Goal: Task Accomplishment & Management: Manage account settings

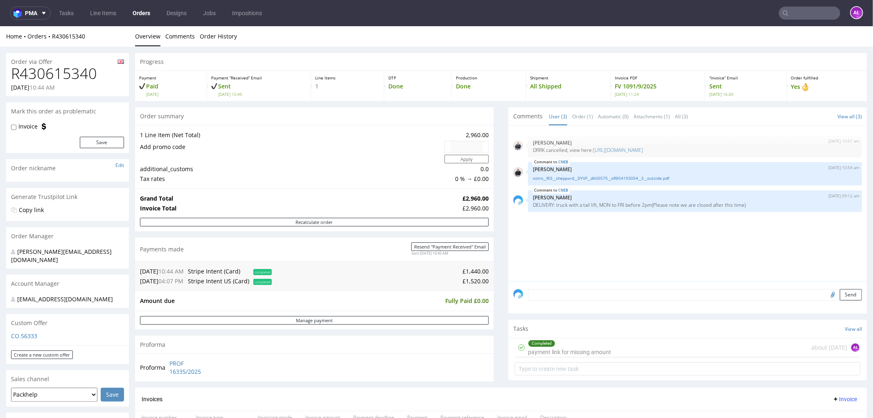
scroll to position [227, 0]
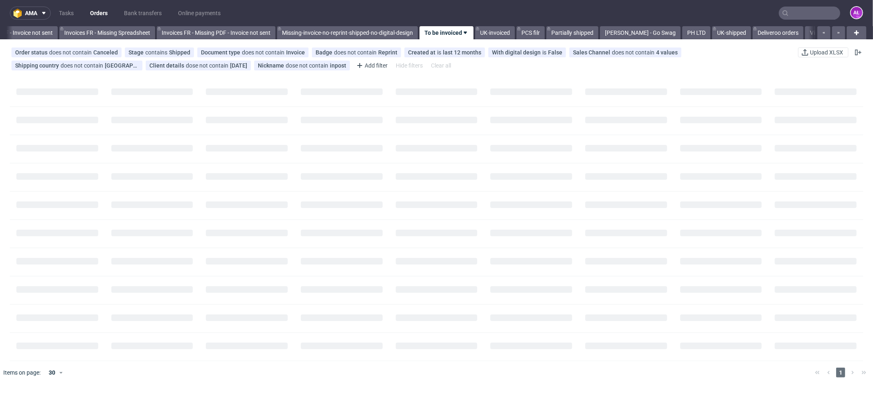
scroll to position [0, 1251]
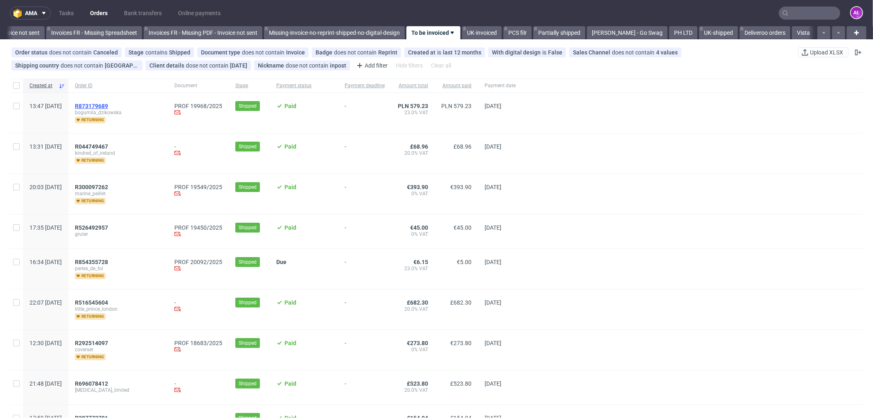
click at [108, 105] on span "R873179689" at bounding box center [91, 106] width 33 height 7
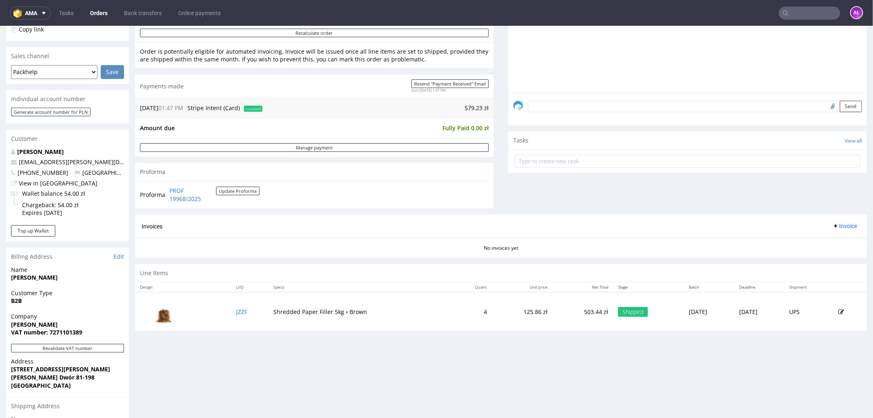
scroll to position [273, 0]
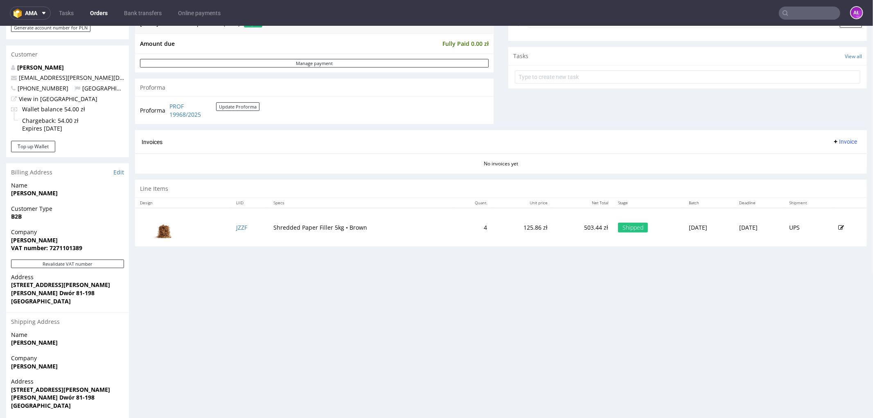
click at [833, 138] on span "Invoice" at bounding box center [845, 141] width 25 height 7
click at [832, 156] on span "Generate" at bounding box center [831, 159] width 40 height 8
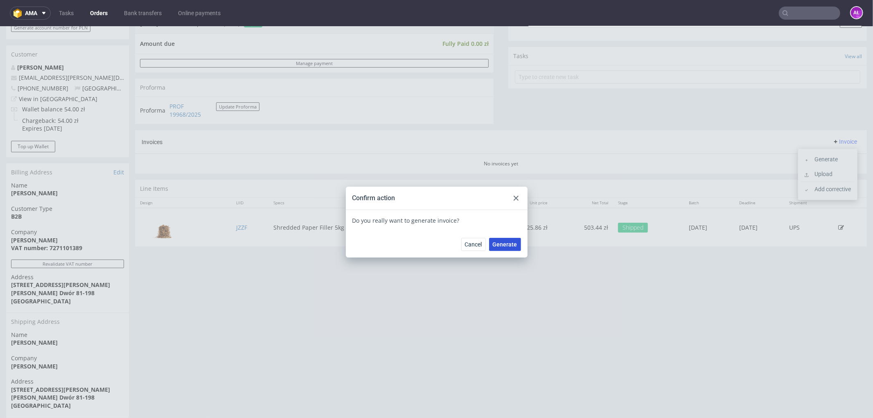
drag, startPoint x: 502, startPoint y: 242, endPoint x: 503, endPoint y: 229, distance: 13.1
click at [502, 241] on span "Generate" at bounding box center [505, 244] width 25 height 6
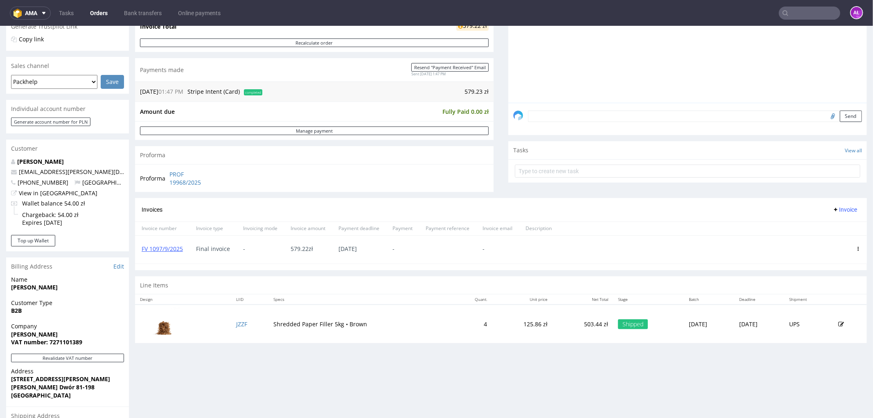
scroll to position [182, 0]
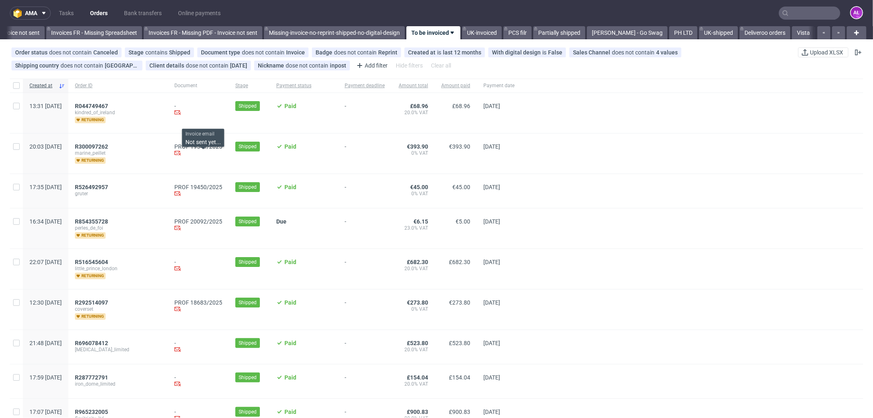
scroll to position [0, 1251]
click at [108, 221] on span "R854355728" at bounding box center [91, 221] width 33 height 7
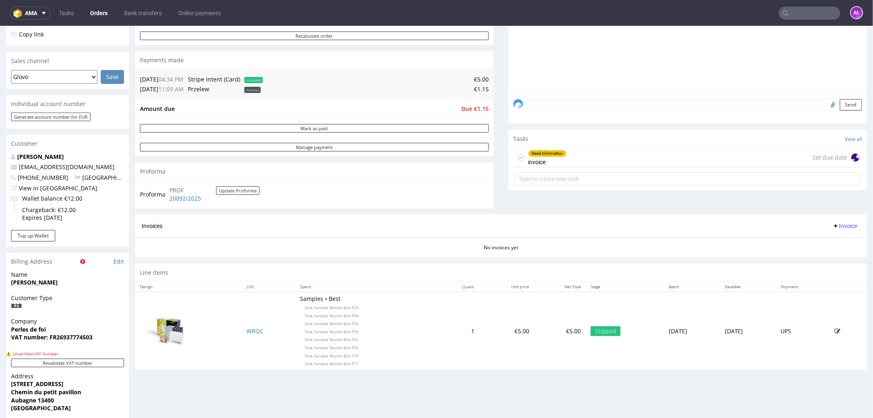
scroll to position [227, 0]
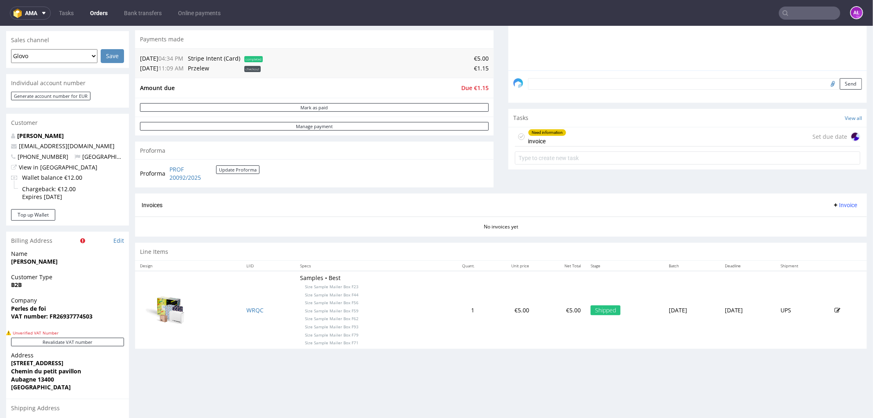
click at [544, 140] on div "Need information invoice" at bounding box center [547, 136] width 38 height 19
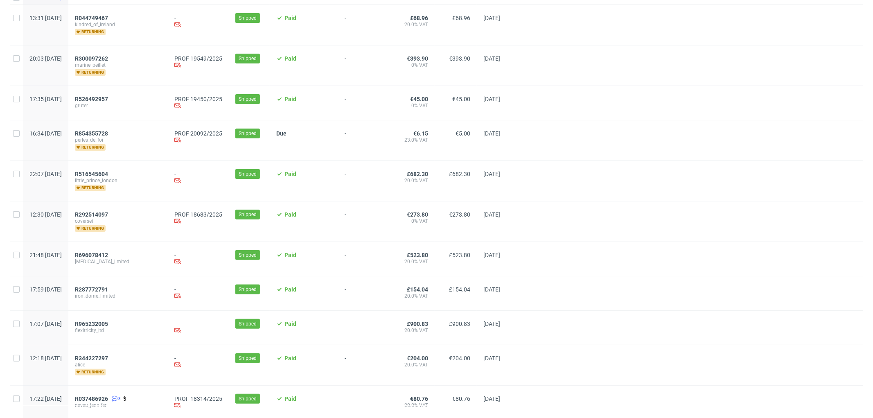
scroll to position [227, 0]
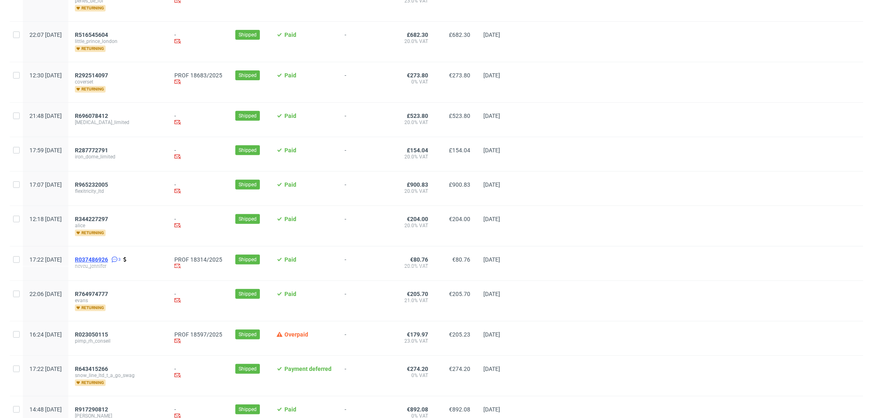
click at [108, 260] on span "R037486926" at bounding box center [91, 259] width 33 height 7
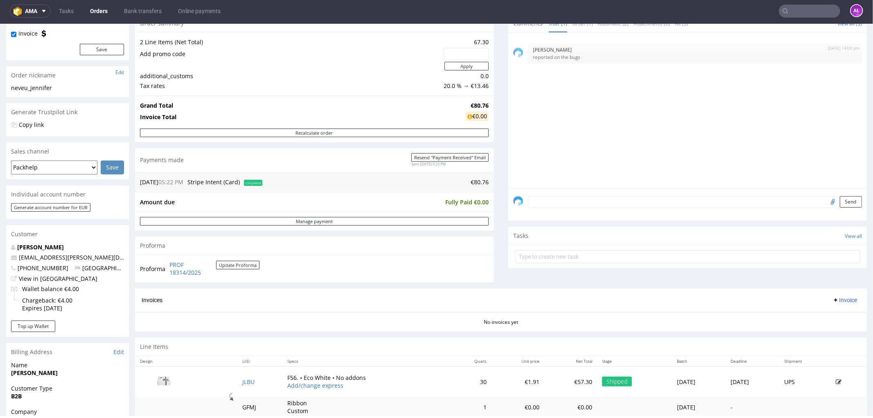
scroll to position [182, 0]
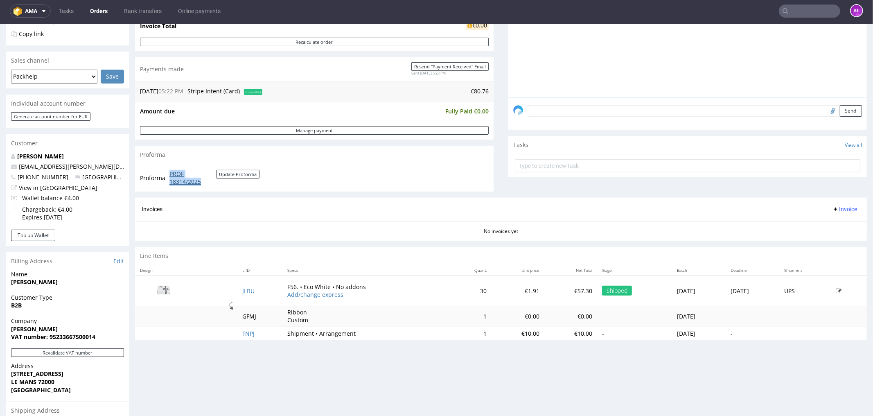
drag, startPoint x: 168, startPoint y: 174, endPoint x: 204, endPoint y: 183, distance: 37.3
click at [204, 183] on td "PROF 18314/2025 Update Proforma" at bounding box center [213, 178] width 92 height 18
copy link "PROF 18314/2025"
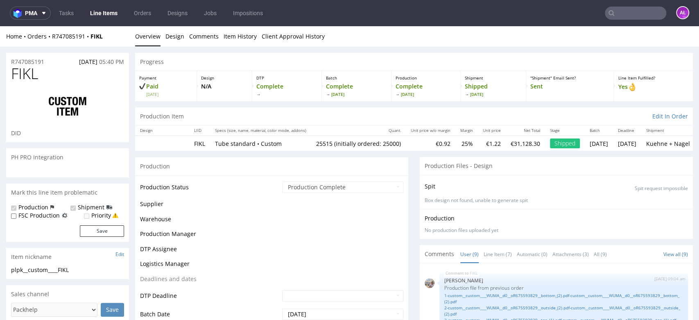
scroll to position [147, 0]
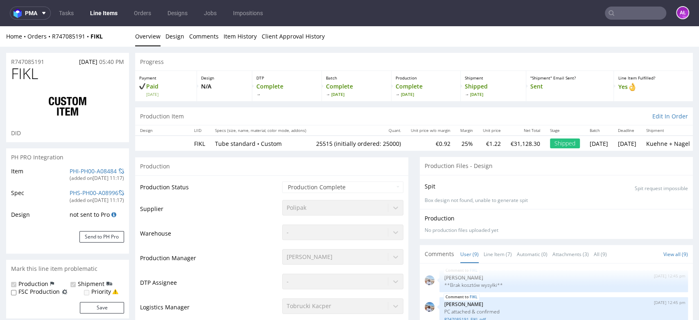
select select "in_progress"
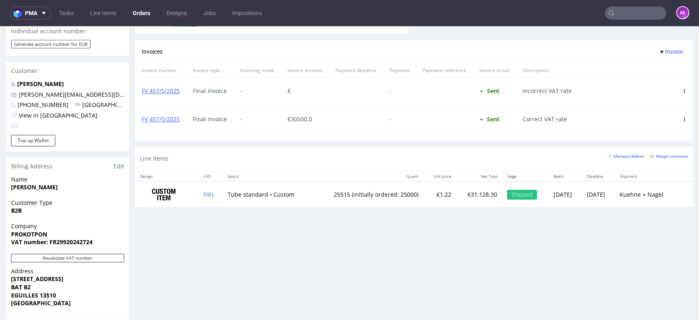
scroll to position [409, 0]
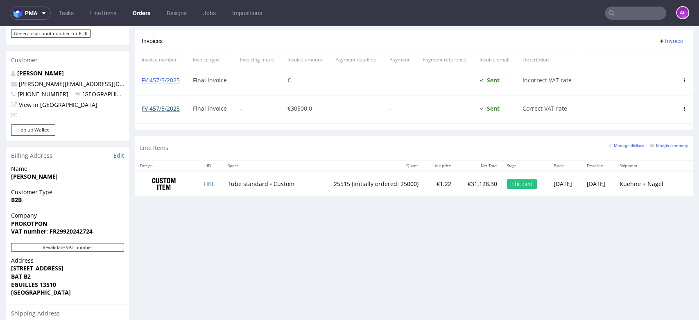
click at [167, 110] on link "FV 457/5/2025" at bounding box center [161, 108] width 38 height 8
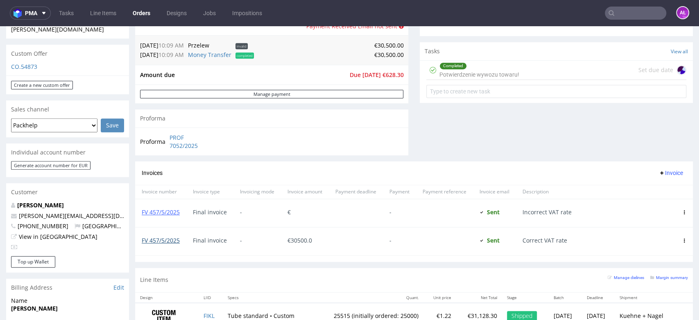
scroll to position [273, 0]
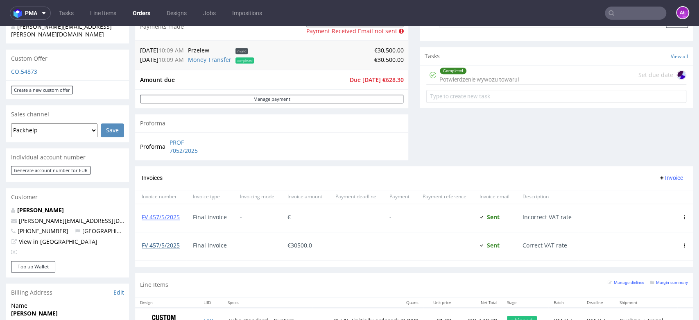
click at [174, 244] on link "FV 457/5/2025" at bounding box center [161, 245] width 38 height 8
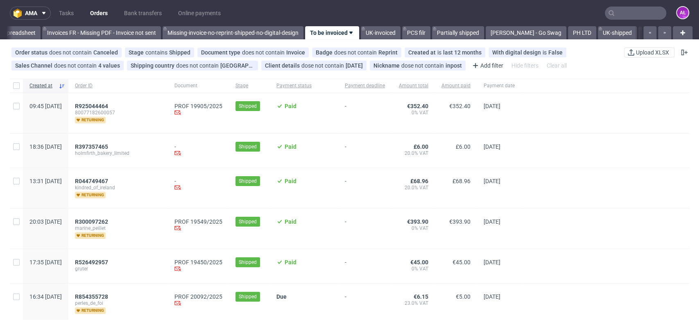
scroll to position [0, 1372]
click at [108, 104] on span "R925044464" at bounding box center [91, 106] width 33 height 7
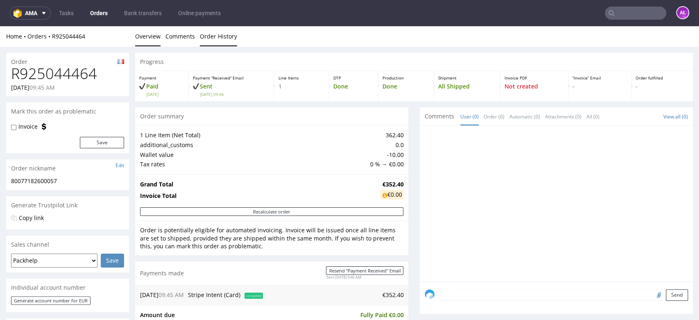
click at [228, 40] on link "Order History" at bounding box center [218, 36] width 37 height 20
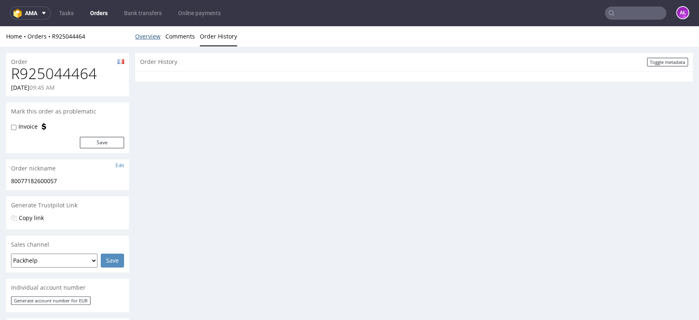
click at [144, 41] on link "Overview" at bounding box center [147, 36] width 25 height 20
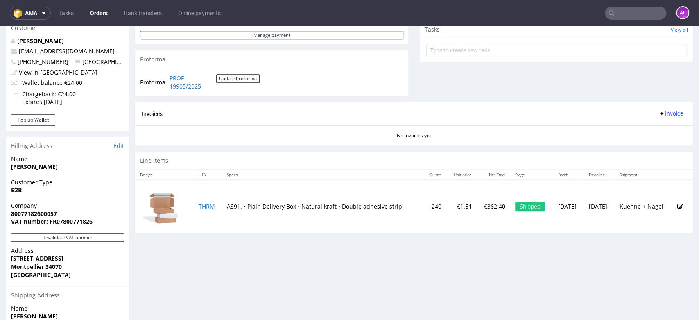
scroll to position [318, 0]
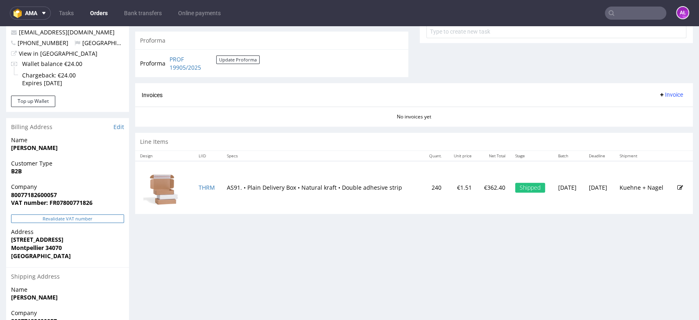
click at [101, 217] on button "Revalidate VAT number" at bounding box center [67, 218] width 113 height 9
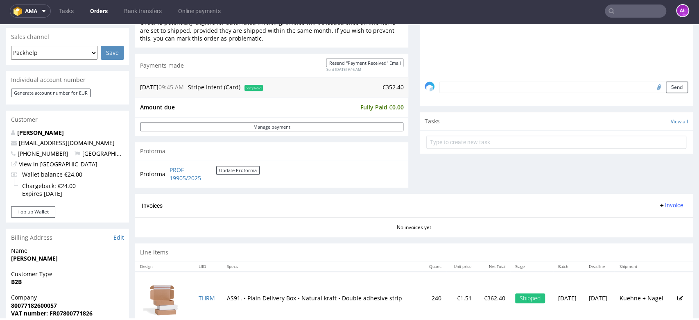
scroll to position [182, 0]
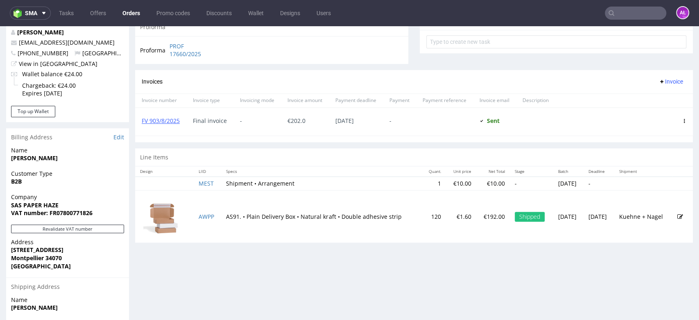
scroll to position [318, 0]
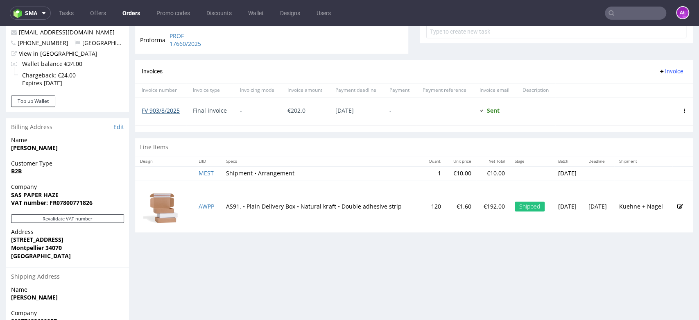
click at [153, 111] on link "FV 903/8/2025" at bounding box center [161, 110] width 38 height 8
drag, startPoint x: 70, startPoint y: 195, endPoint x: 8, endPoint y: 196, distance: 62.2
click at [8, 196] on div "Company SAS PAPER HAZE VAT number: FR07800771826" at bounding box center [67, 199] width 123 height 32
copy strong "SAS PAPER HAZE"
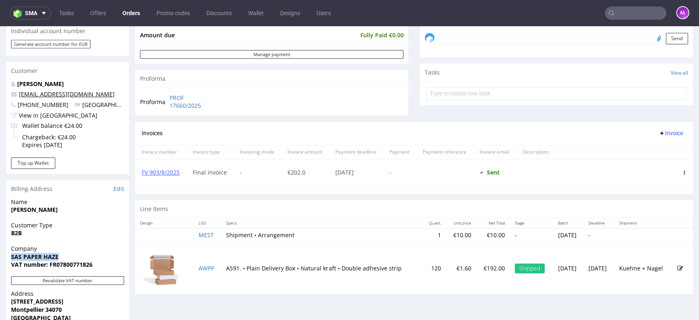
scroll to position [182, 0]
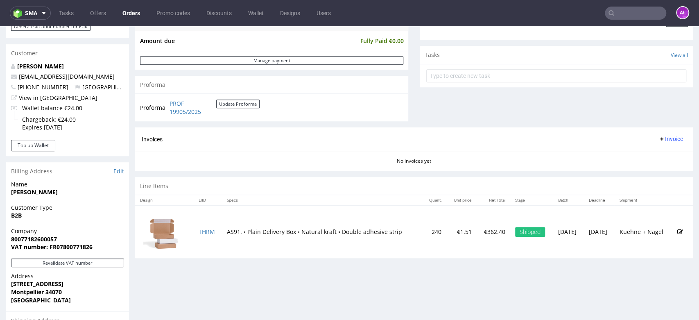
scroll to position [318, 0]
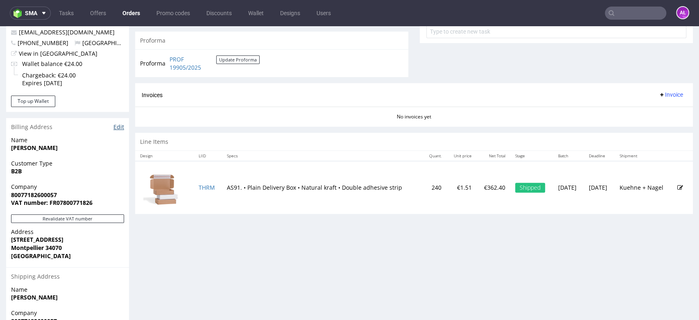
click at [119, 127] on link "Edit" at bounding box center [118, 127] width 11 height 8
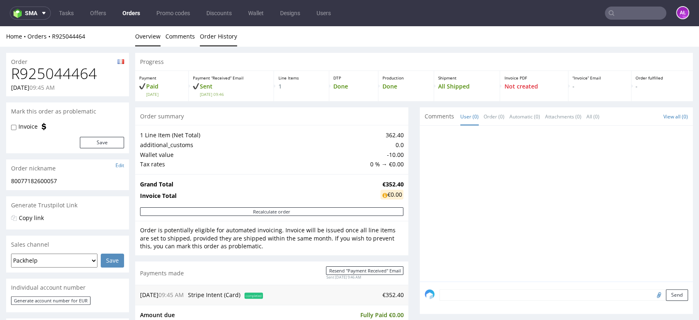
click at [221, 40] on link "Order History" at bounding box center [218, 36] width 37 height 20
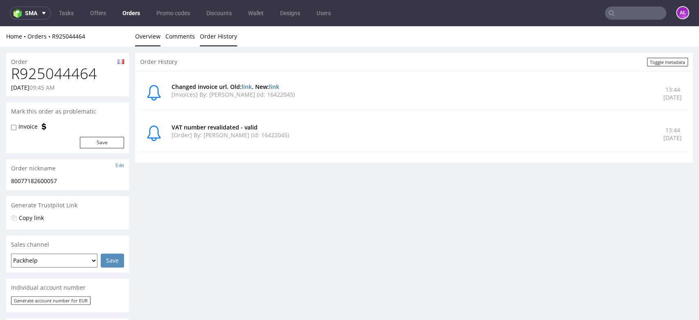
click at [156, 34] on link "Overview" at bounding box center [147, 36] width 25 height 20
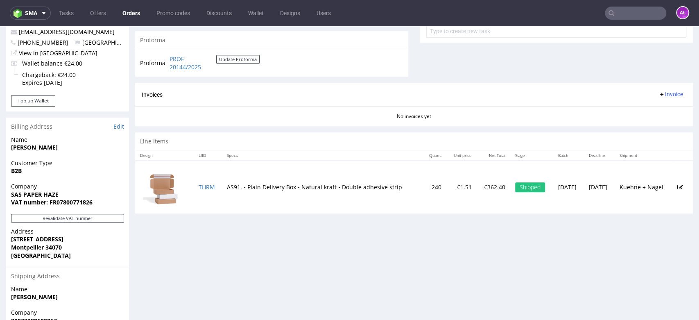
scroll to position [409, 0]
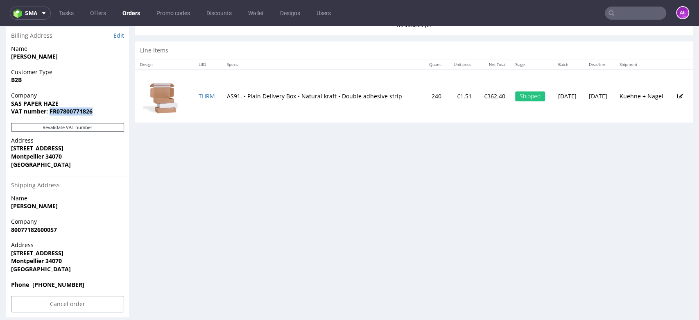
drag, startPoint x: 98, startPoint y: 113, endPoint x: 49, endPoint y: 113, distance: 49.1
click at [49, 113] on span "VAT number: FR07800771826" at bounding box center [67, 111] width 113 height 8
copy strong "FR07800771826"
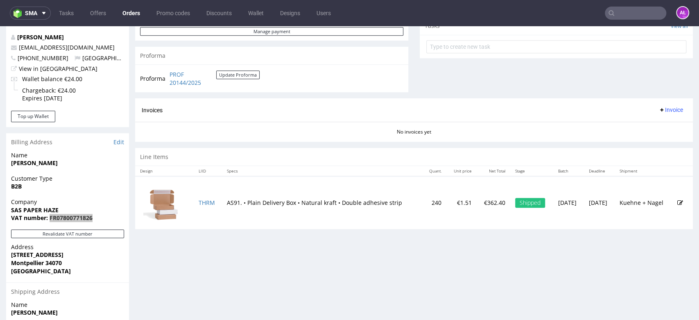
scroll to position [227, 0]
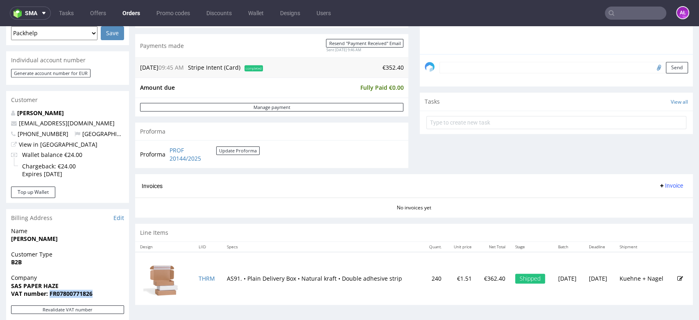
click at [661, 184] on span "Invoice" at bounding box center [670, 185] width 25 height 7
click at [664, 199] on span "Generate" at bounding box center [657, 203] width 40 height 8
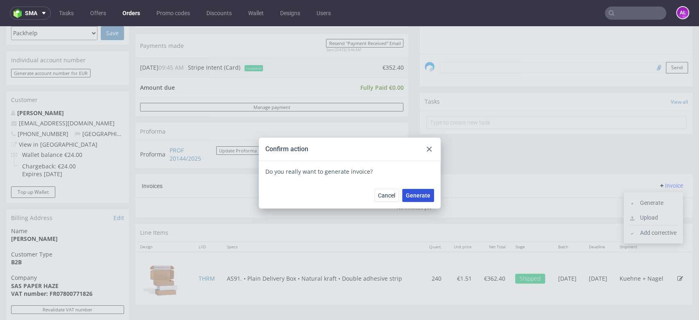
click at [420, 201] on button "Generate" at bounding box center [418, 195] width 32 height 13
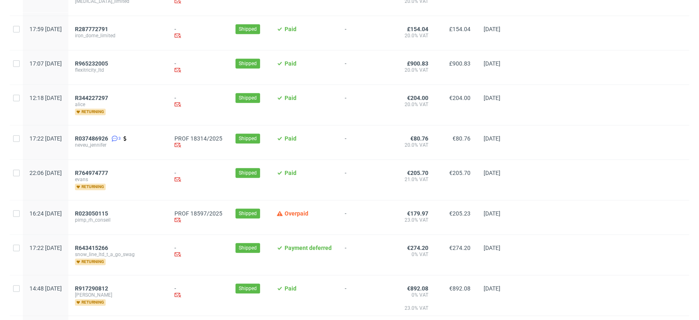
scroll to position [409, 0]
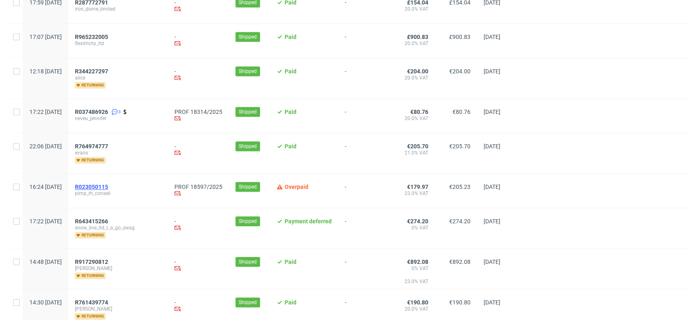
click at [108, 184] on span "R023050115" at bounding box center [91, 186] width 33 height 7
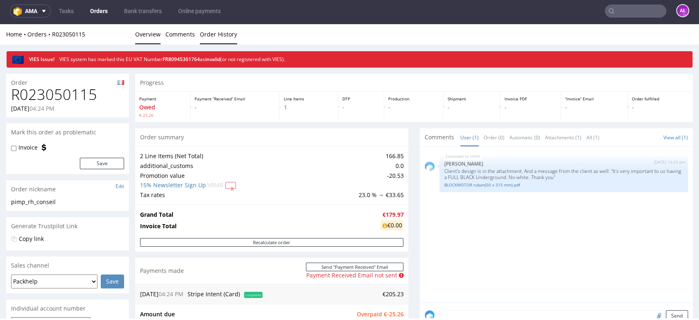
click at [210, 33] on link "Order History" at bounding box center [218, 34] width 37 height 20
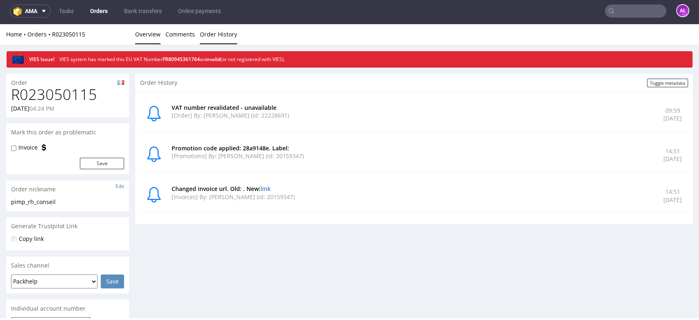
click at [154, 36] on link "Overview" at bounding box center [147, 34] width 25 height 20
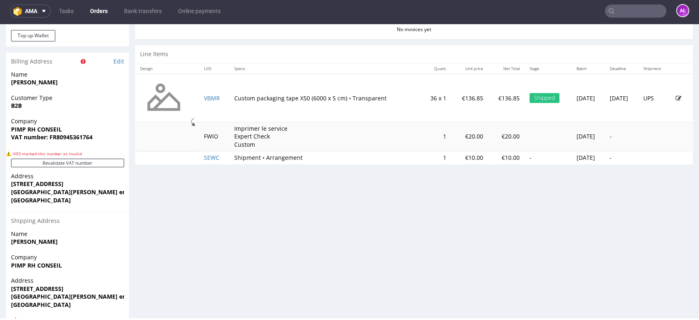
scroll to position [409, 0]
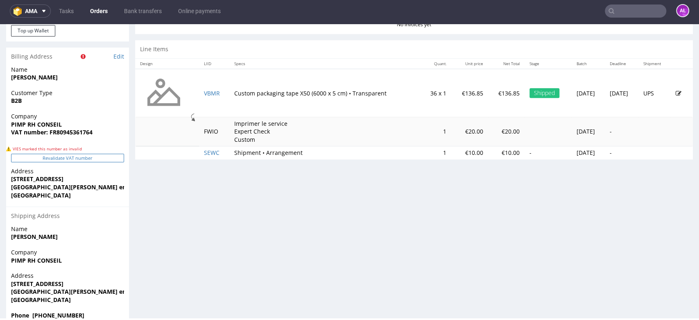
click at [112, 158] on button "Revalidate VAT number" at bounding box center [67, 158] width 113 height 9
click at [111, 159] on button "Revalidate VAT number" at bounding box center [67, 158] width 113 height 9
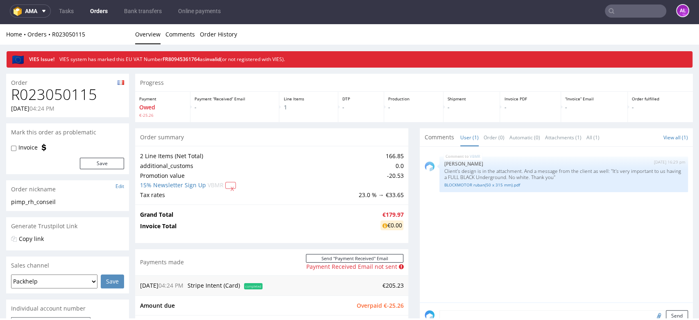
scroll to position [364, 0]
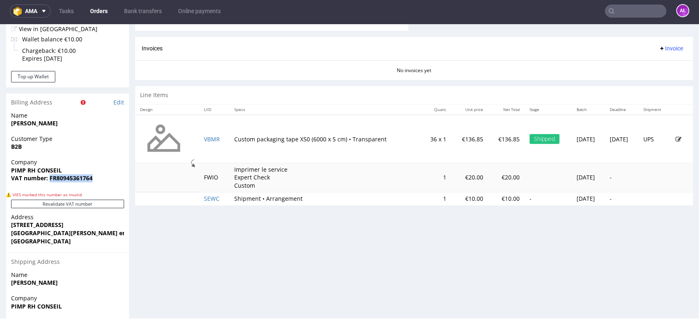
drag, startPoint x: 99, startPoint y: 178, endPoint x: 51, endPoint y: 182, distance: 48.1
click at [51, 182] on div "Company PIMP RH CONSEIL VAT number: FR80945361764" at bounding box center [67, 174] width 123 height 32
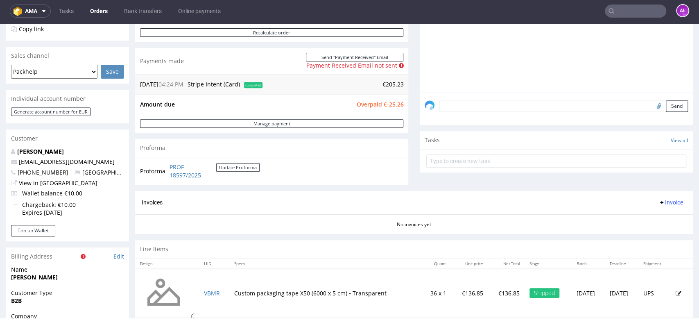
scroll to position [318, 0]
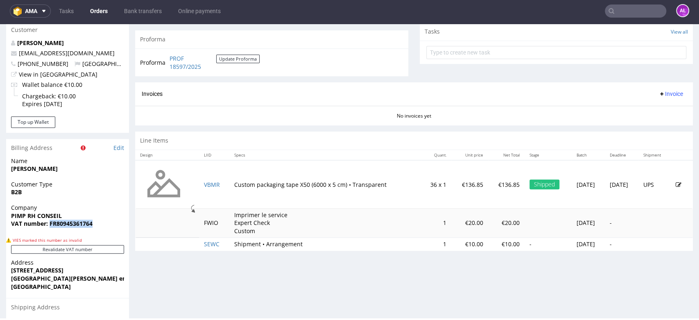
copy strong "FR80945361764"
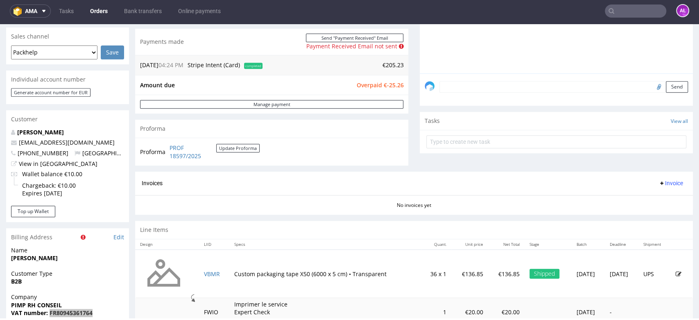
scroll to position [91, 0]
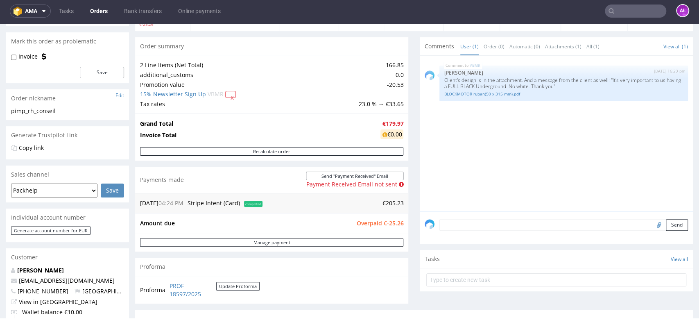
click at [475, 226] on textarea at bounding box center [563, 224] width 248 height 11
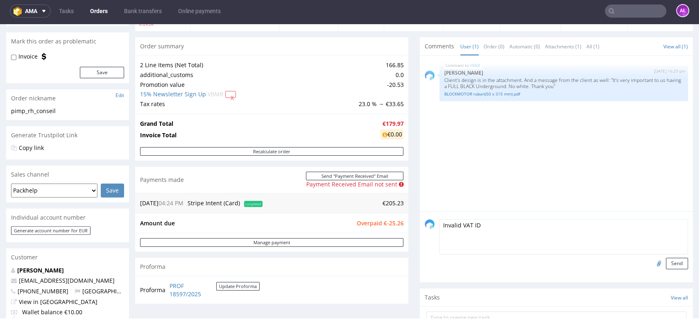
type textarea "Invalid VAT ID"
click at [652, 262] on input "file" at bounding box center [657, 262] width 11 height 11
type input "C:\fakepath\66.PNG"
click at [666, 265] on button "Send" at bounding box center [677, 262] width 22 height 11
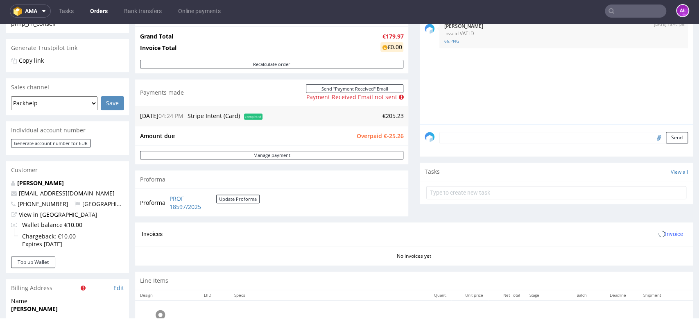
scroll to position [182, 0]
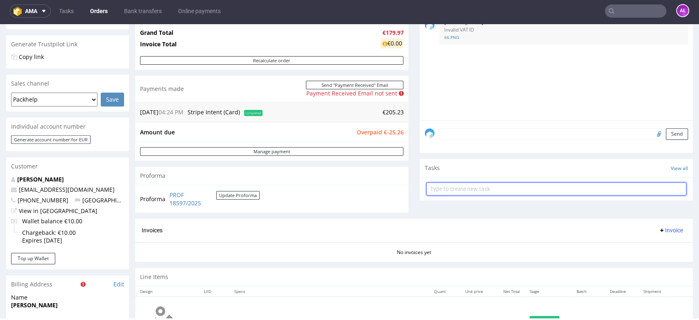
drag, startPoint x: 485, startPoint y: 188, endPoint x: 488, endPoint y: 184, distance: 5.2
click at [485, 187] on input "text" at bounding box center [556, 188] width 260 height 13
type input "refund"
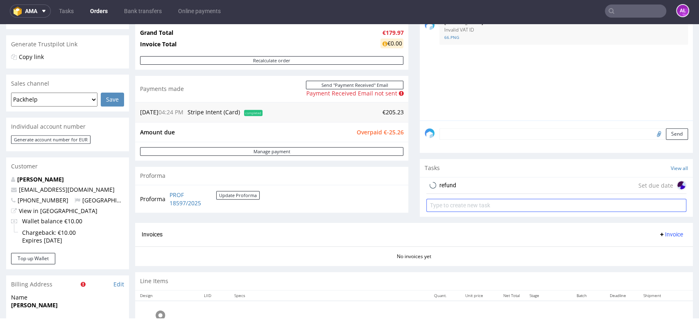
click at [488, 184] on div "refund Set due date" at bounding box center [556, 185] width 260 height 16
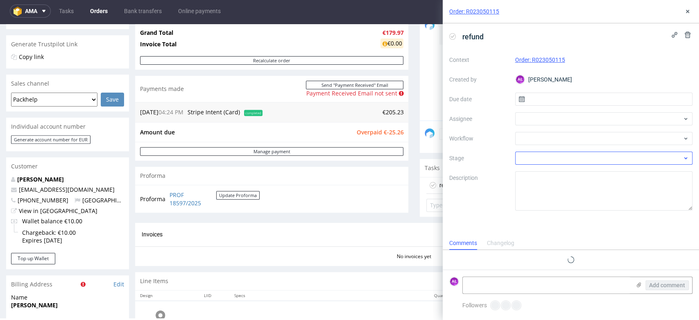
scroll to position [7, 0]
click at [551, 137] on div at bounding box center [604, 138] width 178 height 13
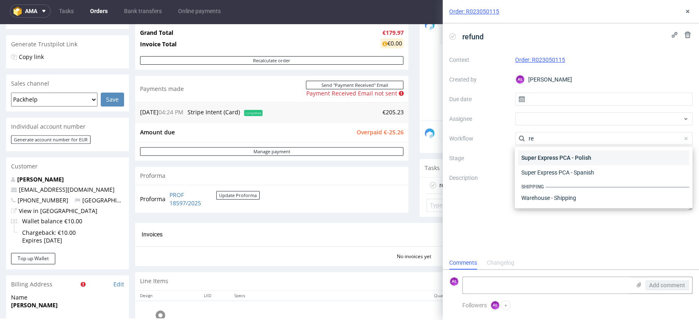
scroll to position [107, 0]
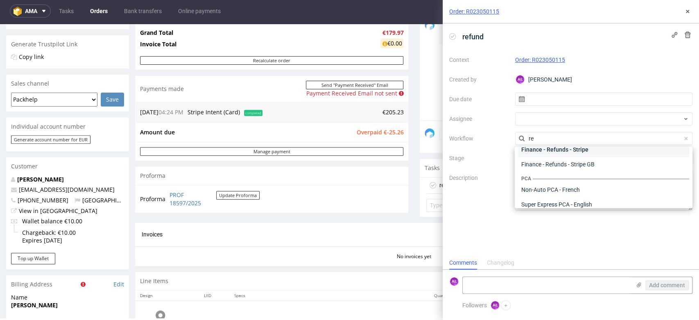
type input "re"
click at [570, 149] on div "Finance - Refunds - Stripe" at bounding box center [603, 149] width 171 height 15
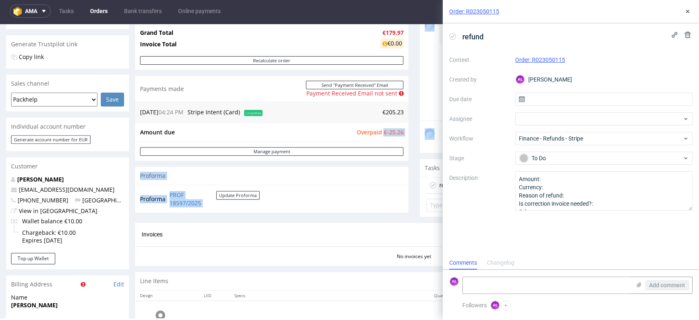
drag, startPoint x: 377, startPoint y: 131, endPoint x: 412, endPoint y: 133, distance: 35.2
click at [412, 133] on div "Progress Payment Owed €-25.26 Payment “Received” Email - Line Items 1 DTP - Pro…" at bounding box center [414, 144] width 558 height 505
copy div "€-93.40 Loremi dolorsi Ametcons Adipisci ELIT 85161/9707 Seddoe Temporin Utlabo…"
click at [398, 133] on div "Amount due Overpaid €-25.26" at bounding box center [271, 132] width 273 height 20
drag, startPoint x: 399, startPoint y: 133, endPoint x: 377, endPoint y: 133, distance: 22.1
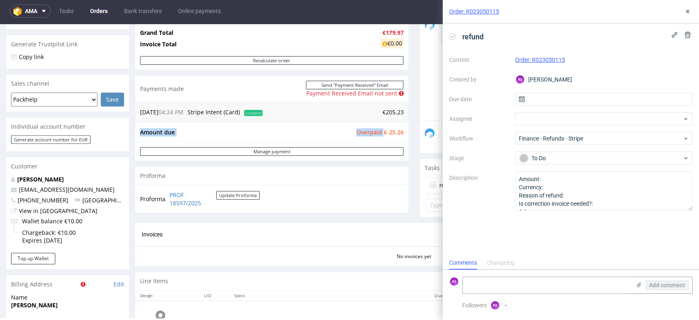
click at [377, 133] on div "Amount due Overpaid €-25.26" at bounding box center [271, 132] width 273 height 20
copy tbody "Amount due Overpaid"
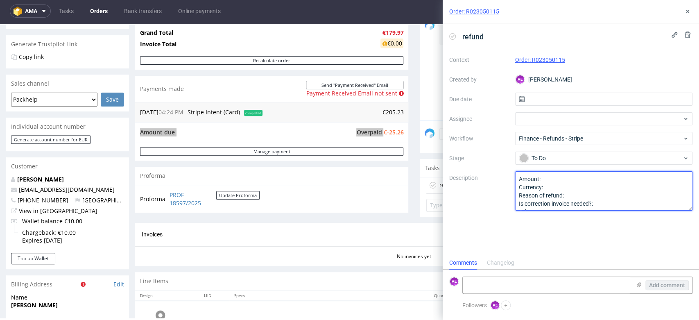
click at [567, 180] on textarea "Amount: Currency: Reason of refund: Is correction invoice needed?: Other:" at bounding box center [604, 190] width 178 height 39
paste textarea "€-25.26"
click at [582, 194] on textarea "Amount: Currency: Reason of refund: Is correction invoice needed?: Other:" at bounding box center [604, 190] width 178 height 39
type textarea "Amount: €-25.26 Currency: Reason of refund: overpayment Is correction invoice n…"
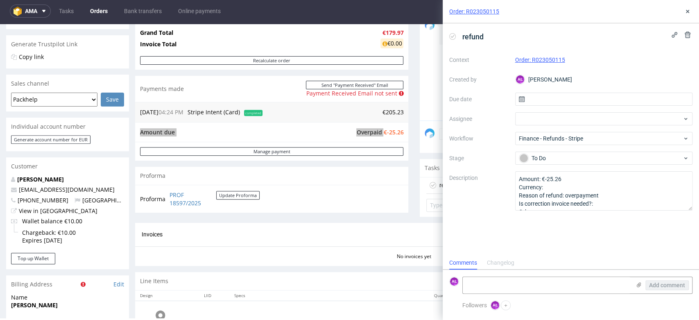
click at [568, 235] on div "refund Context Order: R023050115 Created by AŁ [PERSON_NAME] Due date Assignee …" at bounding box center [571, 139] width 256 height 233
click at [685, 10] on icon at bounding box center [687, 11] width 7 height 7
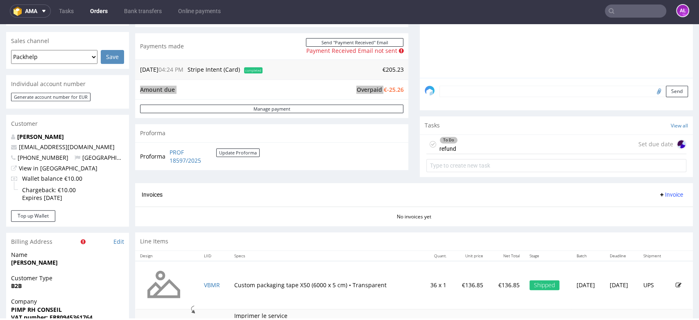
scroll to position [273, 0]
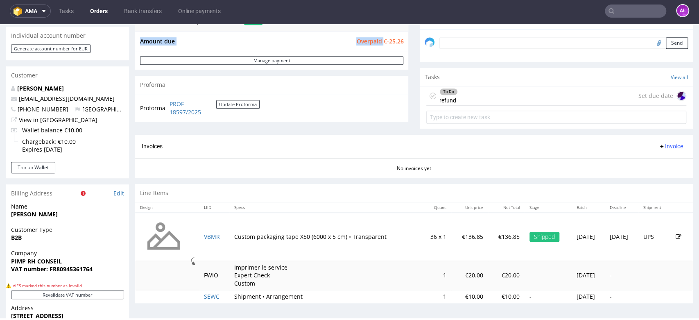
click at [659, 145] on span "Invoice" at bounding box center [670, 146] width 25 height 7
click at [662, 161] on span "Generate" at bounding box center [657, 163] width 40 height 8
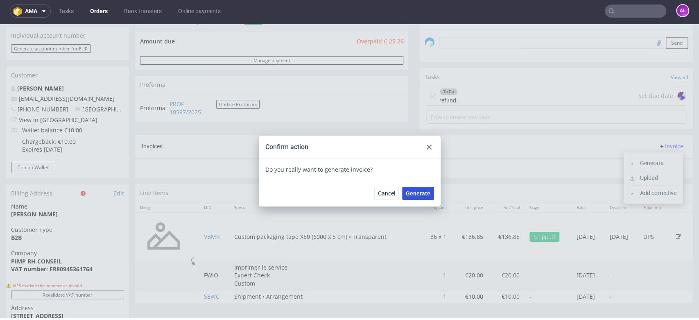
click at [418, 194] on span "Generate" at bounding box center [418, 193] width 25 height 6
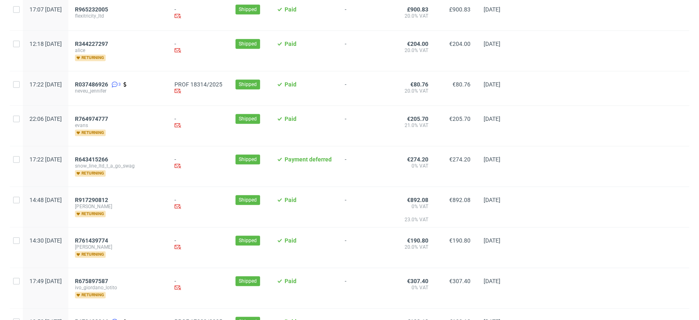
scroll to position [500, 0]
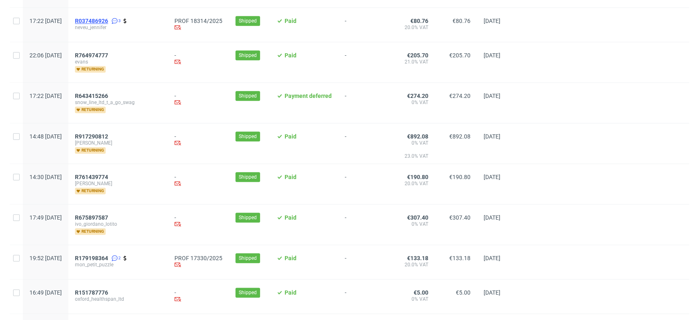
click at [108, 18] on span "R037486926" at bounding box center [91, 21] width 33 height 7
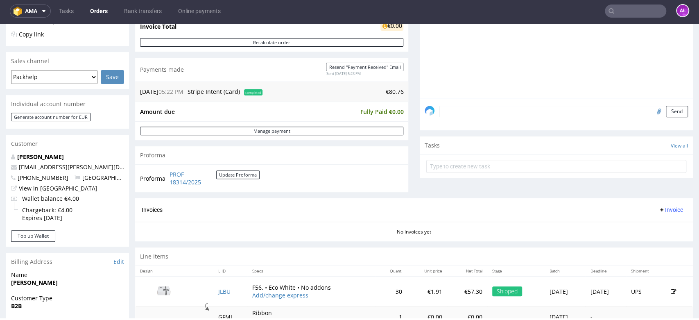
scroll to position [318, 0]
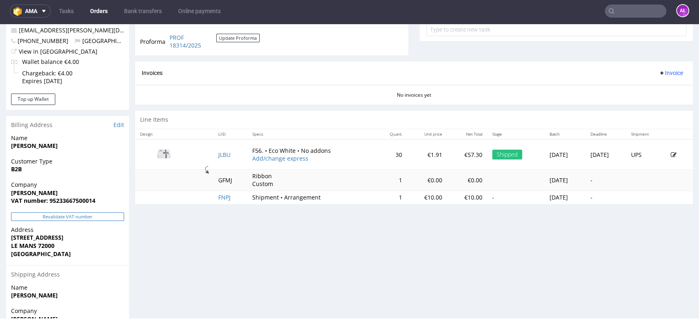
click at [111, 218] on button "Revalidate VAT number" at bounding box center [67, 216] width 113 height 9
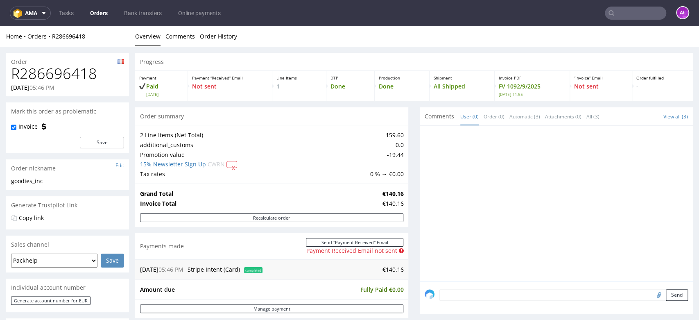
scroll to position [273, 0]
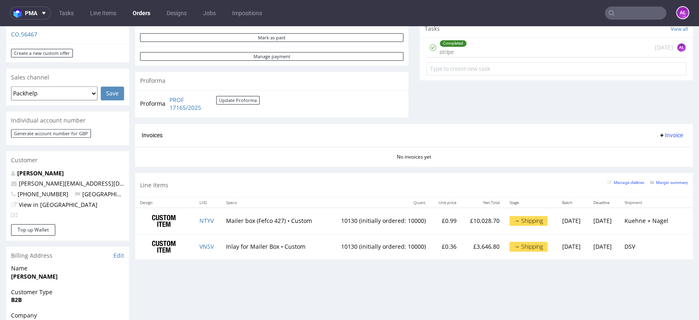
scroll to position [227, 0]
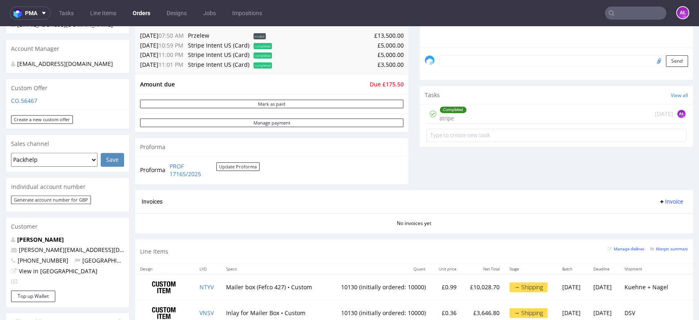
click at [440, 113] on div "Completed stripe" at bounding box center [452, 113] width 27 height 19
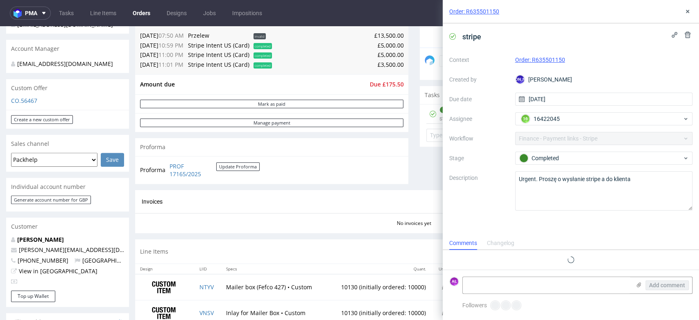
scroll to position [12, 0]
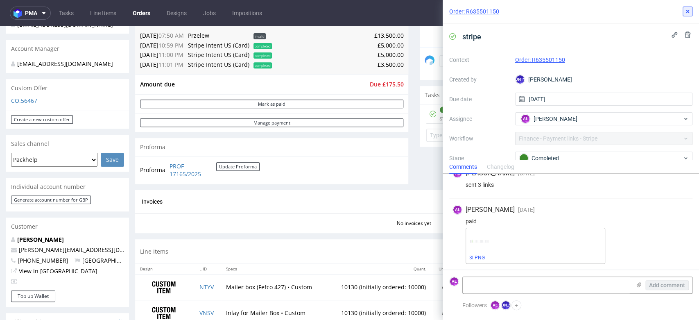
click at [688, 14] on icon at bounding box center [687, 11] width 7 height 7
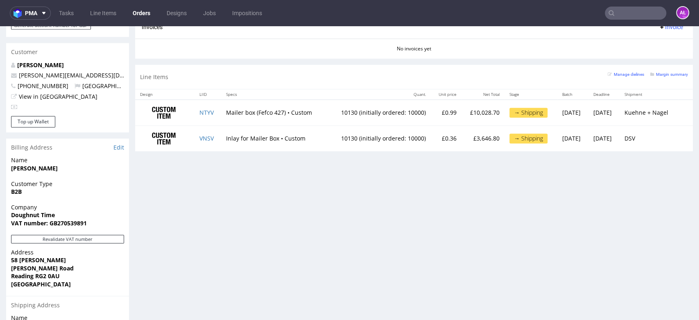
scroll to position [273, 0]
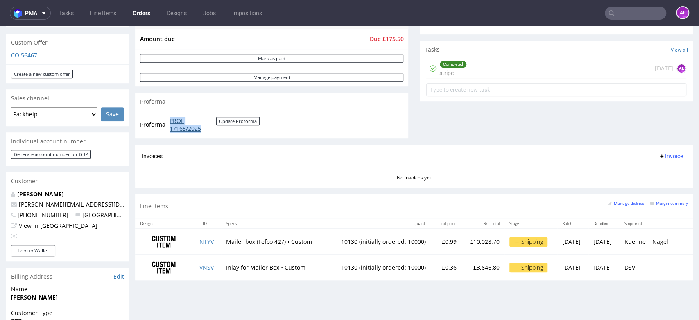
drag, startPoint x: 166, startPoint y: 122, endPoint x: 204, endPoint y: 129, distance: 39.3
click at [204, 129] on tr "Proforma PROF 17165/2025 Update Proforma" at bounding box center [200, 125] width 120 height 18
copy tr "PROF 17165/2025"
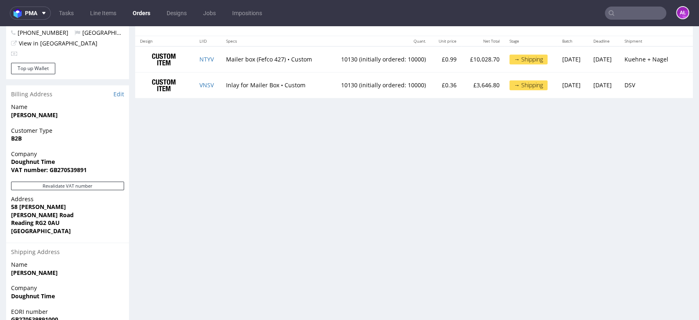
scroll to position [546, 0]
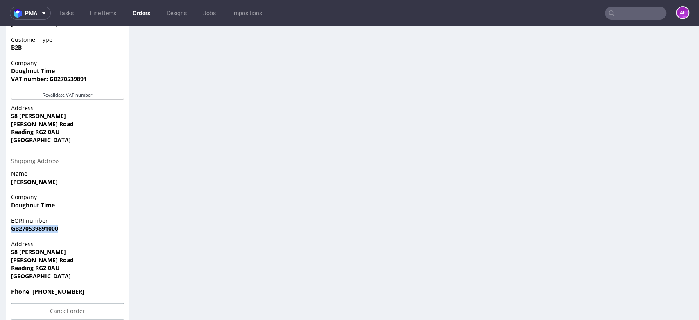
drag, startPoint x: 65, startPoint y: 232, endPoint x: 11, endPoint y: 233, distance: 54.4
click at [11, 233] on div "EORI number GB270539891000" at bounding box center [67, 228] width 123 height 23
copy strong "GB270539891000"
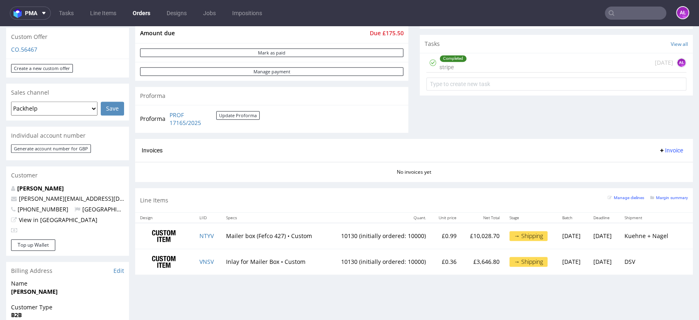
scroll to position [182, 0]
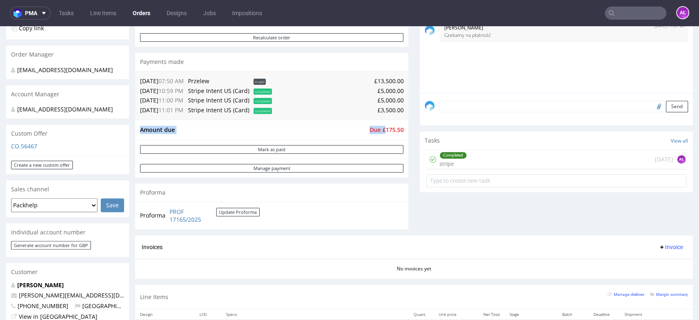
drag, startPoint x: 396, startPoint y: 131, endPoint x: 379, endPoint y: 133, distance: 17.3
click at [379, 133] on div "Amount due Due £175.50" at bounding box center [271, 130] width 273 height 20
copy tbody "Amount due Due £"
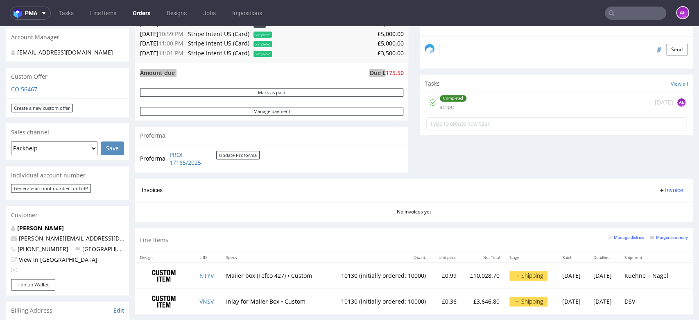
scroll to position [318, 0]
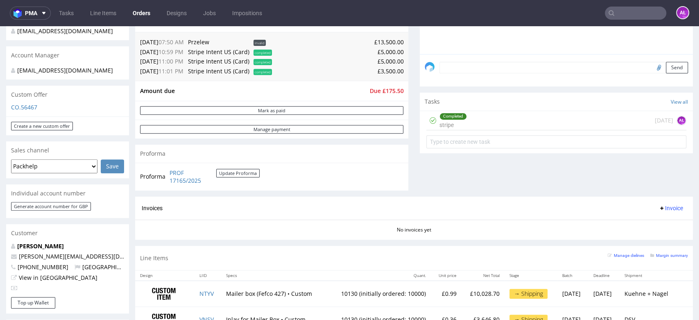
scroll to position [227, 0]
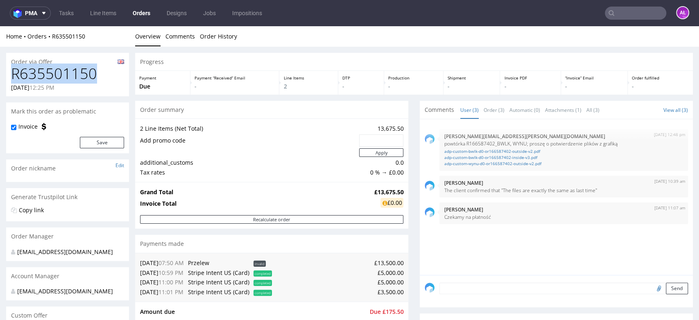
drag, startPoint x: 98, startPoint y: 75, endPoint x: 0, endPoint y: 85, distance: 98.0
click at [13, 74] on h1 "R635501150" at bounding box center [67, 73] width 113 height 16
copy h1 "R635501150"
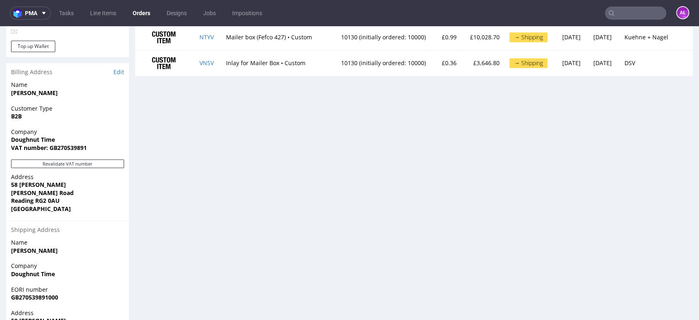
scroll to position [560, 0]
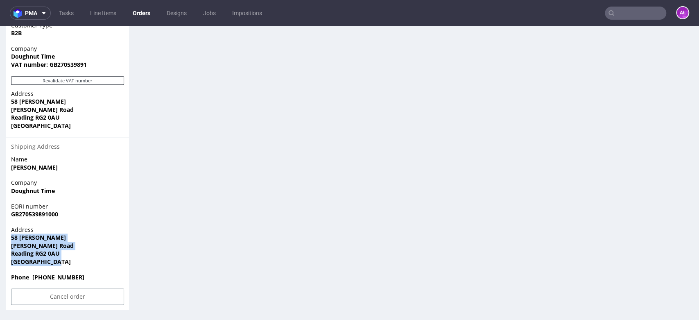
drag, startPoint x: 65, startPoint y: 265, endPoint x: 10, endPoint y: 239, distance: 61.4
click at [10, 239] on div "Address 58 Robert Cort Britten Road Reading RG2 0AU United Kingdom" at bounding box center [67, 249] width 123 height 47
copy p "58 Robert Cort Britten Road Reading RG2 0AU United Kingdom"
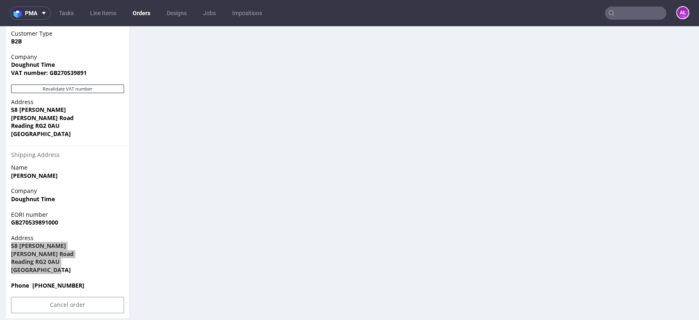
scroll to position [287, 0]
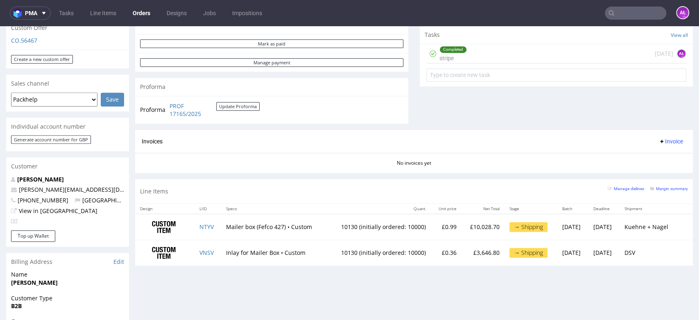
click at [661, 139] on span "Invoice" at bounding box center [670, 141] width 25 height 7
click at [658, 173] on span "Upload" at bounding box center [657, 174] width 40 height 8
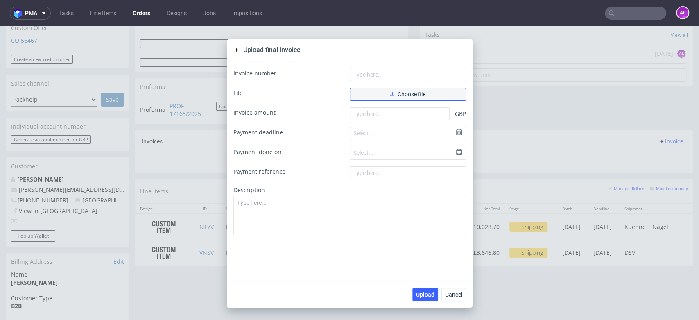
click at [379, 91] on button "Choose file" at bounding box center [408, 94] width 116 height 13
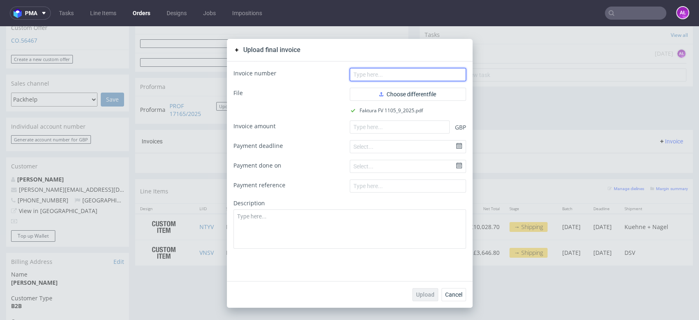
click at [419, 71] on input "text" at bounding box center [408, 74] width 116 height 13
paste input "FV 1105/9/2025"
type input "FV 1105/9/2025"
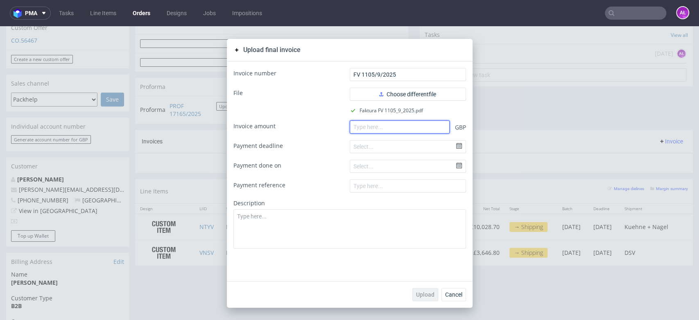
click at [395, 124] on input "number" at bounding box center [400, 126] width 100 height 13
paste input "3600.00"
type input "3600.00"
click at [423, 292] on span "Upload" at bounding box center [425, 294] width 18 height 6
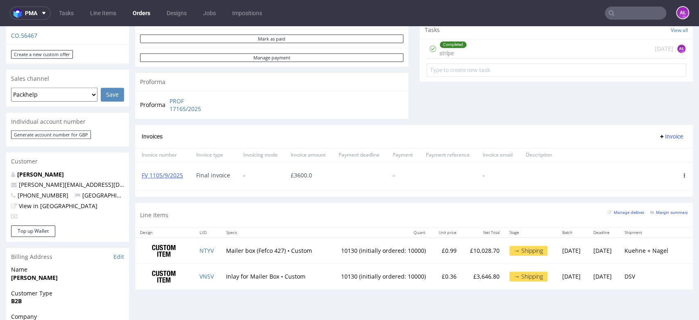
scroll to position [364, 0]
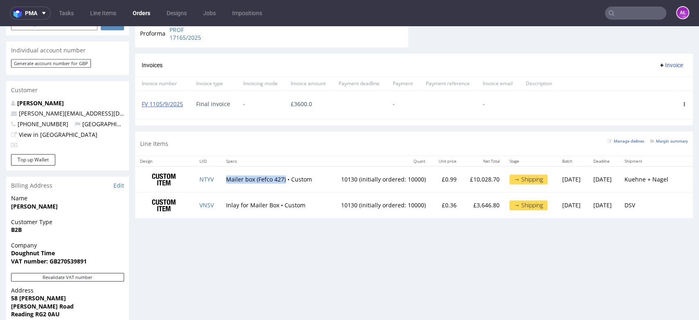
drag, startPoint x: 223, startPoint y: 182, endPoint x: 280, endPoint y: 184, distance: 57.8
click at [280, 184] on td "Mailer box (Fefco 427) • Custom" at bounding box center [273, 179] width 105 height 26
copy td "Mailer box (Fefco 427)"
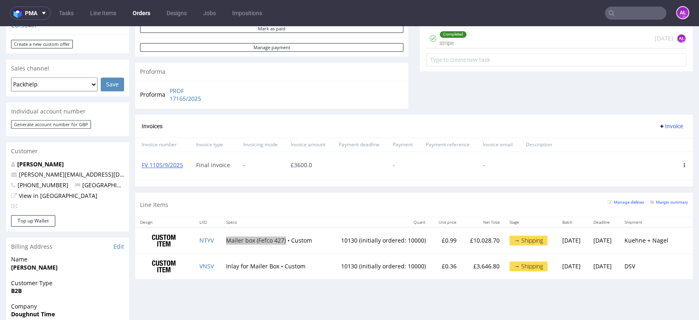
scroll to position [318, 0]
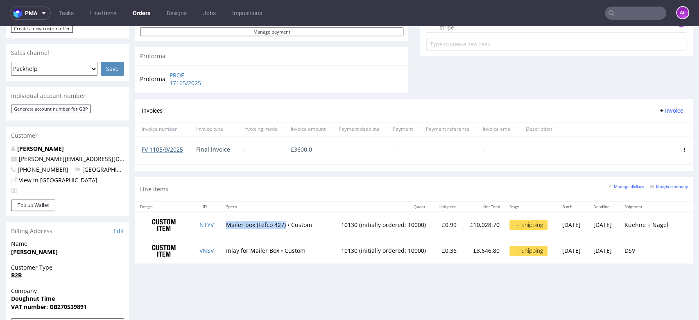
click at [170, 148] on link "FV 1105/9/2025" at bounding box center [162, 149] width 41 height 8
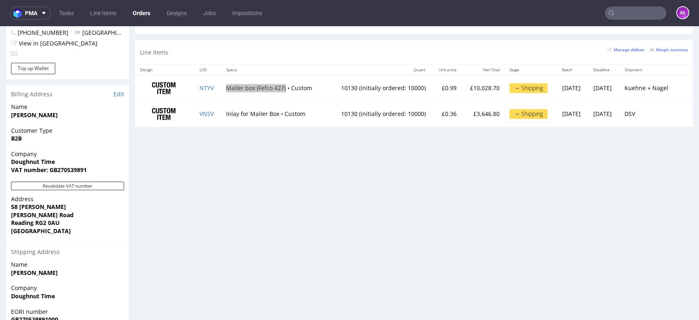
scroll to position [546, 0]
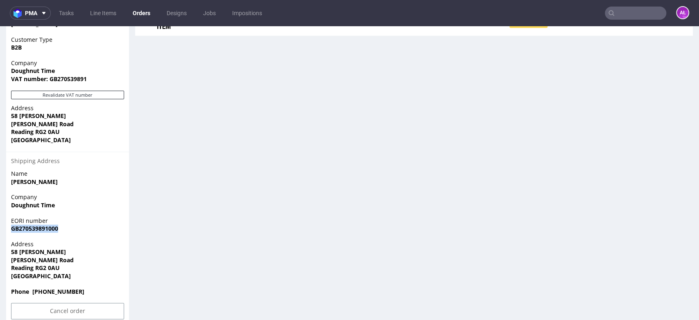
drag, startPoint x: 63, startPoint y: 228, endPoint x: 10, endPoint y: 228, distance: 53.2
click at [10, 228] on div "EORI number GB270539891000" at bounding box center [67, 228] width 123 height 23
copy strong "GB270539891000"
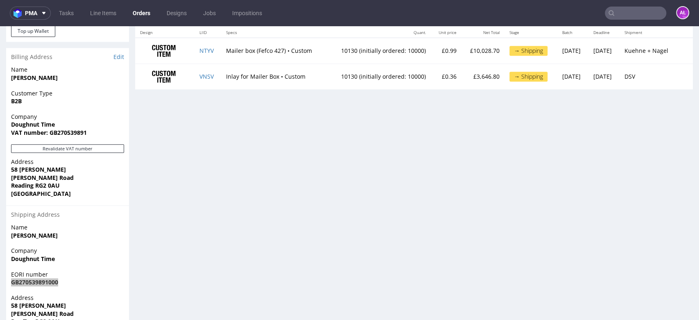
scroll to position [409, 0]
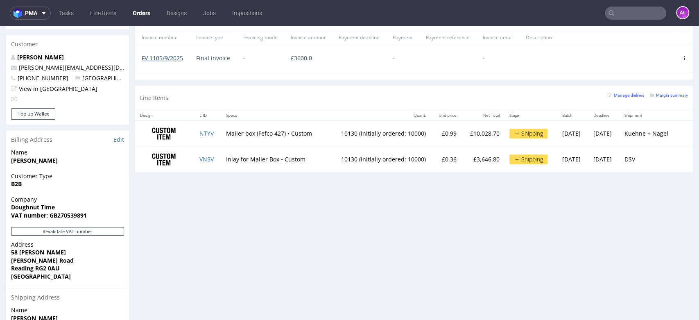
click at [180, 61] on link "FV 1105/9/2025" at bounding box center [162, 58] width 41 height 8
click at [177, 59] on link "FV 1105/9/2025" at bounding box center [162, 58] width 41 height 8
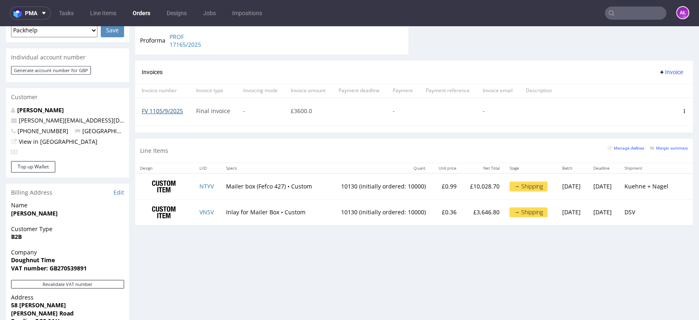
scroll to position [318, 0]
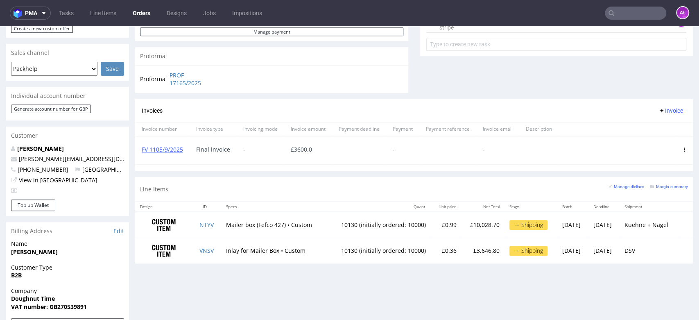
click at [665, 111] on span "Invoice" at bounding box center [670, 110] width 25 height 7
click at [665, 122] on li "Upload" at bounding box center [653, 128] width 53 height 15
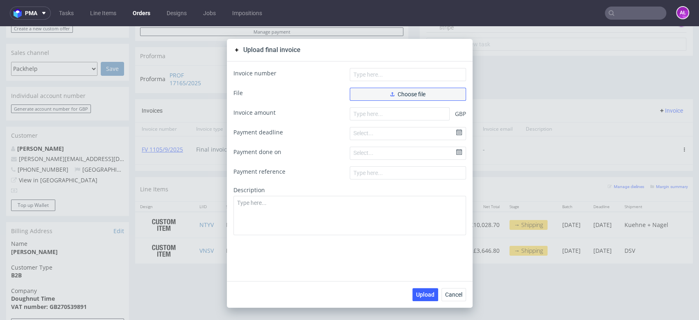
click at [434, 94] on button "Choose file" at bounding box center [408, 94] width 116 height 13
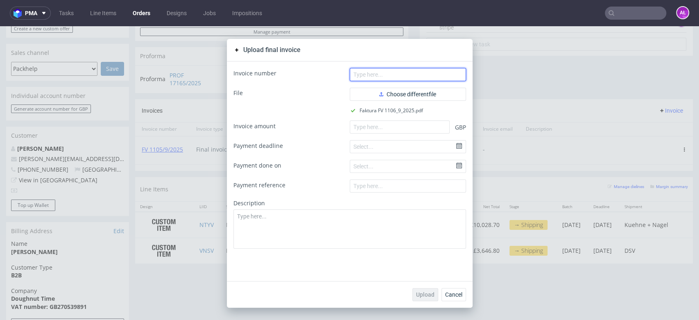
click at [358, 75] on input "text" at bounding box center [408, 74] width 116 height 13
paste input "FV 1106/9/2025"
type input "FV 1106/9/2025"
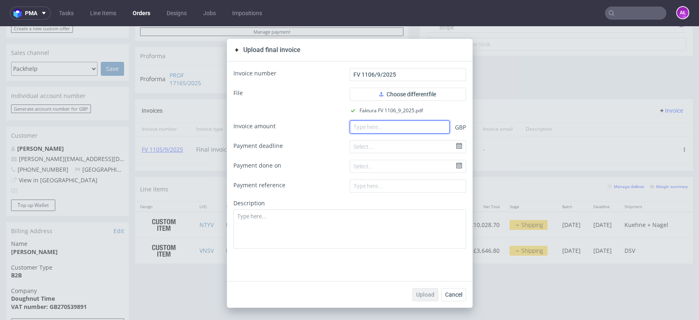
paste input "6048.9"
click at [372, 128] on input "number" at bounding box center [400, 126] width 100 height 13
type input "6048.90"
click at [417, 294] on span "Upload" at bounding box center [425, 294] width 18 height 6
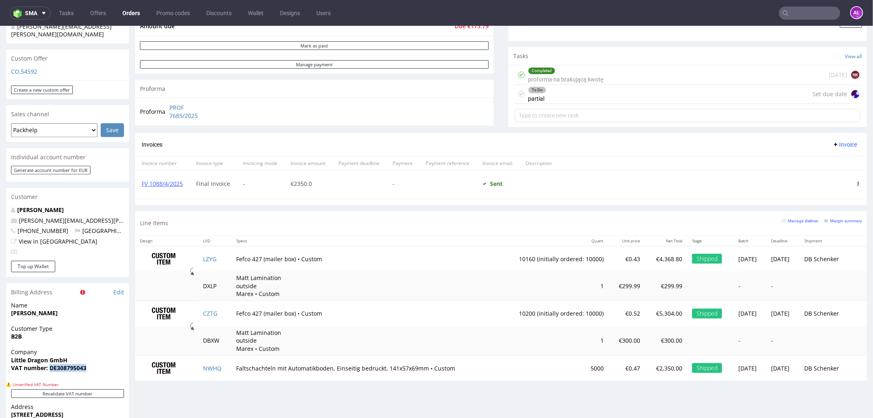
scroll to position [201, 0]
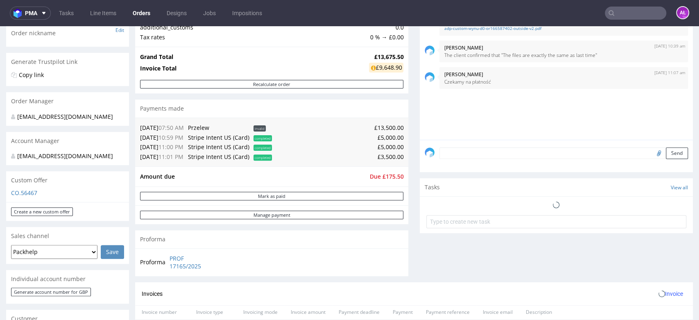
scroll to position [227, 0]
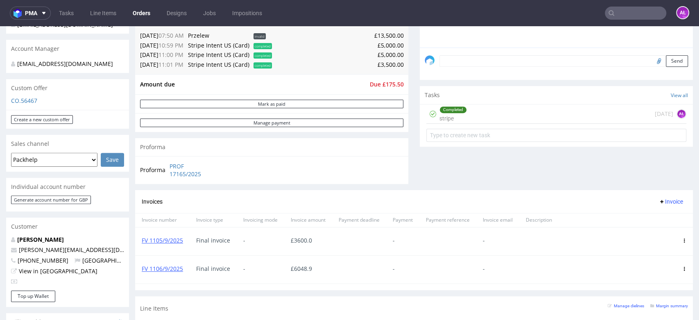
drag, startPoint x: 655, startPoint y: 199, endPoint x: 657, endPoint y: 208, distance: 8.3
click at [658, 200] on span "Invoice" at bounding box center [670, 201] width 25 height 7
click at [657, 217] on span "Upload" at bounding box center [657, 219] width 40 height 8
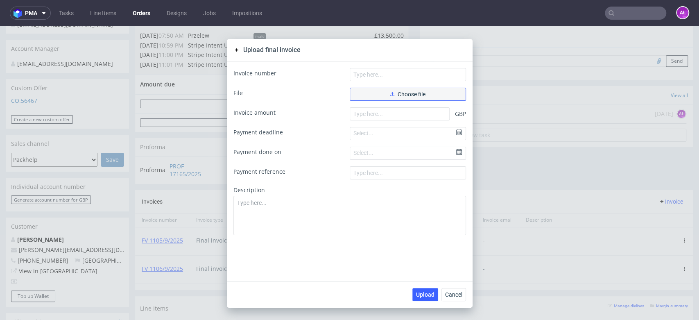
click at [416, 91] on span "Choose file" at bounding box center [407, 94] width 35 height 6
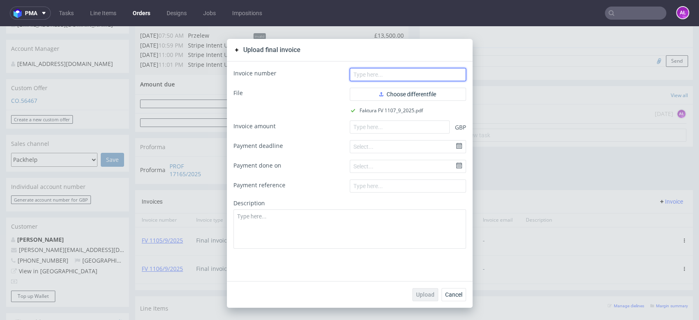
drag, startPoint x: 411, startPoint y: 77, endPoint x: 447, endPoint y: 39, distance: 52.4
click at [411, 77] on input "text" at bounding box center [408, 74] width 116 height 13
paste input "FV 1107/9/2025"
type input "FV 1107/9/2025"
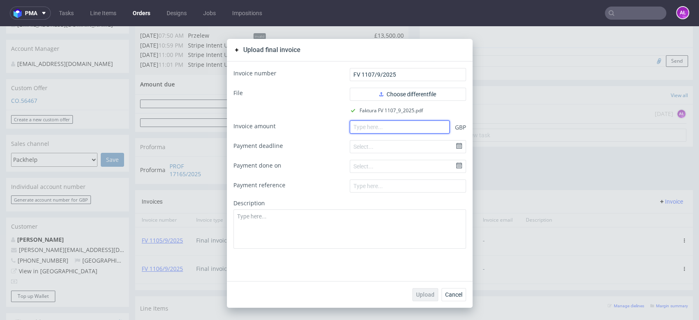
click at [420, 124] on input "number" at bounding box center [400, 126] width 100 height 13
paste input "3851.10"
type input "3851.10"
click at [420, 300] on button "Upload" at bounding box center [425, 294] width 26 height 13
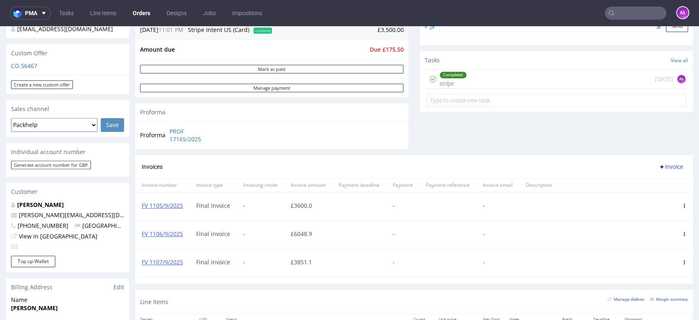
scroll to position [318, 0]
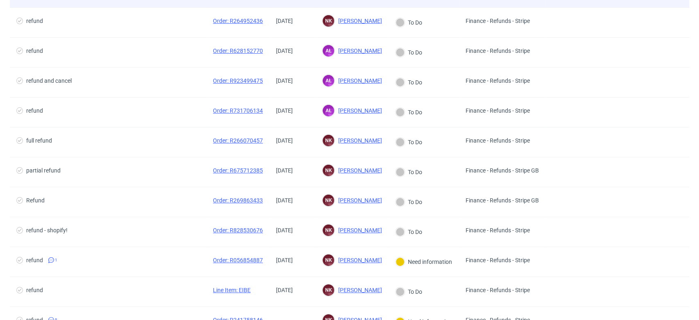
scroll to position [136, 0]
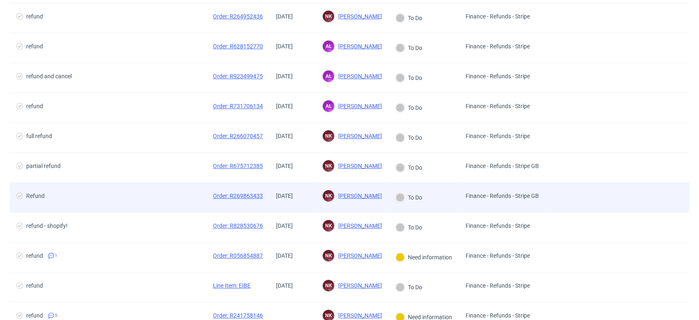
click at [301, 209] on div "[DATE]" at bounding box center [292, 197] width 46 height 29
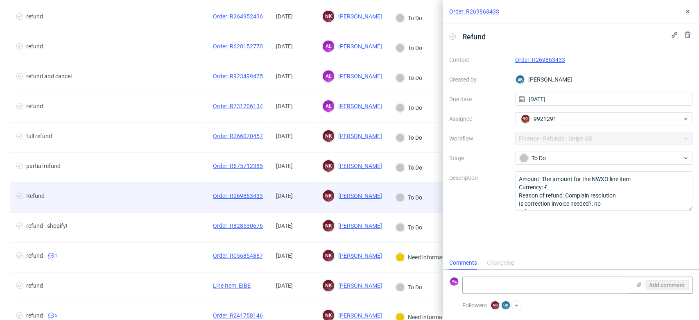
scroll to position [7, 0]
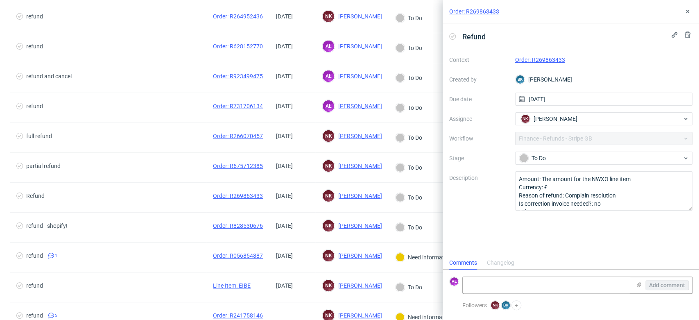
click at [554, 60] on link "Order: R269863433" at bounding box center [540, 59] width 50 height 7
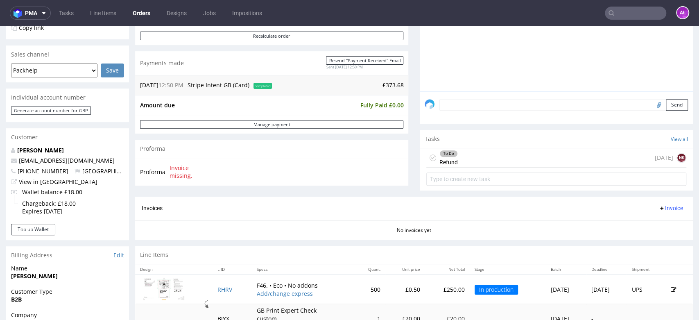
scroll to position [182, 0]
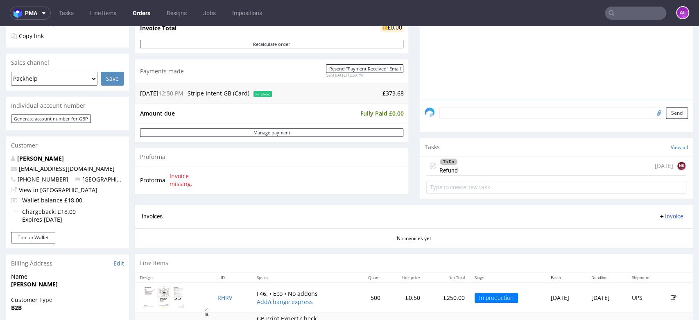
click at [478, 164] on div "To Do Refund 1 day ago NK" at bounding box center [556, 165] width 260 height 19
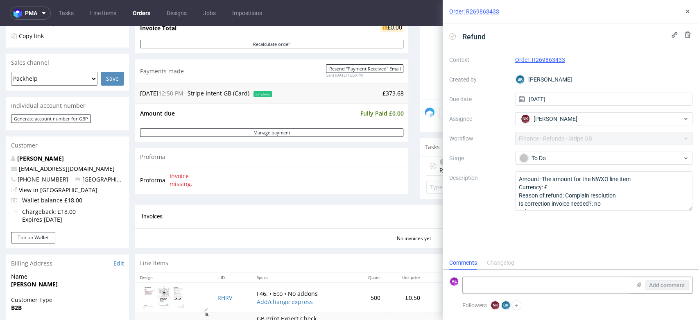
scroll to position [7, 0]
drag, startPoint x: 684, startPoint y: 12, endPoint x: 665, endPoint y: 7, distance: 19.6
click at [684, 12] on icon at bounding box center [687, 11] width 7 height 7
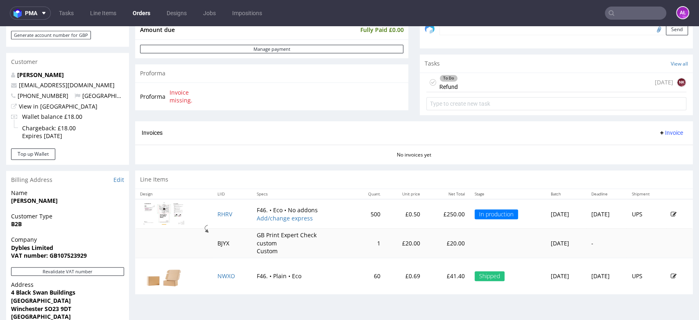
scroll to position [273, 0]
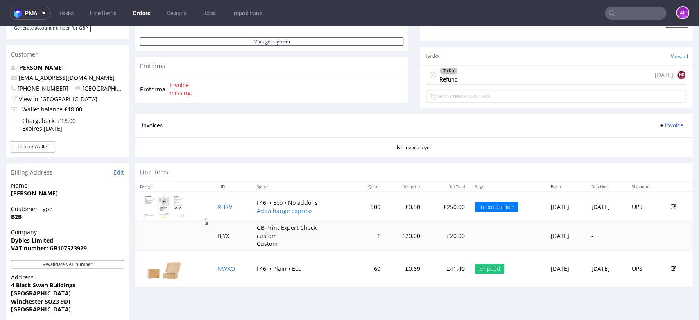
click at [463, 76] on div "To Do Refund 1 day ago NK" at bounding box center [556, 74] width 260 height 19
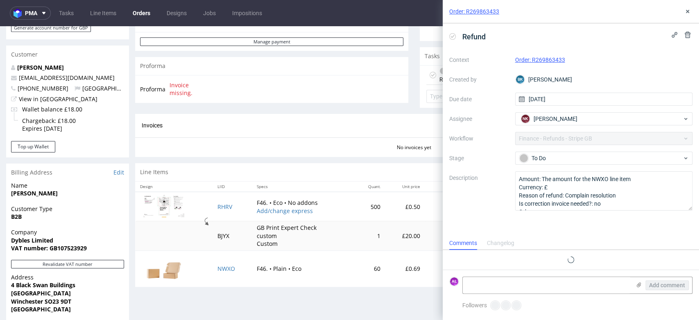
scroll to position [7, 0]
click at [685, 11] on icon at bounding box center [687, 11] width 7 height 7
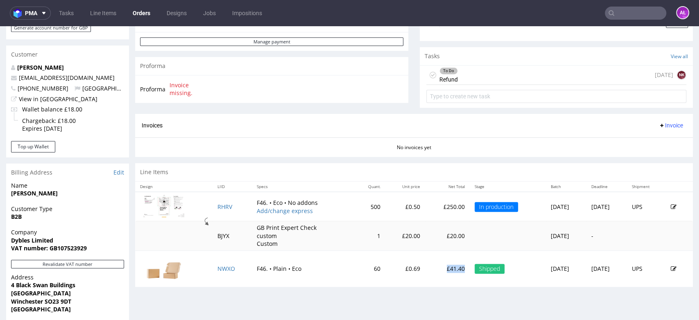
drag, startPoint x: 420, startPoint y: 273, endPoint x: 443, endPoint y: 268, distance: 23.8
click at [443, 268] on tr "NWXO F46. • Plain • Eco 60 £0.69 £41.40 Shipped Wed 10 Sep Thu 11 Sep UPS" at bounding box center [414, 268] width 558 height 36
copy p "£41.40"
click at [468, 78] on div "To Do Refund 1 day ago NK" at bounding box center [556, 74] width 260 height 19
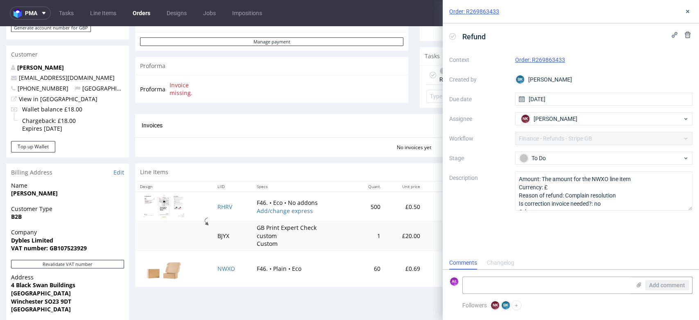
scroll to position [7, 0]
click at [529, 288] on textarea at bounding box center [547, 285] width 168 height 16
paste textarea "£41.40"
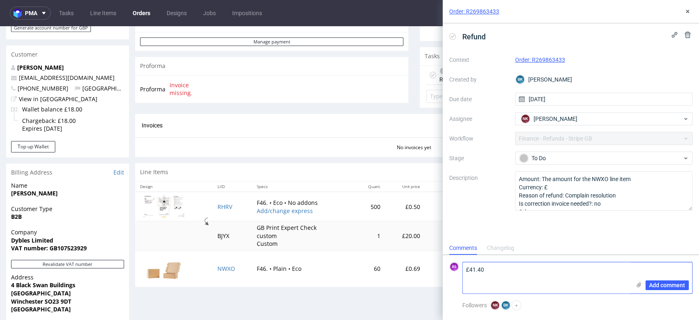
scroll to position [0, 0]
click at [529, 267] on textarea "£41.40" at bounding box center [547, 277] width 168 height 31
click at [465, 271] on textarea "£41.40" at bounding box center [547, 277] width 168 height 31
click at [515, 269] on textarea "to refund £41.40" at bounding box center [547, 277] width 168 height 31
type textarea "to refund £41.40 net"
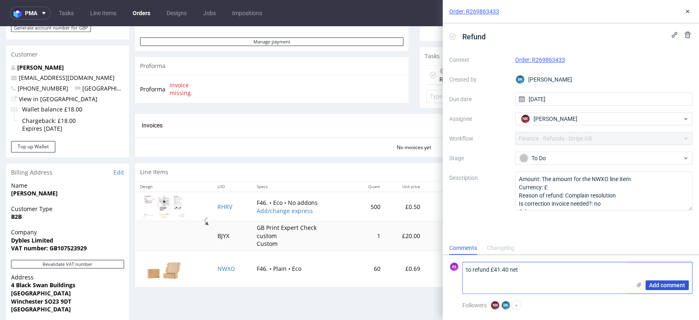
click at [660, 286] on span "Add comment" at bounding box center [667, 285] width 36 height 6
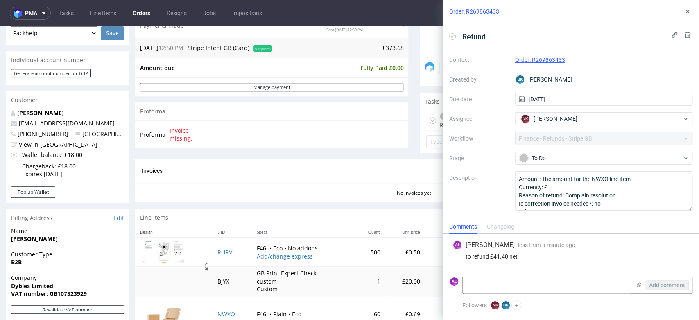
scroll to position [273, 0]
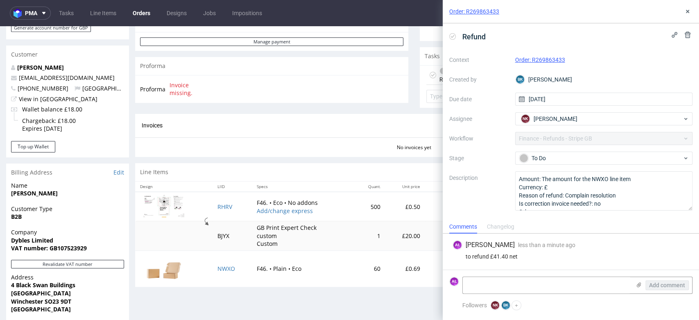
drag, startPoint x: 519, startPoint y: 251, endPoint x: 463, endPoint y: 252, distance: 56.5
click at [463, 253] on div "to refund £41.40 net" at bounding box center [570, 256] width 237 height 7
drag, startPoint x: 581, startPoint y: 38, endPoint x: 671, endPoint y: 21, distance: 91.2
click at [683, 11] on button at bounding box center [687, 12] width 10 height 10
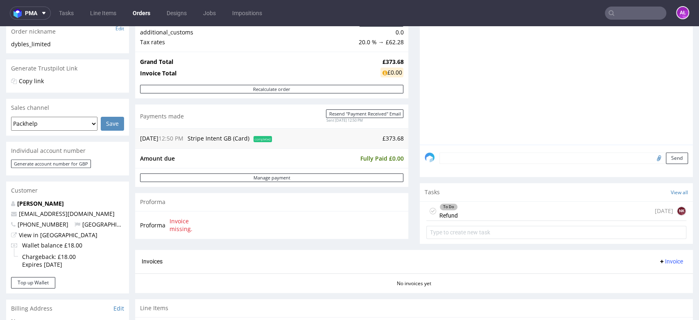
scroll to position [91, 0]
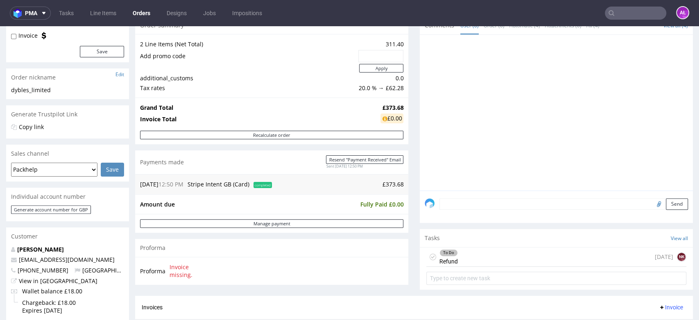
click at [494, 195] on div "Send" at bounding box center [556, 206] width 273 height 33
click at [498, 199] on textarea at bounding box center [563, 203] width 248 height 11
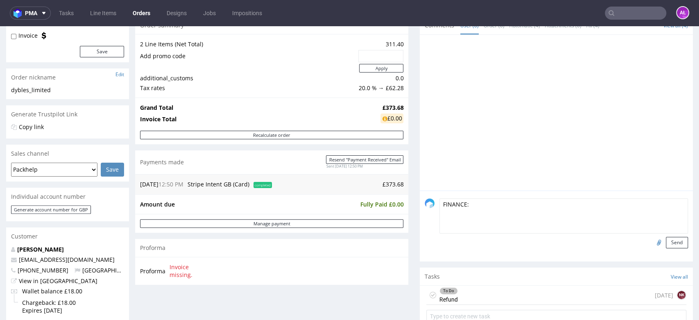
paste textarea "to refund £41.40 net"
drag, startPoint x: 488, startPoint y: 204, endPoint x: 462, endPoint y: 206, distance: 26.3
click at [462, 206] on textarea "FINANCE: to refund £41.40 net" at bounding box center [563, 215] width 248 height 35
click at [504, 201] on textarea "FINANCE: £41.40 net" at bounding box center [563, 215] width 248 height 35
click at [462, 206] on textarea "FINANCE: £41.40 net" at bounding box center [563, 215] width 248 height 35
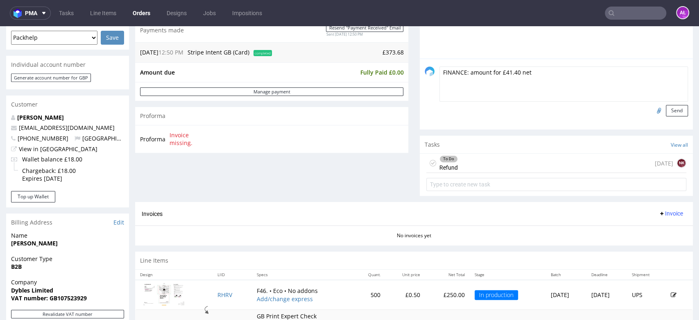
scroll to position [364, 0]
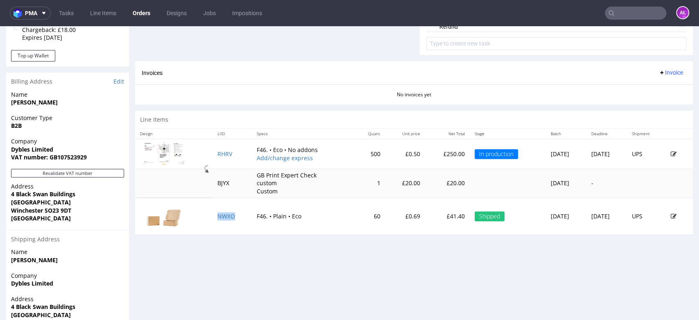
click at [228, 221] on td "NWXO" at bounding box center [231, 216] width 39 height 36
copy link "NWXO"
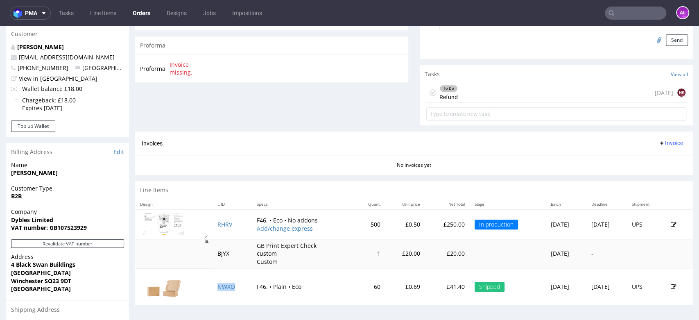
scroll to position [227, 0]
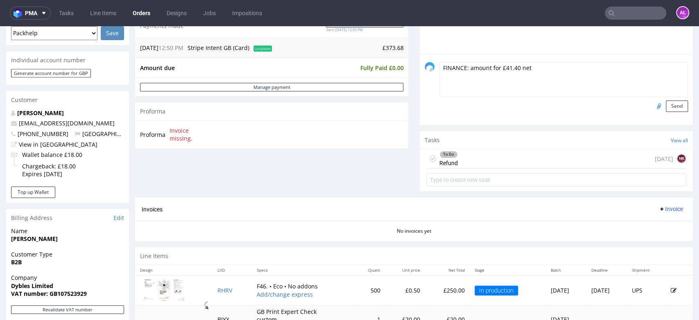
click at [484, 69] on textarea "FINANCE: amount for £41.40 net" at bounding box center [563, 79] width 248 height 35
paste textarea "NWXO"
click at [493, 68] on textarea "FINANCE: amount for £41.40 net" at bounding box center [563, 79] width 248 height 35
drag, startPoint x: 527, startPoint y: 67, endPoint x: 496, endPoint y: 68, distance: 31.1
click at [500, 68] on textarea "FINANCE: amount for £41.40 net" at bounding box center [563, 79] width 248 height 35
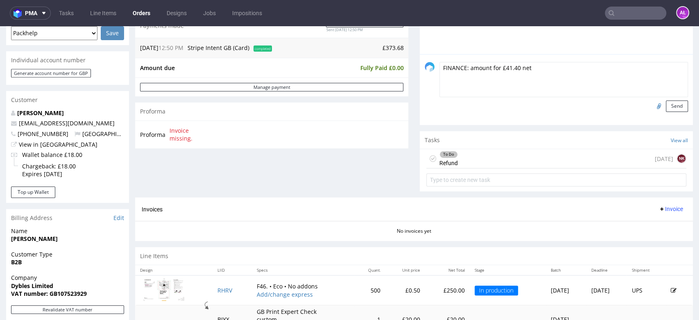
click at [492, 68] on textarea "FINANCE: amount for £41.40 net" at bounding box center [563, 79] width 248 height 35
paste textarea "NWXO"
drag, startPoint x: 550, startPoint y: 65, endPoint x: 514, endPoint y: 68, distance: 36.2
click at [514, 68] on textarea "FINANCE: amount for NWXO £41.40 net" at bounding box center [563, 79] width 248 height 35
click at [485, 69] on textarea "FINANCE: amount for NWXO" at bounding box center [563, 79] width 248 height 35
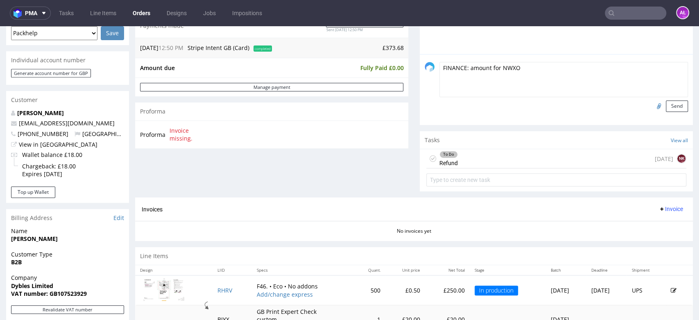
paste textarea "£41.40 net"
click at [563, 67] on textarea "FINANCE: amount £41.40 net for NWXO" at bounding box center [563, 79] width 248 height 35
type textarea "FINANCE: amount £41.40 net for NWXO needs to be added as discount on the invoice"
click at [666, 105] on button "Send" at bounding box center [677, 105] width 22 height 11
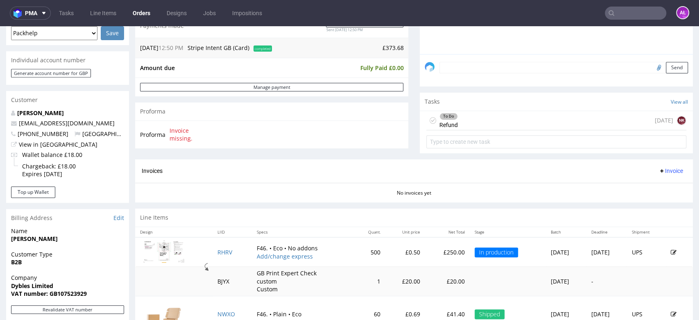
click at [468, 120] on div "To Do Refund 1 day ago NK" at bounding box center [556, 120] width 260 height 19
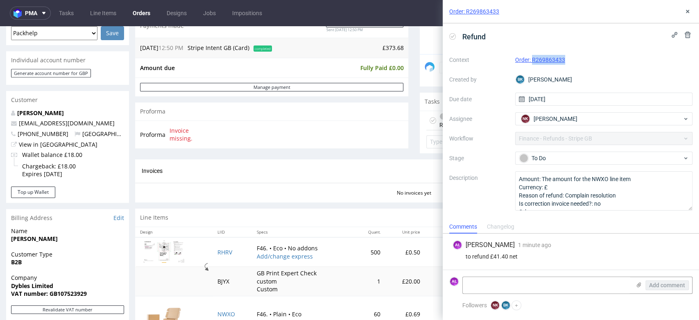
drag, startPoint x: 567, startPoint y: 62, endPoint x: 531, endPoint y: 65, distance: 35.8
click at [531, 65] on div "Context Order: R269863433 Created by BK Bogna Krystian Due date 18/09/2025 Assi…" at bounding box center [570, 131] width 243 height 157
copy link "R269863433"
drag, startPoint x: 688, startPoint y: 13, endPoint x: 681, endPoint y: 20, distance: 10.1
click at [687, 14] on icon at bounding box center [687, 11] width 7 height 7
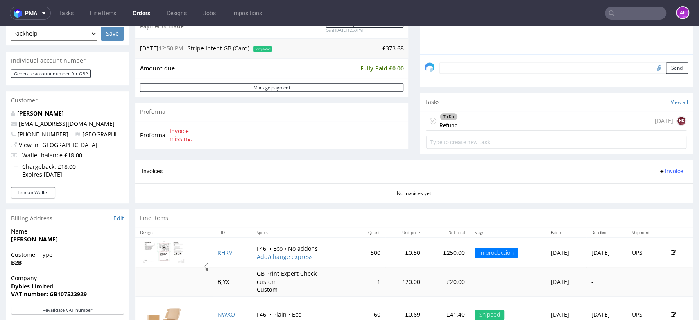
scroll to position [227, 0]
click at [508, 121] on div "To Do Refund 1 day ago NK" at bounding box center [556, 120] width 260 height 19
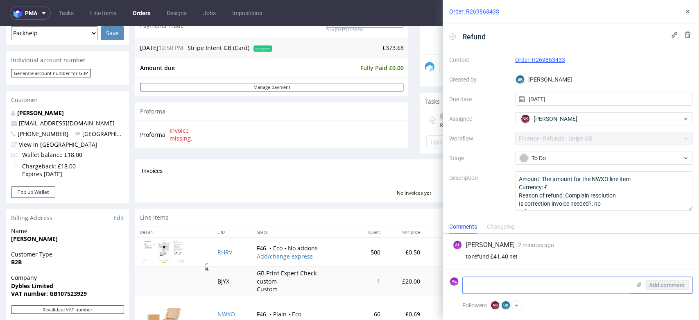
click at [539, 282] on textarea at bounding box center [547, 285] width 168 height 16
click at [512, 287] on textarea "refunded" at bounding box center [547, 285] width 168 height 16
paste textarea "£49.68"
type textarea "refunded £49.68"
click at [687, 286] on button "Add comment" at bounding box center [666, 285] width 43 height 10
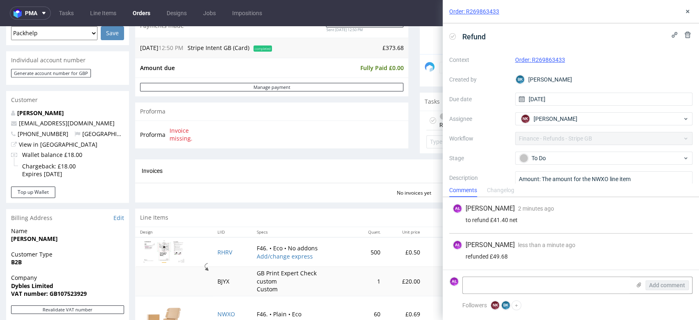
click at [452, 37] on use at bounding box center [453, 36] width 4 height 3
click at [686, 14] on icon at bounding box center [687, 11] width 7 height 7
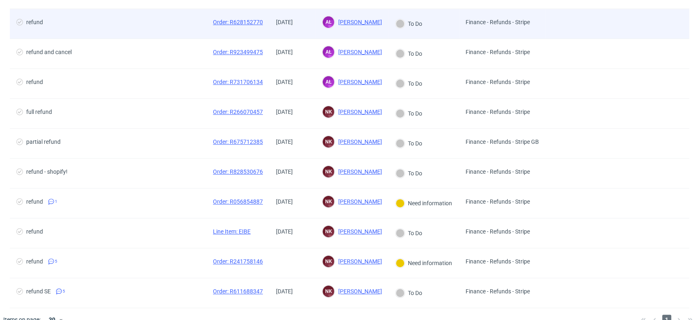
scroll to position [174, 0]
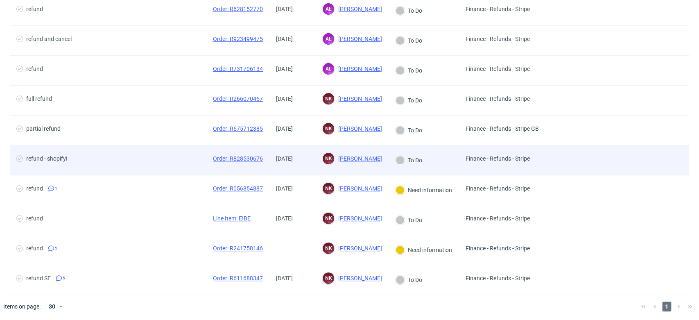
click at [304, 163] on span "01/09/2025" at bounding box center [292, 160] width 33 height 10
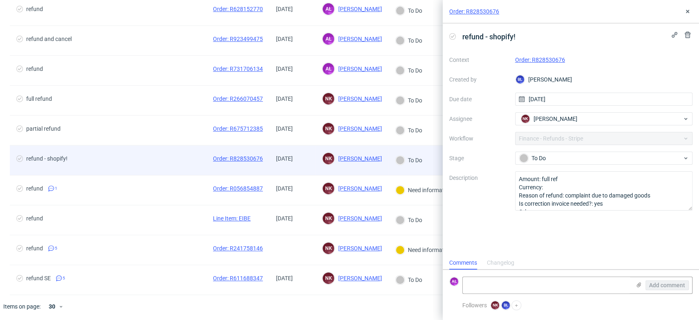
scroll to position [7, 0]
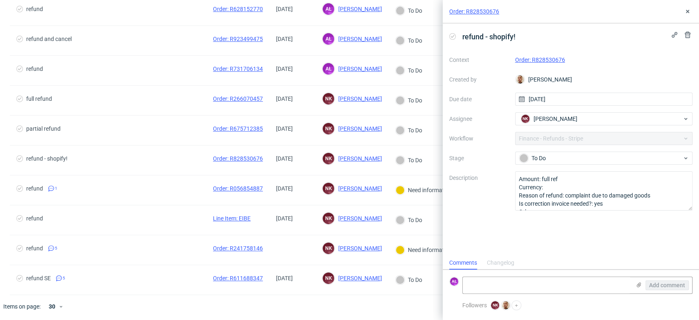
click at [536, 60] on link "Order: R828530676" at bounding box center [540, 59] width 50 height 7
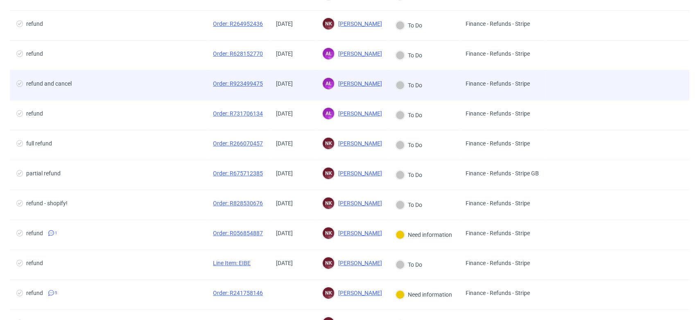
scroll to position [136, 0]
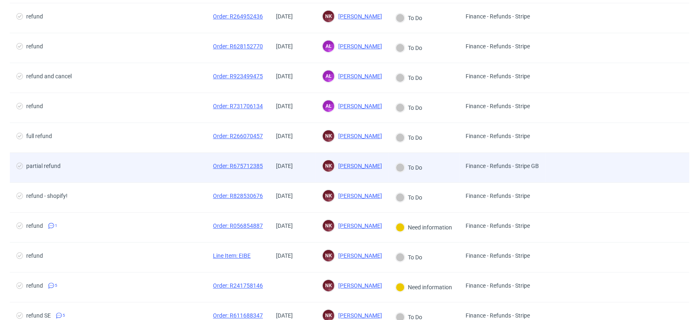
click at [273, 172] on div "[DATE]" at bounding box center [292, 167] width 46 height 29
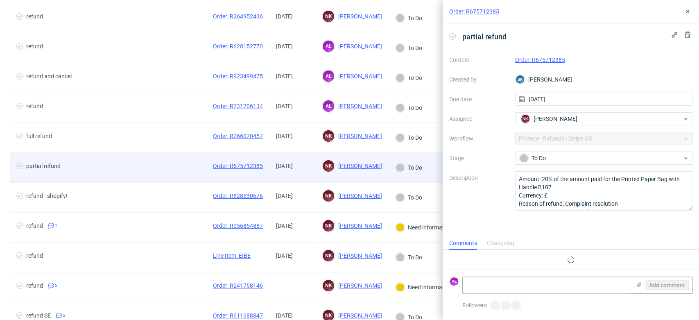
scroll to position [7, 0]
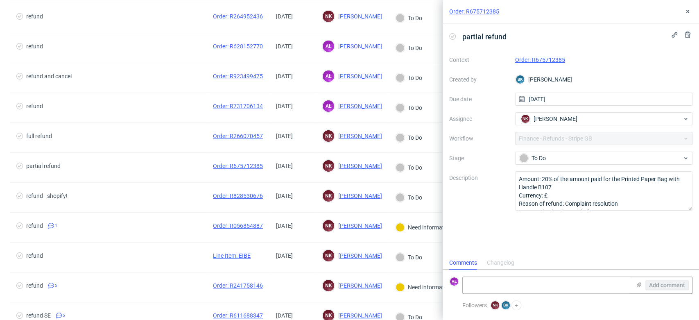
click at [530, 60] on link "Order: R675712385" at bounding box center [540, 59] width 50 height 7
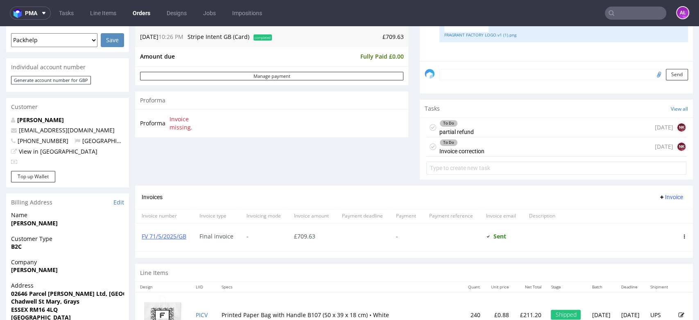
scroll to position [227, 0]
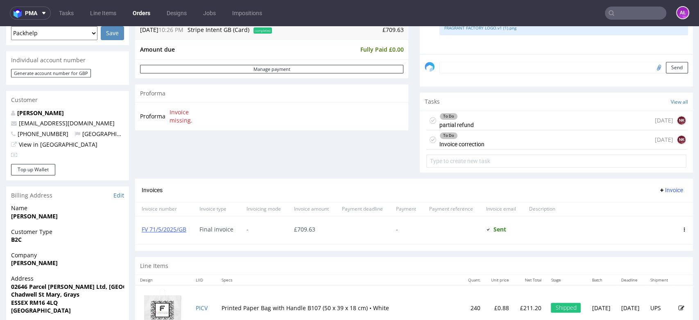
click at [464, 135] on div "To Do" at bounding box center [462, 135] width 44 height 7
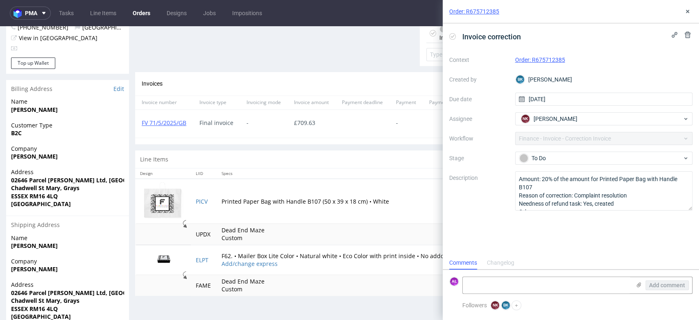
scroll to position [388, 0]
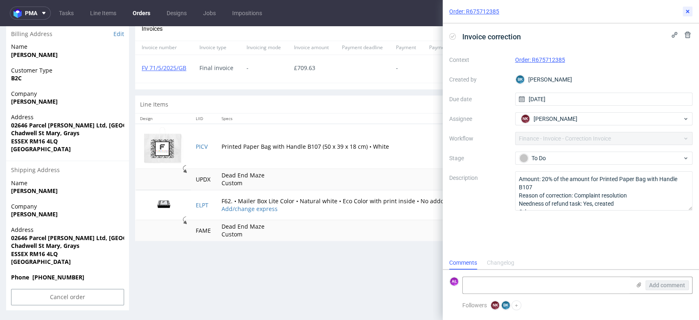
click at [685, 11] on icon at bounding box center [687, 11] width 7 height 7
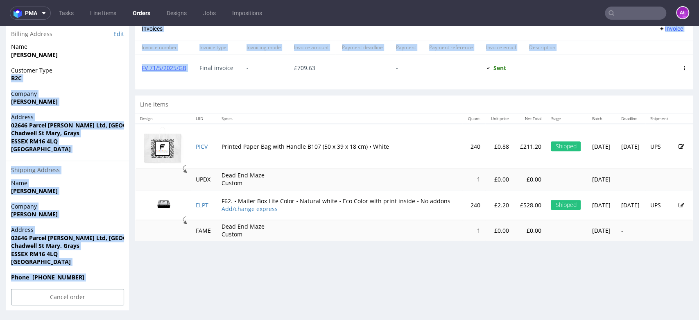
drag, startPoint x: 193, startPoint y: 74, endPoint x: 130, endPoint y: 75, distance: 63.0
click at [156, 83] on section "Invoices Invoice Invoice number Invoice type Invoicing mode Invoice amount Paym…" at bounding box center [414, 53] width 558 height 72
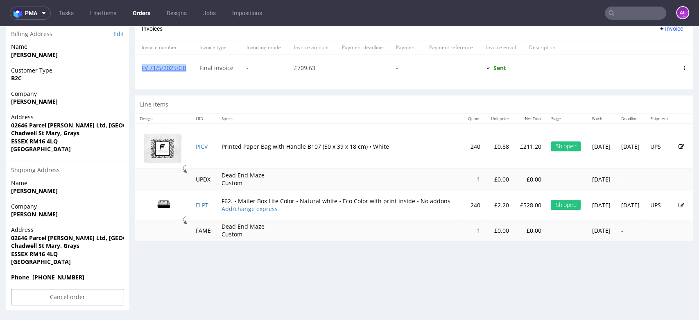
drag, startPoint x: 190, startPoint y: 77, endPoint x: 141, endPoint y: 74, distance: 49.2
click at [141, 74] on div "FV 71/5/2025/GB" at bounding box center [164, 69] width 58 height 28
copy link "FV 71/5/2025/GB"
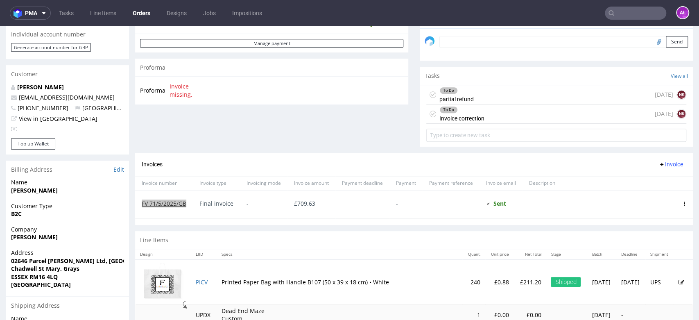
scroll to position [252, 0]
click at [483, 116] on div "To Do Invoice correction 1 day ago NK" at bounding box center [556, 114] width 260 height 19
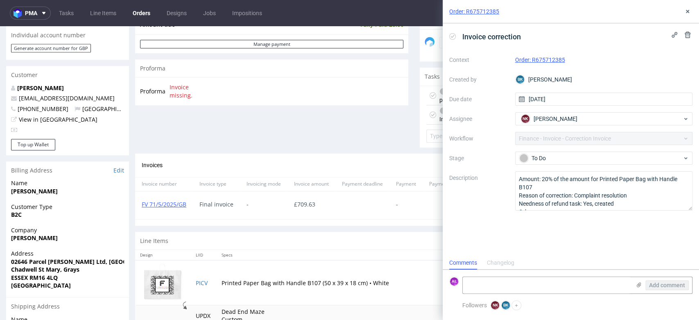
scroll to position [7, 0]
click at [685, 13] on icon at bounding box center [687, 11] width 7 height 7
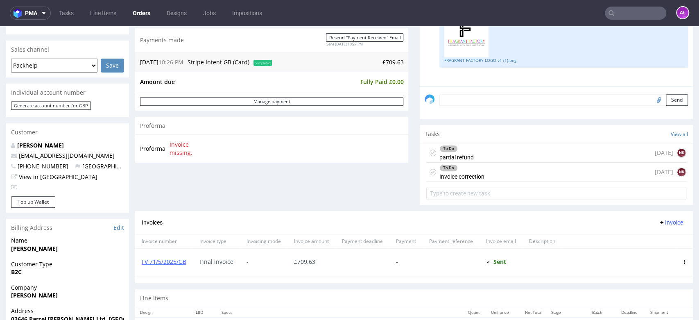
scroll to position [161, 0]
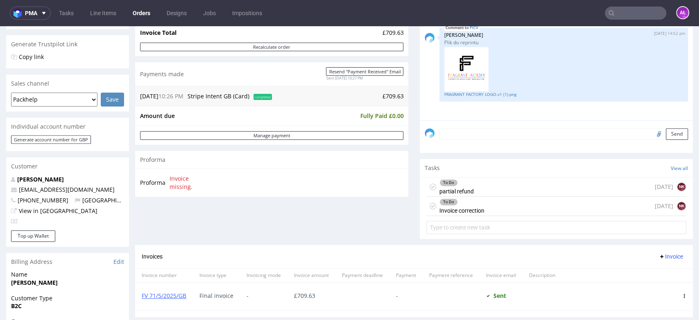
click at [476, 205] on div "To Do Invoice correction" at bounding box center [461, 205] width 45 height 19
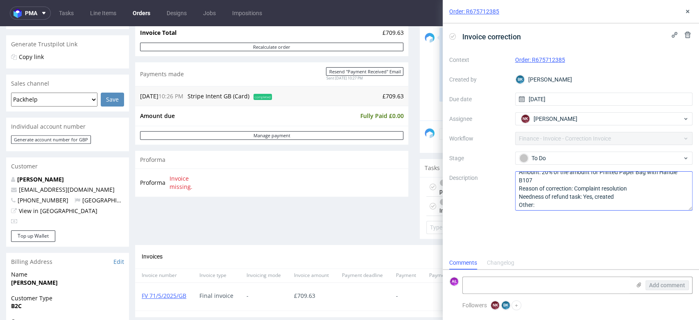
scroll to position [9, 0]
drag, startPoint x: 686, startPoint y: 13, endPoint x: 507, endPoint y: 137, distance: 217.7
click at [686, 13] on icon at bounding box center [687, 11] width 7 height 7
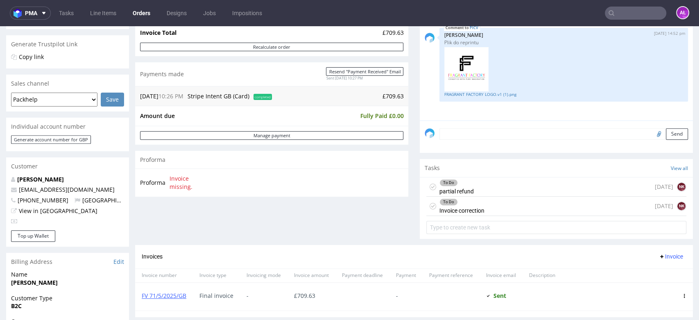
click at [490, 184] on div "To Do partial refund 1 day ago NK" at bounding box center [556, 186] width 260 height 19
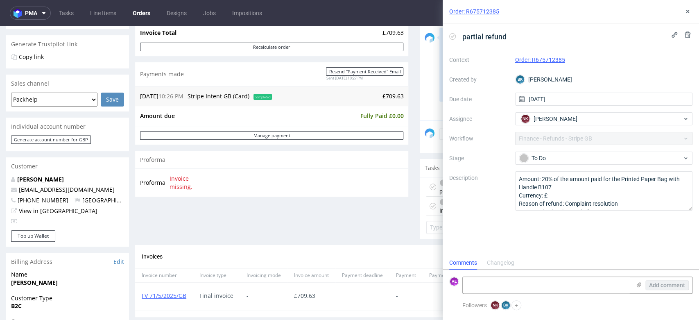
click at [692, 12] on div "Order: R675712385" at bounding box center [571, 11] width 256 height 23
drag, startPoint x: 689, startPoint y: 13, endPoint x: 673, endPoint y: 8, distance: 17.1
click at [689, 13] on icon at bounding box center [687, 11] width 7 height 7
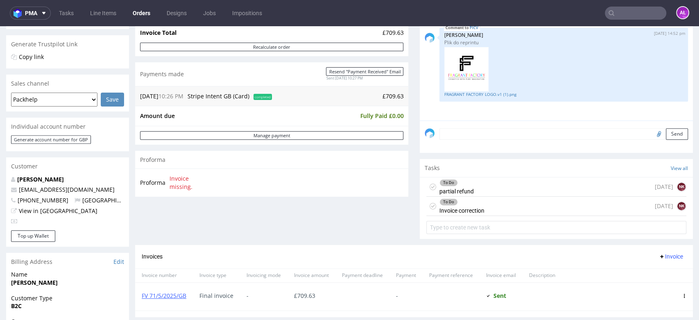
click at [535, 198] on div "To Do Invoice correction 1 day ago NK" at bounding box center [556, 205] width 260 height 19
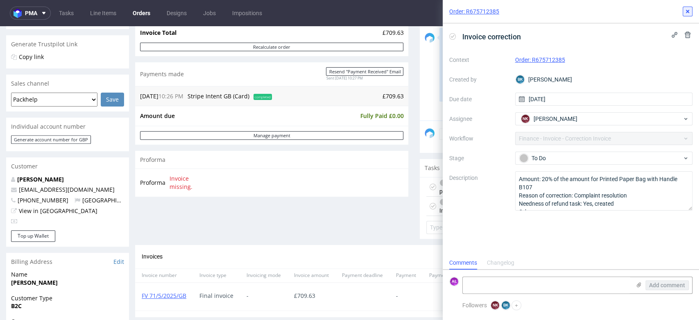
click at [687, 11] on use at bounding box center [687, 11] width 3 height 3
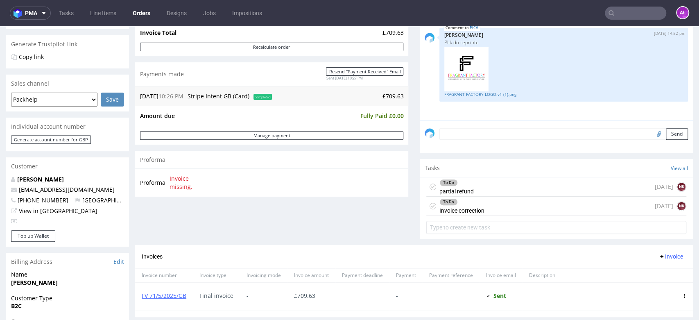
click at [470, 203] on div "To Do" at bounding box center [462, 202] width 44 height 7
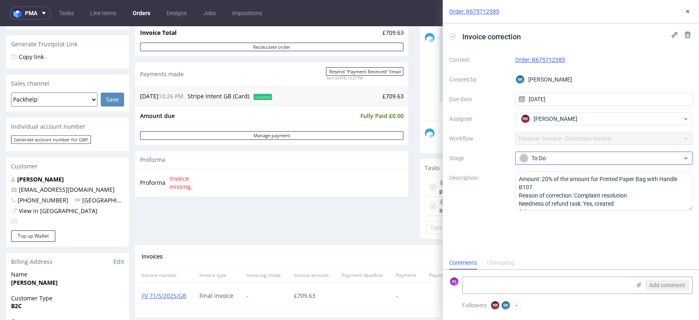
scroll to position [7, 0]
click at [563, 160] on div "To Do" at bounding box center [600, 158] width 163 height 9
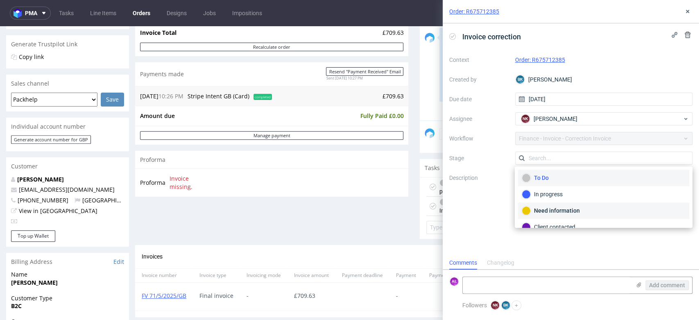
click at [573, 211] on div "Need information" at bounding box center [604, 210] width 164 height 9
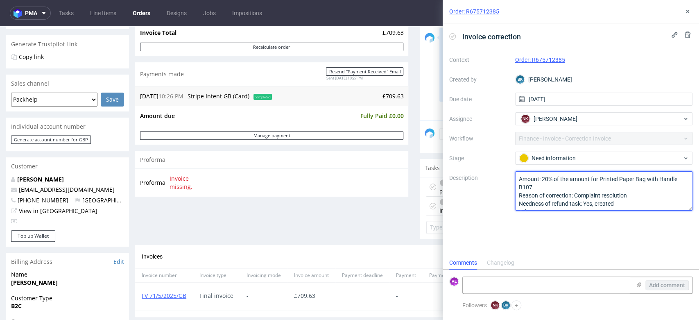
drag, startPoint x: 519, startPoint y: 195, endPoint x: 570, endPoint y: 194, distance: 51.6
click at [570, 194] on textarea "Amount: 20% of the amount for Printed Paper Bag with Handle B107 Reason of corr…" at bounding box center [604, 190] width 178 height 39
click at [552, 288] on textarea at bounding box center [547, 285] width 168 height 16
paste textarea "Reason of correction"
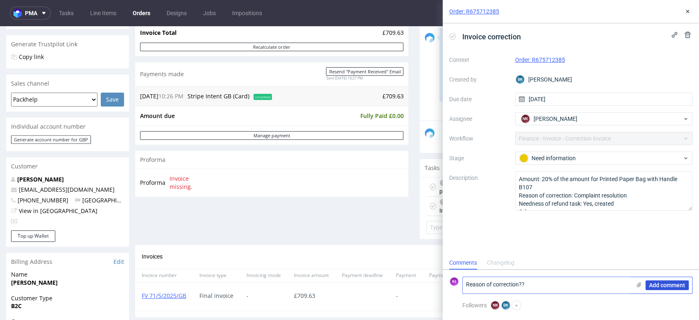
type textarea "Reason of correction??"
click at [661, 285] on span "Add comment" at bounding box center [667, 285] width 36 height 6
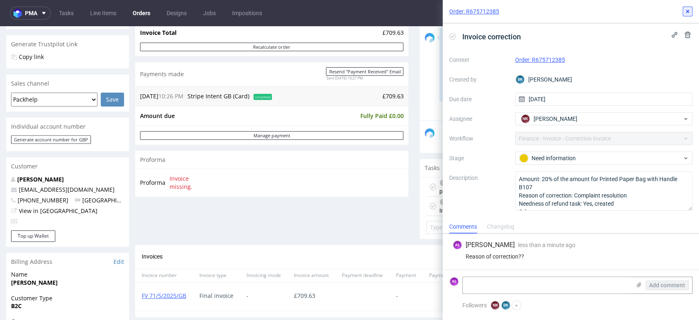
click at [688, 10] on use at bounding box center [687, 11] width 3 height 3
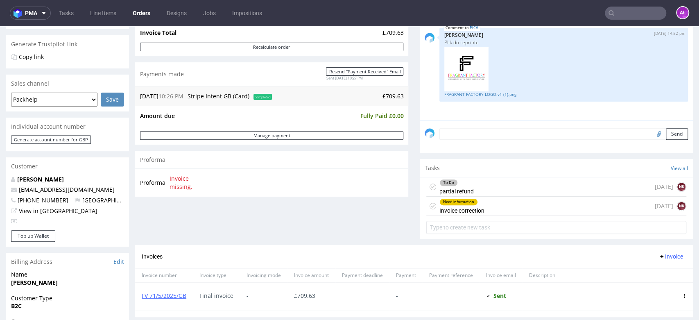
click at [473, 202] on div "Need information" at bounding box center [462, 202] width 44 height 7
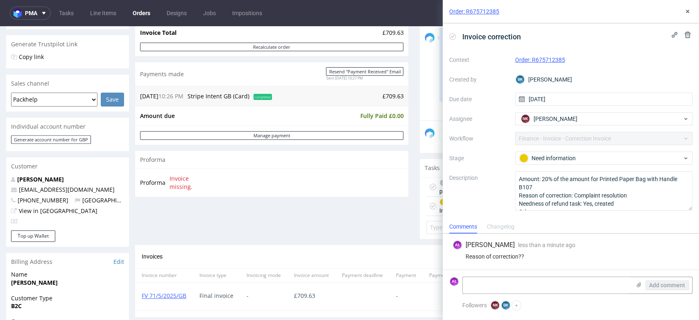
drag, startPoint x: 585, startPoint y: 206, endPoint x: 589, endPoint y: 219, distance: 14.1
click at [589, 219] on div "Invoice correction Context Order: R675712385 Created by BK Bogna Krystian Due d…" at bounding box center [571, 121] width 256 height 196
click at [687, 11] on use at bounding box center [687, 11] width 3 height 3
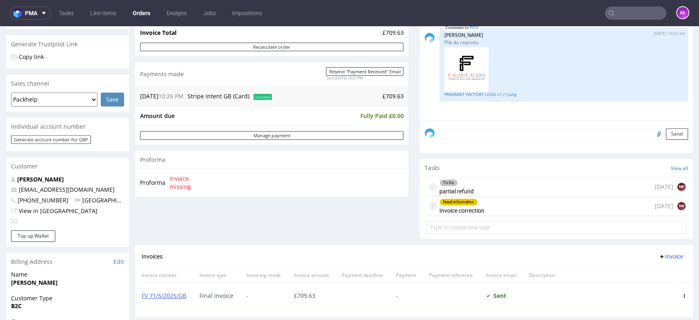
drag, startPoint x: 521, startPoint y: 186, endPoint x: 514, endPoint y: 269, distance: 83.4
click at [521, 186] on div "To Do partial refund [DATE] NK" at bounding box center [556, 186] width 260 height 19
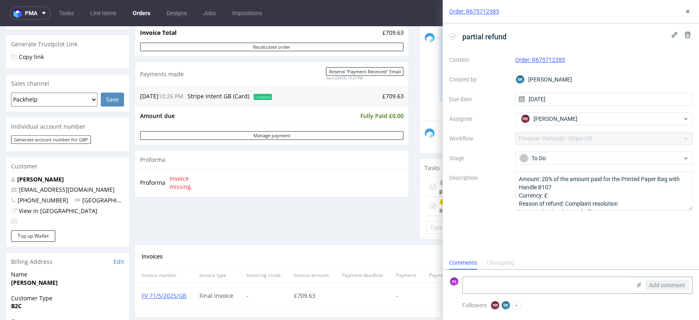
scroll to position [7, 0]
click at [534, 278] on textarea at bounding box center [547, 285] width 168 height 16
paste textarea "50,69"
click at [465, 284] on textarea "50,69 gbp" at bounding box center [547, 285] width 168 height 16
click at [525, 282] on textarea "50,69 gbp" at bounding box center [547, 285] width 168 height 16
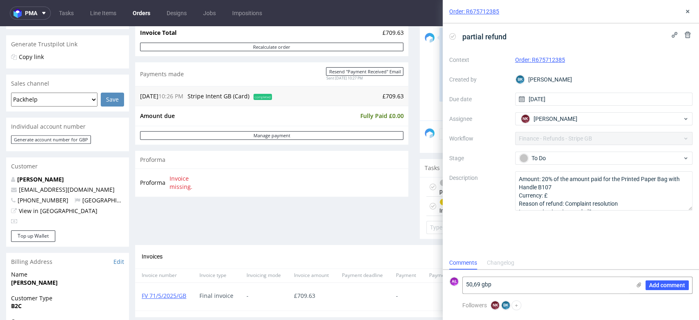
type textarea "50,69 gbp"
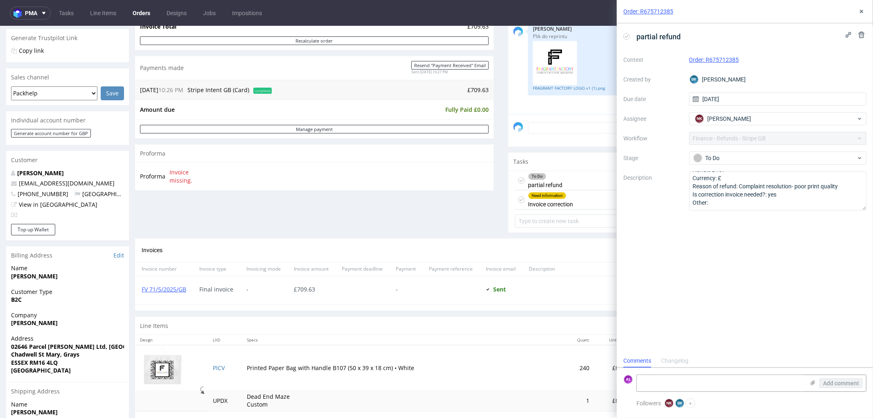
scroll to position [182, 0]
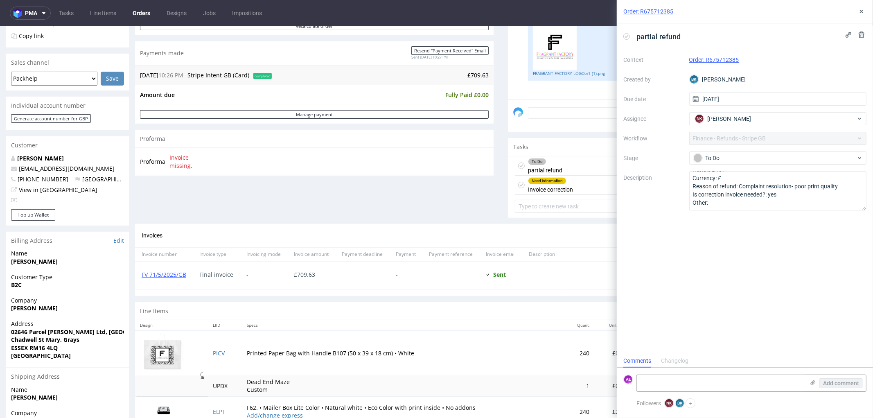
drag, startPoint x: 574, startPoint y: 186, endPoint x: 614, endPoint y: 162, distance: 47.0
click at [574, 186] on div "Need information Invoice correction [DATE] NK" at bounding box center [687, 184] width 345 height 19
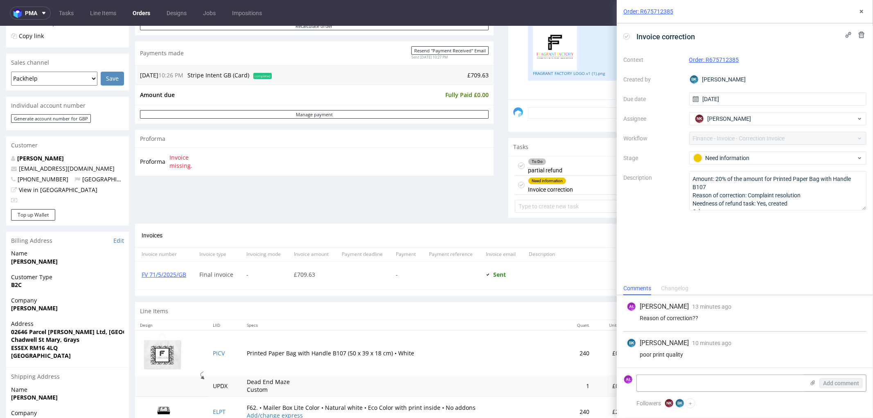
click at [626, 34] on icon at bounding box center [626, 36] width 7 height 7
click at [864, 11] on icon at bounding box center [861, 11] width 7 height 7
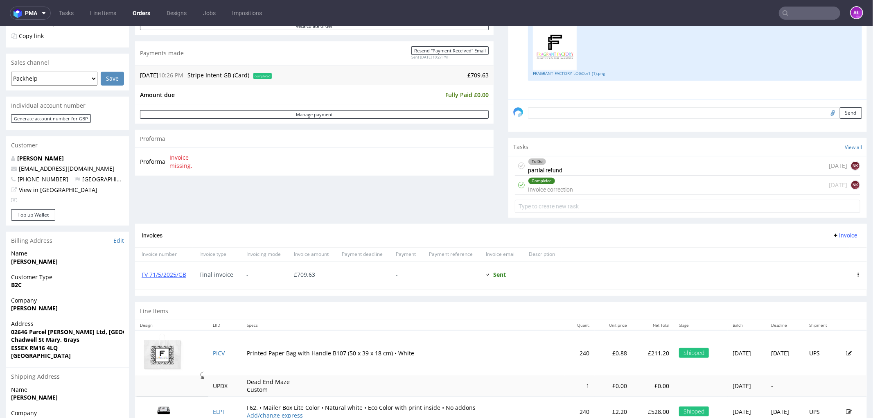
click at [836, 235] on span "Invoice" at bounding box center [845, 235] width 25 height 7
click at [837, 266] on span "Add corrective" at bounding box center [831, 267] width 41 height 8
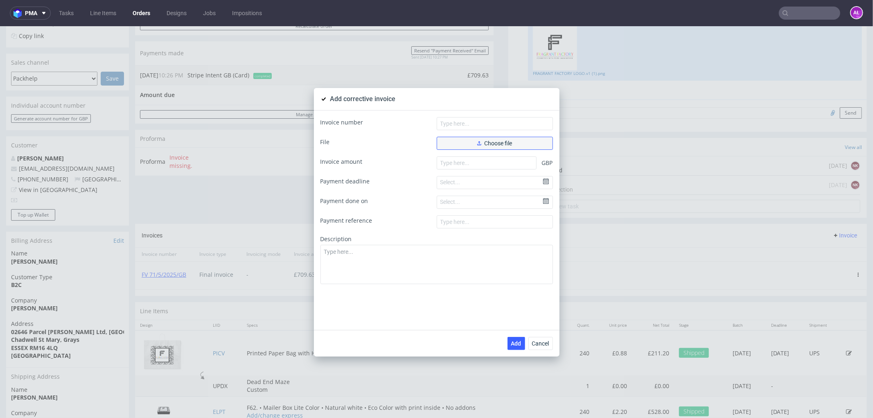
click at [500, 140] on span "Choose file" at bounding box center [494, 143] width 35 height 6
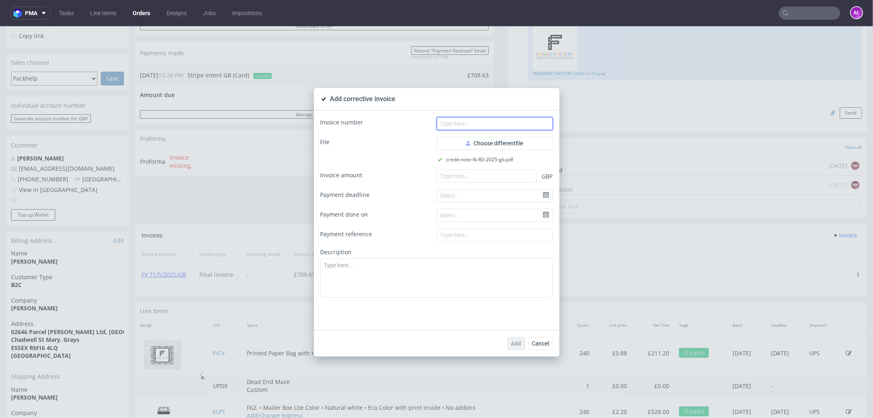
click at [517, 122] on input "text" at bounding box center [495, 123] width 116 height 13
paste input "FK 80/2025/GB"
type input "FK 80/2025/GB"
click at [476, 176] on input "number" at bounding box center [487, 175] width 100 height 13
paste input "-50.69"
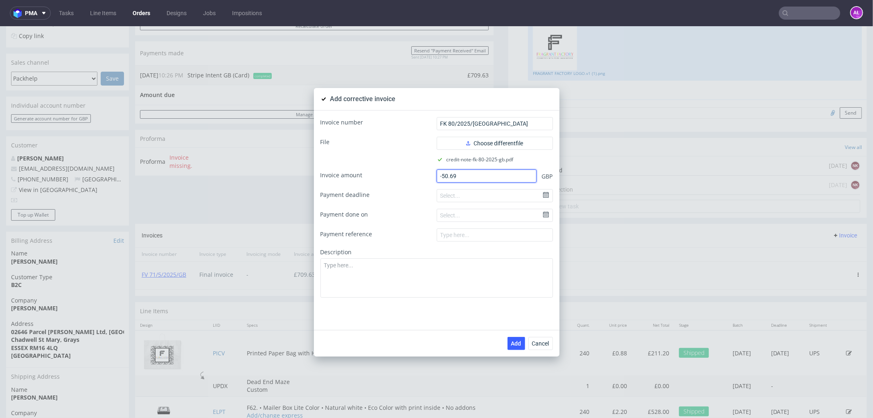
type input "-50.69"
click at [467, 287] on textarea at bounding box center [437, 277] width 233 height 39
paste textarea "Low print quality of the product."
type textarea "Low print quality of the product."
click at [518, 339] on button "Add" at bounding box center [517, 342] width 18 height 13
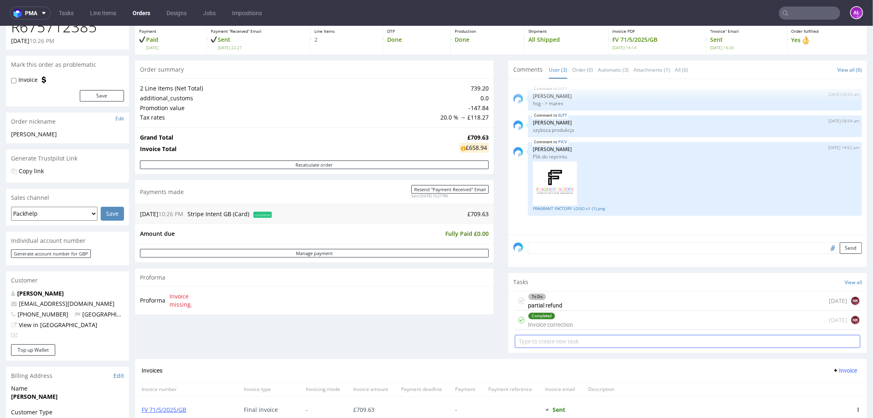
scroll to position [182, 0]
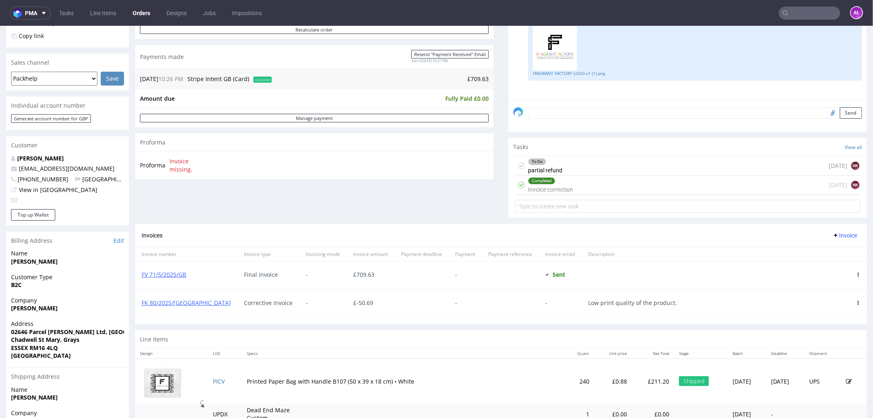
click at [571, 182] on div "Completed Invoice correction [DATE] NK" at bounding box center [687, 184] width 345 height 19
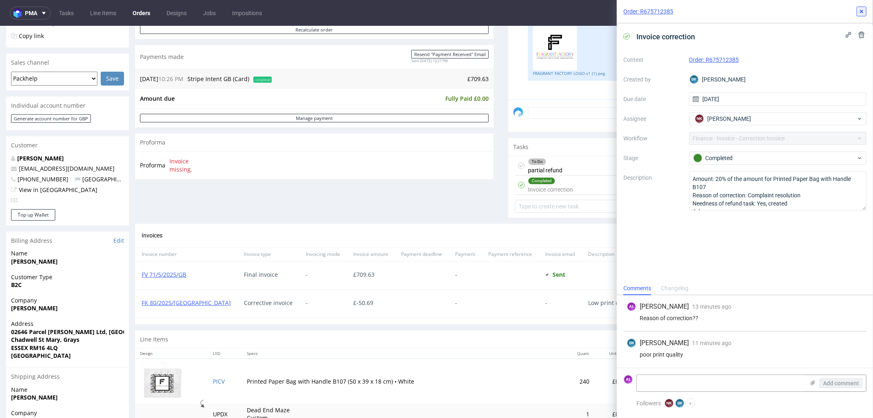
click at [860, 7] on button at bounding box center [862, 12] width 10 height 10
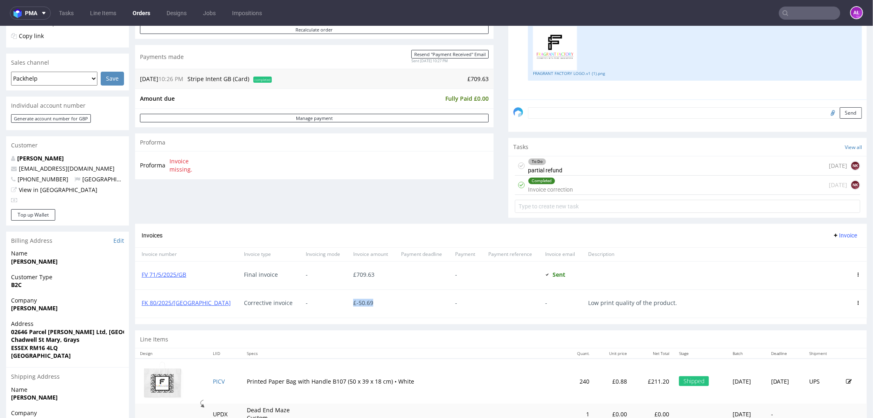
drag, startPoint x: 336, startPoint y: 302, endPoint x: 308, endPoint y: 303, distance: 27.9
click at [347, 303] on div "£ -50.69" at bounding box center [371, 303] width 48 height 28
copy span "£ -50.69"
click at [655, 158] on div "To Do partial refund [DATE] NK" at bounding box center [687, 165] width 345 height 19
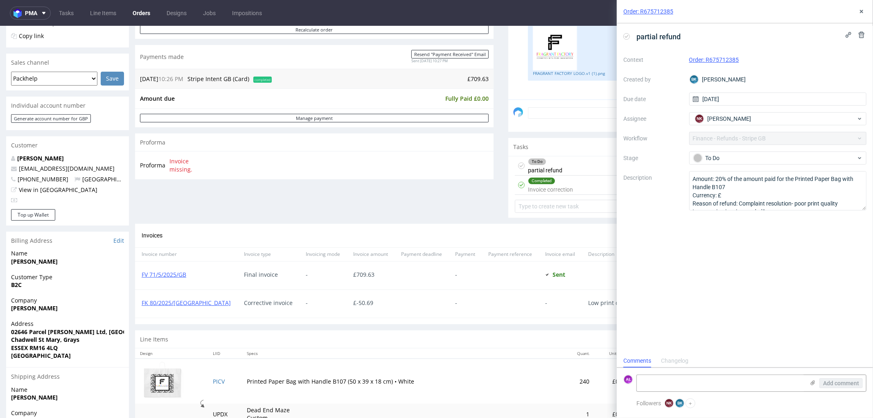
scroll to position [6, 0]
paste textarea "£-50.69"
click at [714, 381] on textarea "£-50.69" at bounding box center [721, 383] width 168 height 16
drag, startPoint x: 727, startPoint y: 63, endPoint x: 706, endPoint y: 63, distance: 21.7
click at [706, 63] on div "Order: R675712385" at bounding box center [778, 60] width 178 height 10
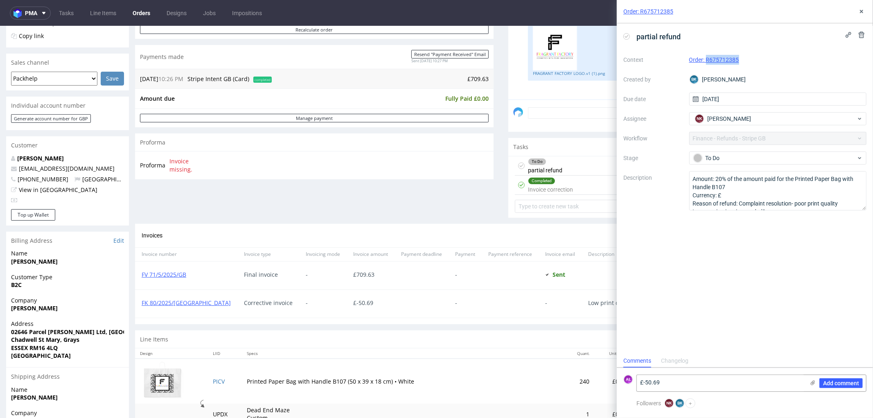
copy link "R675712385"
click at [755, 381] on textarea "£-50.69" at bounding box center [721, 383] width 168 height 16
type textarea "£-50.69 refunded"
drag, startPoint x: 856, startPoint y: 382, endPoint x: 847, endPoint y: 382, distance: 9.8
click at [850, 382] on span "Add comment" at bounding box center [841, 383] width 36 height 6
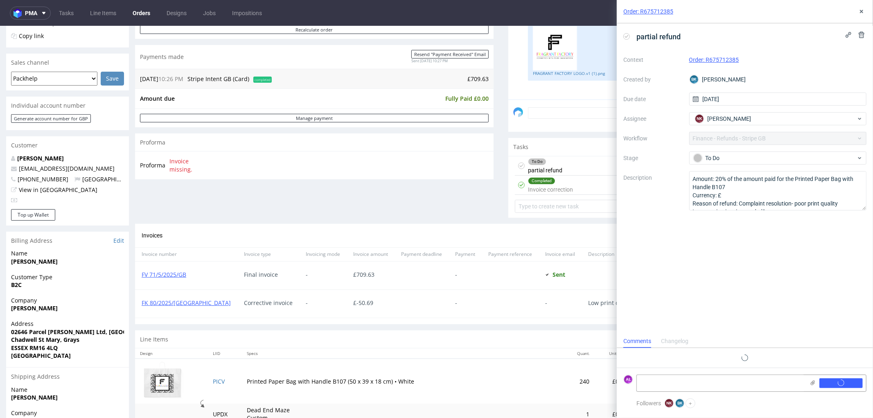
scroll to position [0, 0]
click at [624, 32] on div "partial refund" at bounding box center [653, 37] width 61 height 14
click at [625, 35] on icon at bounding box center [626, 36] width 7 height 7
click at [859, 14] on icon at bounding box center [861, 11] width 7 height 7
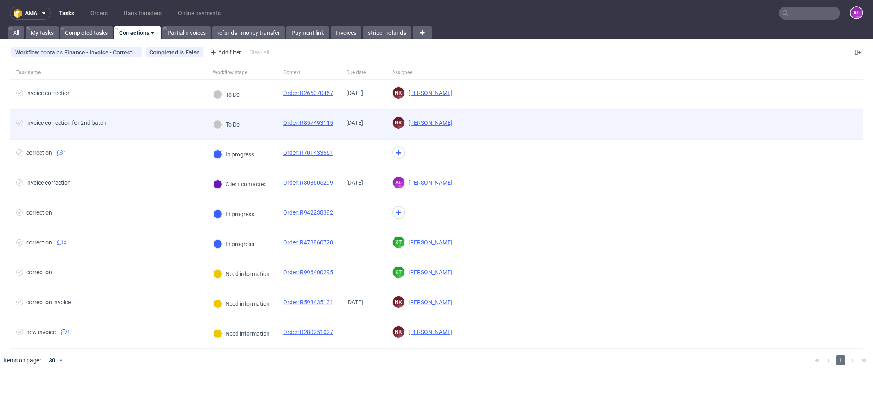
click at [255, 132] on div "To Do" at bounding box center [241, 125] width 70 height 30
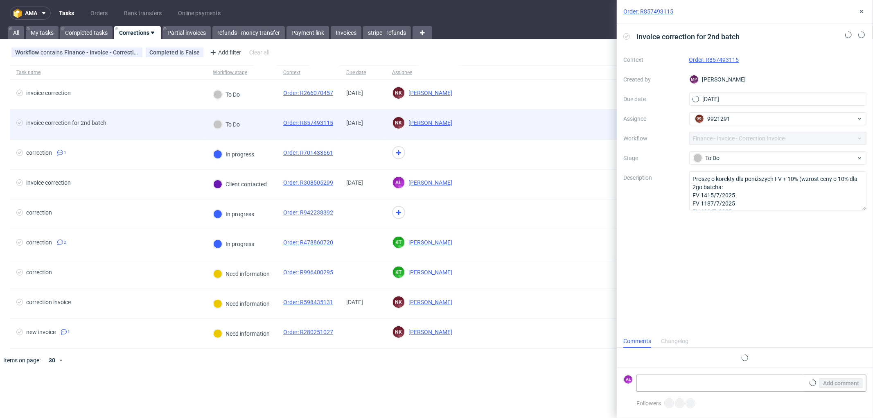
scroll to position [6, 0]
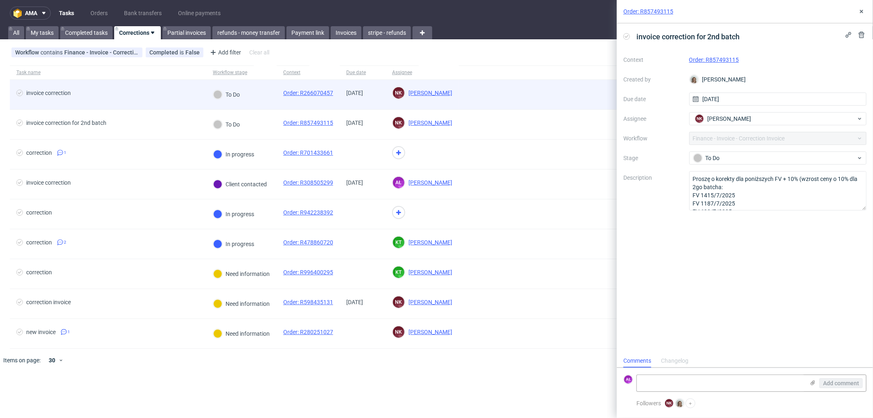
click at [262, 95] on div "To Do" at bounding box center [241, 95] width 70 height 30
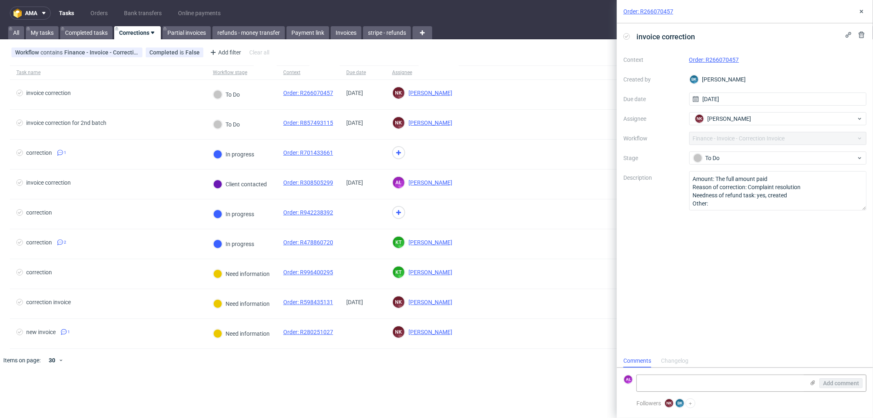
click at [703, 61] on link "Order: R266070457" at bounding box center [714, 59] width 50 height 7
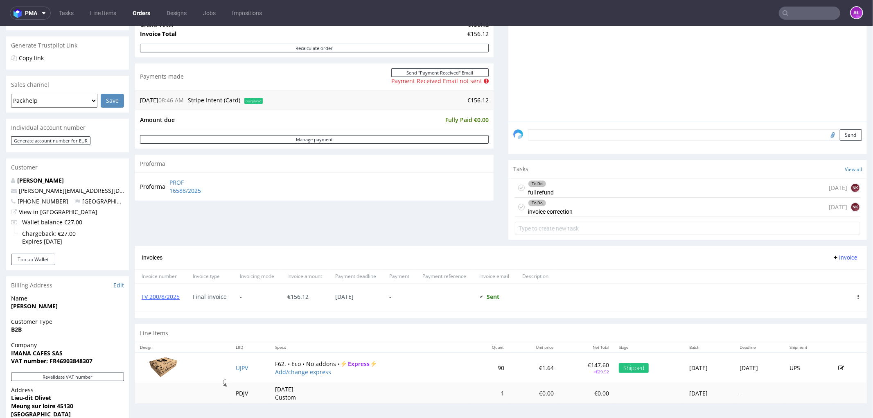
scroll to position [182, 0]
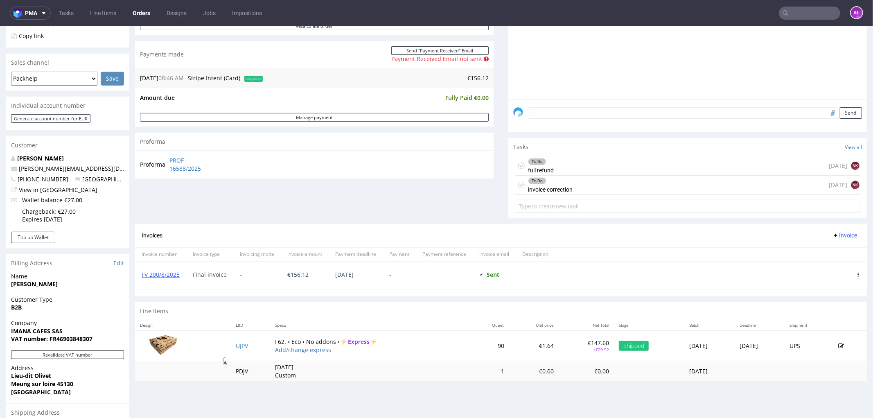
click at [544, 183] on div "To Do" at bounding box center [550, 180] width 44 height 7
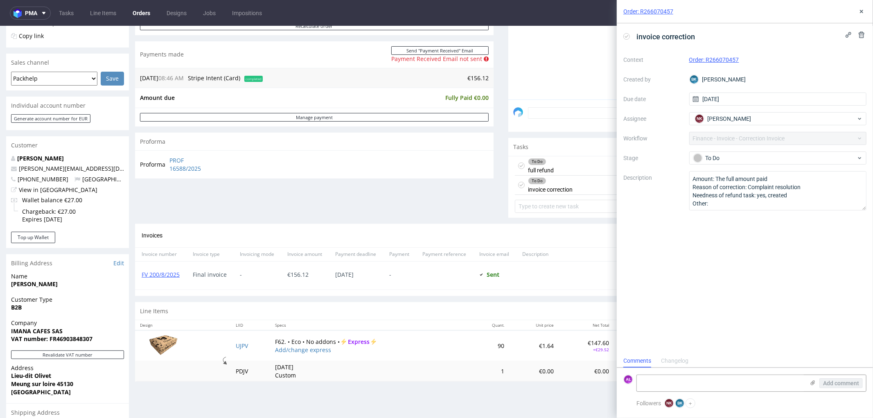
scroll to position [6, 0]
click at [546, 167] on div "To Do full refund" at bounding box center [541, 165] width 26 height 19
click at [553, 183] on div "To Do" at bounding box center [550, 180] width 44 height 7
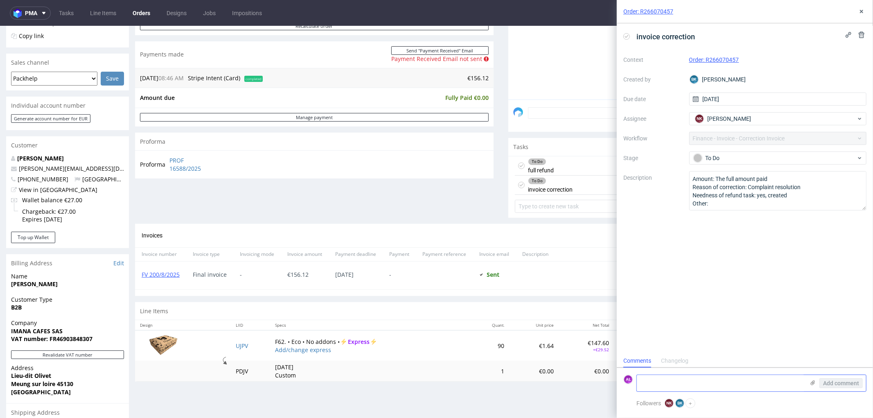
click at [750, 384] on textarea at bounding box center [721, 383] width 168 height 16
drag, startPoint x: 692, startPoint y: 188, endPoint x: 745, endPoint y: 189, distance: 52.8
click at [745, 189] on textarea "Amount: The full amount paid Reason of correction: Complaint resolution Neednes…" at bounding box center [778, 190] width 178 height 39
click at [716, 382] on textarea at bounding box center [721, 383] width 168 height 16
paste textarea "Reason of correction"
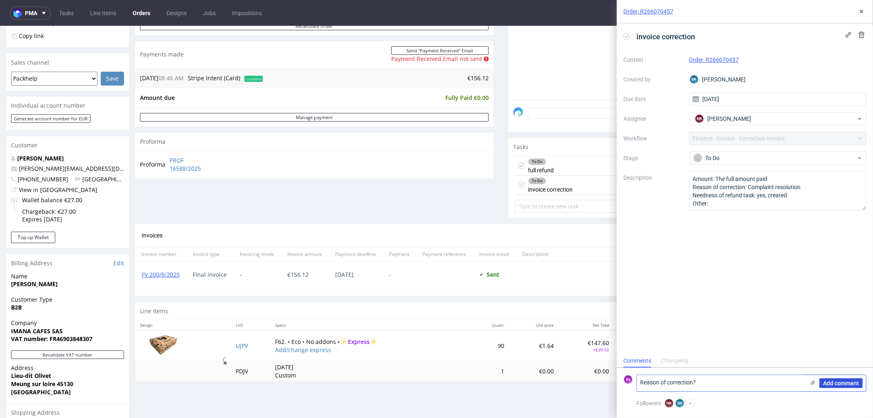
type textarea "Reason of correction?"
click at [833, 384] on span "Add comment" at bounding box center [841, 383] width 36 height 6
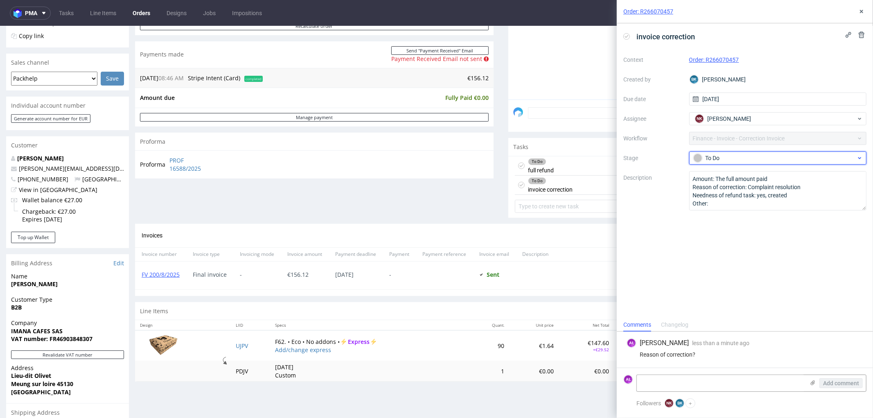
click at [745, 156] on div "To Do" at bounding box center [774, 158] width 163 height 9
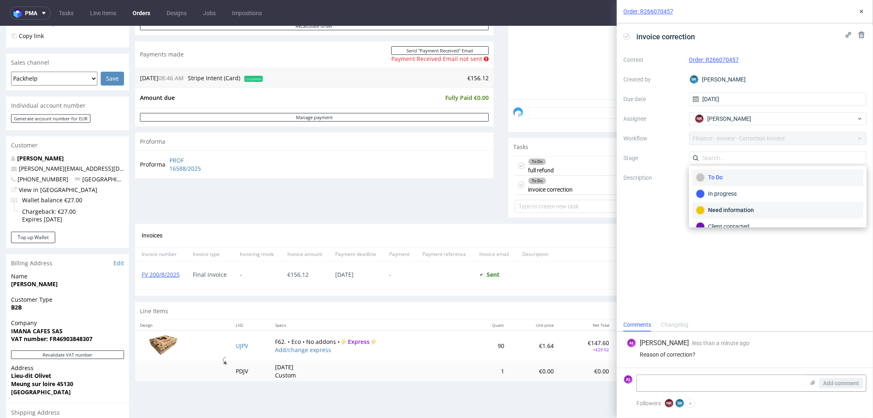
click at [759, 202] on div "Need information" at bounding box center [777, 210] width 171 height 16
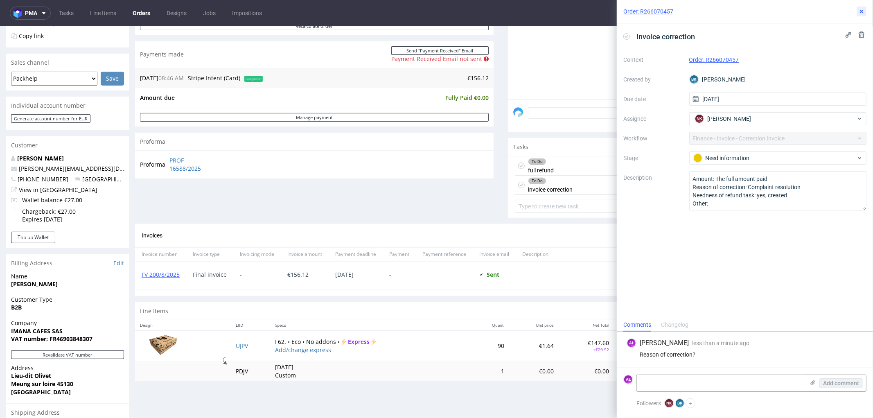
click at [858, 13] on button at bounding box center [862, 12] width 10 height 10
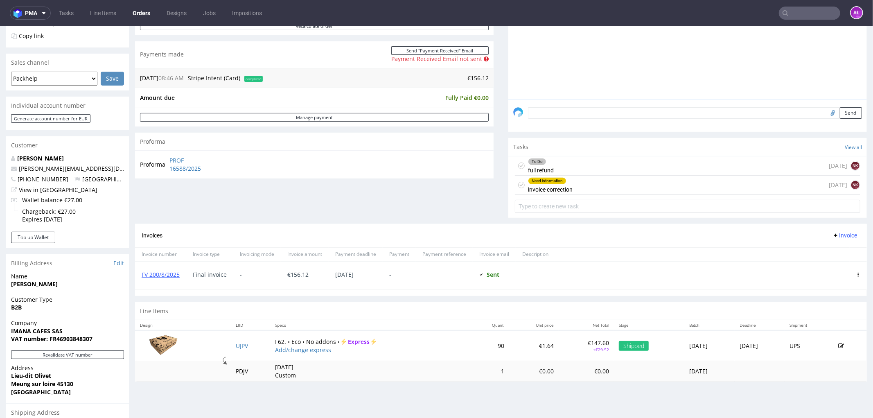
click at [613, 183] on div "Need information invoice correction 1 day ago NK" at bounding box center [687, 184] width 345 height 19
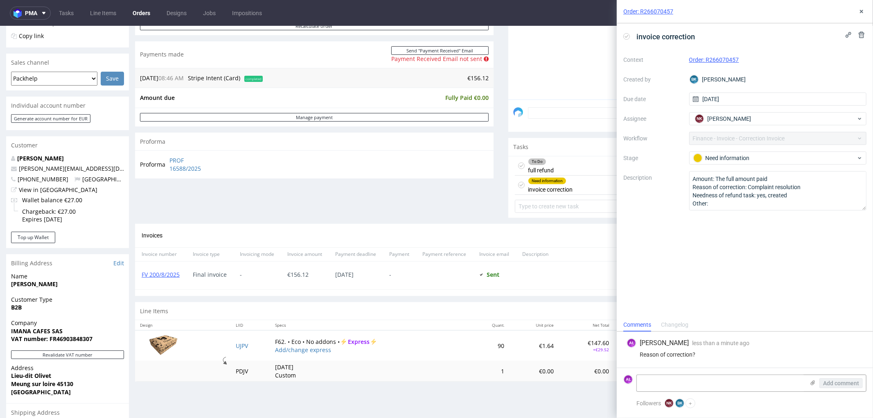
click at [565, 165] on div "To Do full refund 1 day ago NK" at bounding box center [687, 165] width 345 height 19
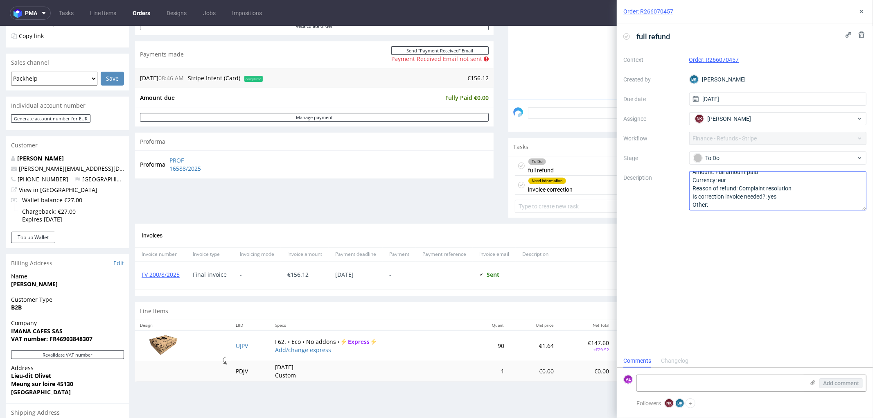
scroll to position [9, 0]
click at [596, 181] on div "Need information invoice correction 1 day ago NK" at bounding box center [687, 184] width 345 height 19
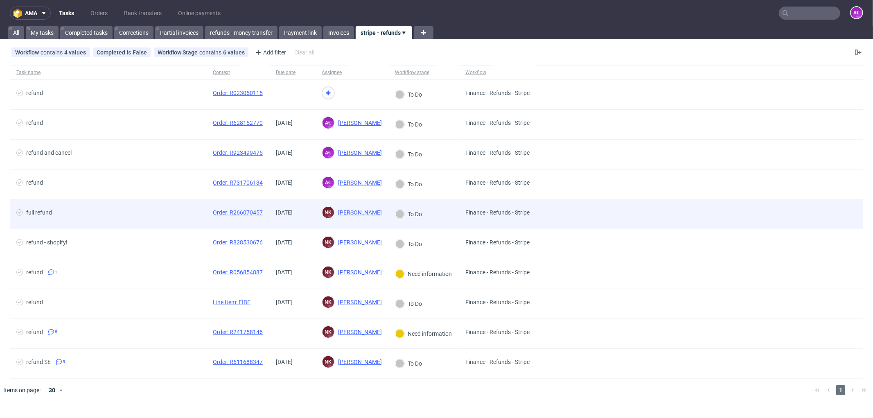
click at [308, 218] on span "[DATE]" at bounding box center [292, 214] width 33 height 10
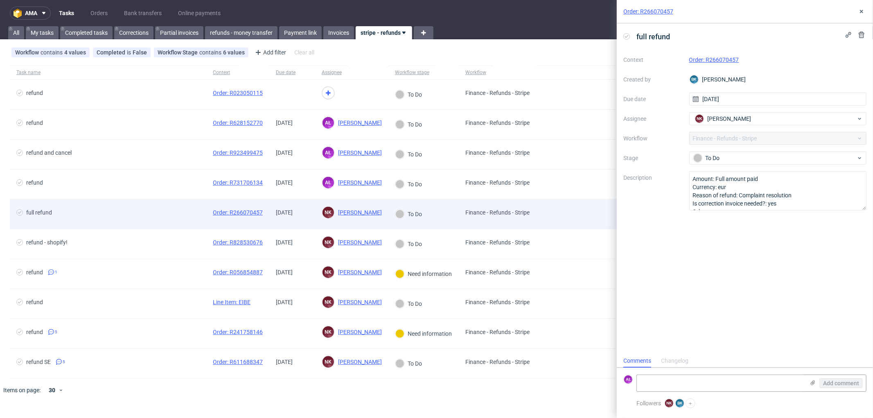
scroll to position [6, 0]
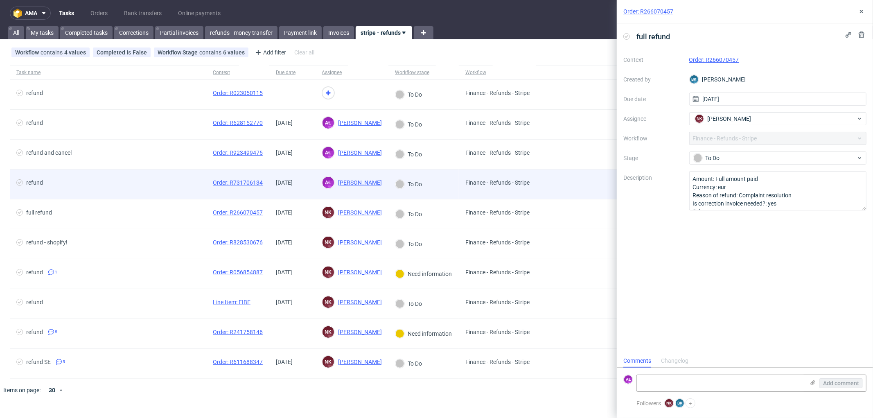
click at [308, 190] on div "[DATE]" at bounding box center [292, 183] width 46 height 29
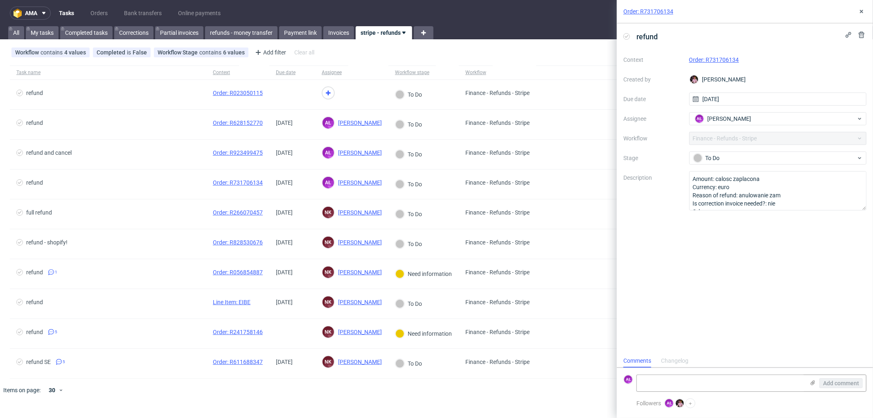
click at [729, 59] on link "Order: R731706134" at bounding box center [714, 59] width 50 height 7
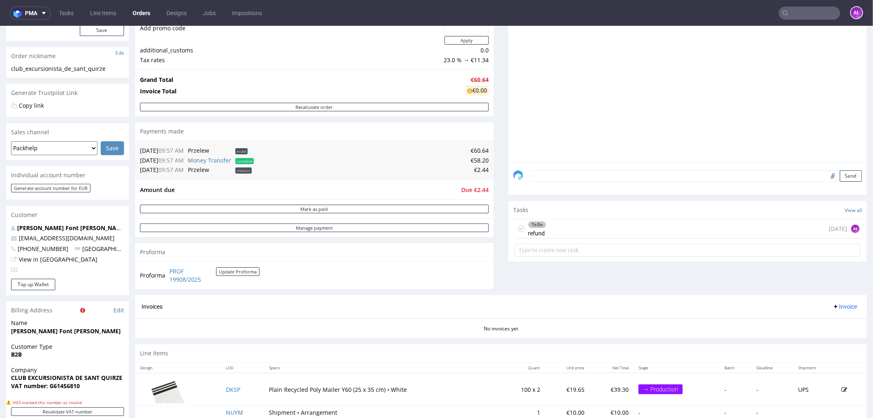
scroll to position [136, 0]
click at [553, 230] on div "To Do refund [DATE] AŁ" at bounding box center [687, 227] width 345 height 19
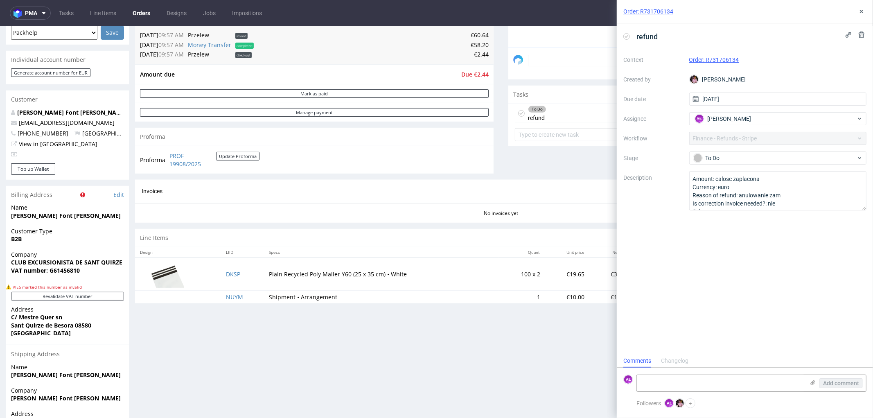
scroll to position [273, 0]
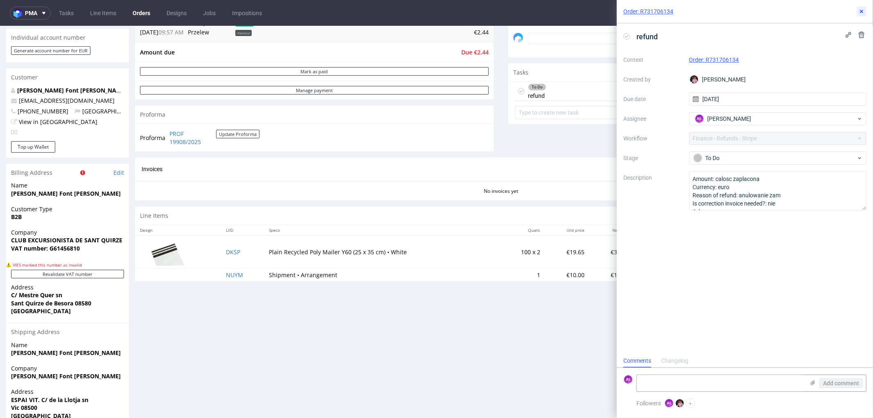
click at [861, 11] on use at bounding box center [861, 11] width 3 height 3
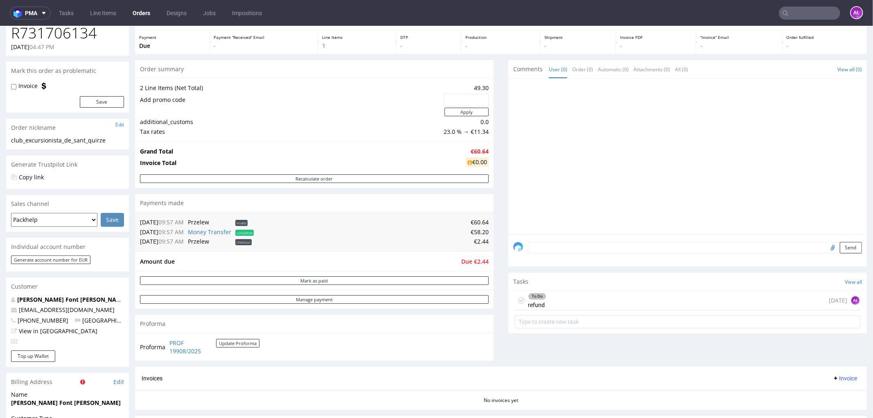
scroll to position [0, 0]
click at [556, 297] on div "To Do refund [DATE] AŁ" at bounding box center [687, 300] width 345 height 19
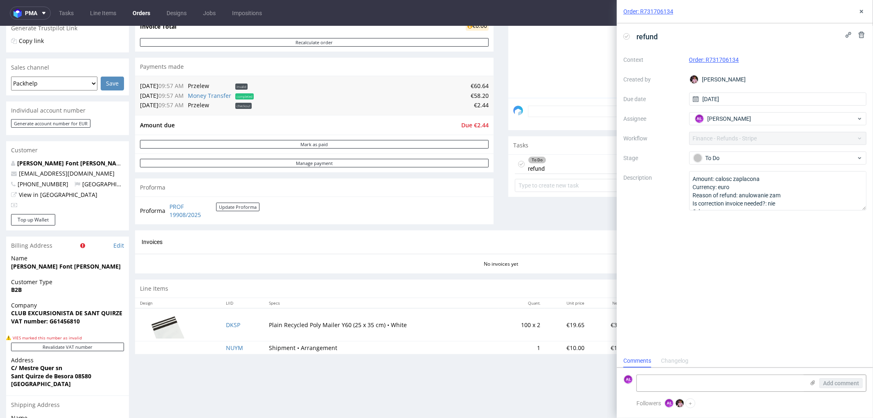
click at [730, 372] on form "AŁ Add comment" at bounding box center [745, 383] width 256 height 31
click at [730, 375] on div "Add comment" at bounding box center [752, 383] width 230 height 17
click at [731, 384] on textarea at bounding box center [721, 383] width 168 height 16
click at [749, 381] on textarea "złe workflow" at bounding box center [721, 379] width 168 height 23
click at [688, 379] on textarea "złe workflow" at bounding box center [721, 379] width 168 height 23
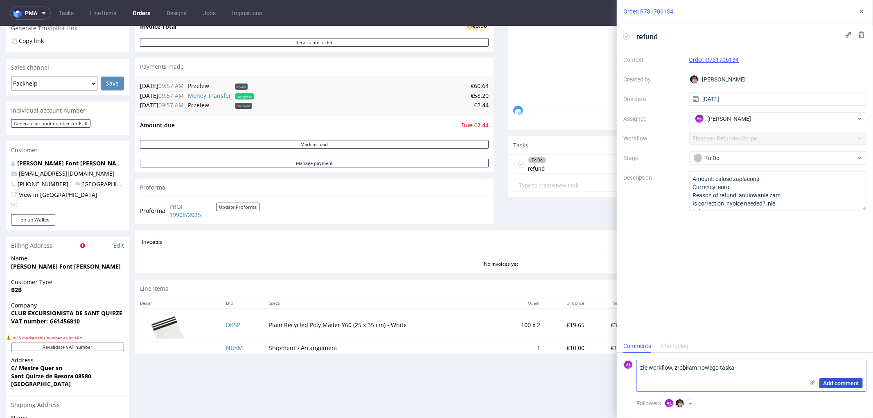
type textarea "złe workflow, zrobiłam nowego taska"
drag, startPoint x: 840, startPoint y: 382, endPoint x: 839, endPoint y: 243, distance: 138.8
click at [838, 380] on span "Add comment" at bounding box center [841, 383] width 36 height 6
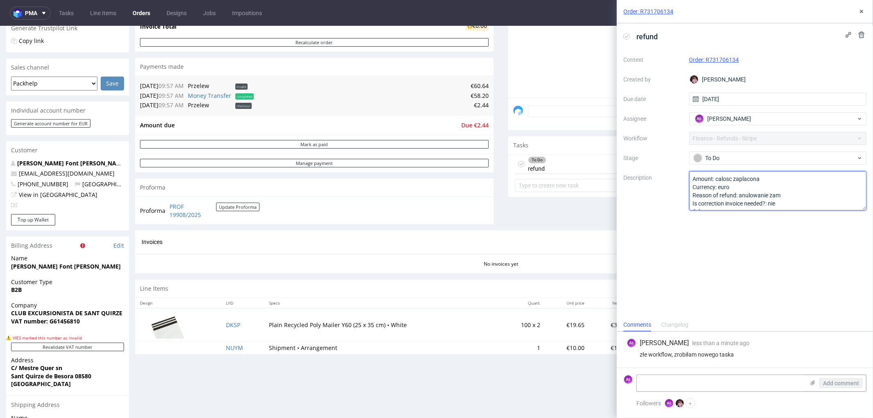
scroll to position [9, 0]
drag, startPoint x: 689, startPoint y: 177, endPoint x: 780, endPoint y: 233, distance: 107.0
click at [780, 233] on div "refund Context Order: R731706134 Created by [PERSON_NAME] Due date [DATE] Assig…" at bounding box center [745, 170] width 256 height 295
click at [863, 12] on icon at bounding box center [861, 11] width 7 height 7
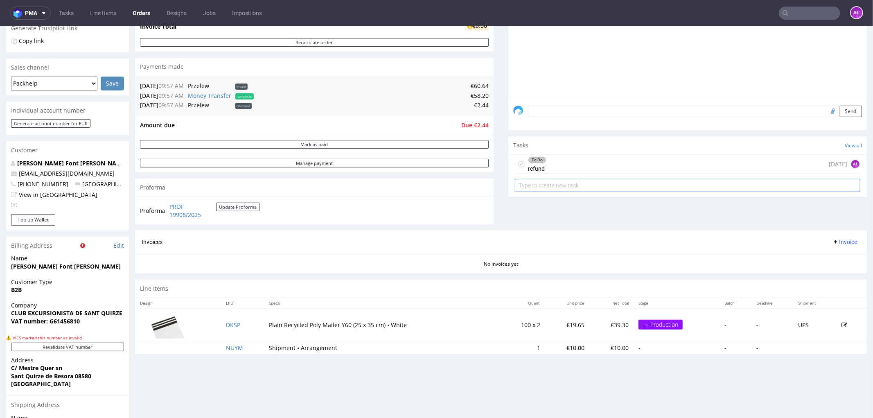
click at [640, 180] on input "text" at bounding box center [687, 184] width 345 height 13
type input "refund"
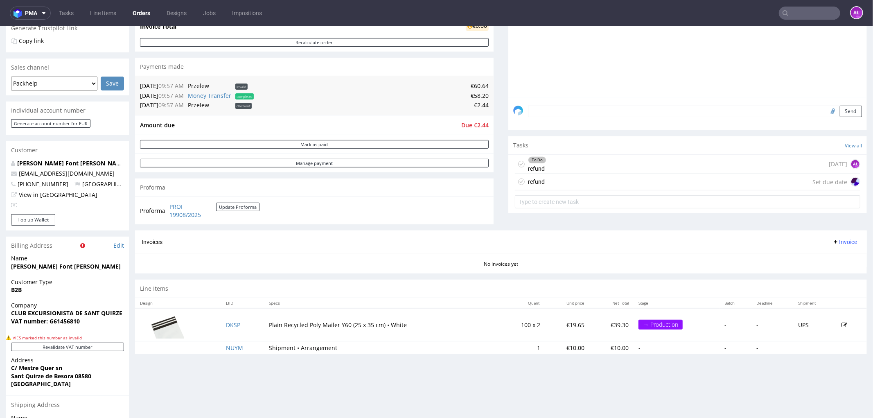
click at [631, 165] on div "To Do refund 1 day ago AŁ" at bounding box center [687, 163] width 345 height 19
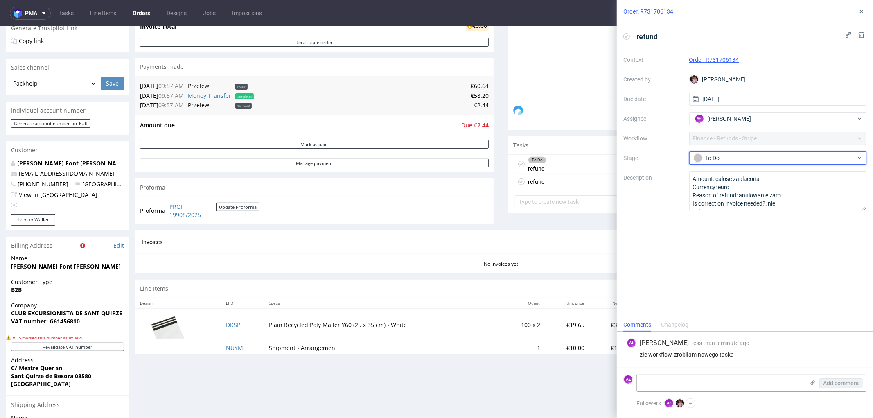
click at [732, 161] on div "To Do" at bounding box center [774, 158] width 163 height 9
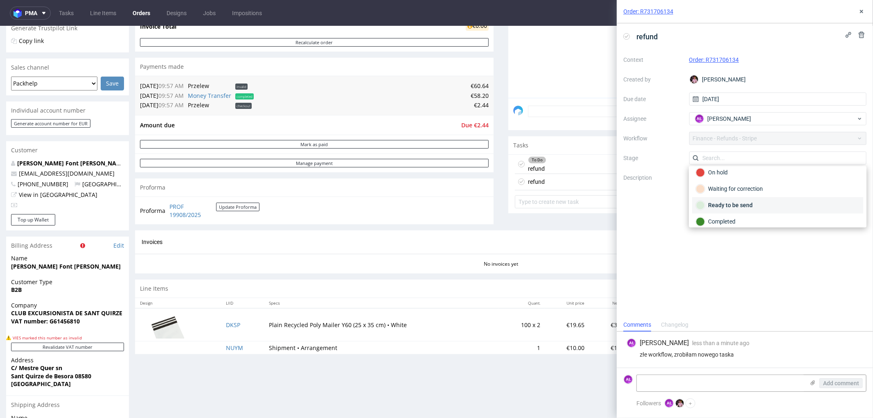
scroll to position [60, 0]
click at [733, 168] on div "On hold" at bounding box center [778, 167] width 164 height 9
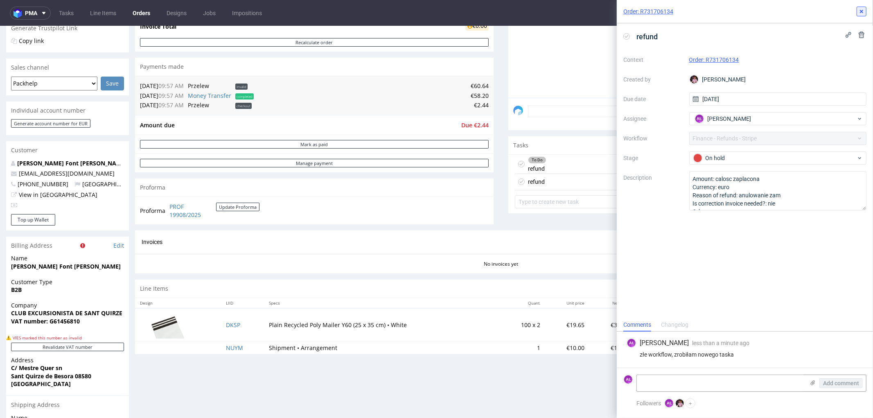
click at [865, 13] on button at bounding box center [862, 12] width 10 height 10
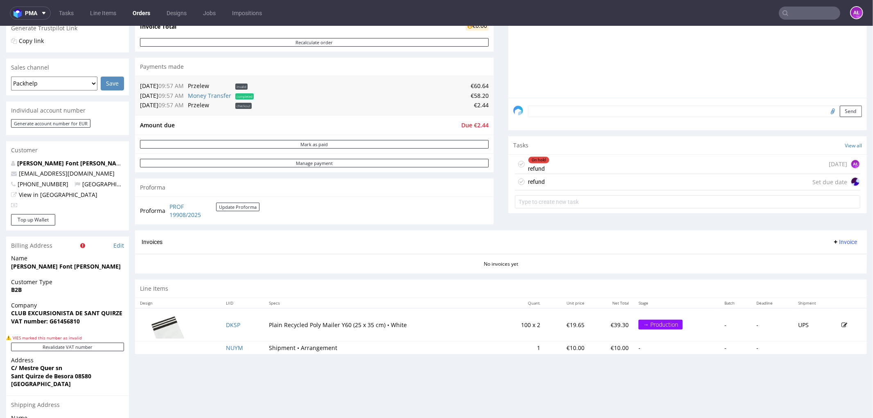
click at [584, 181] on div "refund Set due date" at bounding box center [687, 182] width 345 height 16
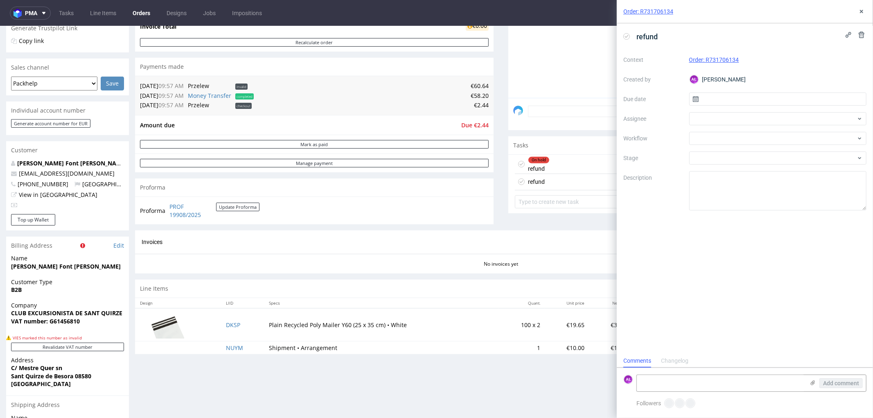
scroll to position [6, 0]
click at [713, 135] on div at bounding box center [778, 138] width 178 height 13
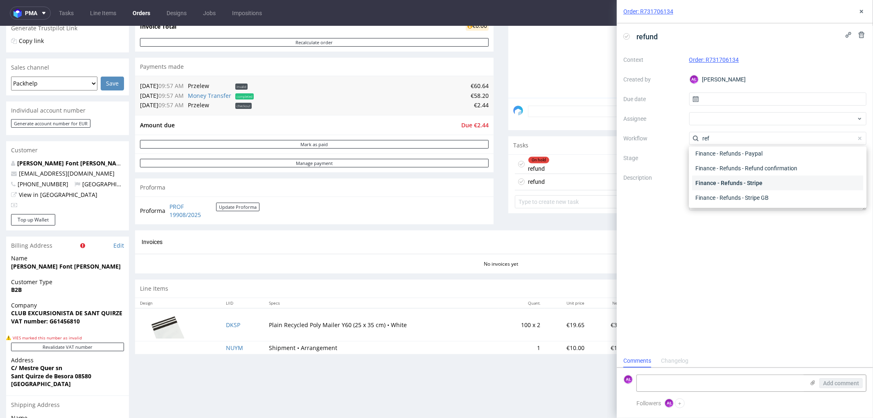
scroll to position [0, 0]
type input "ref"
drag, startPoint x: 755, startPoint y: 168, endPoint x: 745, endPoint y: 170, distance: 10.0
click at [754, 168] on div "Finance - Refunds - Money transfer" at bounding box center [777, 167] width 171 height 15
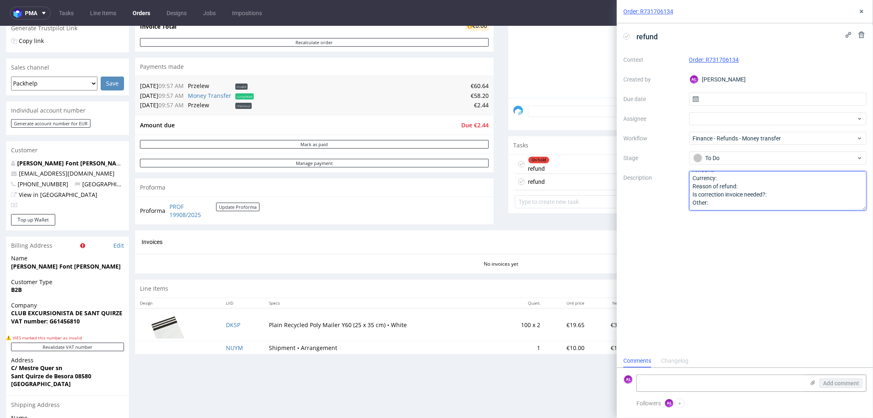
drag, startPoint x: 693, startPoint y: 177, endPoint x: 813, endPoint y: 261, distance: 146.4
click at [813, 261] on div "refund Context Order: R731706134 Created by AŁ Aleksandra Łętowska Due date Ass…" at bounding box center [745, 188] width 256 height 331
paste textarea "calosc zaplacona Currency: euro Reason of refund: anulowanie zam Is correction …"
type textarea "Amount: calosc zaplacona Currency: euro Reason of refund: anulowanie zam Is cor…"
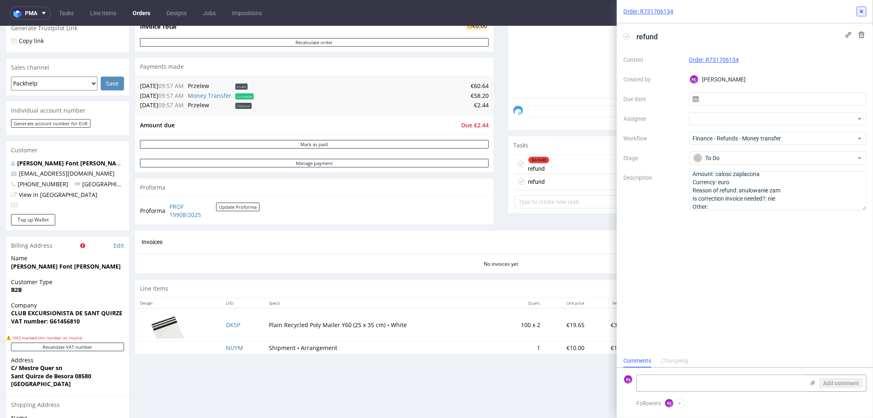
click at [862, 12] on icon at bounding box center [861, 11] width 7 height 7
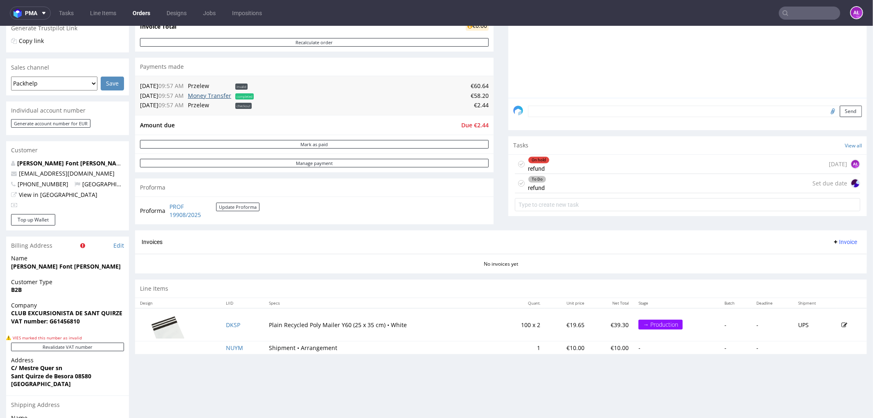
click at [224, 93] on link "Money Transfer" at bounding box center [209, 95] width 43 height 8
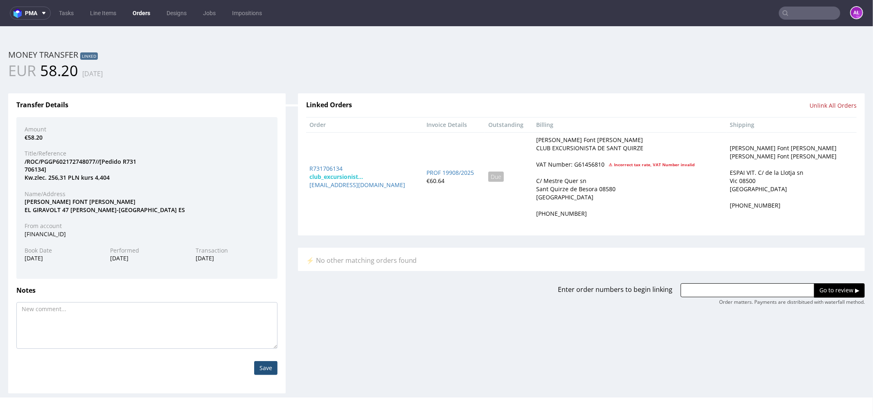
click at [825, 100] on div "Linked Orders Unlink All Orders Order Invoice Details Outstanding Billing Shipp…" at bounding box center [581, 163] width 551 height 131
click at [828, 105] on input "Unlink All Orders" at bounding box center [833, 105] width 47 height 8
click at [762, 112] on link "Yes" at bounding box center [761, 112] width 23 height 12
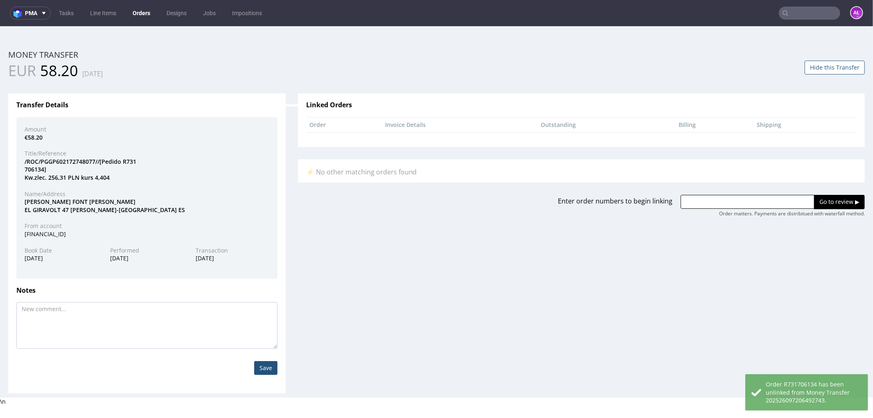
click at [333, 200] on div "Enter order numbers to begin linking Go to review ▶ Order matters. Payments are…" at bounding box center [581, 205] width 579 height 22
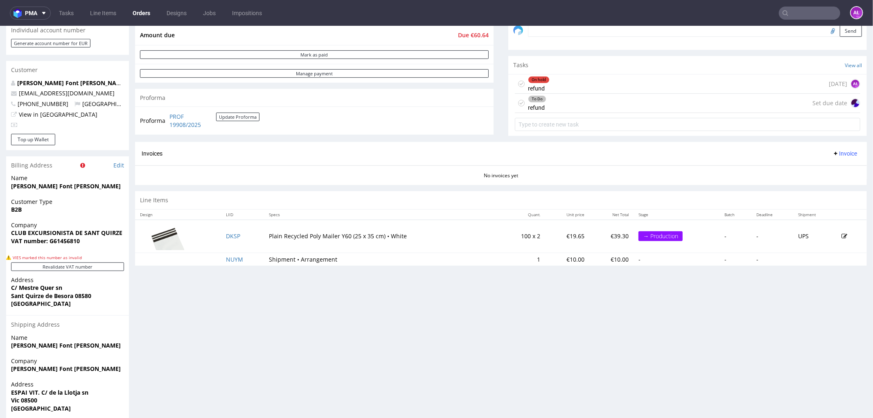
scroll to position [147, 0]
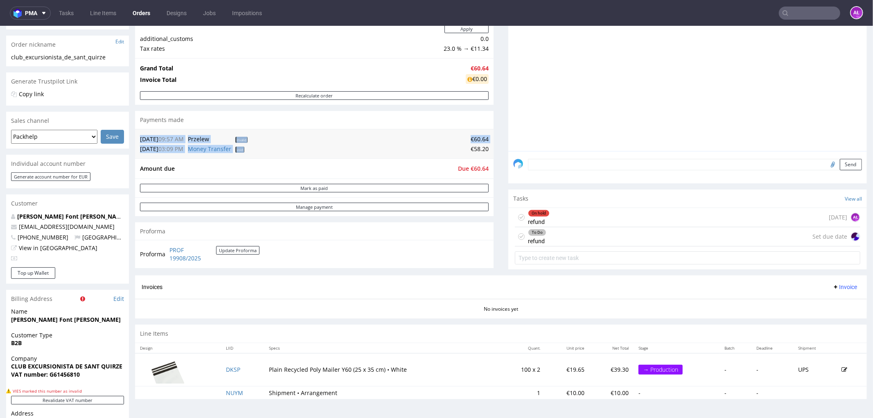
drag, startPoint x: 463, startPoint y: 149, endPoint x: 489, endPoint y: 149, distance: 26.2
click at [489, 149] on div "Progress Payment Due Payment “Received” Email - Line Items 1 DTP - Production -…" at bounding box center [501, 167] width 732 height 476
copy table "18.09.25 09:57 AM Przelew invalid €60.64 19.09.25 03:09 PM Money Transfer void"
click at [562, 226] on div "On hold refund 1 day ago AŁ" at bounding box center [687, 217] width 345 height 19
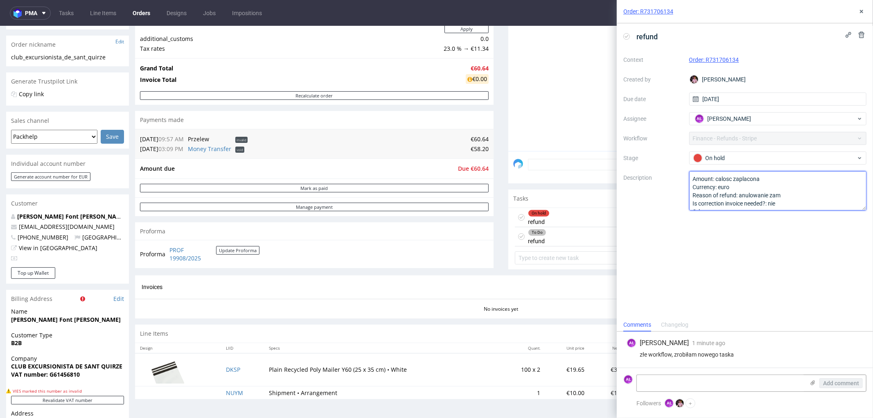
click at [771, 178] on textarea "Amount: calosc zaplacona Currency: euro Reason of refund: anulowanie zam Is cor…" at bounding box center [778, 190] width 178 height 39
paste textarea "€58.20"
drag, startPoint x: 788, startPoint y: 174, endPoint x: 760, endPoint y: 181, distance: 28.6
click at [760, 181] on textarea "Amount: calosc zaplacona Currency: euro Reason of refund: anulowanie zam Is cor…" at bounding box center [778, 190] width 178 height 39
type textarea "Amount: calosc zaplacona Currency: euro Reason of refund: anulowanie zam Is cor…"
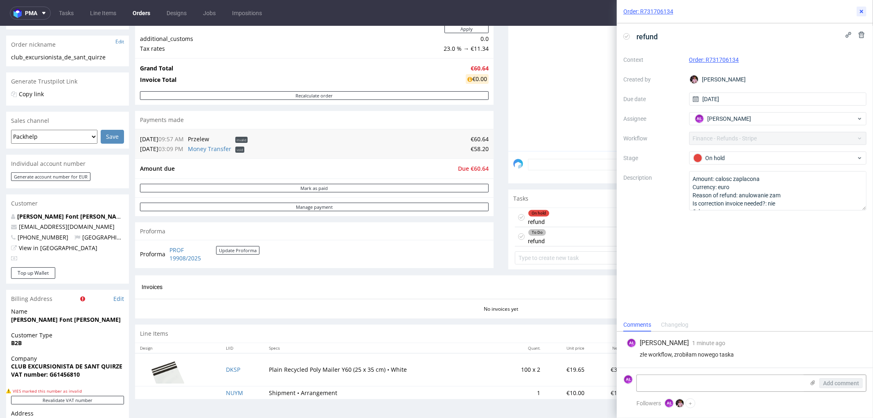
click at [863, 7] on button at bounding box center [862, 12] width 10 height 10
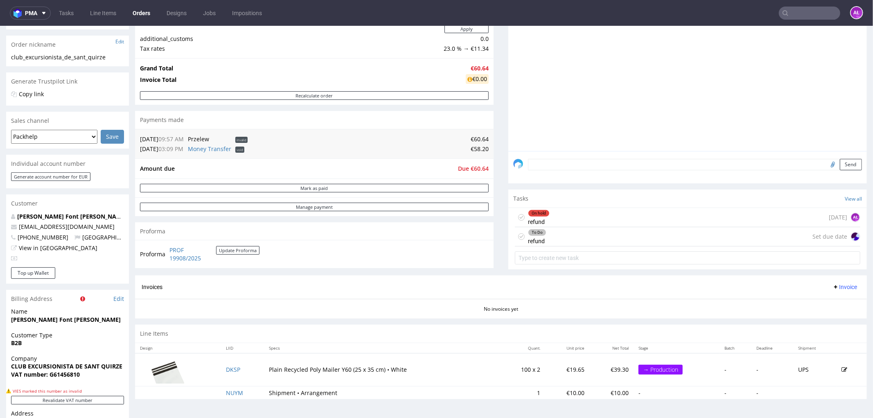
click at [619, 235] on div "To Do refund Set due date" at bounding box center [687, 236] width 345 height 19
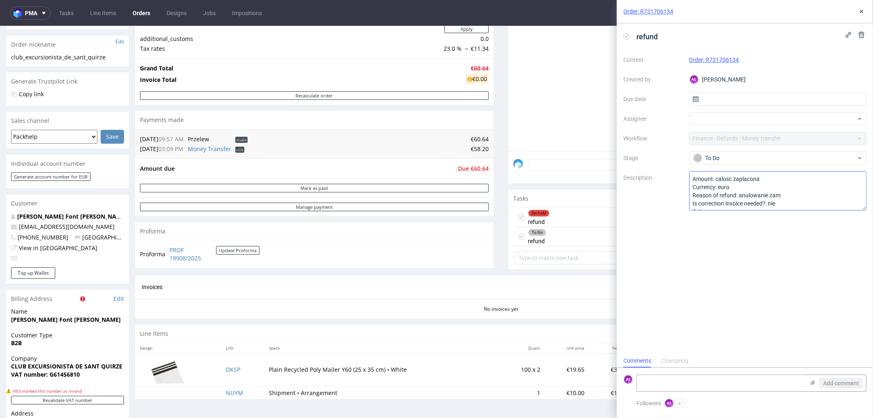
scroll to position [6, 0]
click at [775, 174] on textarea "Amount: calosc zaplacona Currency: euro Reason of refund: anulowanie zam Is cor…" at bounding box center [778, 190] width 178 height 39
paste textarea "-> €58.20"
type textarea "Amount: calosc zaplacona -> €58.20 Currency: euro Reason of refund: anulowanie …"
click at [862, 8] on icon at bounding box center [861, 11] width 7 height 7
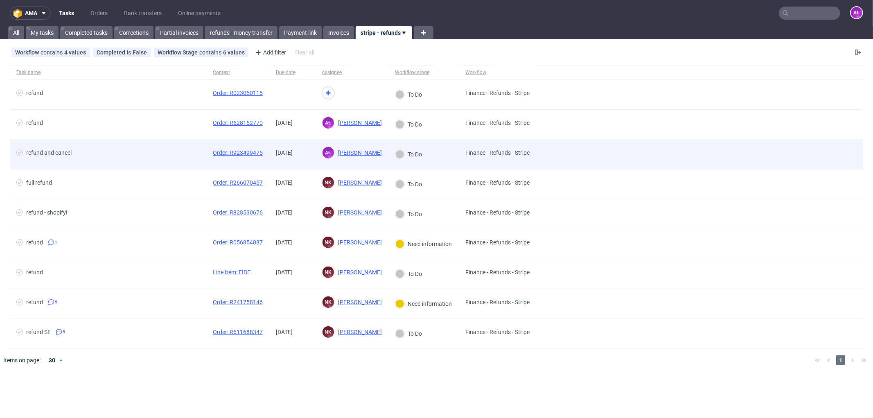
click at [316, 164] on div "AŁ Aleksandra Łętowska Aleksandra Łętowska" at bounding box center [351, 154] width 73 height 29
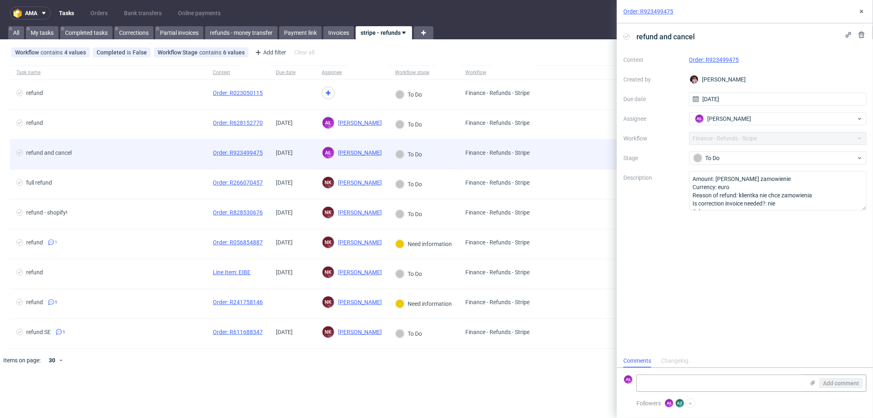
scroll to position [6, 0]
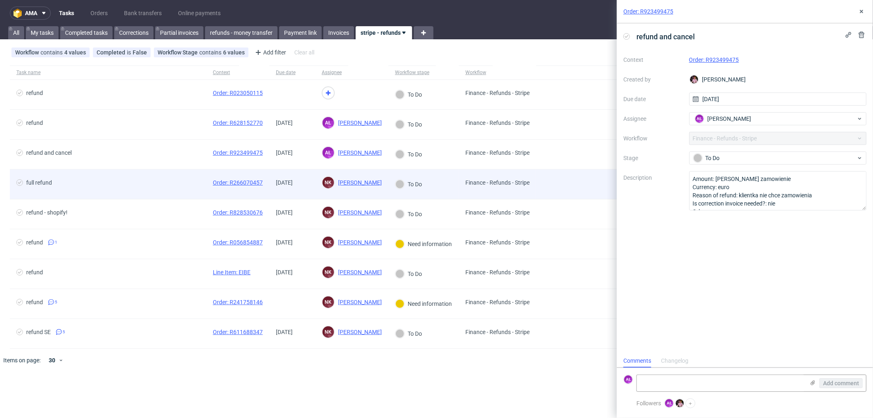
click at [313, 191] on div "18/09/2025" at bounding box center [292, 183] width 46 height 29
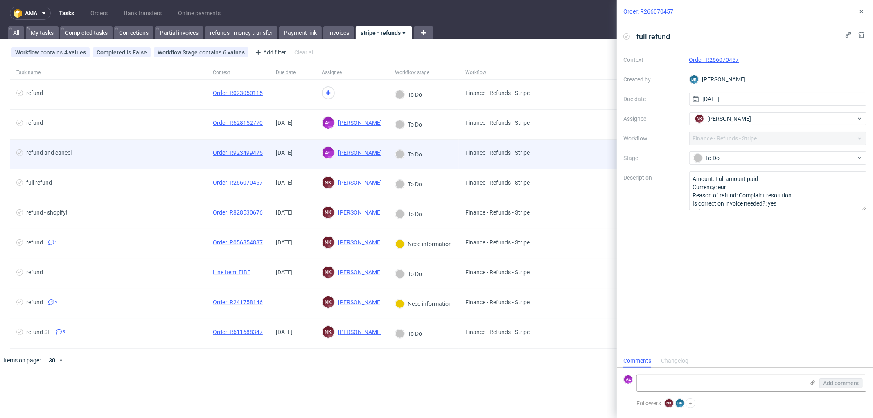
click at [309, 154] on div "[DATE]" at bounding box center [292, 154] width 46 height 29
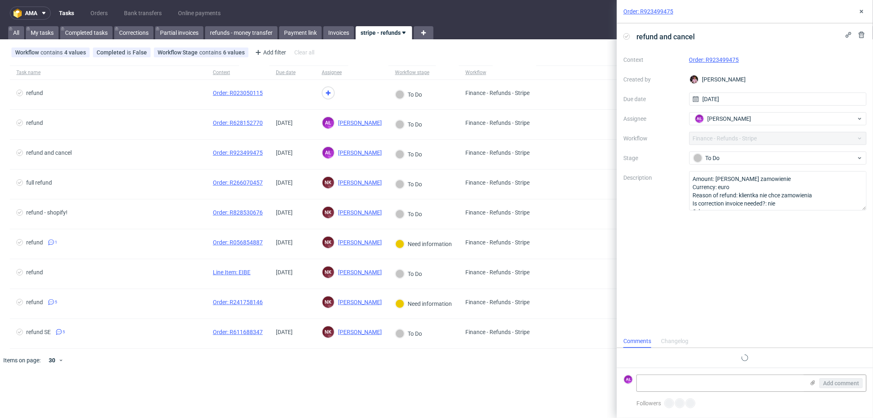
scroll to position [6, 0]
click at [725, 60] on link "Order: R923499475" at bounding box center [714, 59] width 50 height 7
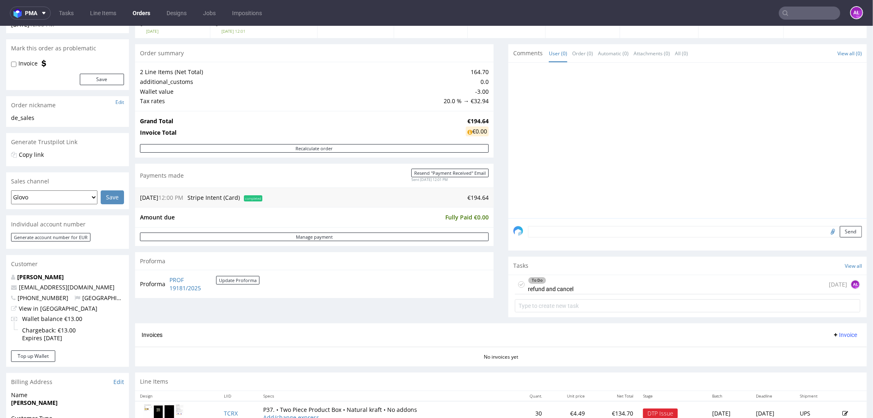
scroll to position [182, 0]
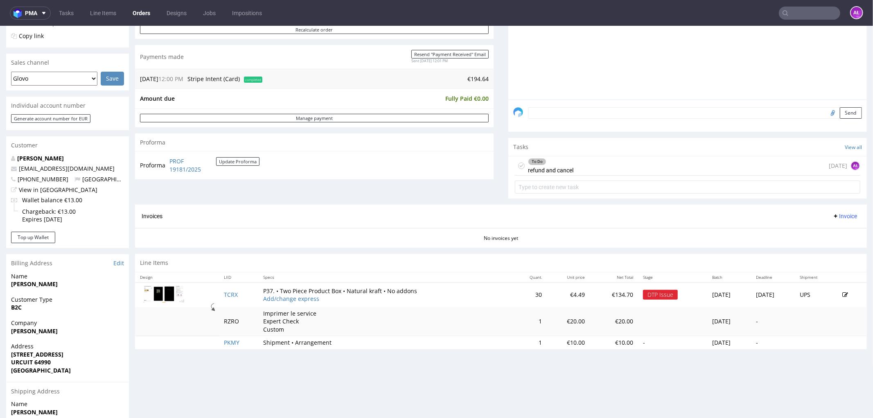
click at [554, 165] on div "To Do refund and cancel" at bounding box center [550, 165] width 45 height 19
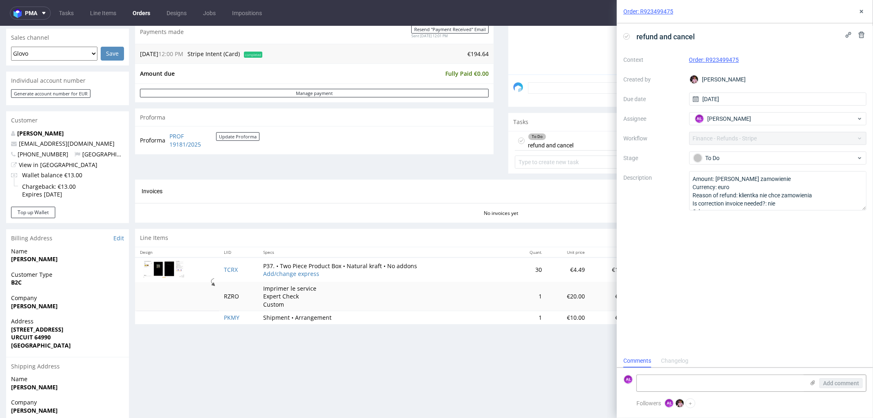
scroll to position [206, 0]
drag, startPoint x: 760, startPoint y: 62, endPoint x: 706, endPoint y: 67, distance: 54.3
click at [706, 67] on div "Context Order: R923499475 Created by [PERSON_NAME] Due date [DATE] Assignee AŁ …" at bounding box center [744, 131] width 243 height 157
copy link "R923499475"
click at [751, 382] on textarea at bounding box center [721, 383] width 168 height 16
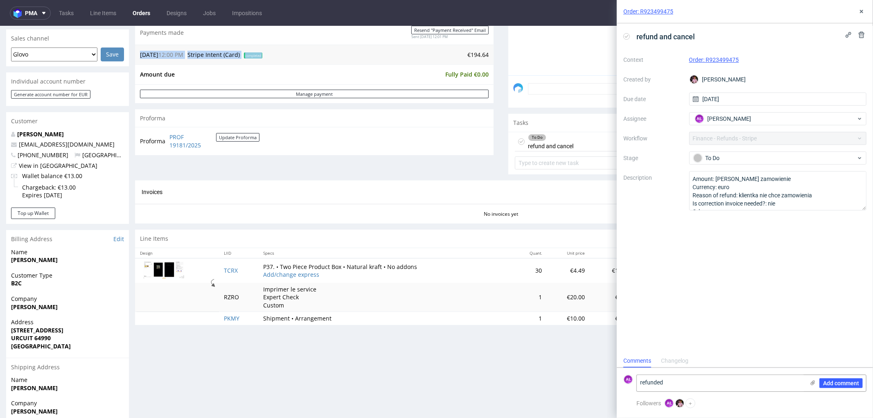
drag, startPoint x: 455, startPoint y: 58, endPoint x: 495, endPoint y: 64, distance: 40.5
click at [489, 58] on div "Progress Payment Paid [DATE] Payment “Received” Email Sent [DATE] 12:01 Line It…" at bounding box center [501, 88] width 732 height 484
copy table "[DATE] 12:00 PM Stripe Intent (Card) completed"
click at [694, 379] on textarea "refunded" at bounding box center [721, 383] width 168 height 16
paste textarea "€194.64"
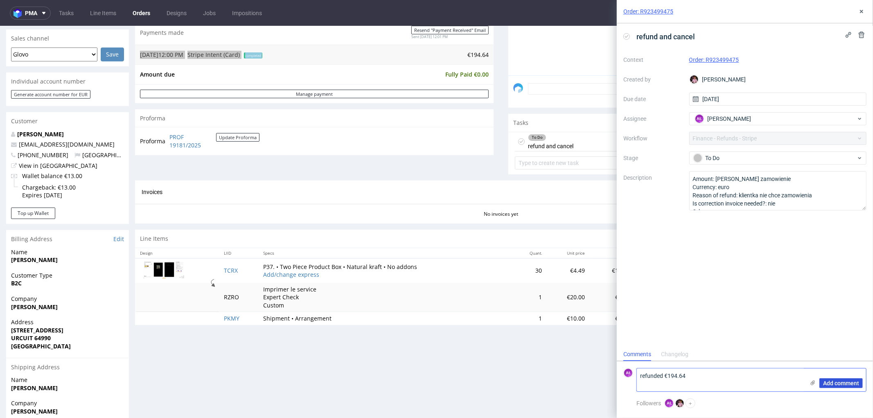
scroll to position [0, 0]
type textarea "refunded €194.64"
click at [830, 380] on span "Add comment" at bounding box center [841, 383] width 36 height 6
click at [627, 35] on icon at bounding box center [626, 36] width 7 height 7
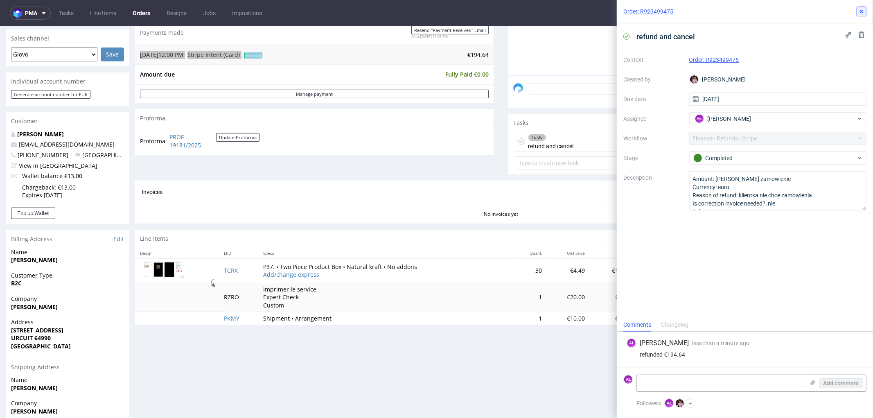
drag, startPoint x: 860, startPoint y: 11, endPoint x: 775, endPoint y: 37, distance: 88.8
click at [860, 11] on icon at bounding box center [861, 11] width 7 height 7
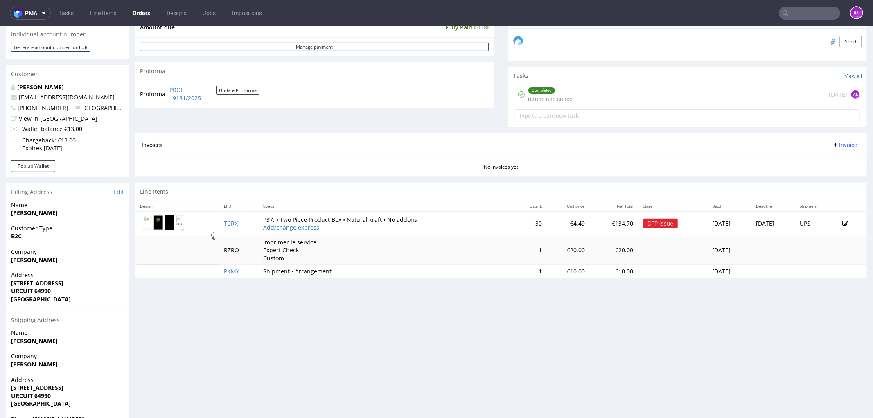
scroll to position [297, 0]
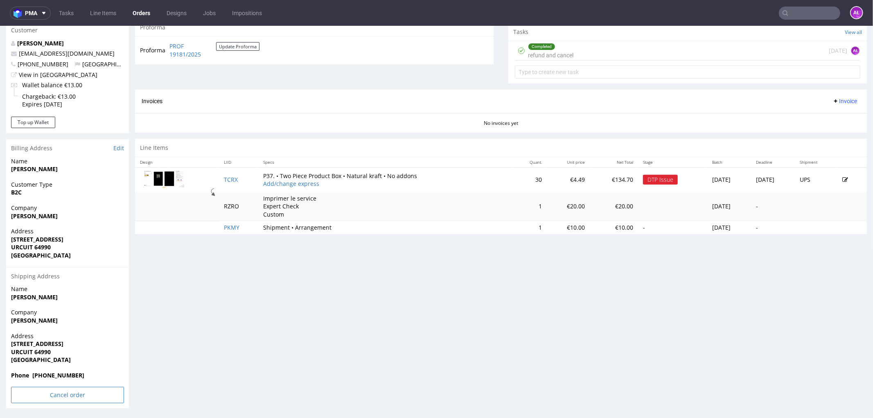
click at [89, 397] on input "Cancel order" at bounding box center [67, 394] width 113 height 16
click at [60, 374] on link "Yes" at bounding box center [54, 371] width 23 height 12
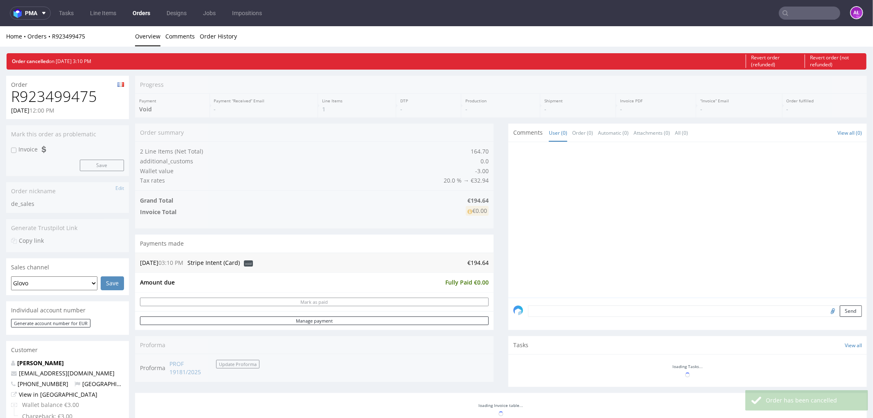
scroll to position [0, 0]
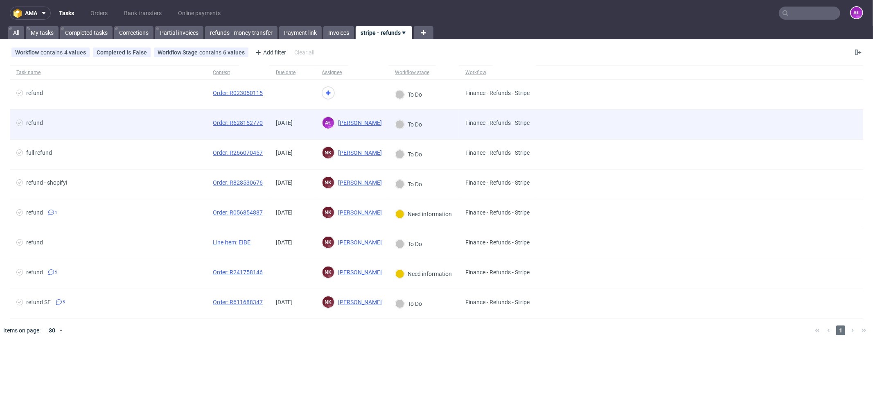
click at [308, 137] on div "[DATE]" at bounding box center [292, 124] width 46 height 29
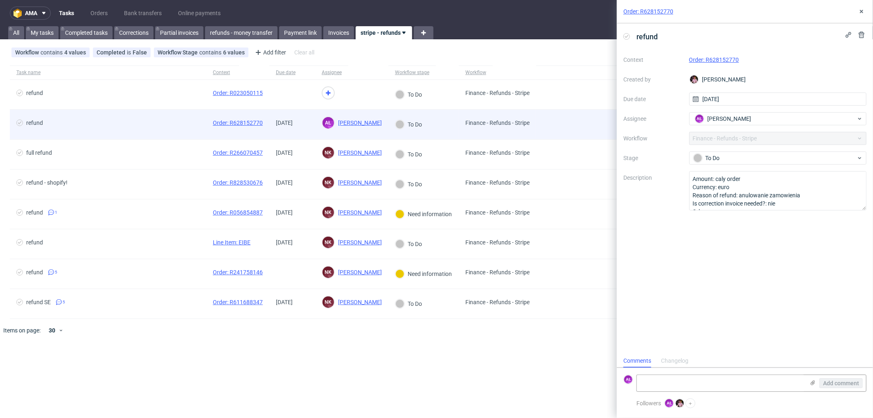
scroll to position [6, 0]
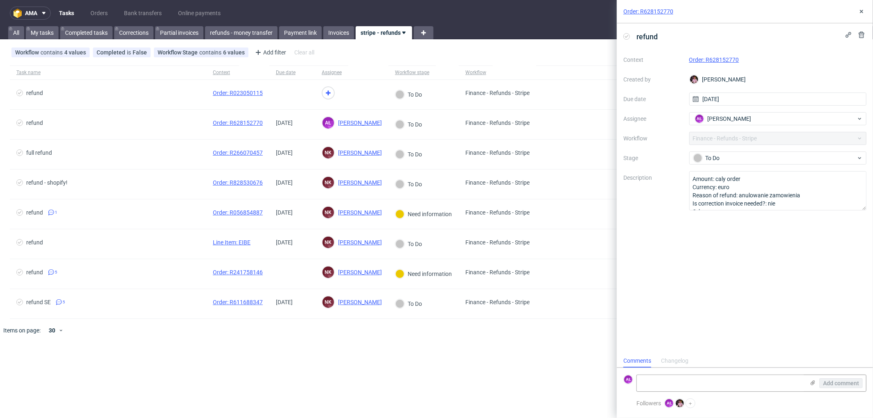
click at [719, 60] on link "Order: R628152770" at bounding box center [714, 59] width 50 height 7
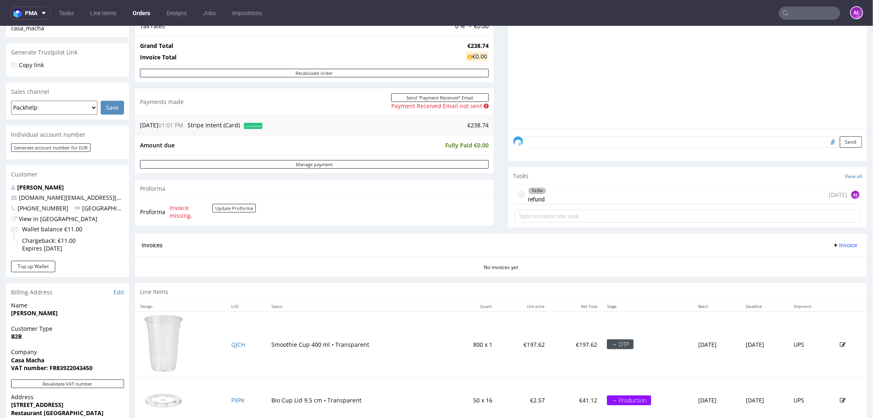
scroll to position [152, 0]
click at [580, 194] on div "To Do refund [DATE] AŁ" at bounding box center [687, 194] width 345 height 19
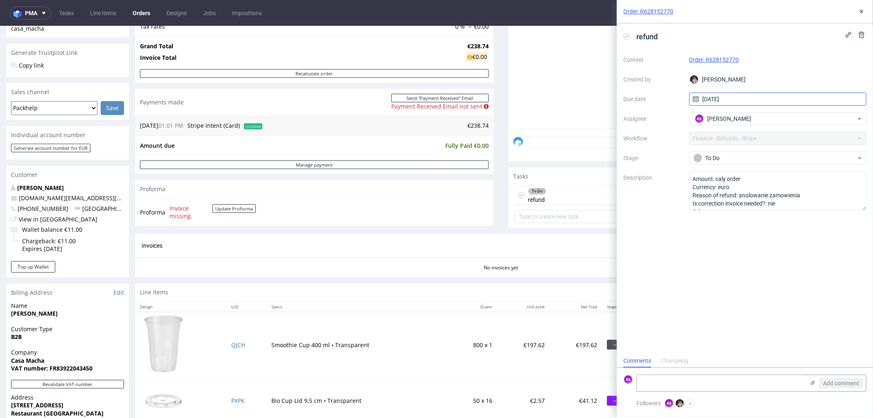
scroll to position [6, 0]
drag, startPoint x: 750, startPoint y: 59, endPoint x: 707, endPoint y: 64, distance: 42.9
click at [707, 64] on div "Order: R628152770" at bounding box center [778, 60] width 178 height 10
copy link "R628152770"
click at [776, 378] on textarea at bounding box center [721, 383] width 168 height 16
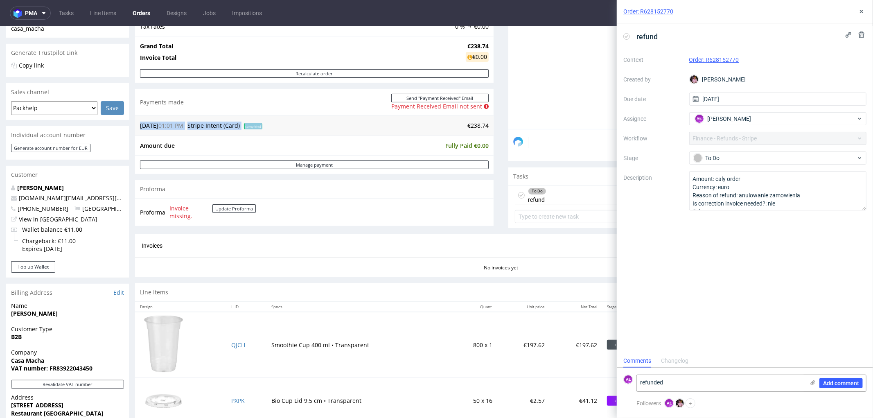
drag, startPoint x: 458, startPoint y: 129, endPoint x: 502, endPoint y: 156, distance: 51.1
click at [485, 129] on div "[DATE] 01:01 PM Stripe Intent (Card) completed €238.74" at bounding box center [314, 125] width 359 height 20
copy table "[DATE] 01:01 PM Stripe Intent (Card) completed"
click at [723, 390] on textarea "refunded" at bounding box center [721, 383] width 168 height 16
paste textarea "€238.74"
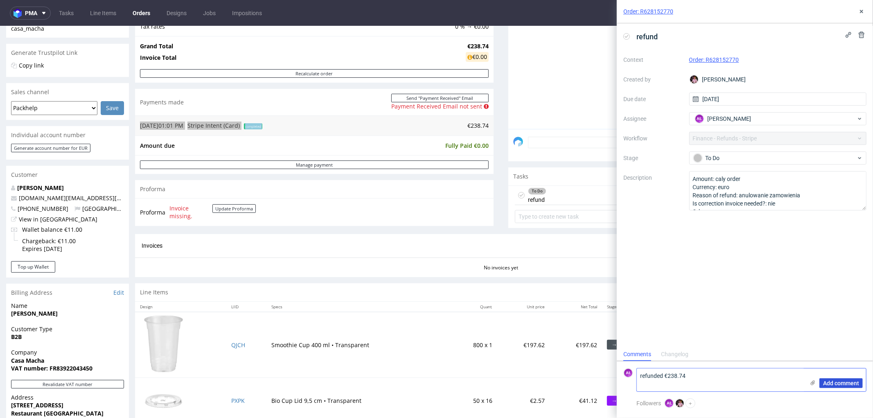
scroll to position [0, 0]
type textarea "refunded €238.74"
click at [855, 380] on span "Add comment" at bounding box center [841, 383] width 36 height 6
click at [627, 34] on icon at bounding box center [626, 36] width 7 height 7
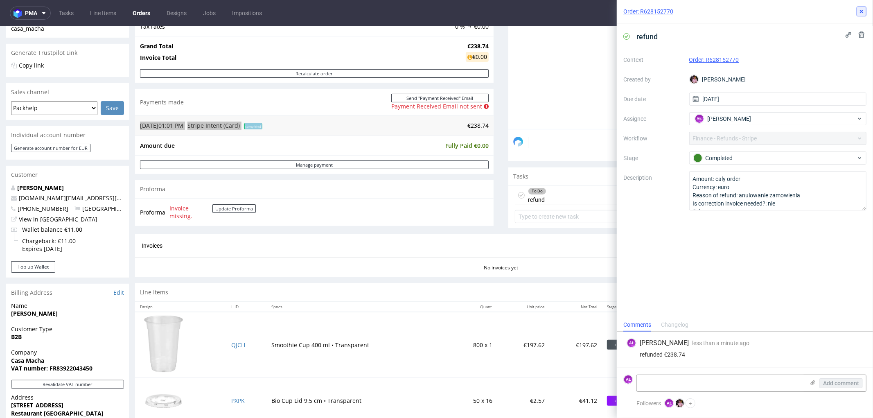
click at [863, 13] on icon at bounding box center [861, 11] width 7 height 7
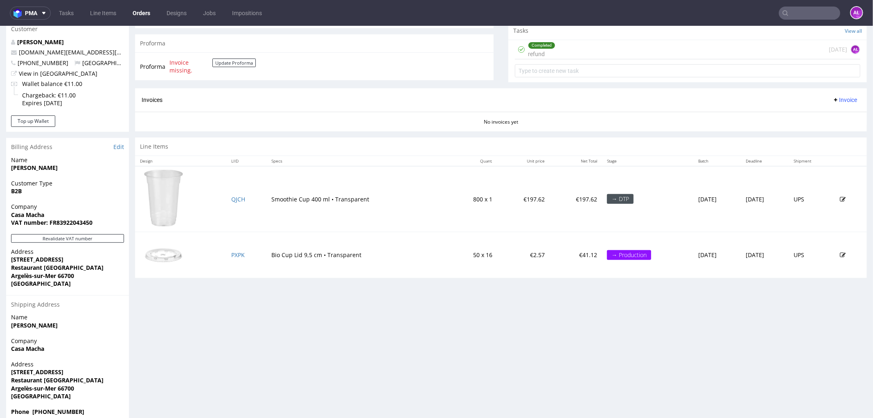
scroll to position [334, 0]
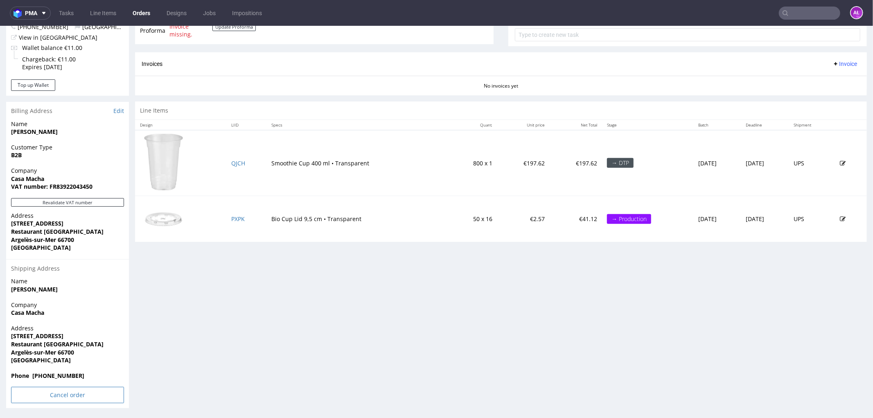
click at [103, 395] on input "Cancel order" at bounding box center [67, 394] width 113 height 16
click at [51, 370] on icon at bounding box center [50, 371] width 5 height 6
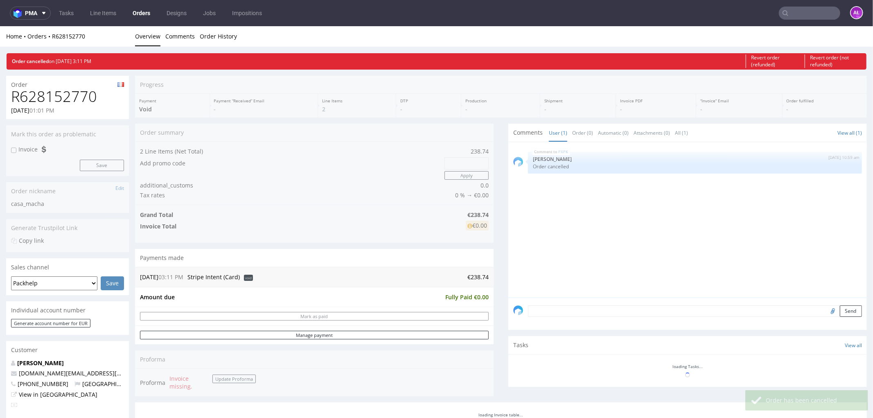
scroll to position [0, 0]
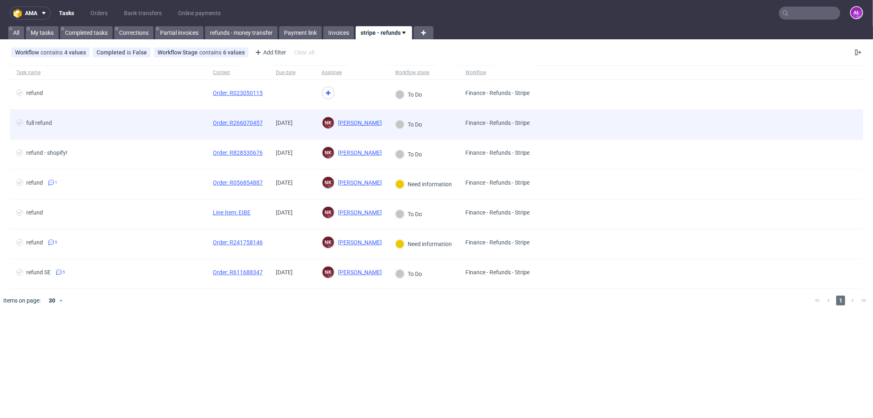
click at [319, 133] on div "NK [PERSON_NAME] [PERSON_NAME]" at bounding box center [351, 124] width 73 height 29
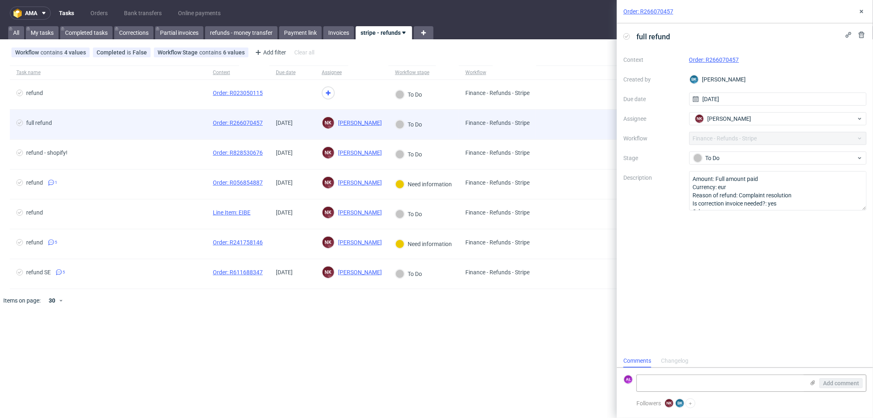
scroll to position [6, 0]
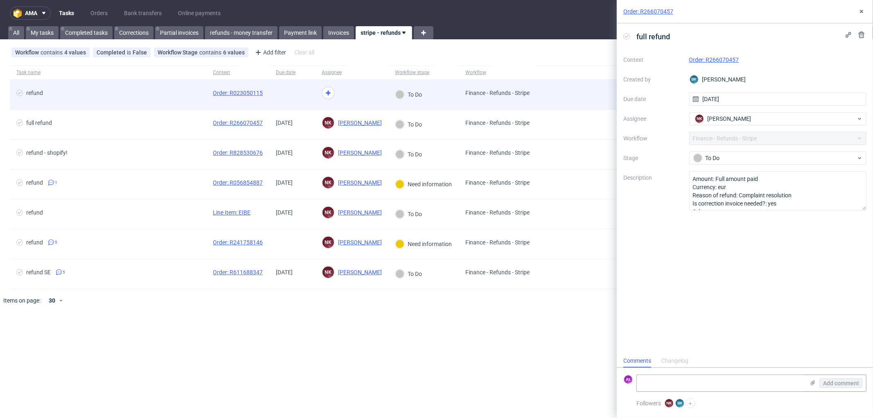
click at [310, 99] on div at bounding box center [292, 94] width 46 height 29
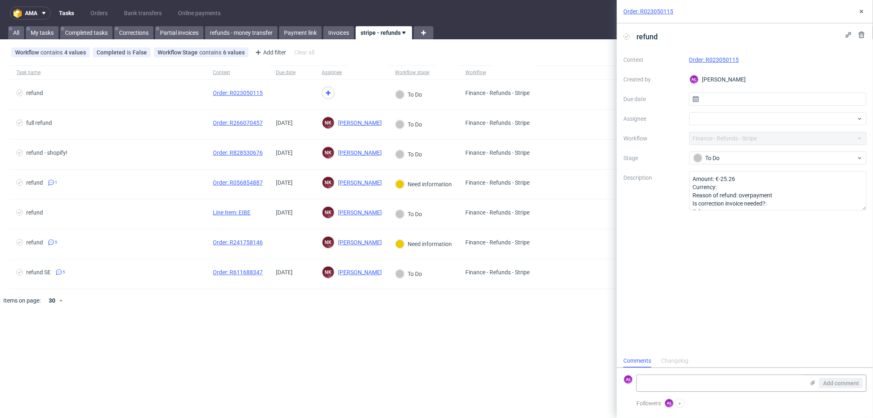
click at [730, 59] on link "Order: R023050115" at bounding box center [714, 59] width 50 height 7
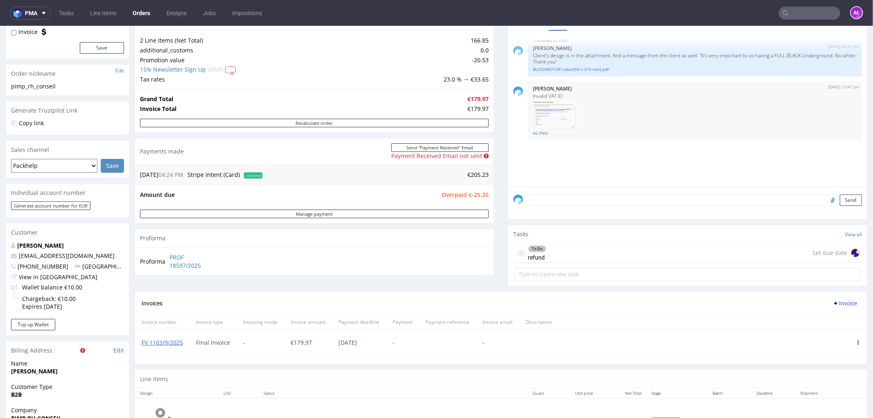
scroll to position [182, 0]
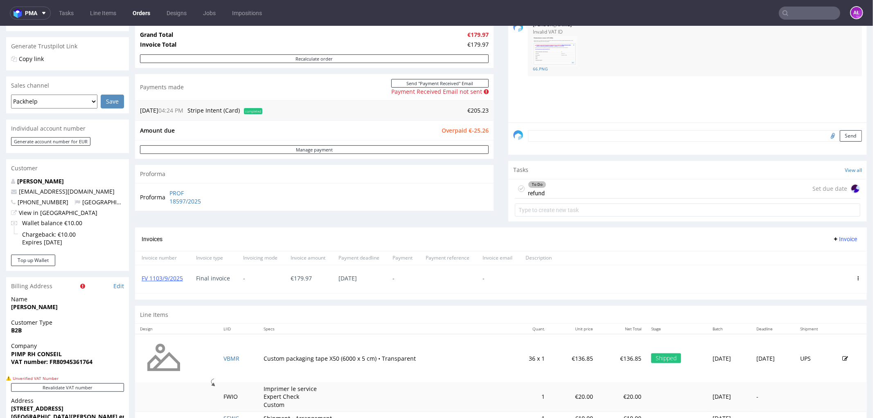
click at [561, 188] on div "To Do refund Set due date" at bounding box center [687, 188] width 345 height 19
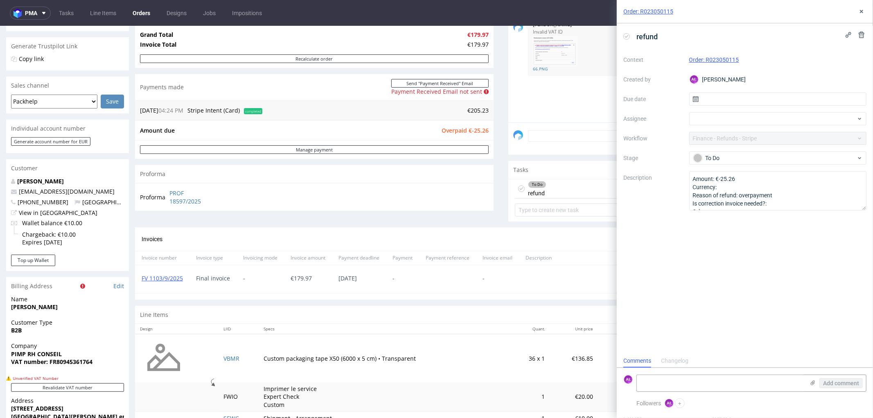
scroll to position [6, 0]
drag, startPoint x: 746, startPoint y: 66, endPoint x: 707, endPoint y: 64, distance: 39.0
click at [707, 64] on div "Context Order: R023050115 Created by AŁ [PERSON_NAME] Due date Assignee Workflo…" at bounding box center [744, 131] width 243 height 157
copy link "R023050115"
click at [783, 387] on textarea at bounding box center [721, 383] width 168 height 16
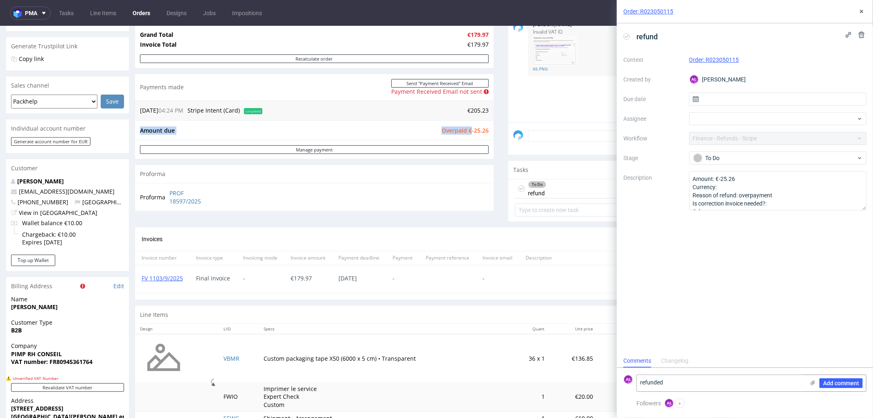
drag, startPoint x: 464, startPoint y: 129, endPoint x: 468, endPoint y: 132, distance: 5.0
click at [481, 130] on span "Overpaid €-25.26" at bounding box center [465, 130] width 47 height 8
drag, startPoint x: 463, startPoint y: 132, endPoint x: 606, endPoint y: 248, distance: 184.2
click at [486, 133] on div "Amount due Overpaid €-25.26" at bounding box center [314, 130] width 359 height 20
copy tbody "Amount due Overpaid"
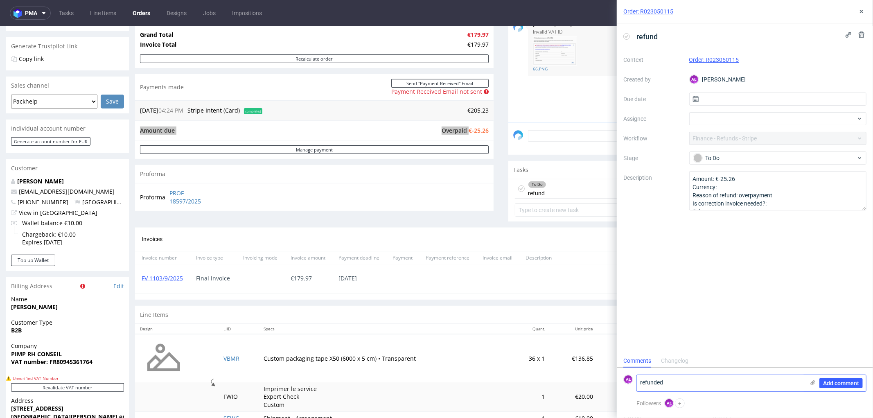
click at [692, 388] on textarea "refunded" at bounding box center [721, 383] width 168 height 16
paste textarea "€-25.26"
type textarea "refunded €-25.26"
click at [856, 384] on span "Add comment" at bounding box center [841, 383] width 36 height 6
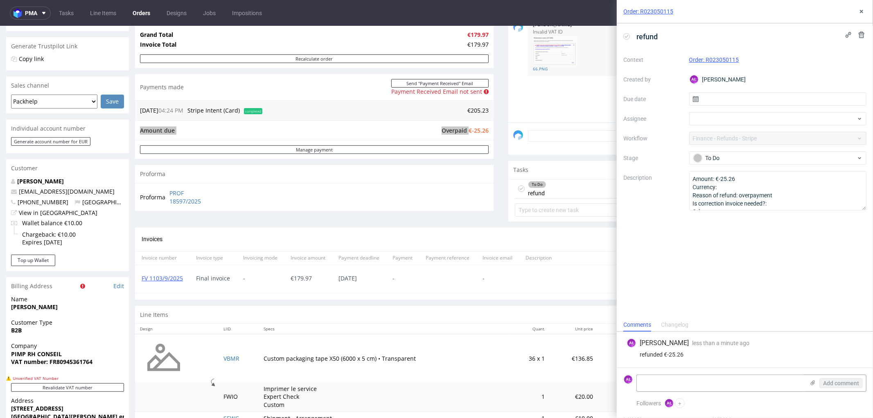
click at [625, 37] on icon at bounding box center [626, 36] width 7 height 7
click at [860, 10] on use at bounding box center [861, 11] width 3 height 3
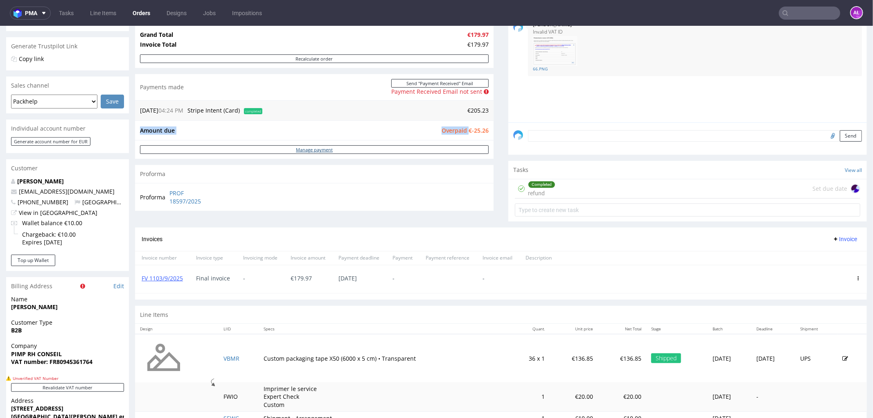
click at [472, 146] on link "Manage payment" at bounding box center [314, 149] width 349 height 9
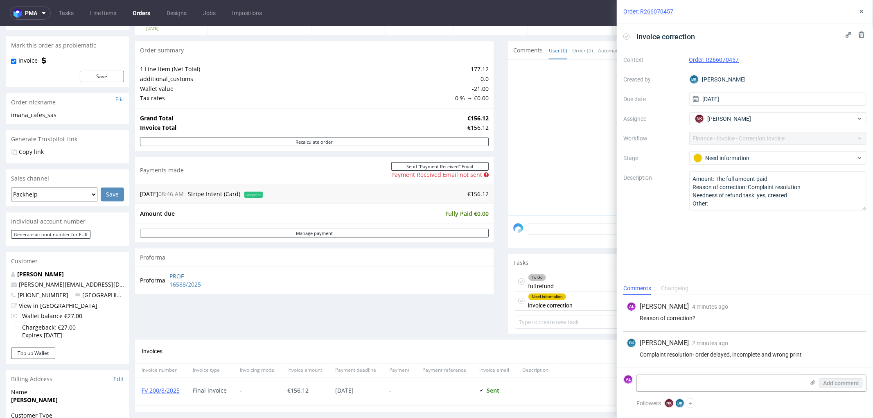
scroll to position [182, 0]
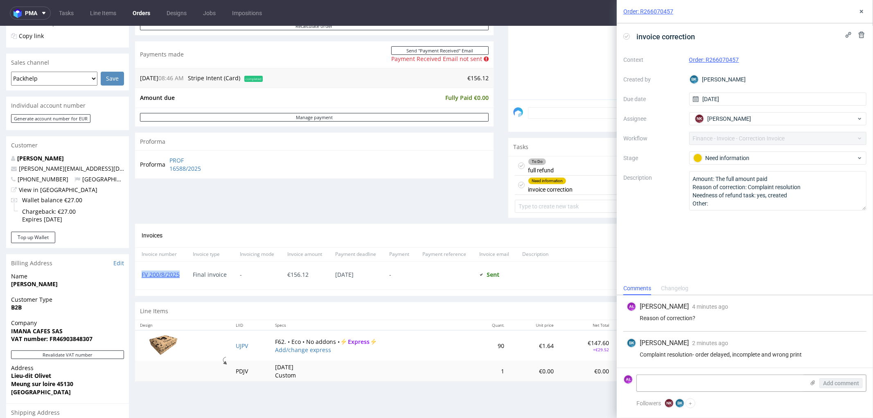
drag, startPoint x: 184, startPoint y: 280, endPoint x: 141, endPoint y: 278, distance: 43.0
click at [141, 278] on div "FV 200/8/2025" at bounding box center [160, 275] width 51 height 28
copy link "FV 200/8/2025"
drag, startPoint x: 716, startPoint y: 58, endPoint x: 687, endPoint y: 59, distance: 28.7
click at [687, 59] on div "Context Order: R266070457 Created by BK Bogna Krystian Due date 18/09/2025 Assi…" at bounding box center [744, 131] width 243 height 157
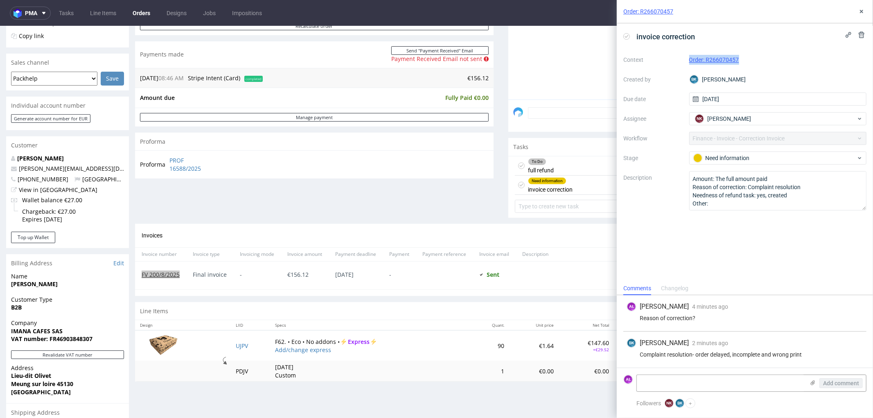
copy link "Order: R266070457"
drag, startPoint x: 733, startPoint y: 357, endPoint x: 813, endPoint y: 353, distance: 79.5
click at [813, 353] on div "Complaint resolution- order delayed, incomplete and wrong print" at bounding box center [745, 354] width 237 height 7
copy div "incomplete and wrong print"
click at [627, 36] on icon at bounding box center [626, 36] width 7 height 7
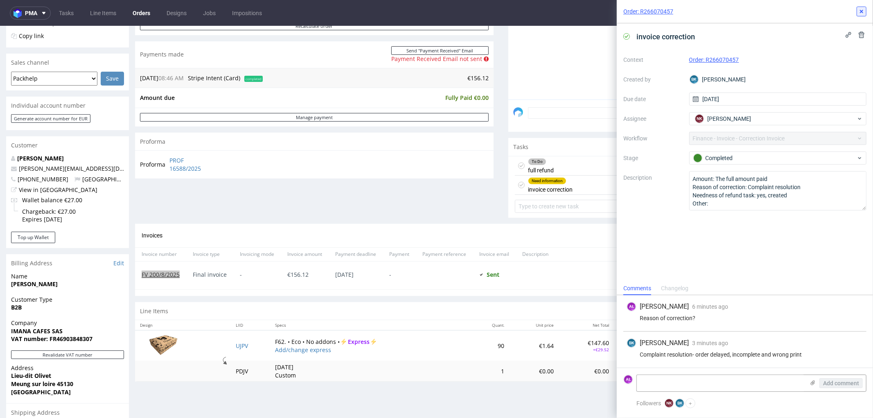
click at [857, 11] on button at bounding box center [862, 12] width 10 height 10
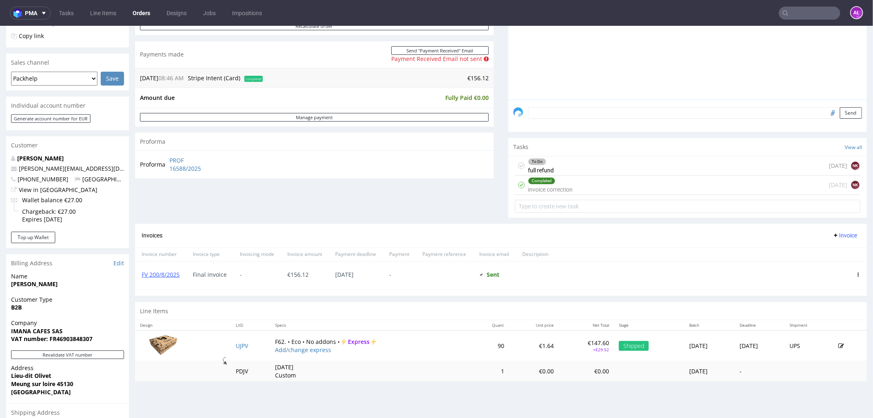
click at [590, 182] on div "Completed invoice correction 1 day ago NK" at bounding box center [687, 184] width 345 height 19
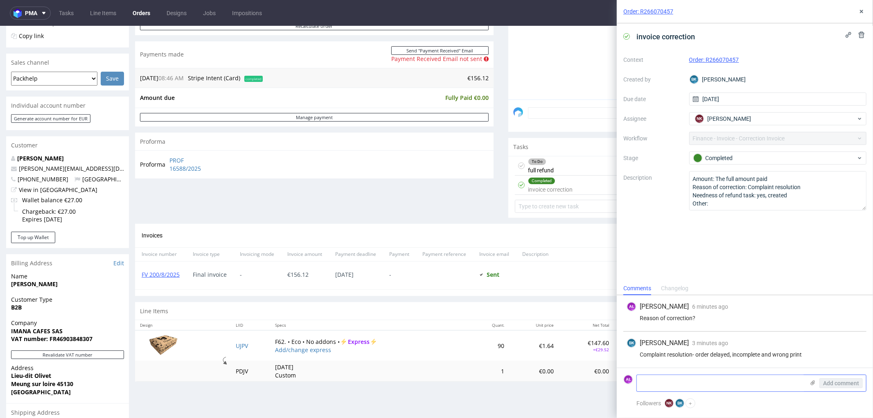
click at [787, 380] on textarea at bounding box center [721, 383] width 168 height 16
paste textarea "FK 618/2025"
type textarea "FK 618/2025"
click at [836, 382] on span "Add comment" at bounding box center [841, 383] width 36 height 6
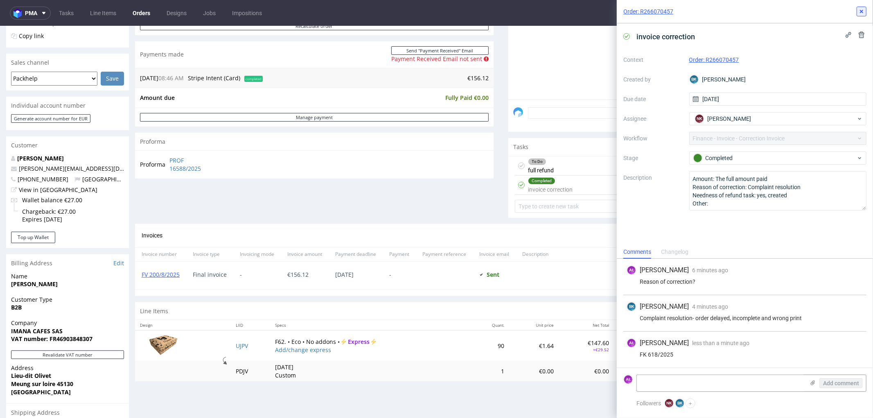
click at [861, 11] on use at bounding box center [861, 11] width 3 height 3
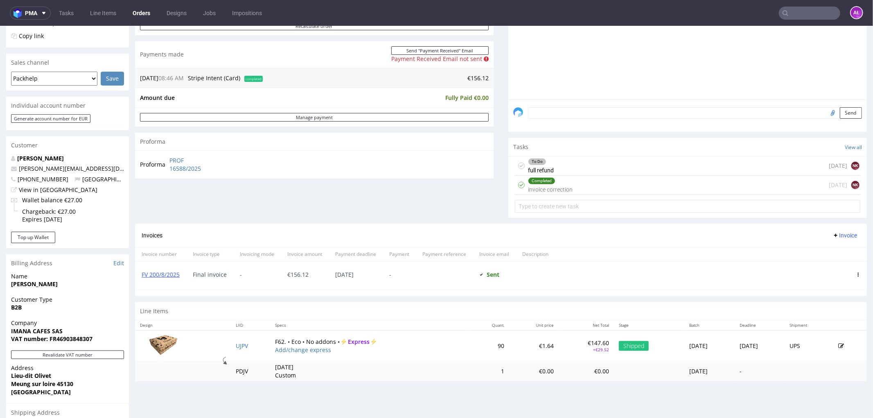
click at [833, 234] on span "Invoice" at bounding box center [845, 235] width 25 height 7
click at [837, 264] on span "Add corrective" at bounding box center [831, 267] width 41 height 8
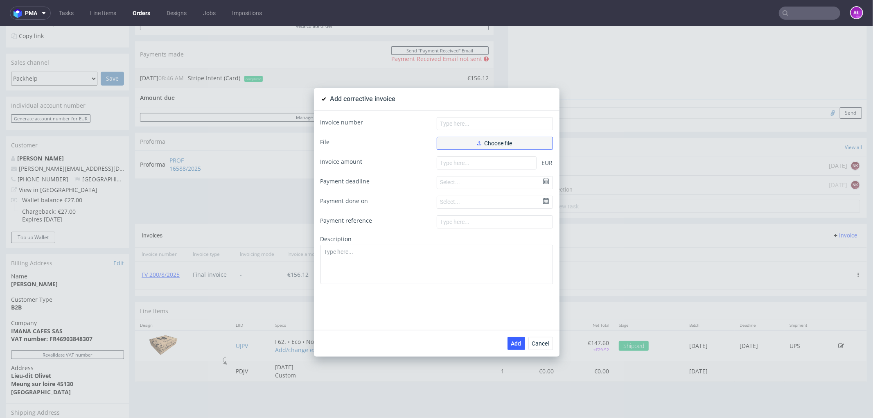
click at [482, 142] on span "Choose file" at bounding box center [494, 143] width 35 height 6
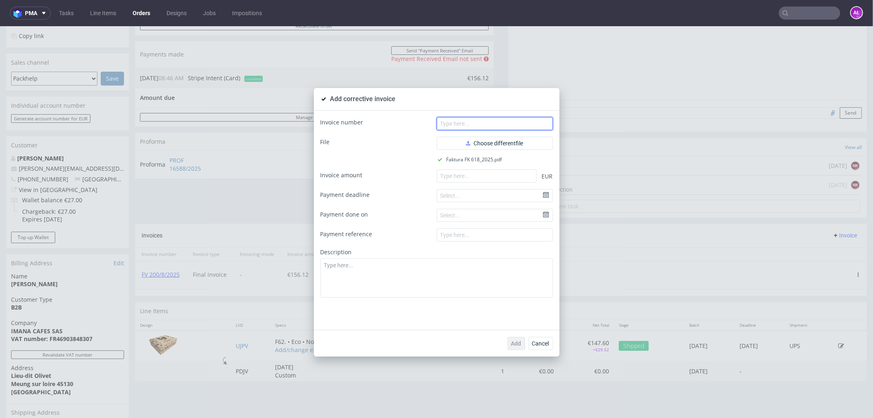
click at [525, 122] on input "text" at bounding box center [495, 123] width 116 height 13
paste input "FK 618/2025"
type input "FK 618/2025"
click at [474, 178] on input "number" at bounding box center [487, 175] width 100 height 13
paste input "-156.12"
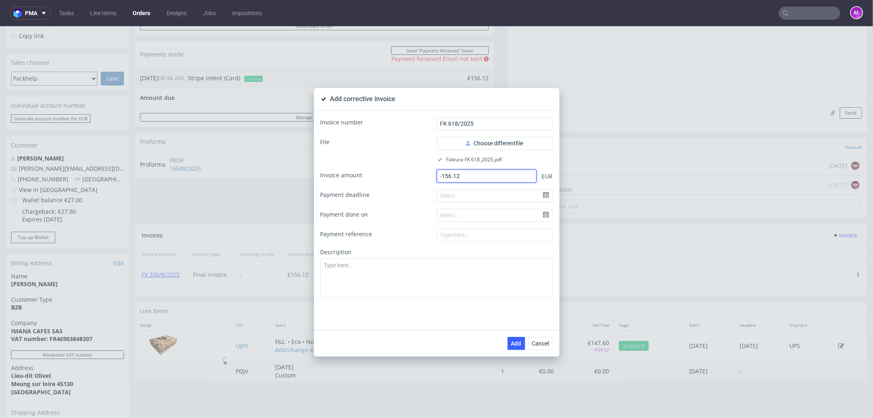
type input "-156.12"
paste textarea "Delay. Incomplete and wrong print."
click at [493, 280] on textarea "Delay. Incomplete and wrong print." at bounding box center [437, 277] width 233 height 39
type textarea "Delay. Incomplete and wrong print."
click at [511, 340] on span "Add" at bounding box center [516, 343] width 10 height 6
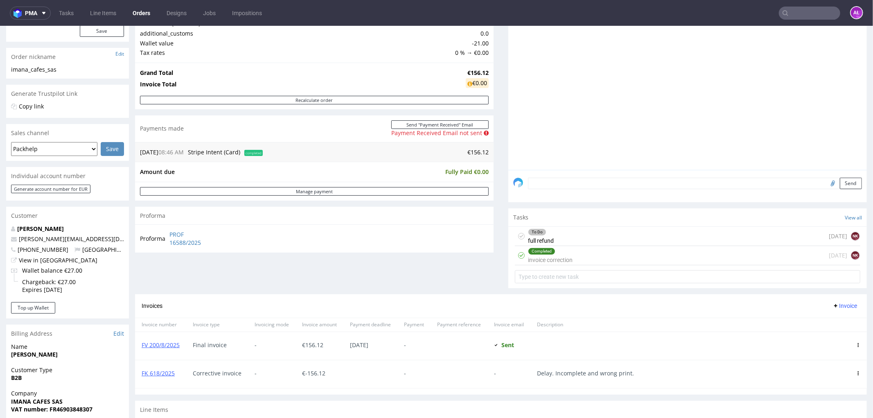
scroll to position [91, 0]
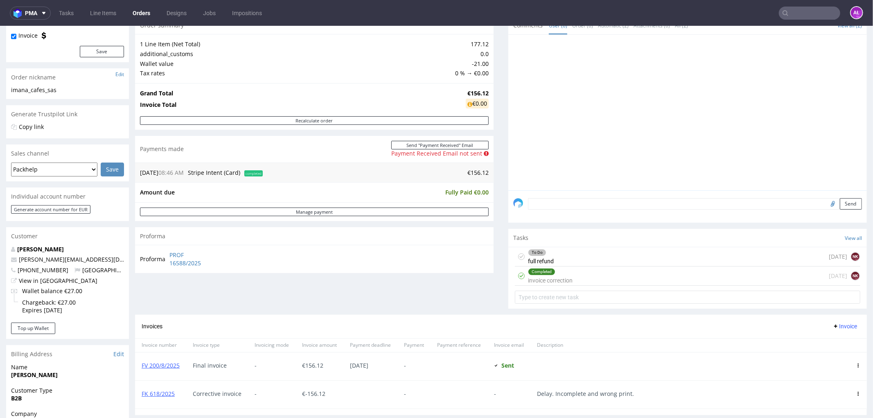
click at [566, 255] on div "To Do full refund [DATE] NK" at bounding box center [687, 256] width 345 height 19
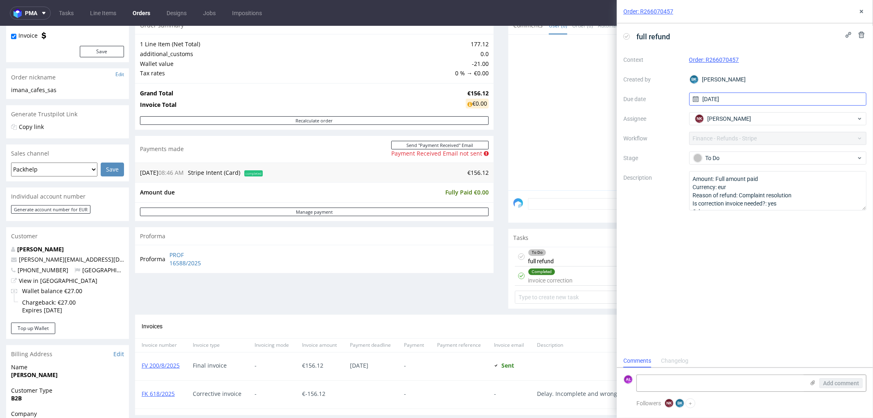
scroll to position [6, 0]
drag, startPoint x: 740, startPoint y: 63, endPoint x: 707, endPoint y: 63, distance: 32.7
click at [707, 63] on div "Order: R266070457" at bounding box center [778, 60] width 178 height 10
copy link "R266070457"
click at [708, 376] on textarea at bounding box center [721, 383] width 168 height 16
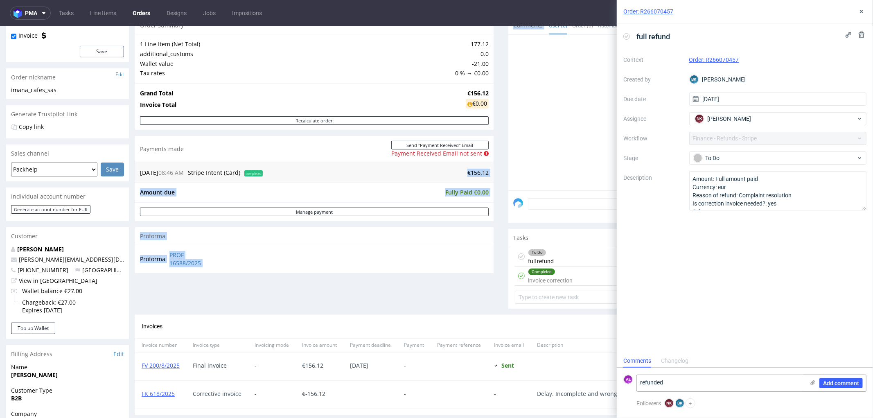
drag, startPoint x: 472, startPoint y: 172, endPoint x: 494, endPoint y: 176, distance: 22.1
click at [494, 176] on div "Progress Payment Paid [DATE] Payment “Received” Email Not sent Line Items 1 DTP…" at bounding box center [501, 234] width 732 height 545
copy div "€156.12 Amount due Fully Paid €0.00 Manage payment Proforma Proforma PROF 16588…"
click at [711, 385] on textarea "refunded" at bounding box center [721, 383] width 168 height 16
paste textarea "€156.12 Amount due Fully Paid €0.00 Proforma Proforma PROF 16588/2025 Comments …"
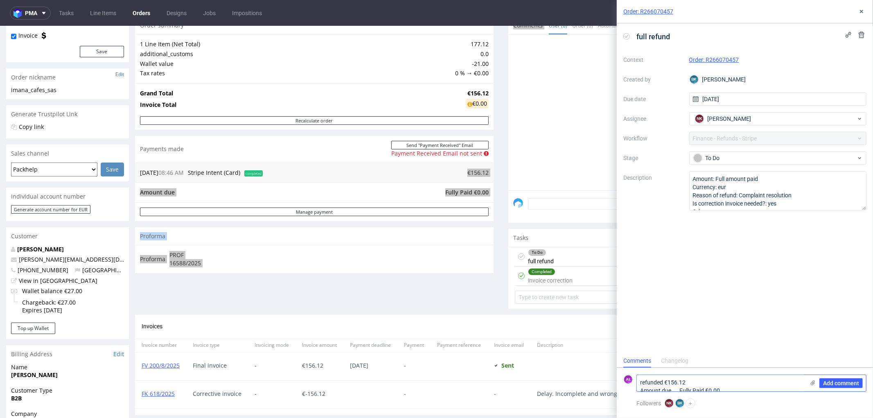
scroll to position [0, 0]
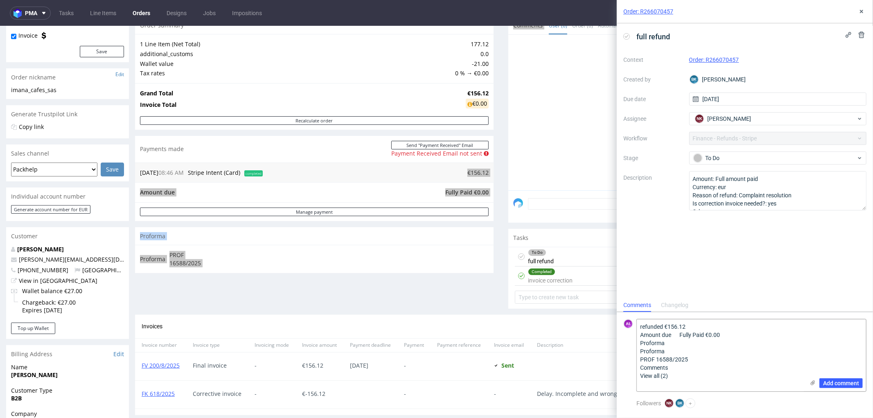
drag, startPoint x: 689, startPoint y: 376, endPoint x: 633, endPoint y: 331, distance: 71.6
click at [633, 331] on div "AŁ refunded €156.12 Amount due Fully Paid €0.00 Proforma Proforma PROF 16588/20…" at bounding box center [744, 355] width 243 height 73
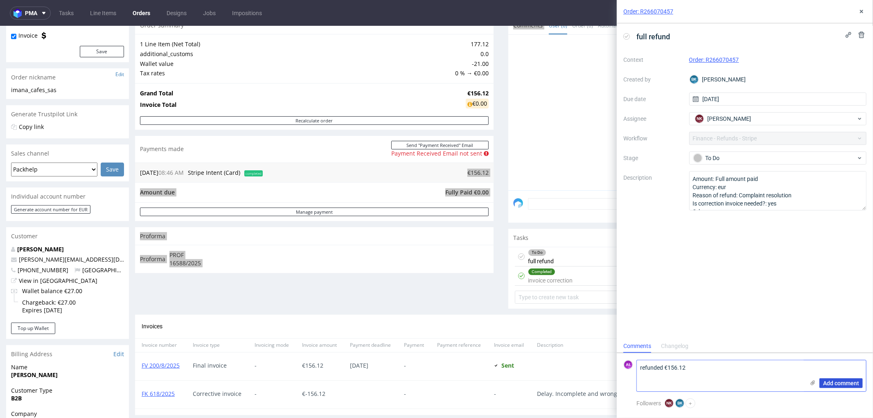
type textarea "refunded €156.12"
drag, startPoint x: 836, startPoint y: 383, endPoint x: 729, endPoint y: 196, distance: 214.9
click at [836, 383] on span "Add comment" at bounding box center [841, 383] width 36 height 6
click at [624, 35] on icon at bounding box center [626, 36] width 7 height 7
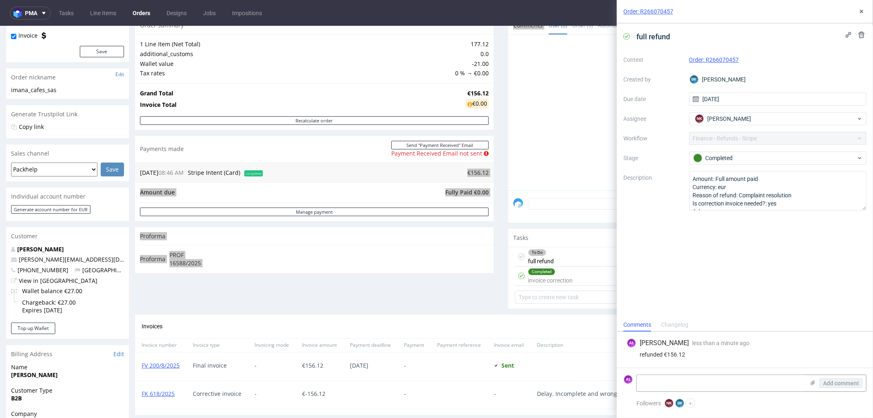
click at [867, 14] on div "Order: R266070457" at bounding box center [745, 11] width 256 height 23
click at [861, 13] on use at bounding box center [861, 11] width 3 height 3
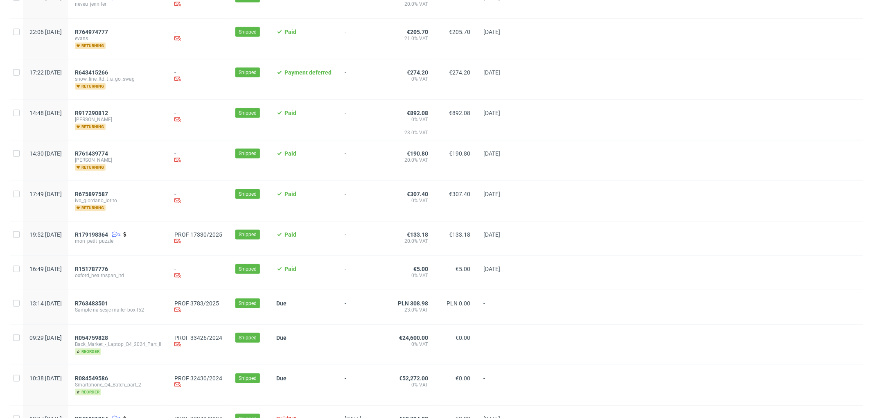
scroll to position [652, 0]
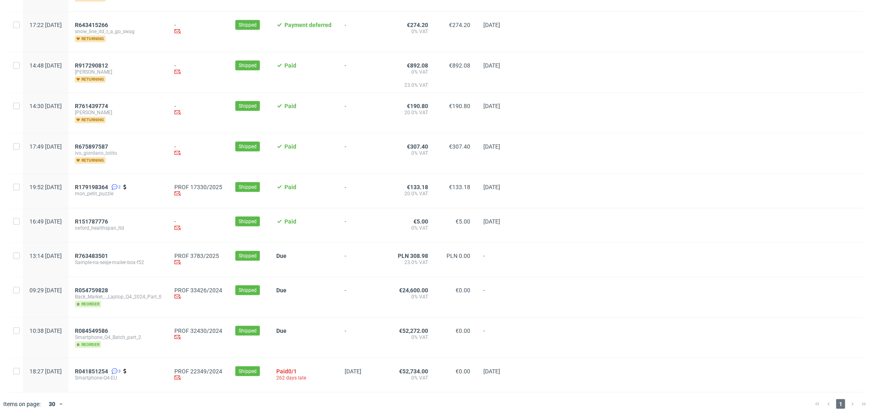
click at [117, 190] on span "mon_petit_puzzle" at bounding box center [118, 193] width 86 height 7
click at [108, 185] on span "R179198364" at bounding box center [91, 187] width 33 height 7
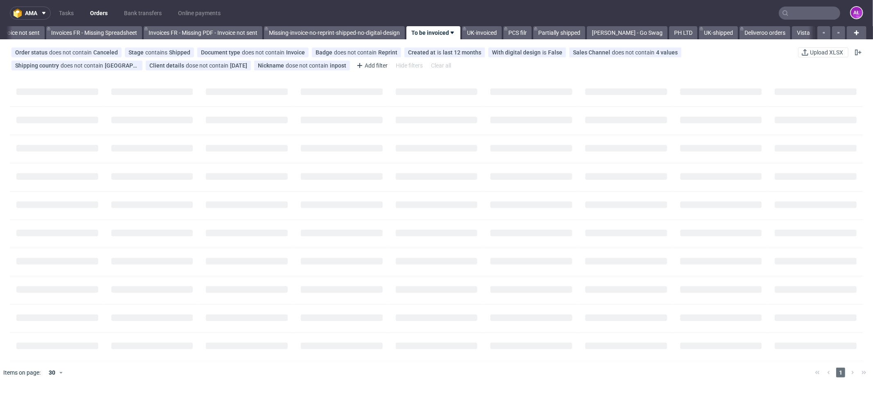
scroll to position [0, 1251]
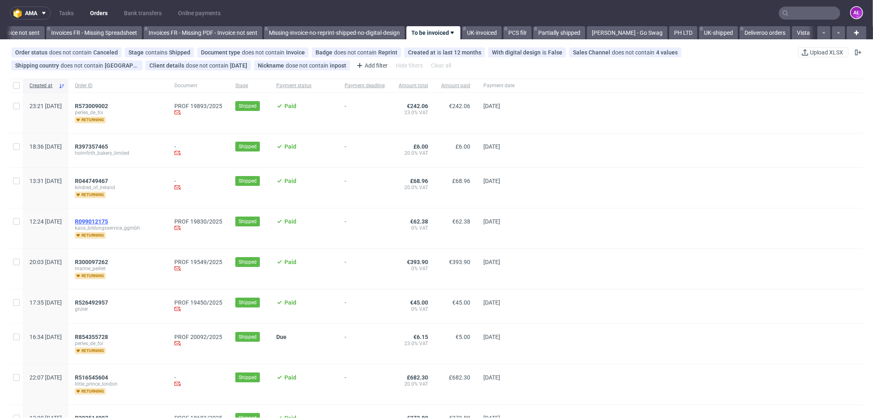
click at [108, 221] on span "R099012175" at bounding box center [91, 221] width 33 height 7
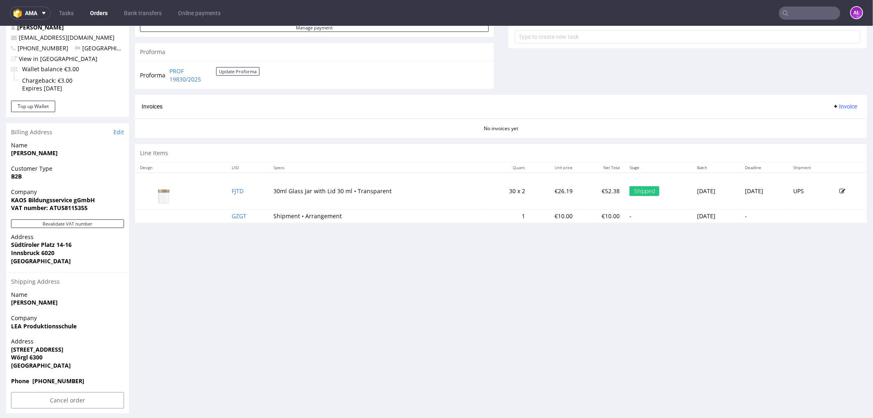
scroll to position [318, 0]
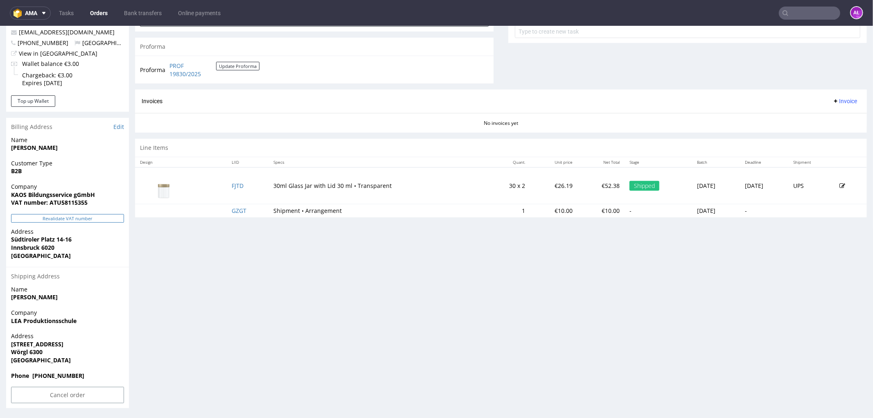
click at [108, 217] on button "Revalidate VAT number" at bounding box center [67, 218] width 113 height 9
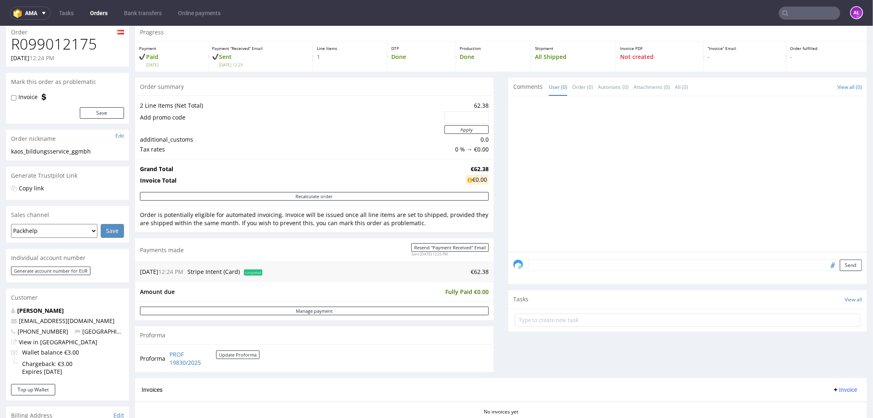
scroll to position [0, 0]
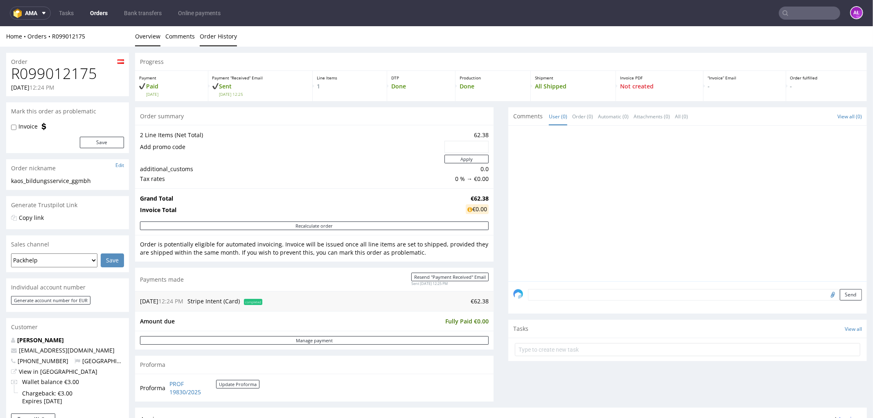
drag, startPoint x: 238, startPoint y: 34, endPoint x: 228, endPoint y: 35, distance: 10.3
click at [235, 34] on li "Order History" at bounding box center [221, 36] width 42 height 8
click at [228, 36] on link "Order History" at bounding box center [218, 36] width 37 height 20
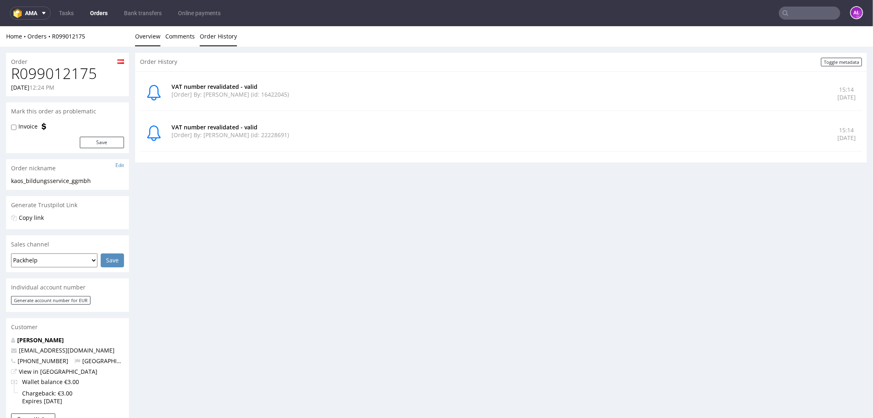
click at [153, 34] on link "Overview" at bounding box center [147, 36] width 25 height 20
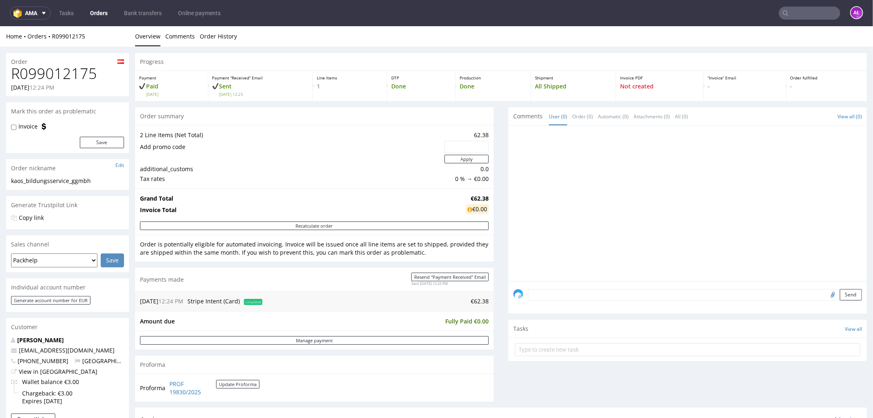
scroll to position [227, 0]
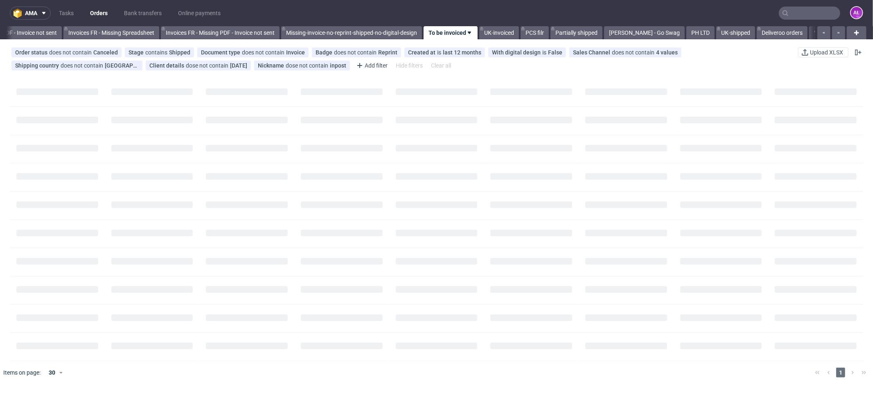
scroll to position [0, 1251]
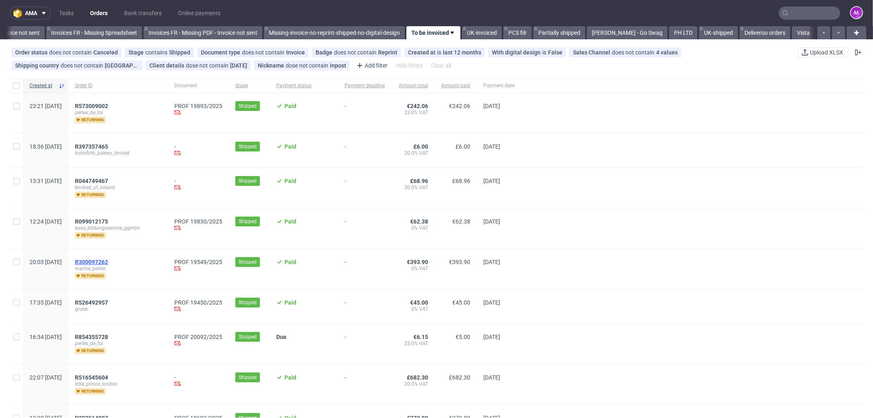
click at [108, 260] on span "R300097262" at bounding box center [91, 262] width 33 height 7
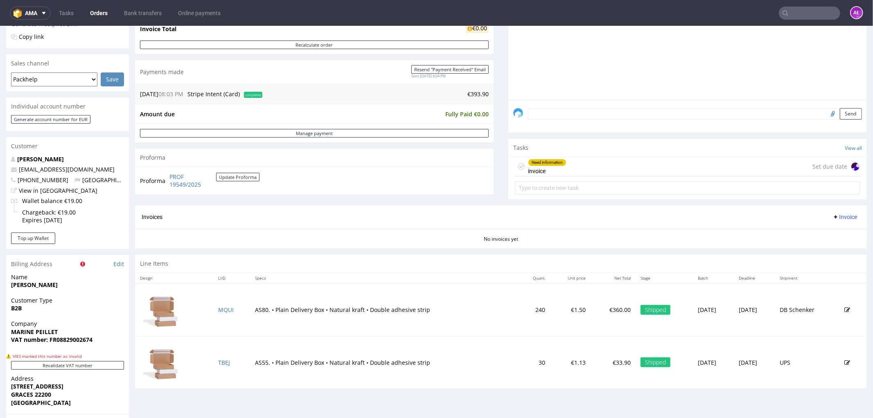
scroll to position [136, 0]
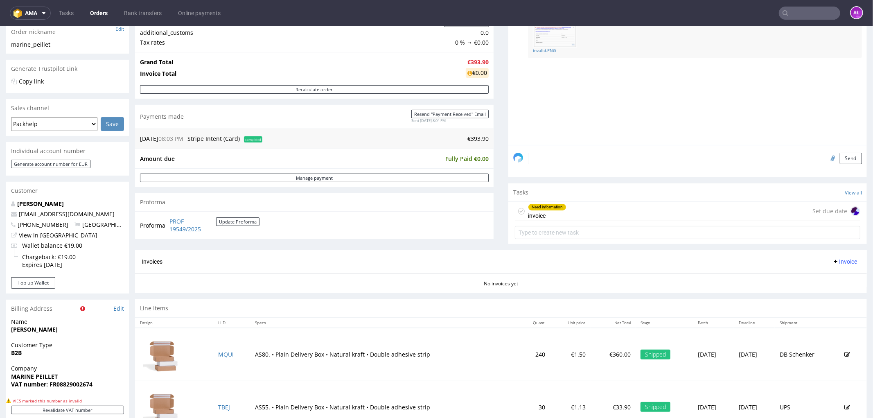
click at [563, 212] on div "Need information invoice Set due date" at bounding box center [687, 210] width 345 height 19
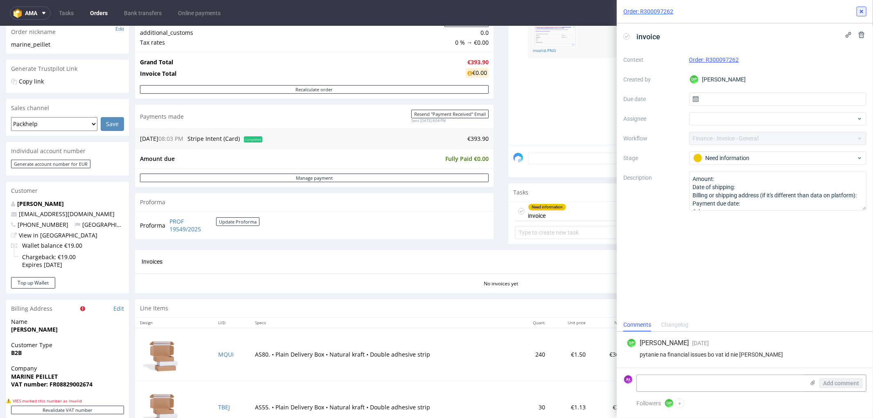
click at [862, 11] on use at bounding box center [861, 11] width 3 height 3
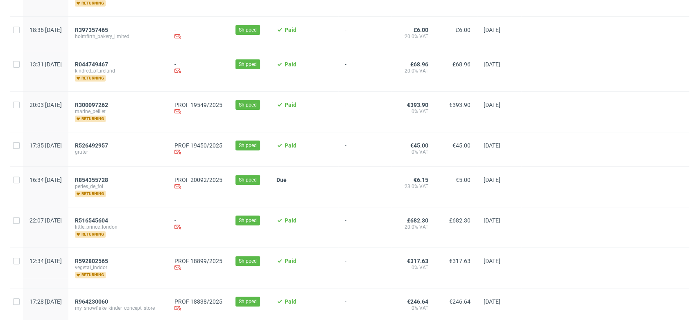
scroll to position [136, 0]
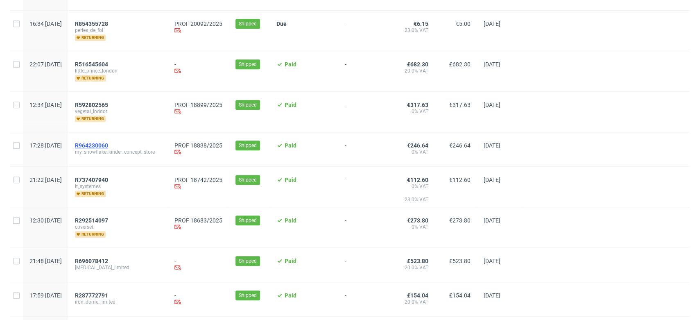
click at [108, 143] on span "R964230060" at bounding box center [91, 145] width 33 height 7
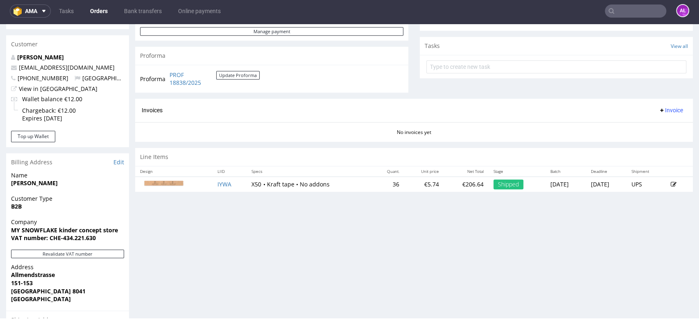
scroll to position [251, 0]
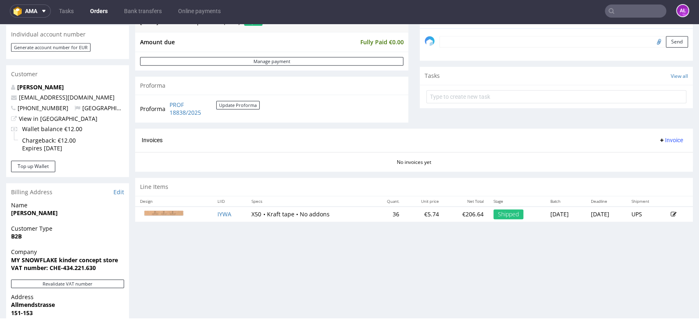
click at [660, 138] on span "Invoice" at bounding box center [670, 140] width 25 height 7
click at [661, 155] on span "Generate" at bounding box center [657, 157] width 40 height 8
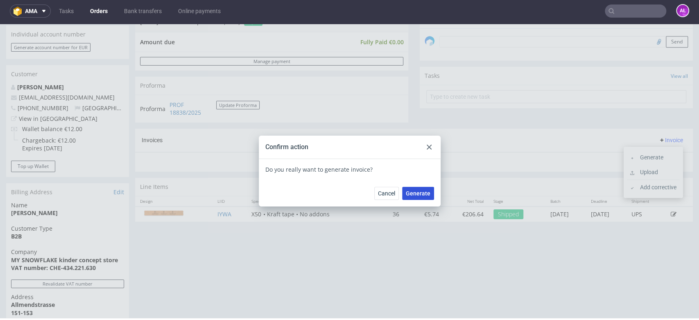
click at [418, 191] on span "Generate" at bounding box center [418, 193] width 25 height 6
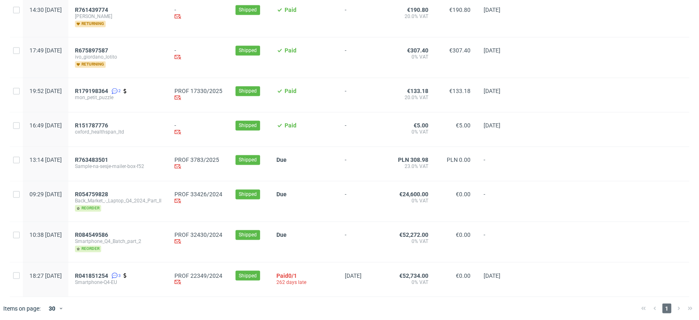
scroll to position [652, 0]
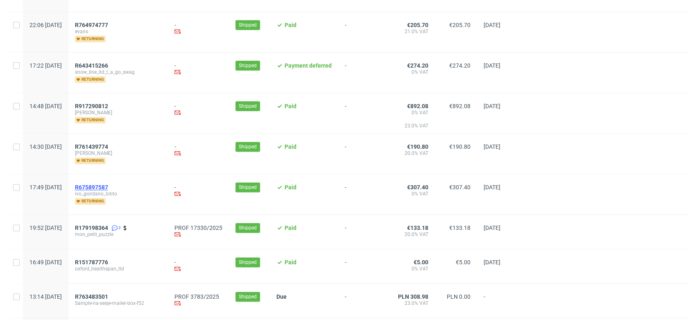
click at [108, 184] on span "R675897587" at bounding box center [91, 187] width 33 height 7
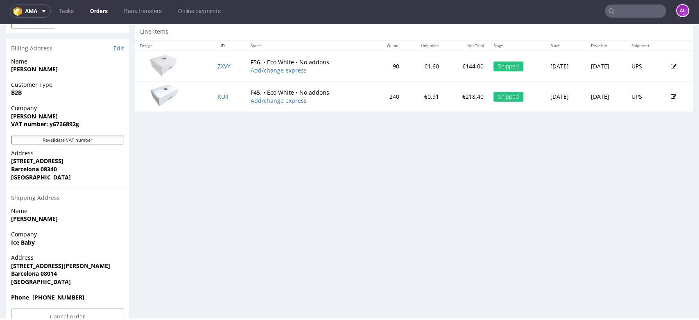
scroll to position [409, 0]
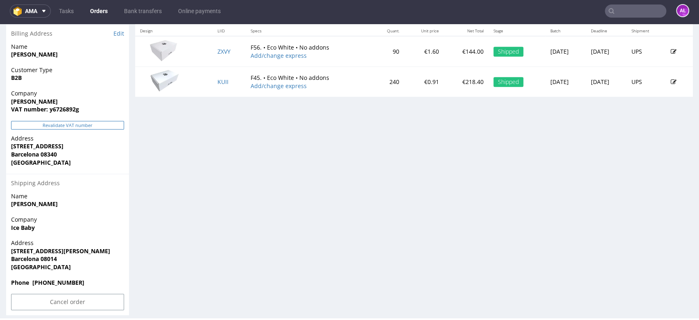
click at [114, 127] on button "Revalidate VAT number" at bounding box center [67, 125] width 113 height 9
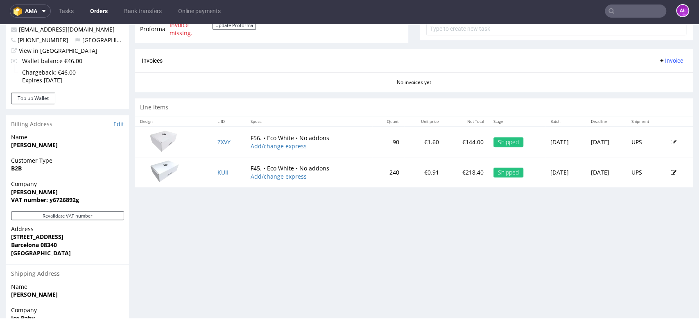
scroll to position [226, 0]
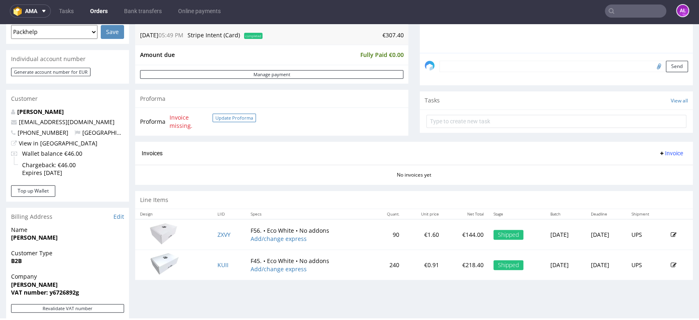
click at [245, 117] on button "Update Proforma" at bounding box center [233, 117] width 43 height 9
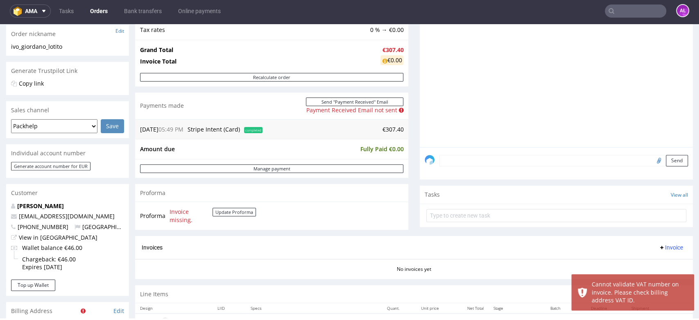
scroll to position [227, 0]
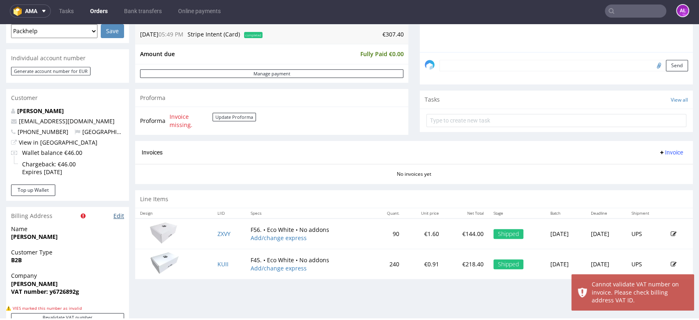
click at [118, 217] on link "Edit" at bounding box center [118, 216] width 11 height 8
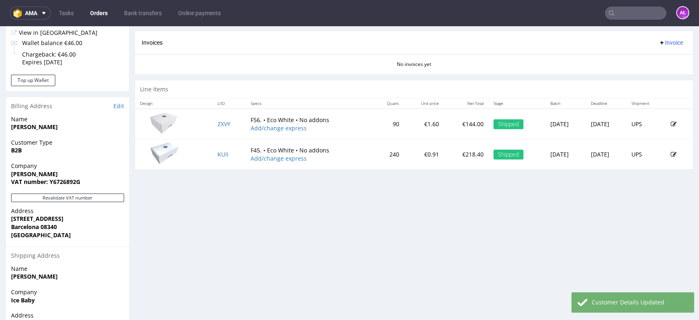
scroll to position [409, 0]
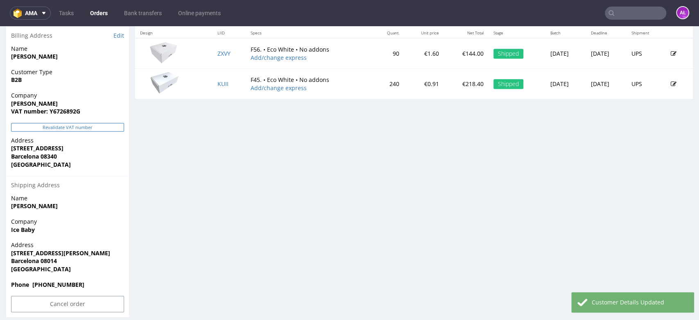
click at [100, 129] on button "Revalidate VAT number" at bounding box center [67, 127] width 113 height 9
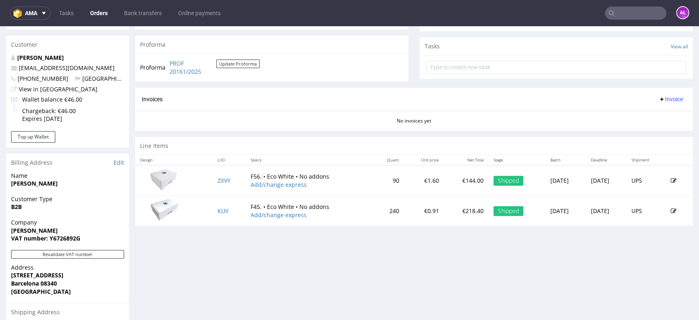
scroll to position [235, 0]
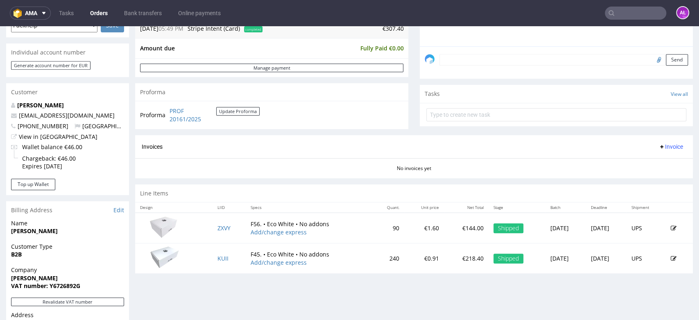
click at [662, 147] on span "Invoice" at bounding box center [670, 146] width 25 height 7
drag, startPoint x: 662, startPoint y: 150, endPoint x: 664, endPoint y: 160, distance: 9.9
click at [664, 160] on span "Generate" at bounding box center [657, 164] width 40 height 8
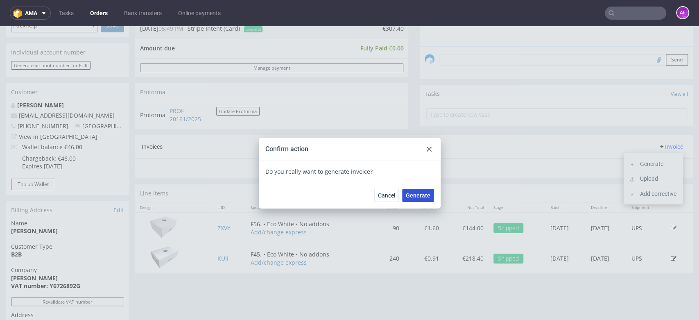
click at [414, 190] on button "Generate" at bounding box center [418, 195] width 32 height 13
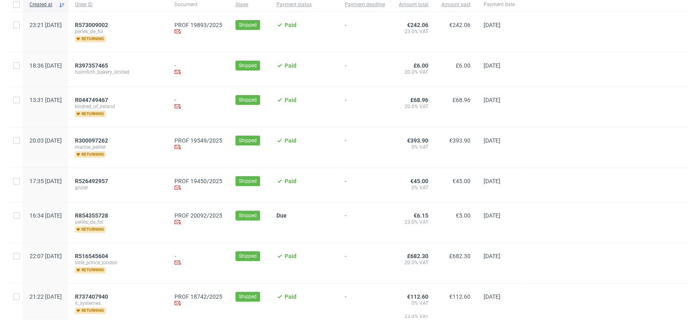
scroll to position [182, 0]
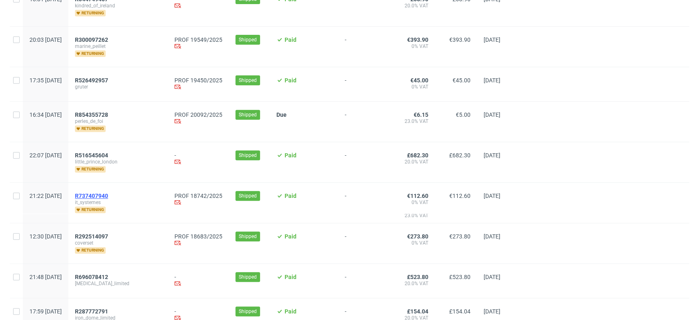
click at [108, 194] on span "R737407940" at bounding box center [91, 195] width 33 height 7
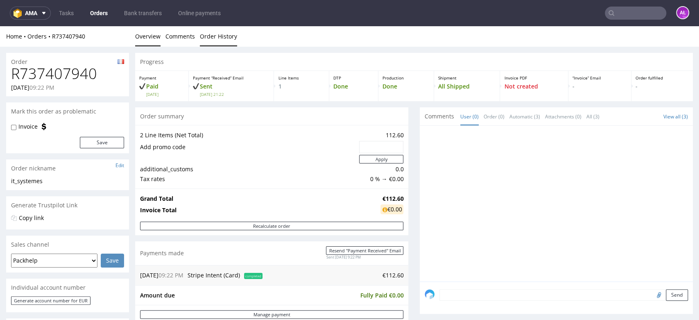
drag, startPoint x: 215, startPoint y: 47, endPoint x: 215, endPoint y: 38, distance: 8.6
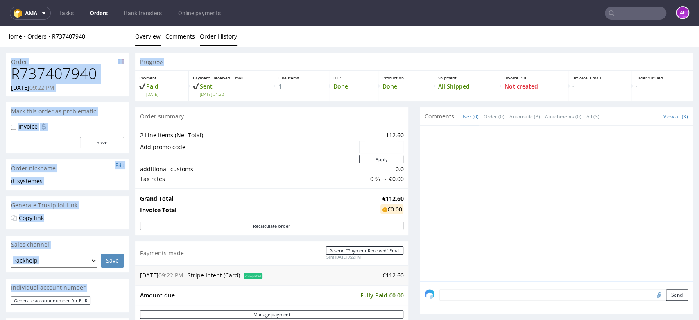
click at [215, 37] on link "Order History" at bounding box center [218, 36] width 37 height 20
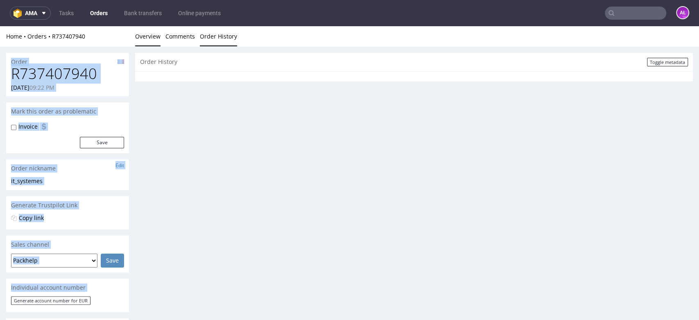
drag, startPoint x: 158, startPoint y: 38, endPoint x: 107, endPoint y: 122, distance: 98.1
click at [157, 38] on link "Overview" at bounding box center [147, 36] width 25 height 20
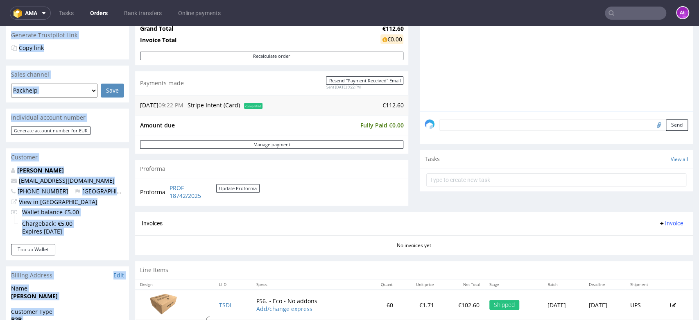
scroll to position [273, 0]
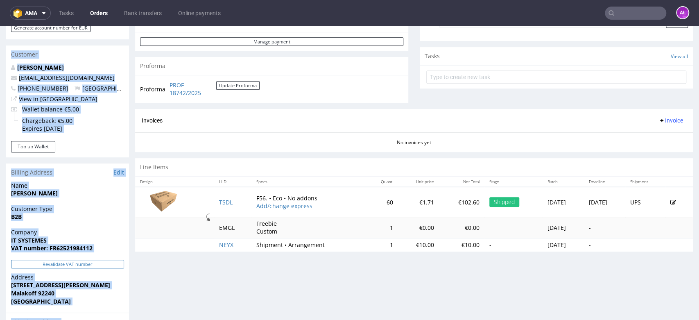
click at [112, 265] on button "Revalidate VAT number" at bounding box center [67, 264] width 113 height 9
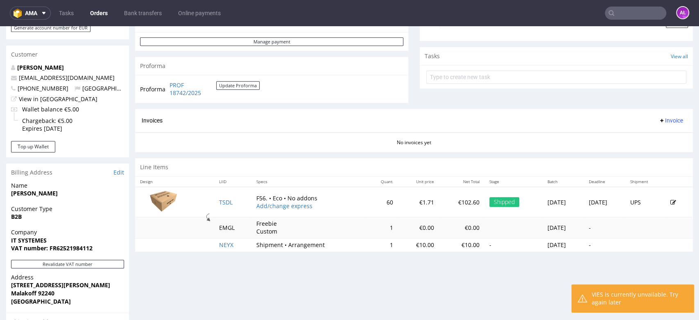
click at [172, 278] on div "Progress Payment Paid Wed 03 Sep Payment “Received” Email Sent Wed 3 Sep 21:22 …" at bounding box center [414, 117] width 558 height 674
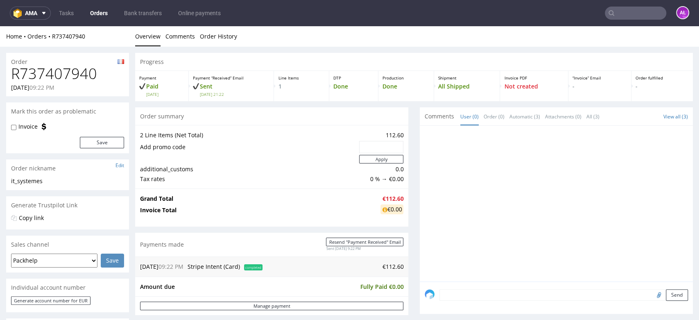
scroll to position [272, 0]
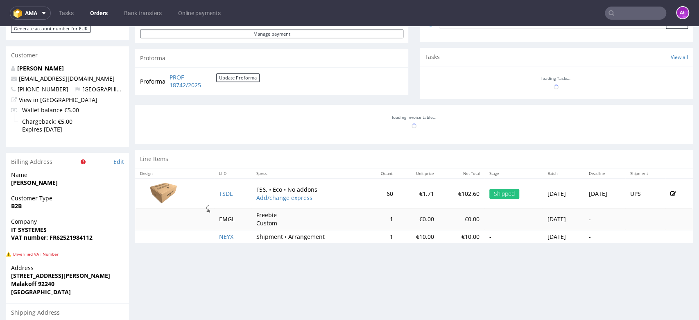
click at [114, 264] on span "Address" at bounding box center [67, 268] width 113 height 8
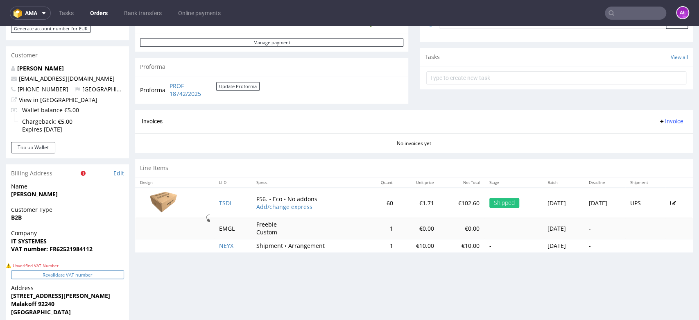
click at [116, 273] on button "Revalidate VAT number" at bounding box center [67, 274] width 113 height 9
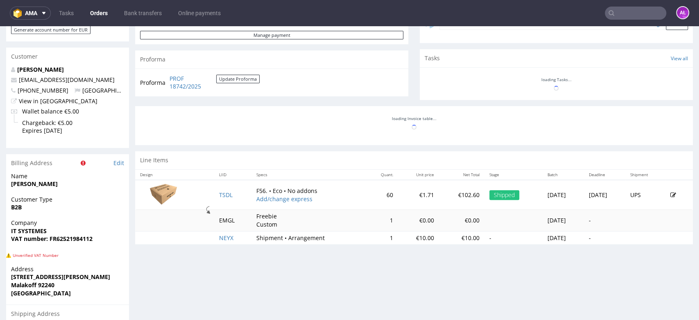
scroll to position [271, 0]
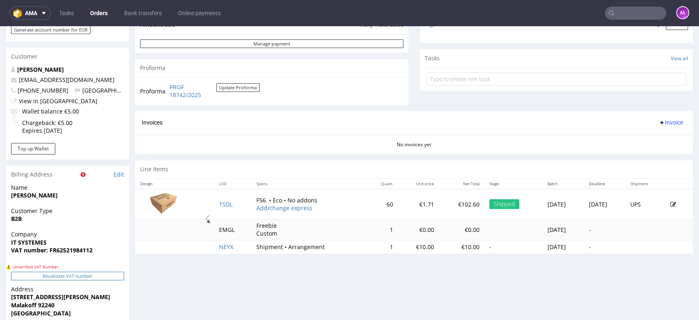
click at [115, 276] on button "Revalidate VAT number" at bounding box center [67, 275] width 113 height 9
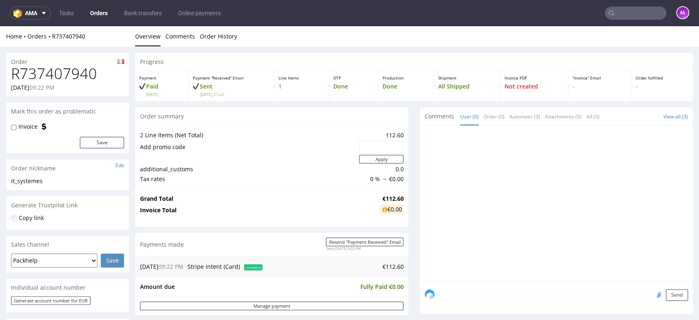
scroll to position [269, 0]
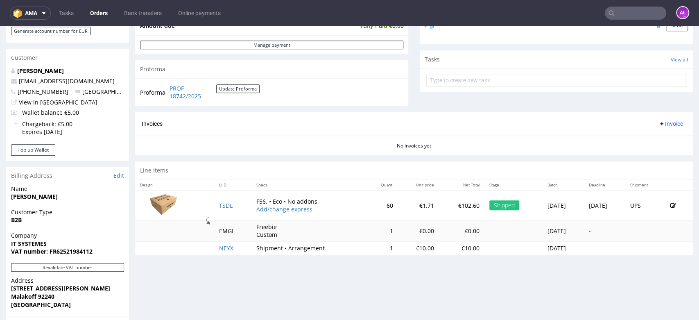
click at [658, 121] on span "Invoice" at bounding box center [670, 123] width 25 height 7
click at [655, 139] on span "Generate" at bounding box center [657, 141] width 40 height 8
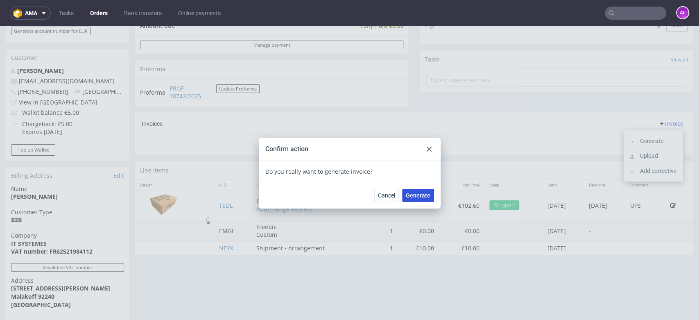
drag, startPoint x: 413, startPoint y: 198, endPoint x: 419, endPoint y: 282, distance: 84.5
click at [413, 198] on span "Generate" at bounding box center [418, 195] width 25 height 6
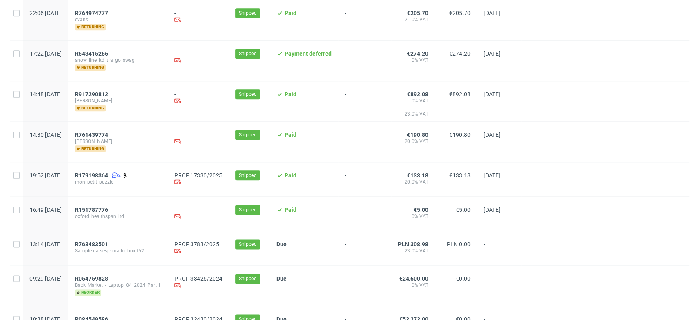
scroll to position [546, 0]
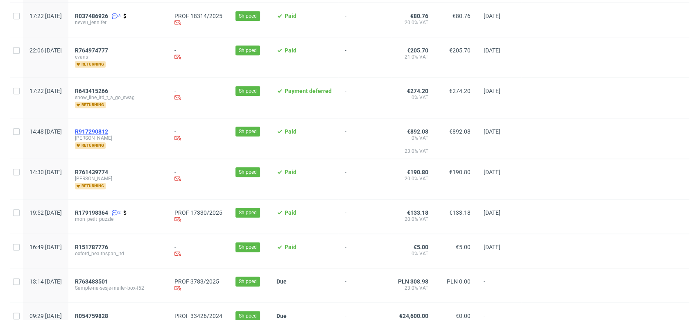
click at [108, 129] on span "R917290812" at bounding box center [91, 131] width 33 height 7
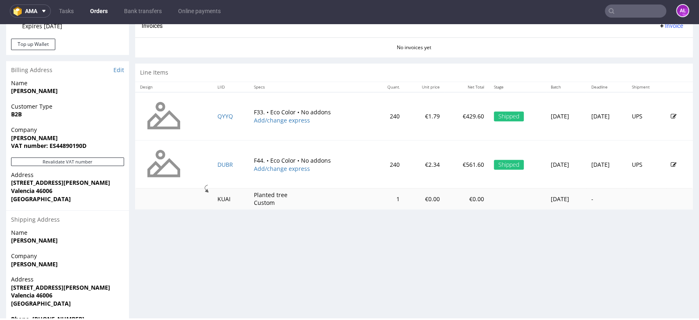
scroll to position [417, 0]
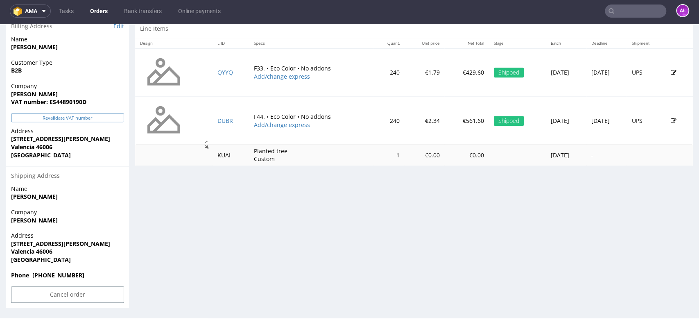
click at [92, 120] on button "Revalidate VAT number" at bounding box center [67, 117] width 113 height 9
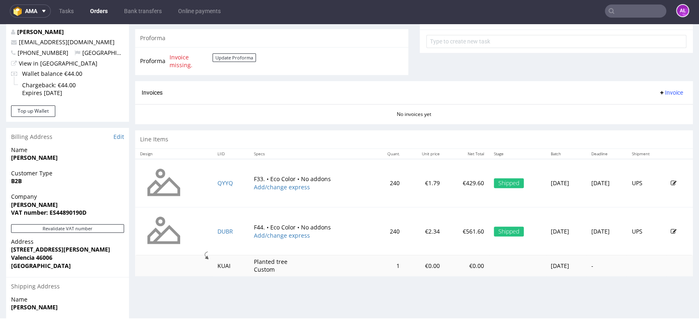
scroll to position [226, 0]
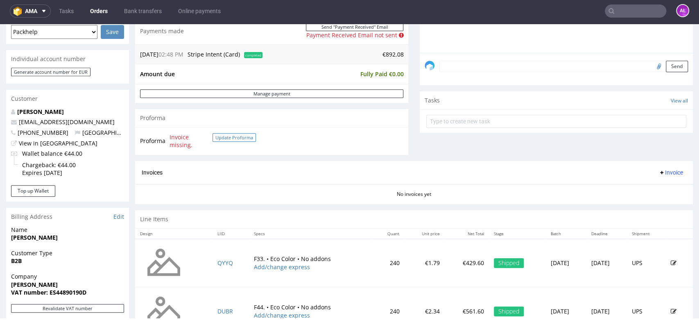
click at [239, 140] on button "Update Proforma" at bounding box center [233, 137] width 43 height 9
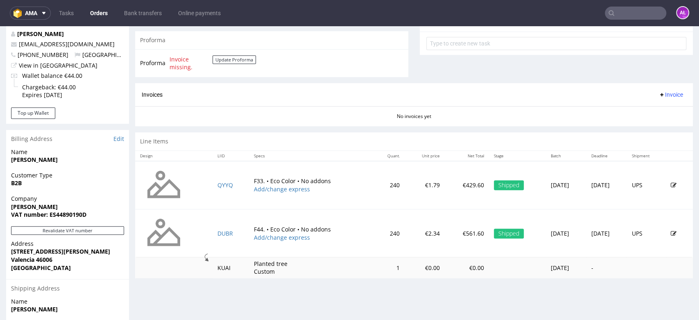
scroll to position [318, 0]
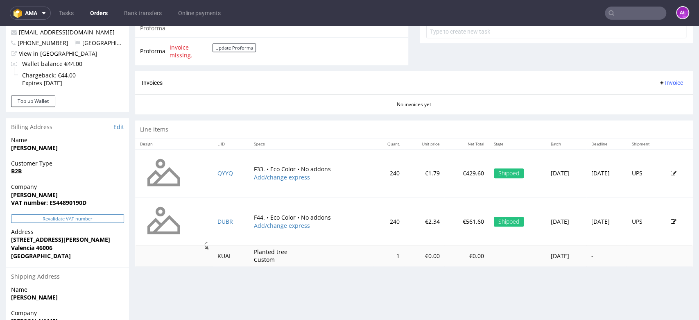
click at [99, 217] on button "Revalidate VAT number" at bounding box center [67, 218] width 113 height 9
drag, startPoint x: 99, startPoint y: 205, endPoint x: 51, endPoint y: 215, distance: 49.1
click at [50, 207] on div "Company [PERSON_NAME] VAT number: ES44890190D" at bounding box center [67, 199] width 123 height 32
copy strong "ES44890190D"
drag, startPoint x: 10, startPoint y: 194, endPoint x: 3, endPoint y: 166, distance: 28.6
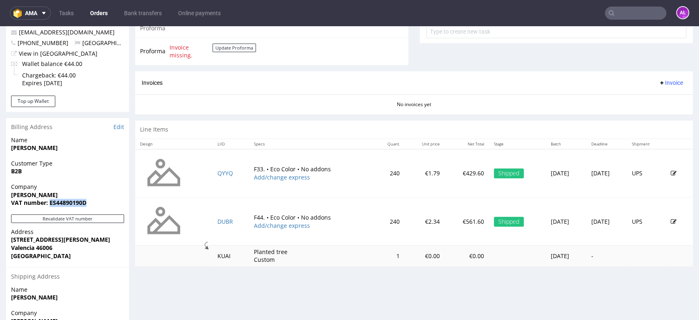
click at [94, 192] on div "Company [PERSON_NAME] VAT number: ES44890190D" at bounding box center [67, 199] width 123 height 32
copy strong "[PERSON_NAME]"
drag, startPoint x: 50, startPoint y: 205, endPoint x: 97, endPoint y: 205, distance: 46.7
click at [97, 205] on span "VAT number: ES44890190D" at bounding box center [67, 203] width 113 height 8
copy strong "ES44890190D"
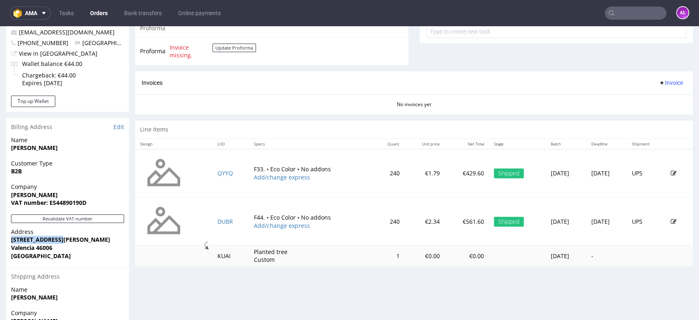
drag, startPoint x: 12, startPoint y: 239, endPoint x: 8, endPoint y: 224, distance: 15.8
click at [58, 237] on span "[STREET_ADDRESS][PERSON_NAME]" at bounding box center [67, 239] width 113 height 8
copy strong "[STREET_ADDRESS][PERSON_NAME]"
drag, startPoint x: 7, startPoint y: 248, endPoint x: 69, endPoint y: 246, distance: 61.8
click at [69, 246] on div "Address [STREET_ADDRESS][PERSON_NAME]" at bounding box center [67, 247] width 123 height 39
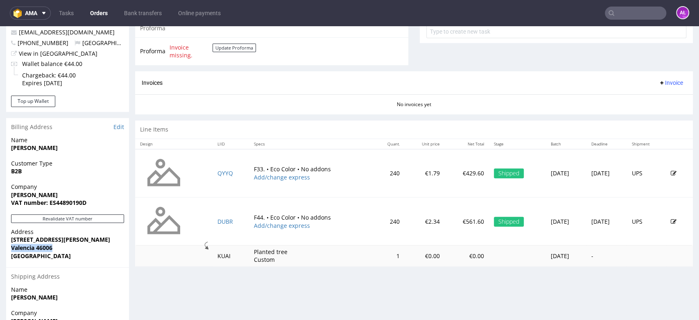
copy strong "Valencia 46006"
drag, startPoint x: 241, startPoint y: 166, endPoint x: 285, endPoint y: 167, distance: 44.6
click at [285, 167] on td "F33. • Eco Color • No addons Add/change express" at bounding box center [311, 173] width 124 height 48
copy td "F33. • Eco Color"
drag, startPoint x: 244, startPoint y: 219, endPoint x: 285, endPoint y: 216, distance: 41.0
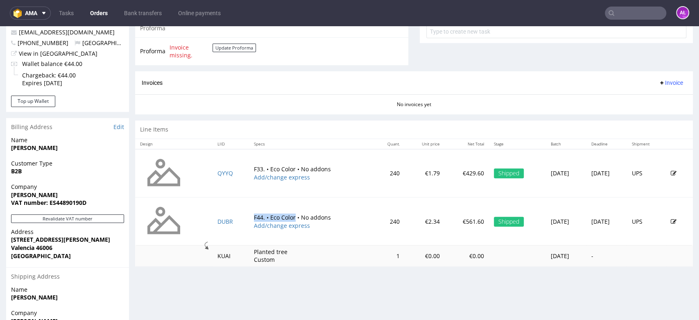
click at [285, 216] on td "F44. • Eco Color • No addons Add/change express" at bounding box center [311, 221] width 124 height 48
copy td "F44. • Eco Color"
drag, startPoint x: 413, startPoint y: 221, endPoint x: 400, endPoint y: 222, distance: 13.1
click at [404, 222] on td "€2.34" at bounding box center [424, 221] width 40 height 48
copy td "2.34"
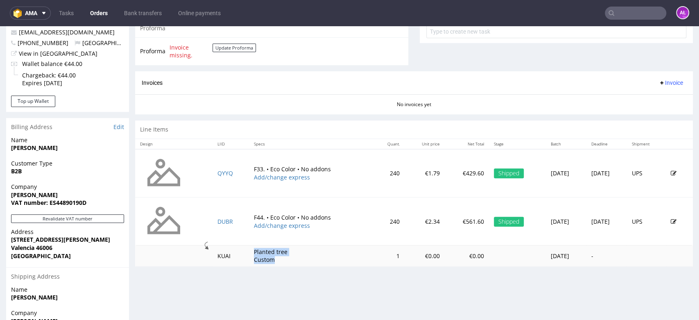
drag, startPoint x: 266, startPoint y: 261, endPoint x: 268, endPoint y: 266, distance: 5.9
click at [275, 264] on td "Planted tree Custom" at bounding box center [311, 255] width 124 height 21
copy p "Planted tree Custom"
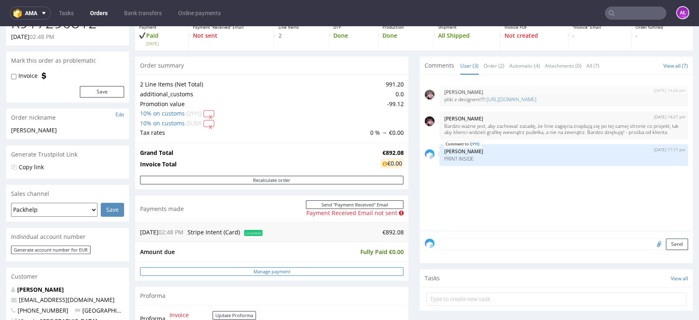
scroll to position [45, 0]
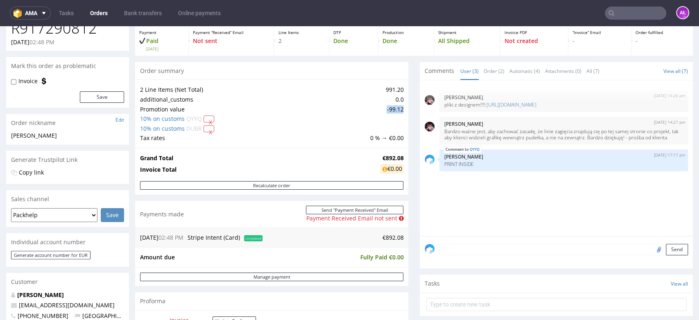
drag, startPoint x: 377, startPoint y: 109, endPoint x: 262, endPoint y: 147, distance: 120.6
click at [394, 107] on td "-99.12" at bounding box center [386, 109] width 36 height 10
copy td "-99.1"
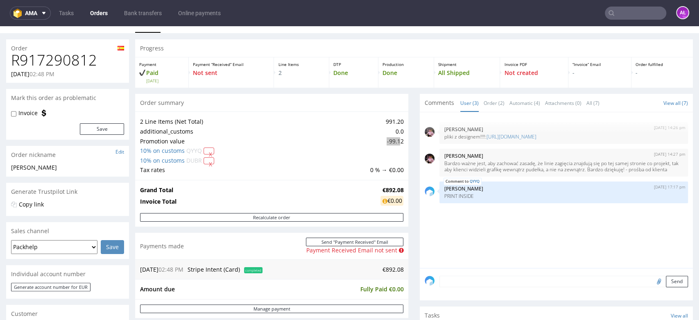
scroll to position [0, 0]
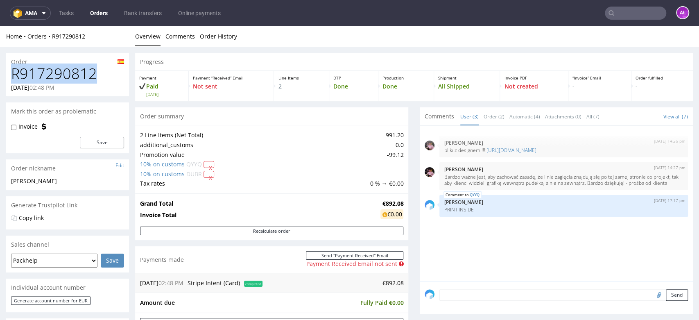
drag, startPoint x: 97, startPoint y: 74, endPoint x: 2, endPoint y: 81, distance: 96.0
click at [9, 73] on div "R917290812 [DATE] 02:48 PM" at bounding box center [67, 80] width 123 height 31
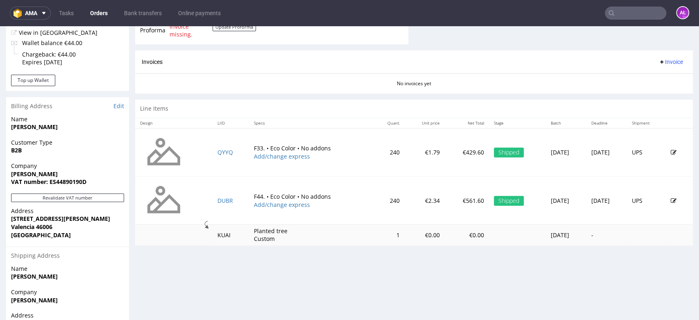
scroll to position [364, 0]
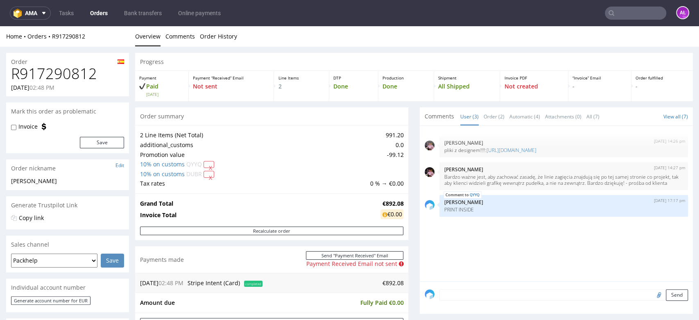
scroll to position [273, 0]
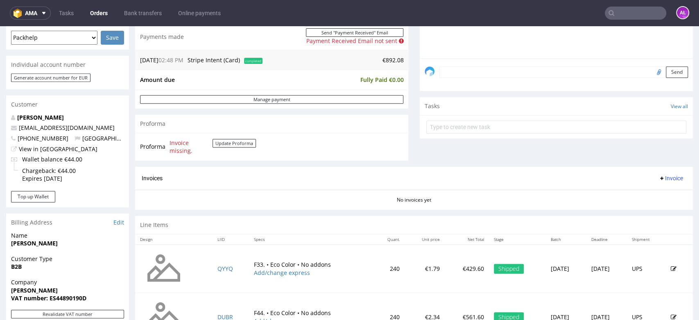
scroll to position [227, 0]
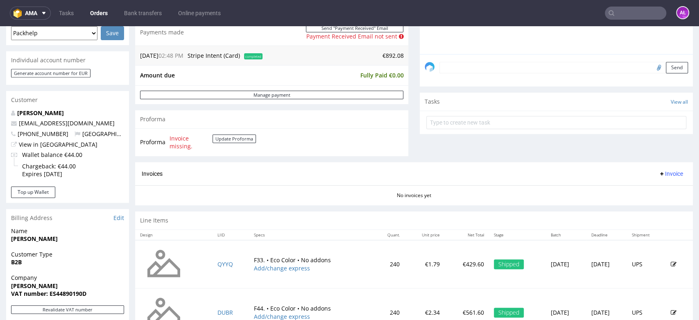
click at [658, 173] on span "Invoice" at bounding box center [670, 173] width 25 height 7
click at [660, 208] on span "Upload" at bounding box center [657, 205] width 40 height 8
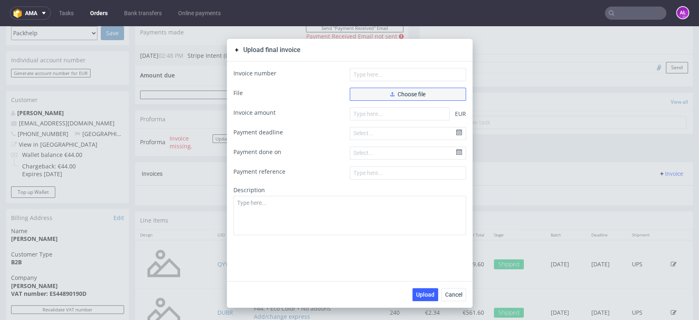
click at [436, 90] on button "Choose file" at bounding box center [408, 94] width 116 height 13
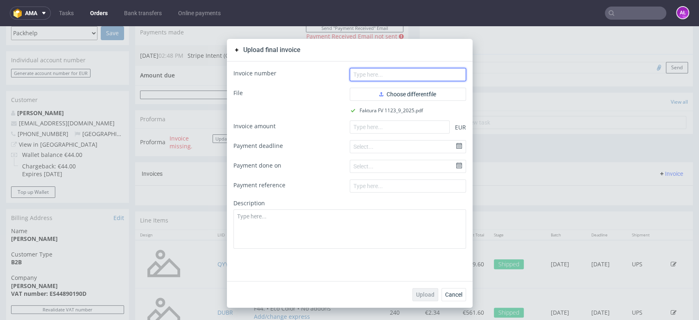
click at [365, 77] on input "text" at bounding box center [408, 74] width 116 height 13
paste input "FV 1123/9/2025"
type input "FV 1123/9/2025"
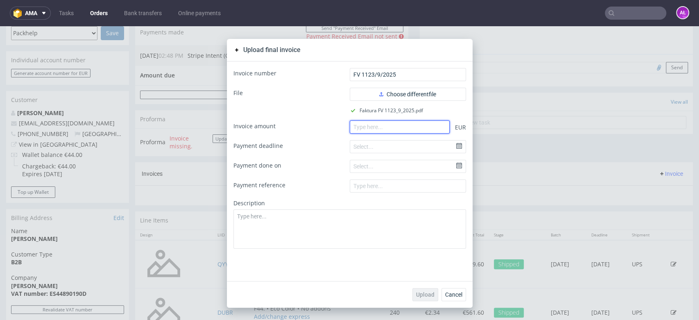
click at [379, 128] on input "number" at bounding box center [400, 126] width 100 height 13
paste input "892.08"
type input "892.08"
click at [422, 292] on span "Upload" at bounding box center [425, 294] width 18 height 6
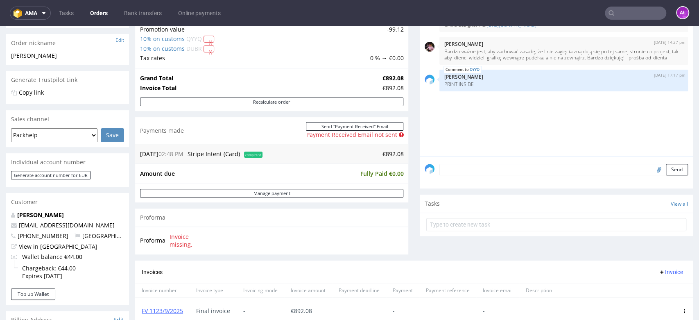
scroll to position [227, 0]
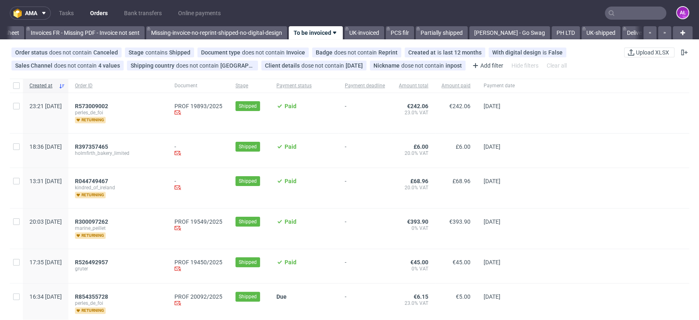
scroll to position [0, 1372]
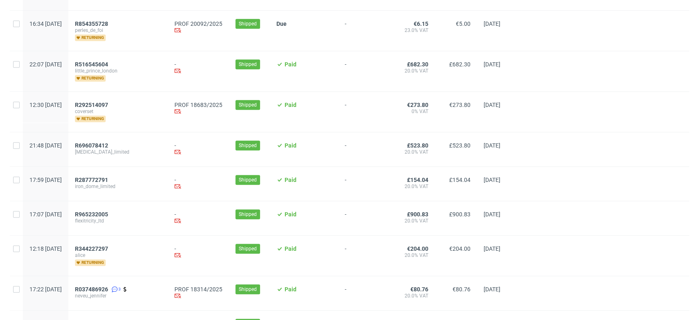
scroll to position [409, 0]
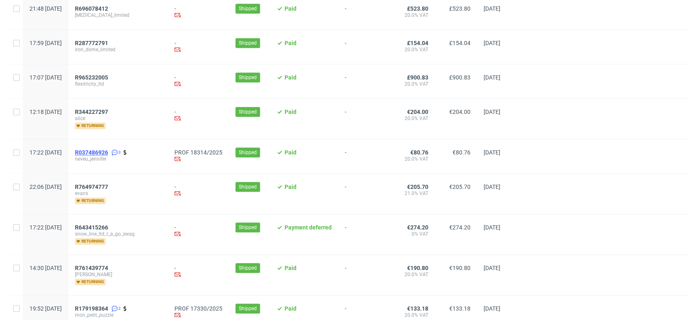
click at [108, 151] on span "R037486926" at bounding box center [91, 152] width 33 height 7
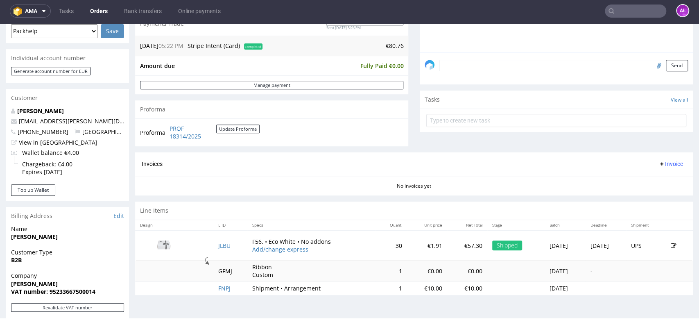
scroll to position [273, 0]
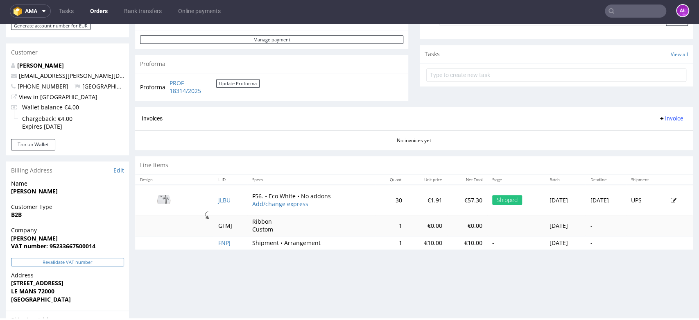
click at [81, 260] on button "Revalidate VAT number" at bounding box center [67, 261] width 113 height 9
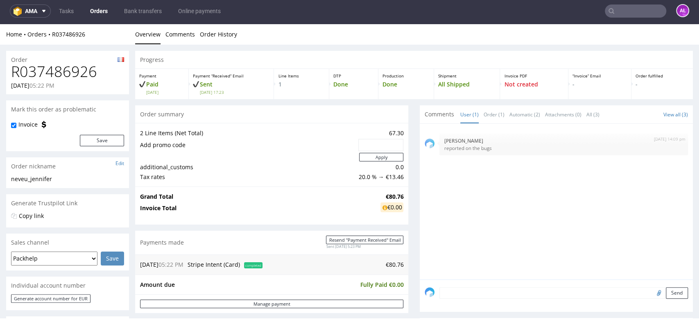
scroll to position [272, 0]
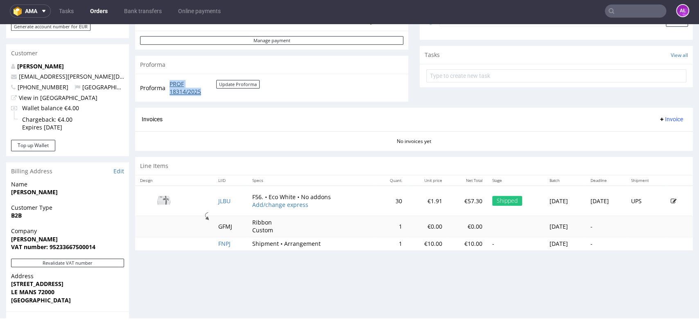
drag, startPoint x: 165, startPoint y: 86, endPoint x: 202, endPoint y: 93, distance: 37.6
click at [202, 93] on tr "Proforma PROF 18314/2025 Update Proforma" at bounding box center [200, 88] width 120 height 18
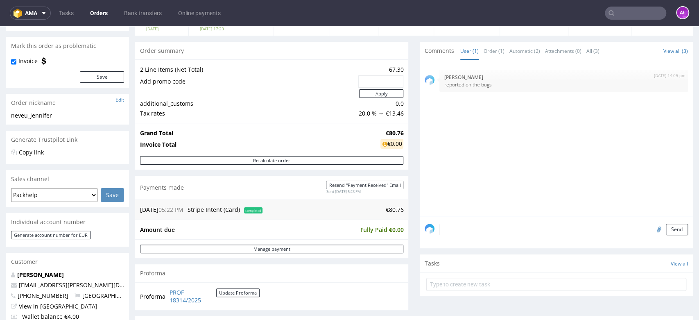
scroll to position [136, 0]
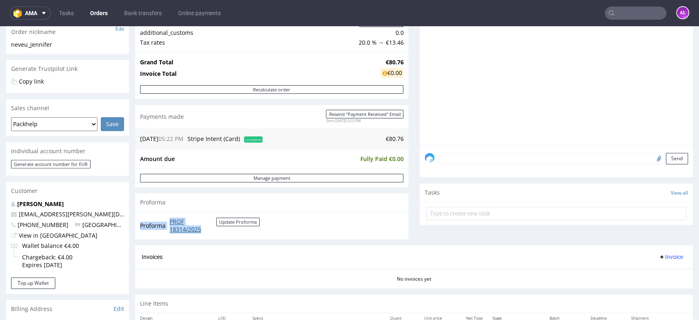
drag, startPoint x: 169, startPoint y: 215, endPoint x: 206, endPoint y: 228, distance: 39.1
click at [206, 228] on div "Proforma PROF 18314/2025 Update Proforma" at bounding box center [271, 225] width 273 height 28
copy tbody "Proforma PROF 18314/2025"
click at [179, 203] on div "Proforma" at bounding box center [271, 202] width 273 height 18
drag, startPoint x: 167, startPoint y: 220, endPoint x: 208, endPoint y: 232, distance: 42.5
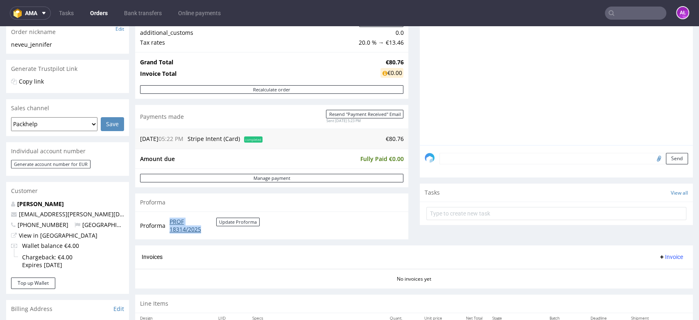
click at [208, 231] on td "PROF 18314/2025 Update Proforma" at bounding box center [213, 226] width 92 height 18
copy link "PROF 18314/2025"
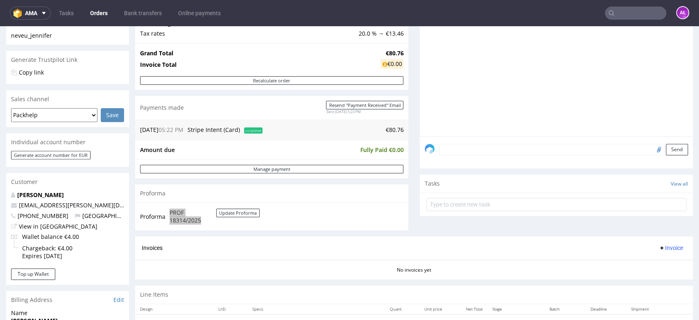
scroll to position [227, 0]
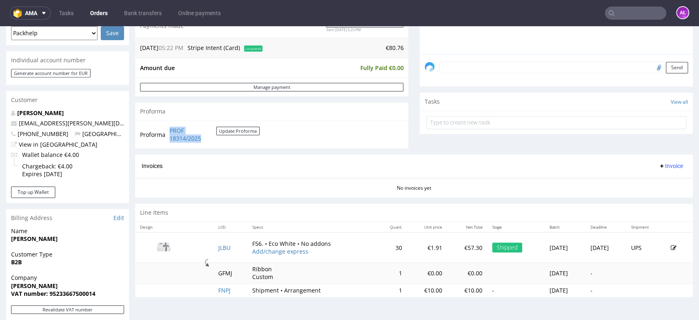
click at [665, 164] on span "Invoice" at bounding box center [670, 166] width 25 height 7
click at [657, 199] on span "Upload" at bounding box center [657, 198] width 40 height 8
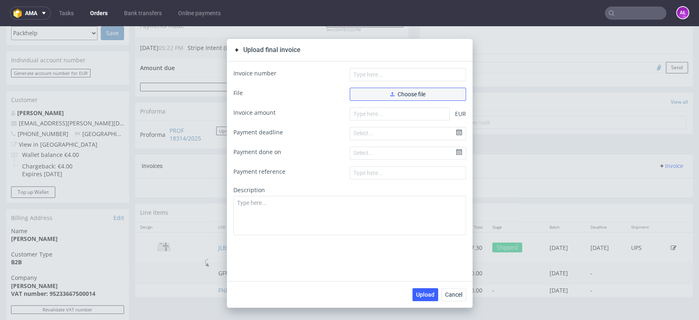
click at [400, 94] on span "Choose file" at bounding box center [407, 94] width 35 height 6
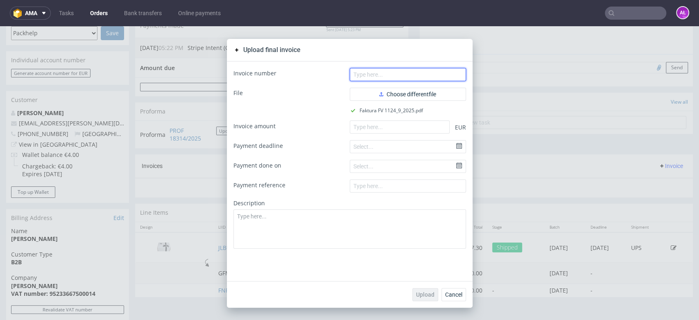
click at [371, 80] on input "text" at bounding box center [408, 74] width 116 height 13
paste input "FV 1124/9/2025"
type input "FV 1124/9/2025"
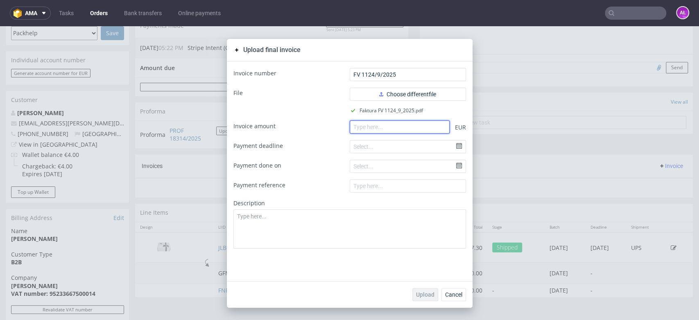
click at [386, 124] on input "number" at bounding box center [400, 126] width 100 height 13
paste input "80.76"
type input "80.76"
click at [425, 293] on span "Upload" at bounding box center [425, 294] width 18 height 6
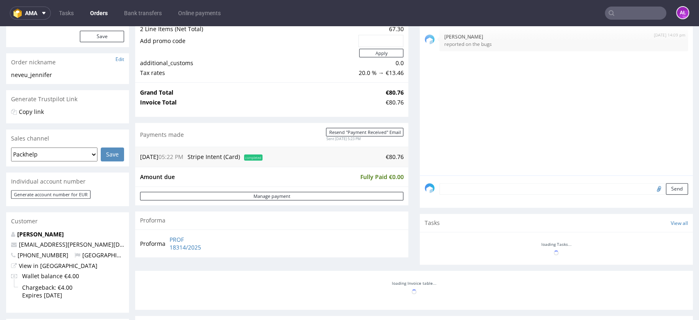
scroll to position [227, 0]
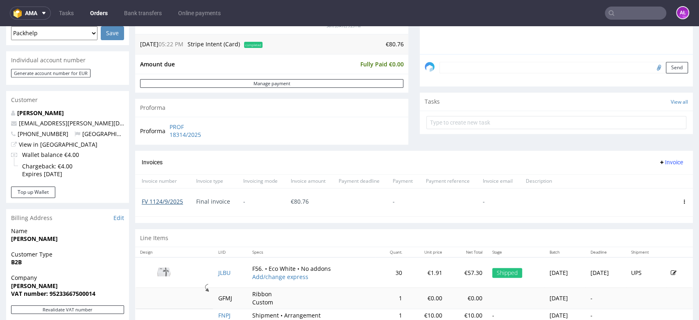
click at [176, 202] on link "FV 1124/9/2025" at bounding box center [162, 201] width 41 height 8
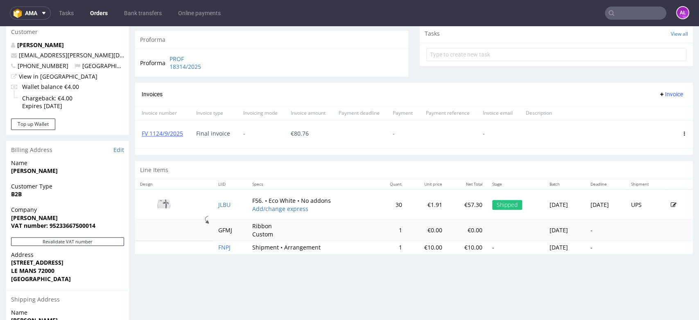
scroll to position [318, 0]
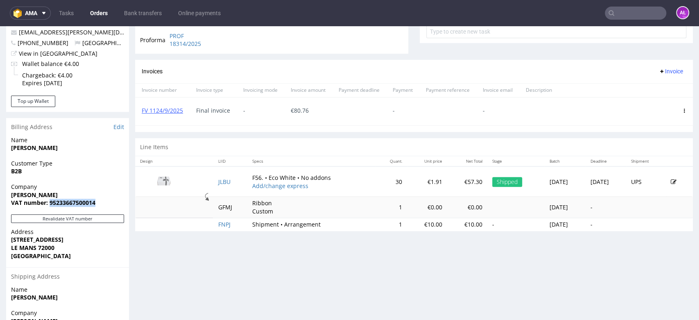
drag, startPoint x: 66, startPoint y: 204, endPoint x: 95, endPoint y: 204, distance: 29.5
click at [96, 204] on span "VAT number: 95233667500014" at bounding box center [67, 203] width 113 height 8
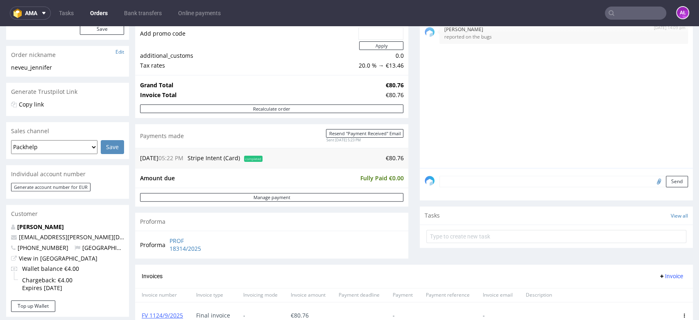
scroll to position [45, 0]
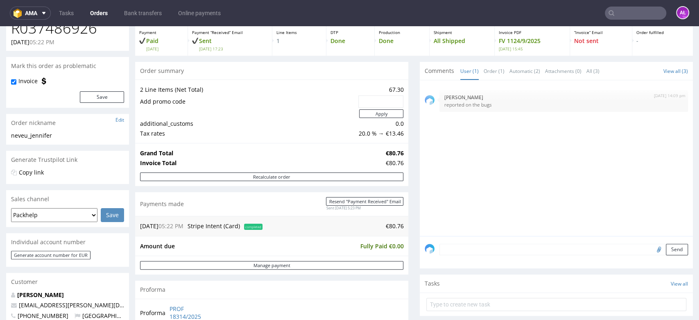
click at [510, 250] on textarea at bounding box center [563, 249] width 248 height 11
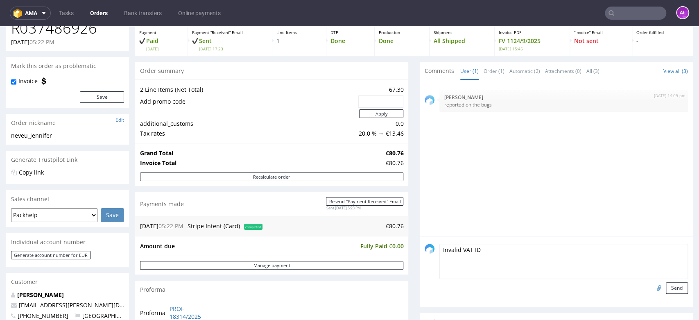
type textarea "Invalid VAT ID"
click at [652, 288] on input "file" at bounding box center [657, 287] width 11 height 11
type input "C:\fakepath\iviii.PNG"
click at [668, 284] on button "Send" at bounding box center [677, 287] width 22 height 11
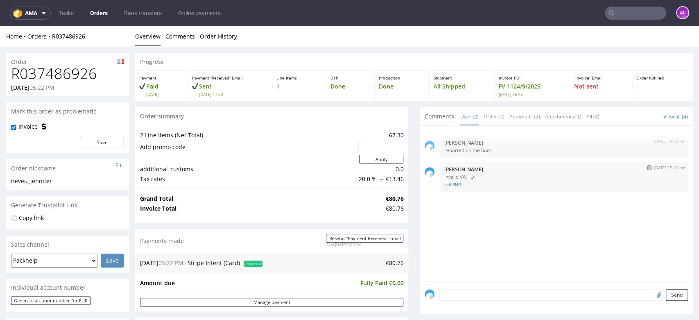
scroll to position [0, 0]
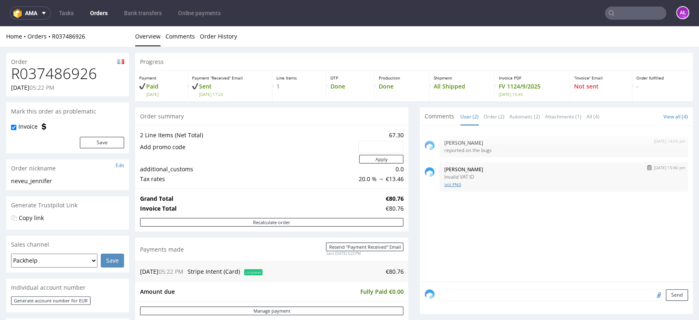
click at [447, 186] on link "iviii.PNG" at bounding box center [563, 184] width 239 height 6
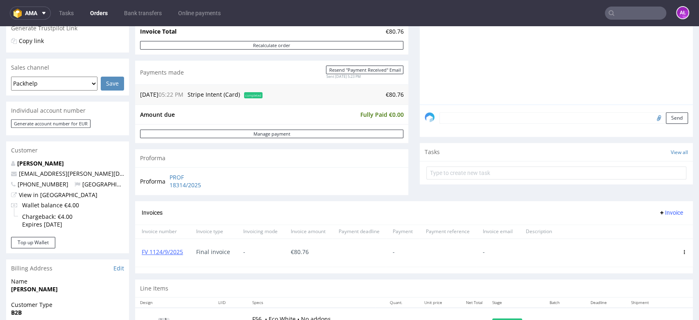
scroll to position [182, 0]
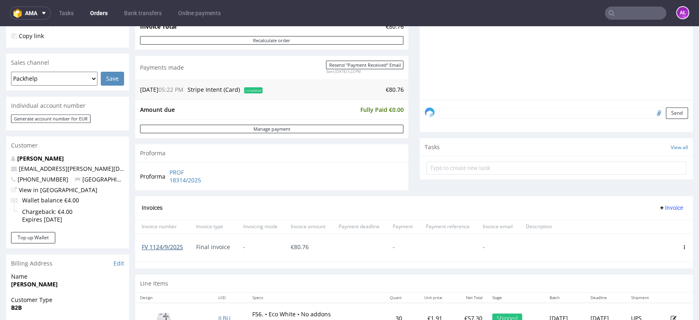
click at [178, 245] on link "FV 1124/9/2025" at bounding box center [162, 247] width 41 height 8
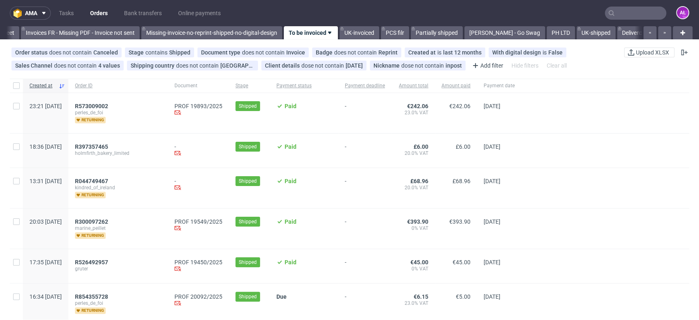
scroll to position [0, 1372]
click at [108, 103] on span "R573009002" at bounding box center [91, 106] width 33 height 7
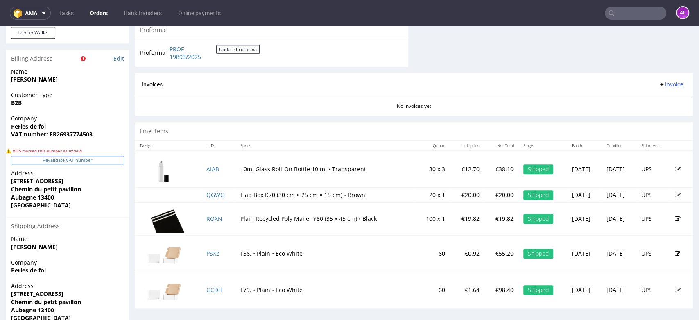
scroll to position [455, 0]
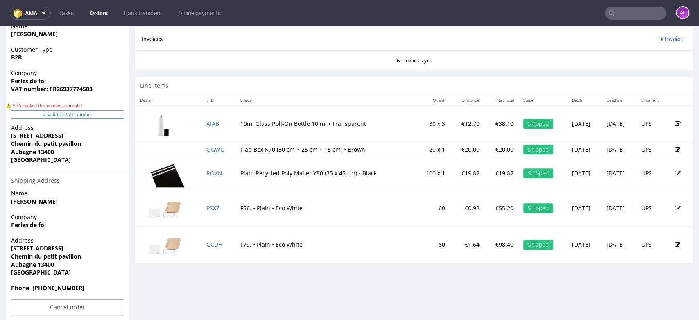
click at [105, 115] on button "Revalidate VAT number" at bounding box center [67, 114] width 113 height 9
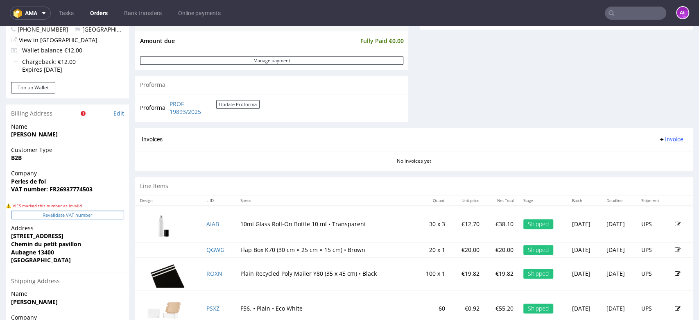
scroll to position [409, 0]
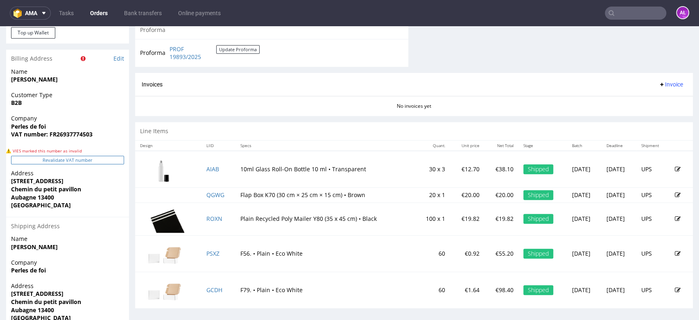
click at [110, 160] on button "Revalidate VAT number" at bounding box center [67, 160] width 113 height 9
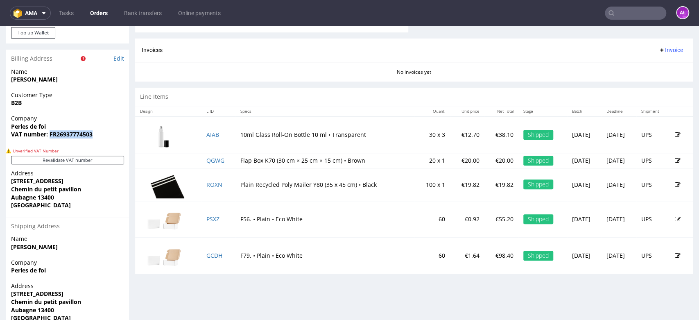
drag, startPoint x: 97, startPoint y: 136, endPoint x: 51, endPoint y: 137, distance: 45.9
click at [51, 137] on span "VAT number: FR26937774503" at bounding box center [67, 134] width 113 height 8
copy strong "FR26937774503"
click at [113, 161] on button "Revalidate VAT number" at bounding box center [67, 160] width 113 height 9
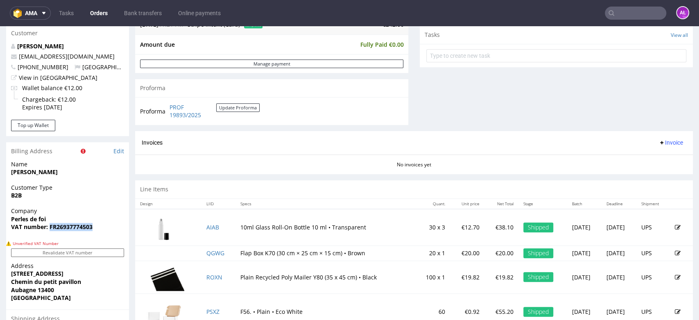
scroll to position [273, 0]
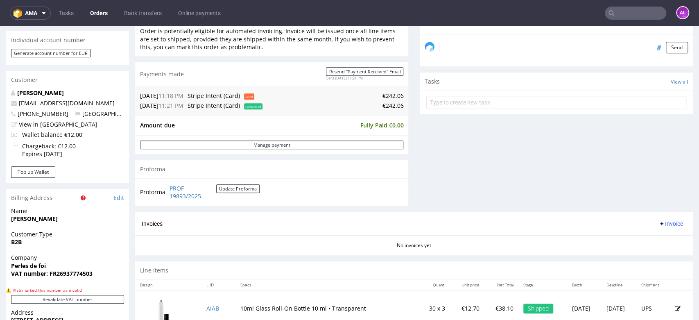
scroll to position [409, 0]
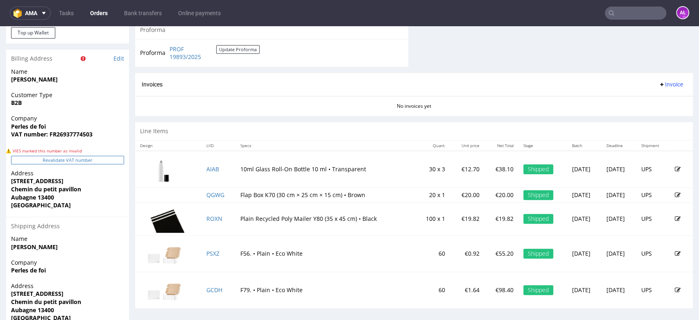
click at [113, 160] on button "Revalidate VAT number" at bounding box center [67, 160] width 113 height 9
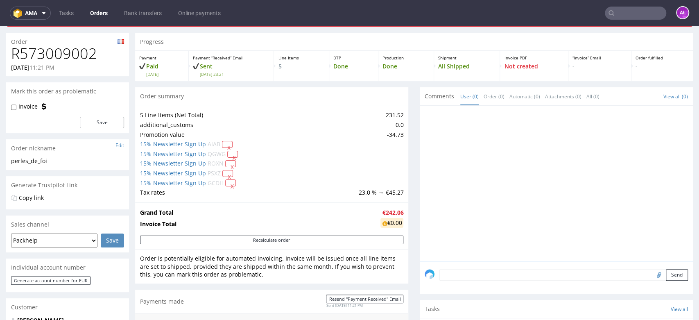
scroll to position [0, 0]
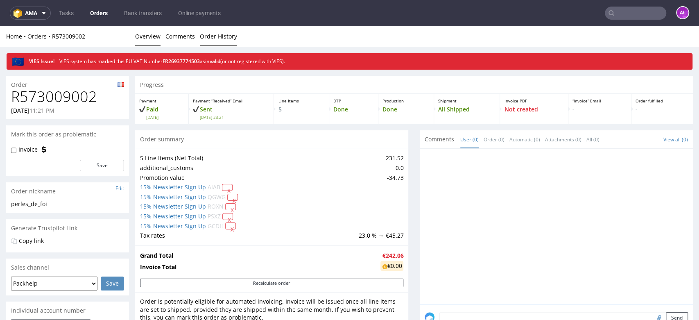
click at [229, 32] on link "Order History" at bounding box center [218, 36] width 37 height 20
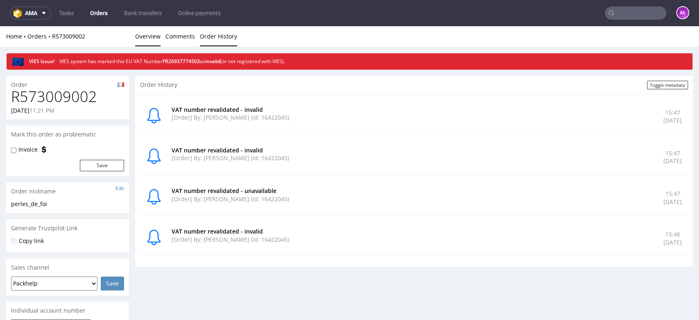
click at [151, 36] on link "Overview" at bounding box center [147, 36] width 25 height 20
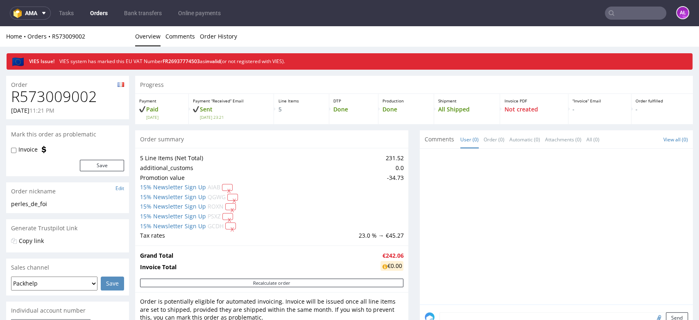
scroll to position [182, 0]
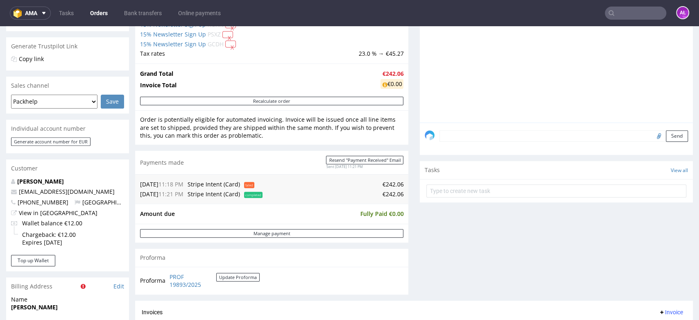
click at [494, 136] on textarea at bounding box center [563, 135] width 248 height 11
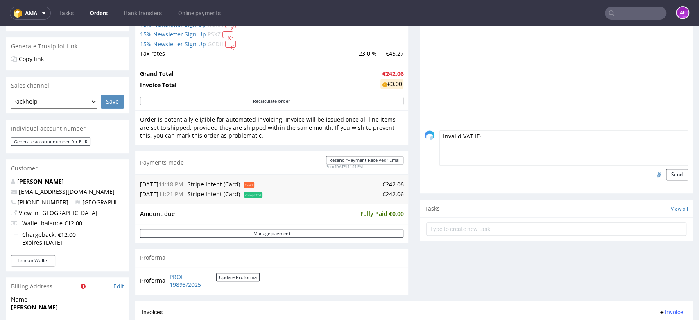
type textarea "Invalid VAT ID"
click at [652, 175] on input "file" at bounding box center [657, 174] width 11 height 11
type input "C:\fakepath\gf.PNG"
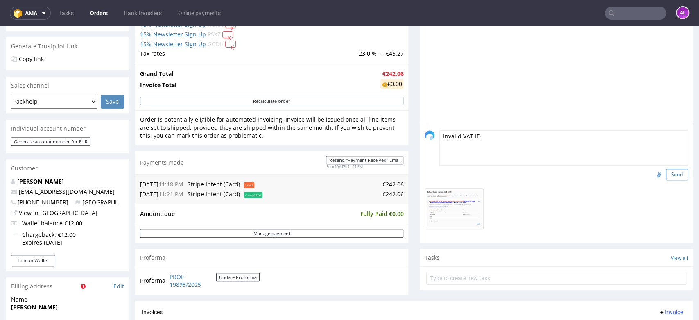
click at [666, 171] on button "Send" at bounding box center [677, 174] width 22 height 11
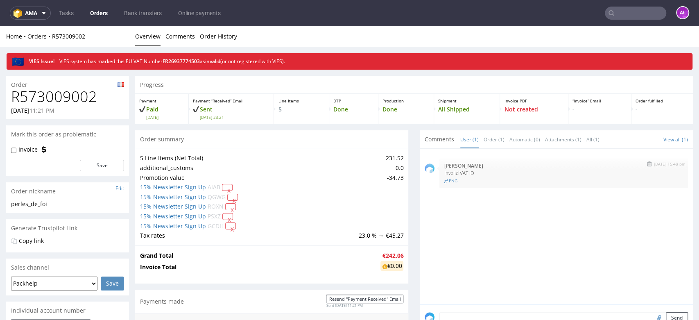
scroll to position [0, 0]
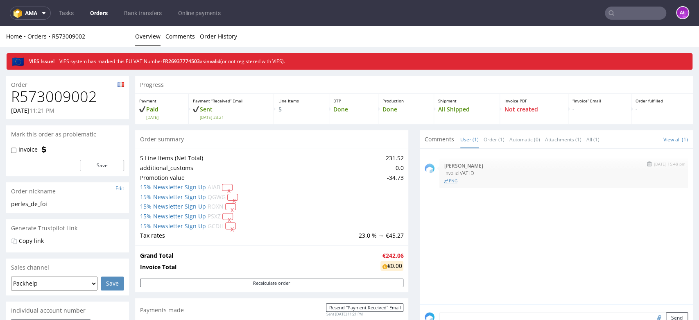
click at [449, 179] on link "gf.PNG" at bounding box center [563, 181] width 239 height 6
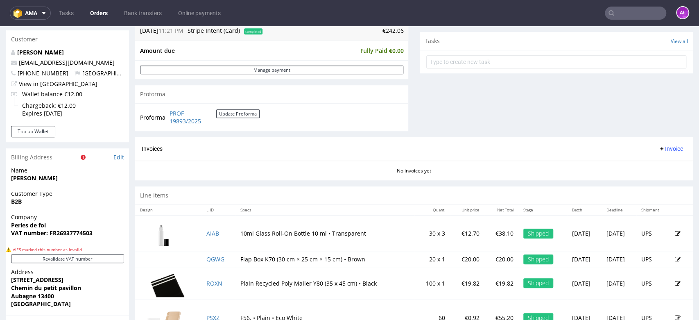
scroll to position [364, 0]
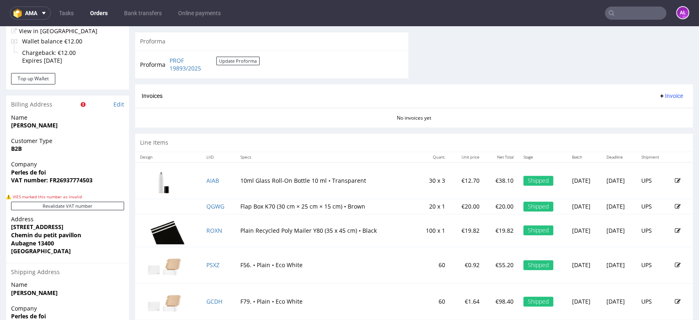
click at [660, 98] on span "Invoice" at bounding box center [670, 96] width 25 height 7
click at [662, 116] on span "Generate" at bounding box center [657, 113] width 40 height 8
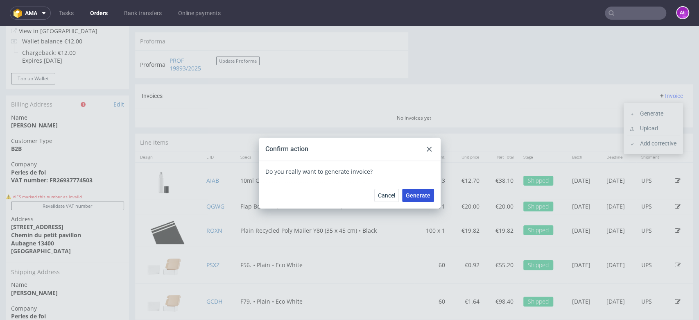
click at [421, 192] on span "Generate" at bounding box center [418, 195] width 25 height 6
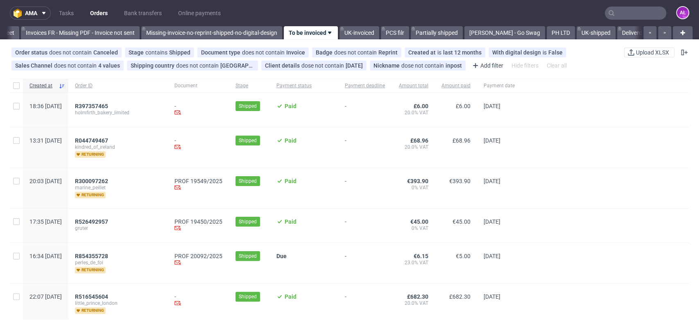
scroll to position [0, 1372]
click at [108, 181] on span "R300097262" at bounding box center [91, 181] width 33 height 7
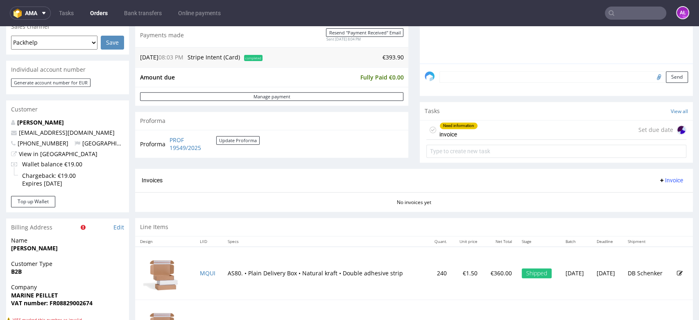
scroll to position [182, 0]
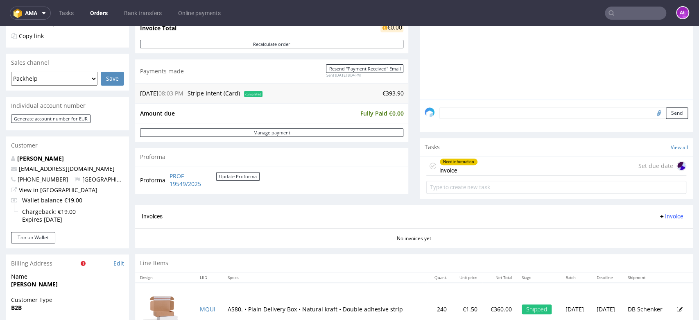
click at [472, 169] on div "Need information invoice Set due date" at bounding box center [556, 165] width 260 height 19
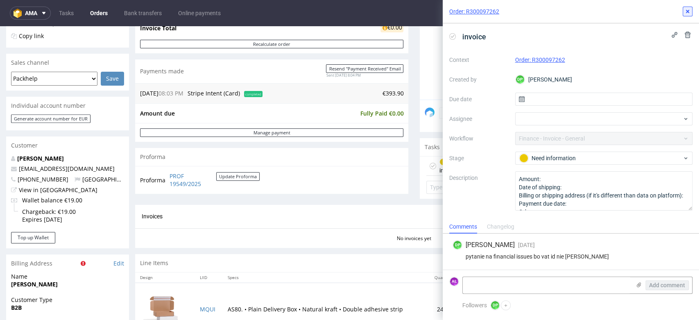
click at [684, 9] on icon at bounding box center [687, 11] width 7 height 7
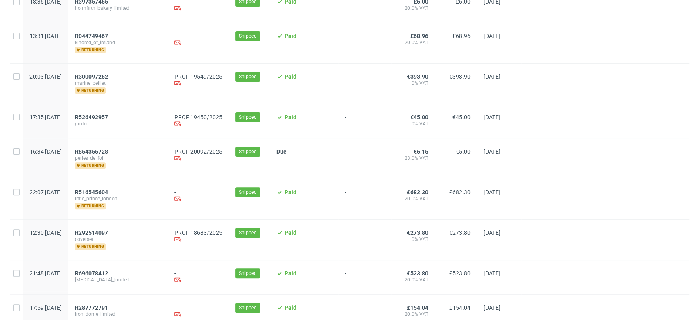
scroll to position [136, 0]
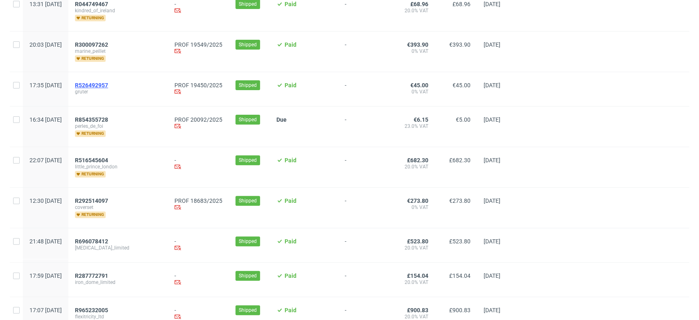
click at [108, 85] on span "R526492957" at bounding box center [91, 85] width 33 height 7
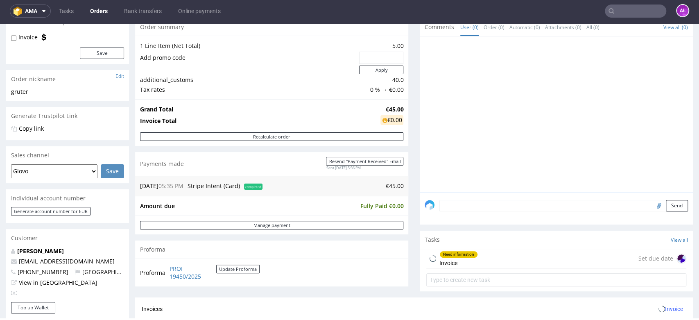
scroll to position [227, 0]
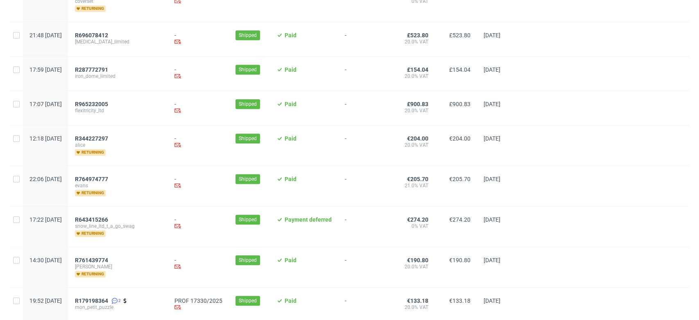
scroll to position [364, 0]
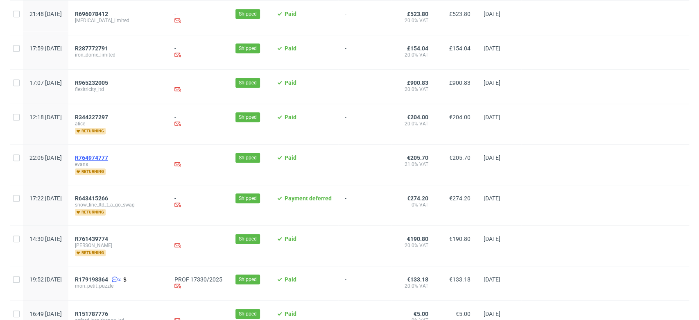
click at [108, 156] on span "R764974777" at bounding box center [91, 157] width 33 height 7
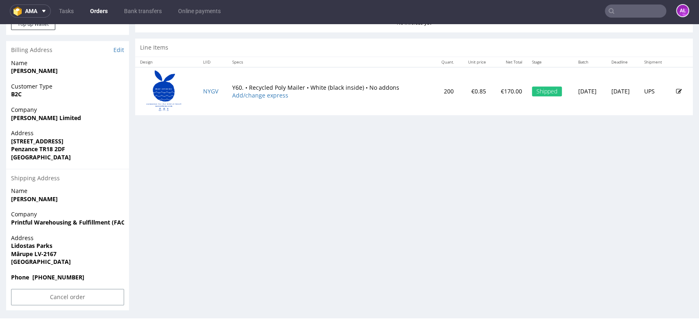
scroll to position [395, 0]
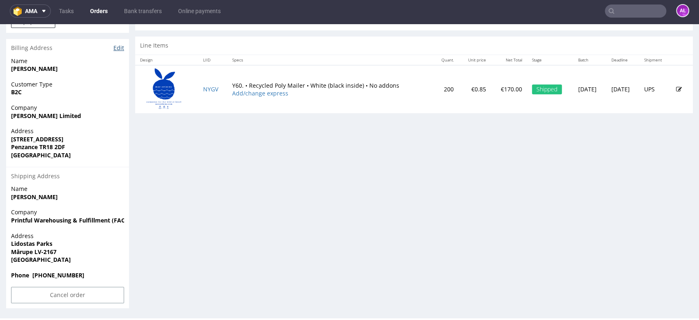
click at [117, 48] on link "Edit" at bounding box center [118, 48] width 11 height 8
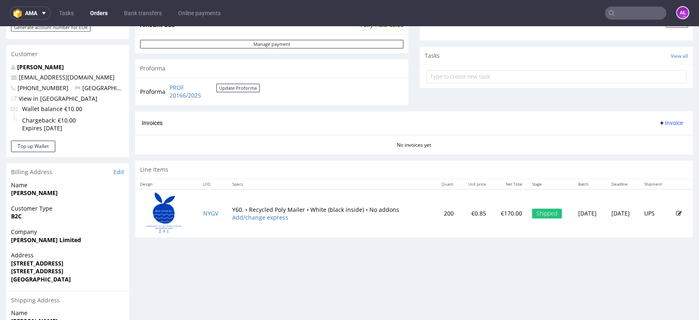
scroll to position [273, 0]
click at [658, 123] on span "Invoice" at bounding box center [670, 123] width 25 height 7
click at [662, 138] on span "Generate" at bounding box center [657, 140] width 40 height 8
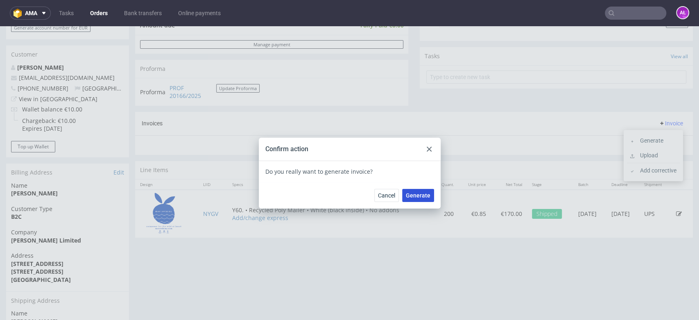
click at [413, 193] on span "Generate" at bounding box center [418, 195] width 25 height 6
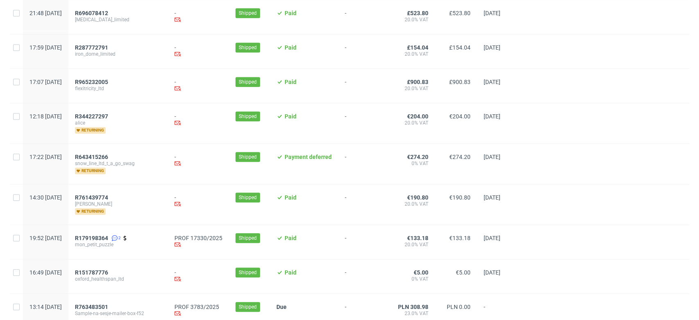
scroll to position [409, 0]
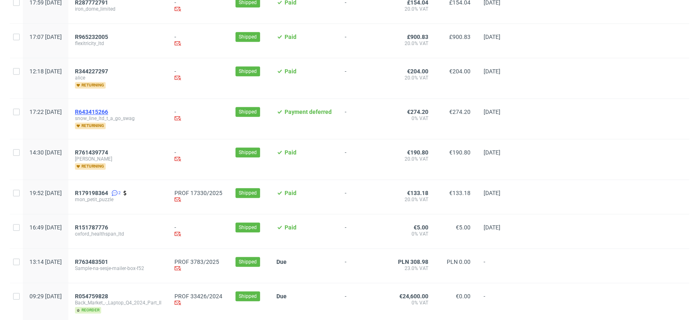
click at [108, 109] on span "R643415266" at bounding box center [91, 111] width 33 height 7
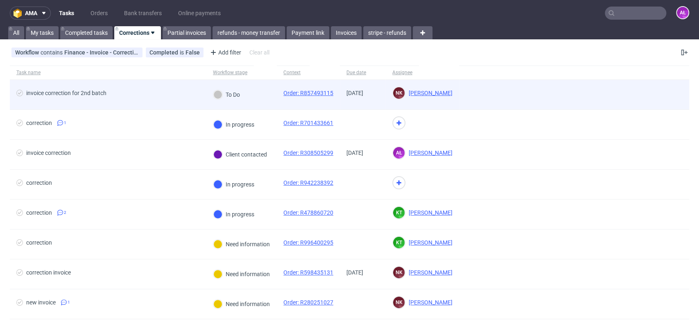
click at [270, 94] on div "To Do" at bounding box center [241, 95] width 70 height 30
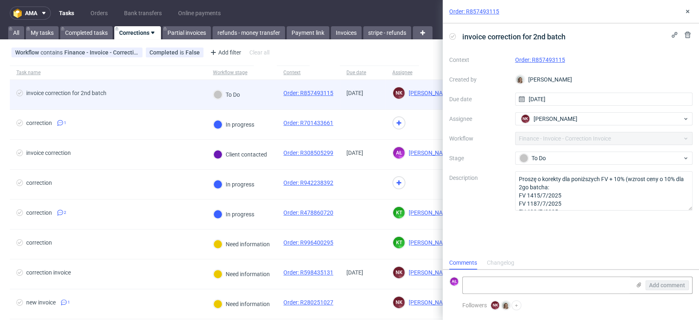
scroll to position [7, 0]
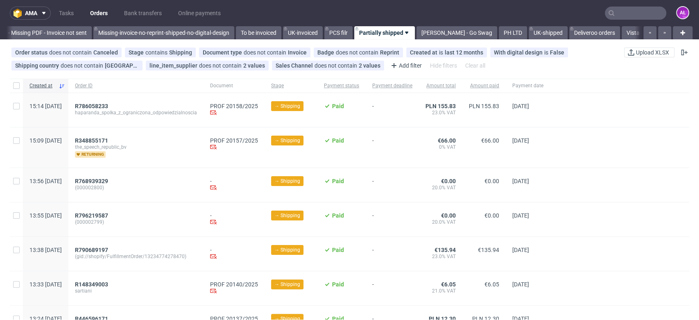
scroll to position [0, 1427]
click at [162, 119] on div "R786058233 haparanda_spolka_z_ograniczona_odpowiedzialnoscia" at bounding box center [135, 110] width 135 height 34
click at [108, 104] on span "R786058233" at bounding box center [91, 106] width 33 height 7
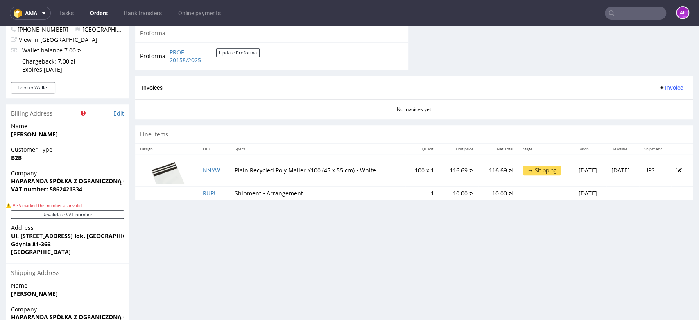
scroll to position [364, 0]
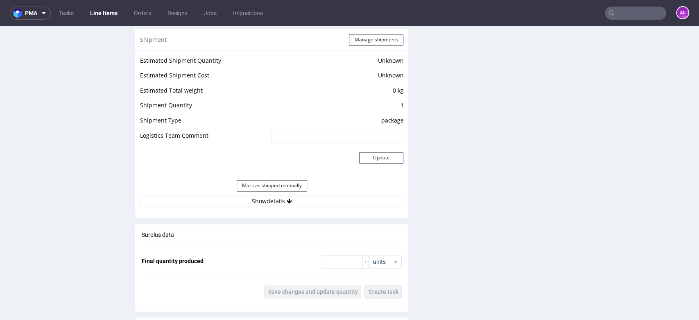
scroll to position [773, 0]
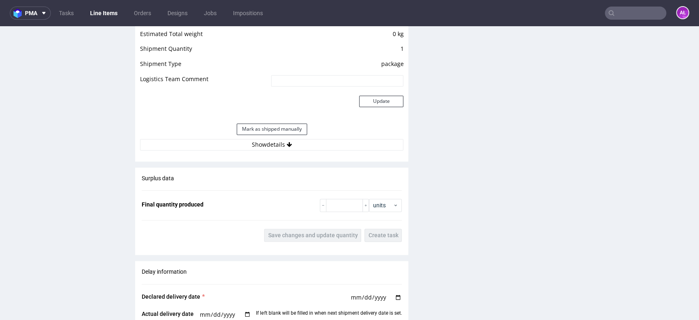
click at [283, 134] on div "Mark as shipped manually" at bounding box center [271, 129] width 263 height 20
click at [289, 146] on button "Show details" at bounding box center [271, 144] width 263 height 11
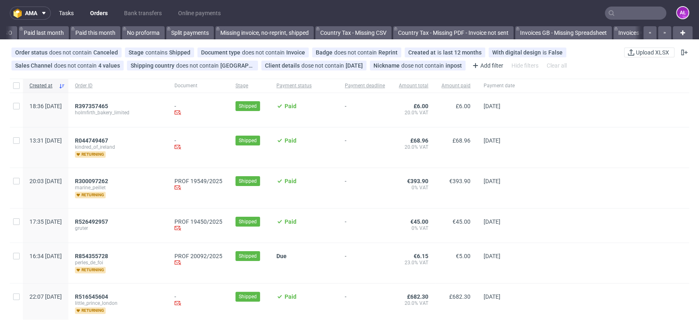
click at [79, 15] on link "Tasks" at bounding box center [66, 13] width 25 height 13
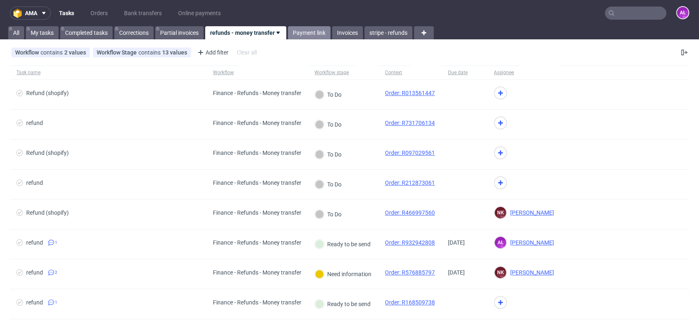
click at [304, 35] on link "Payment link" at bounding box center [309, 32] width 43 height 13
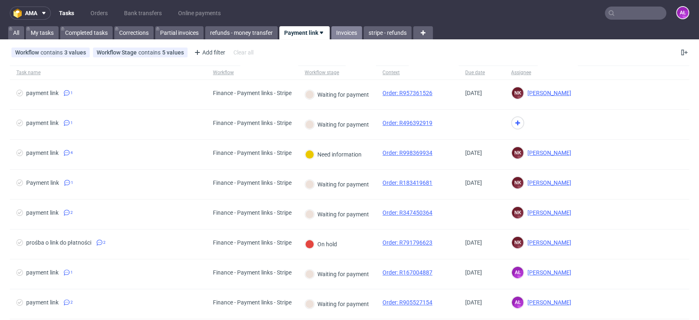
click at [348, 32] on link "Invoices" at bounding box center [346, 32] width 31 height 13
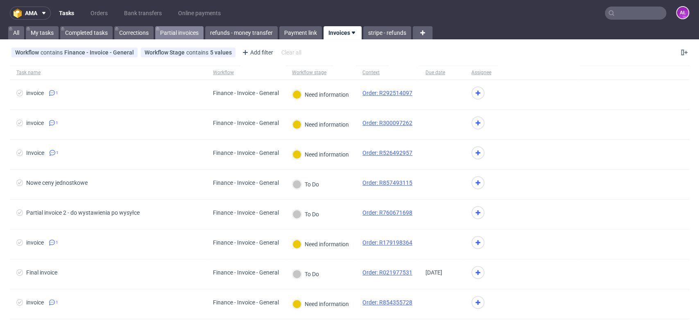
click at [178, 32] on link "Partial invoices" at bounding box center [179, 32] width 48 height 13
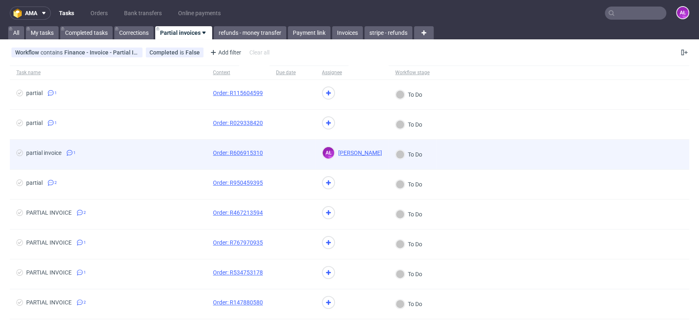
click at [289, 153] on span at bounding box center [292, 154] width 33 height 10
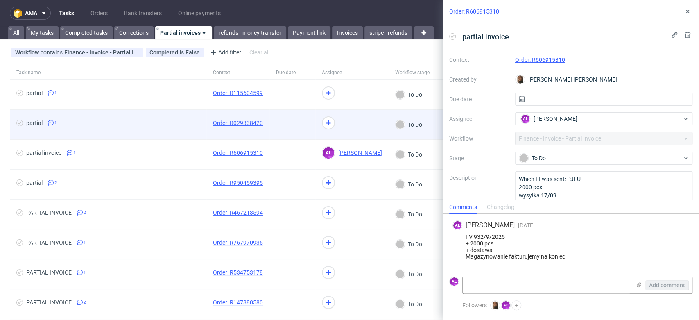
click at [291, 127] on span at bounding box center [292, 125] width 33 height 10
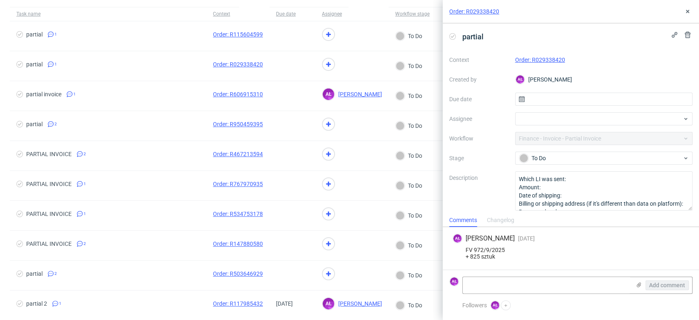
scroll to position [318, 0]
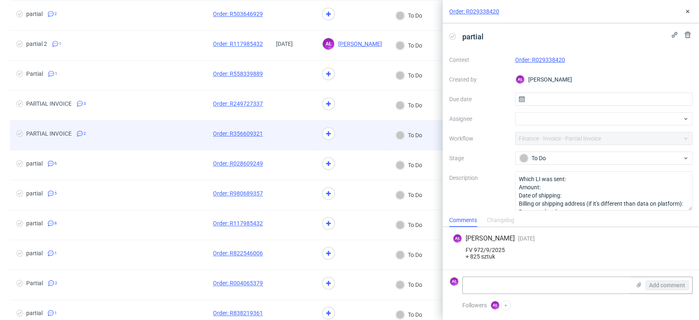
click at [286, 134] on span at bounding box center [292, 135] width 33 height 10
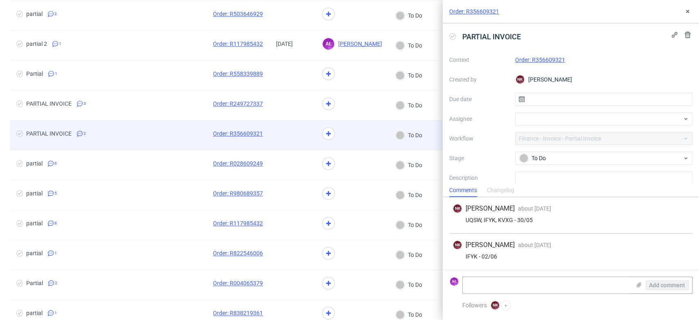
click at [291, 135] on span at bounding box center [292, 135] width 33 height 10
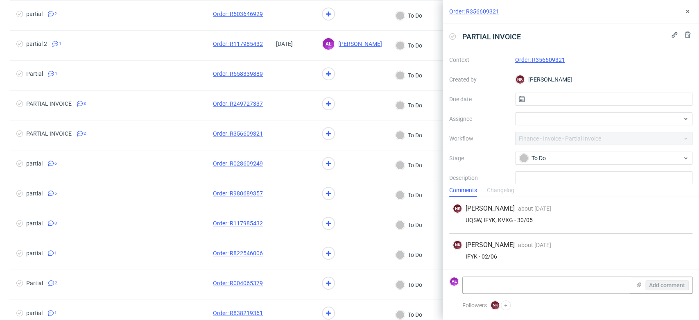
click at [544, 59] on link "Order: R356609321" at bounding box center [540, 59] width 50 height 7
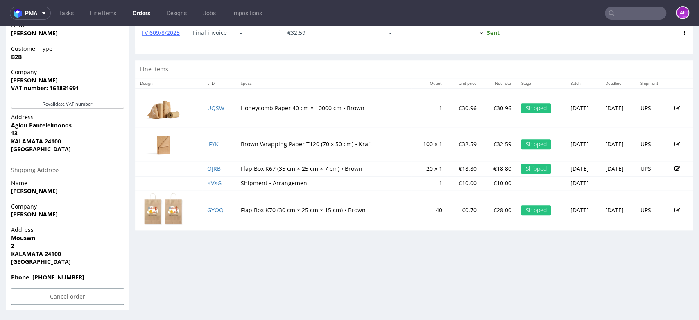
scroll to position [316, 0]
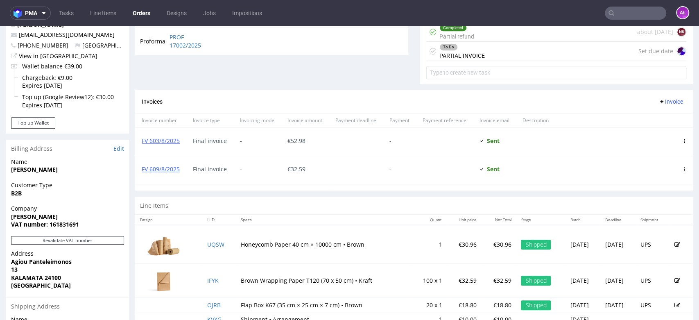
click at [469, 55] on div "To Do PARTIAL INVOICE" at bounding box center [461, 51] width 45 height 19
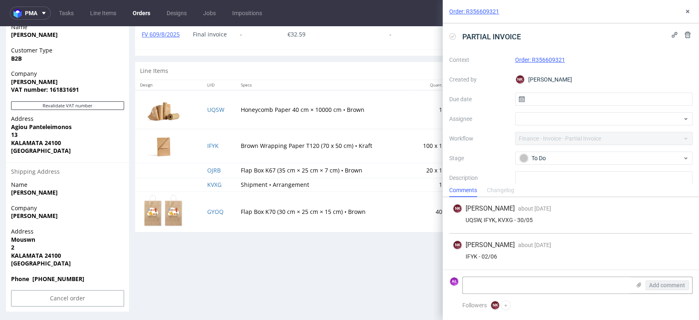
scroll to position [452, 0]
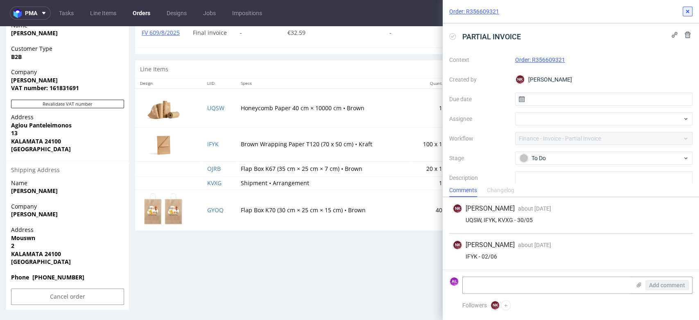
drag, startPoint x: 684, startPoint y: 14, endPoint x: 603, endPoint y: 28, distance: 83.0
click at [684, 14] on icon at bounding box center [687, 11] width 7 height 7
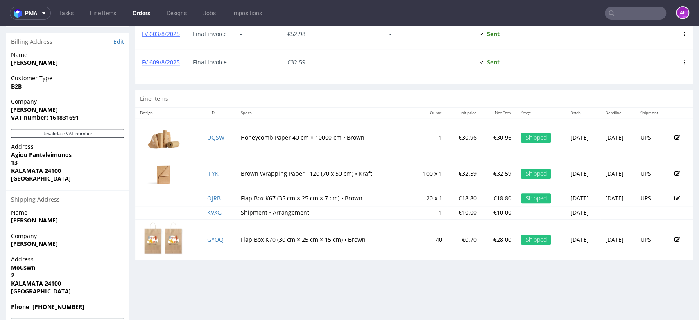
scroll to position [406, 0]
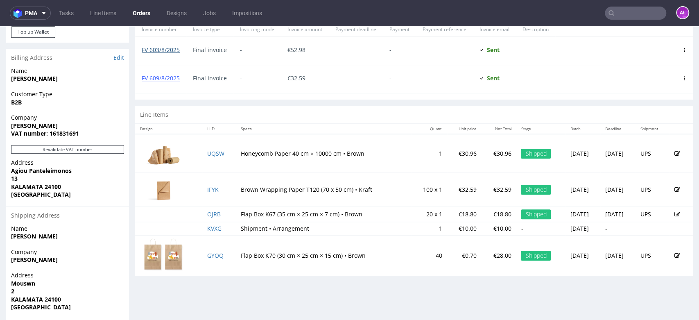
click at [167, 46] on link "FV 603/8/2025" at bounding box center [161, 50] width 38 height 8
click at [166, 79] on link "FV 609/8/2025" at bounding box center [161, 78] width 38 height 8
click at [171, 46] on link "FV 603/8/2025" at bounding box center [161, 50] width 38 height 8
click at [168, 75] on link "FV 609/8/2025" at bounding box center [161, 78] width 38 height 8
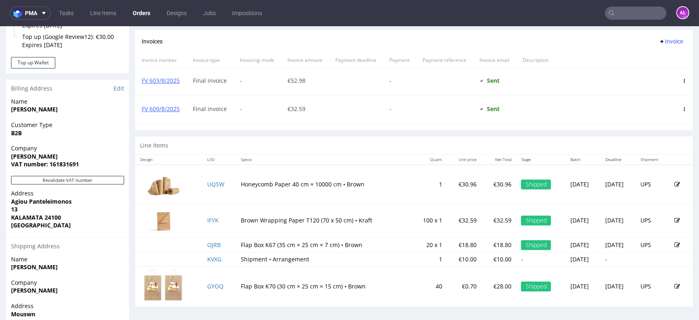
scroll to position [361, 0]
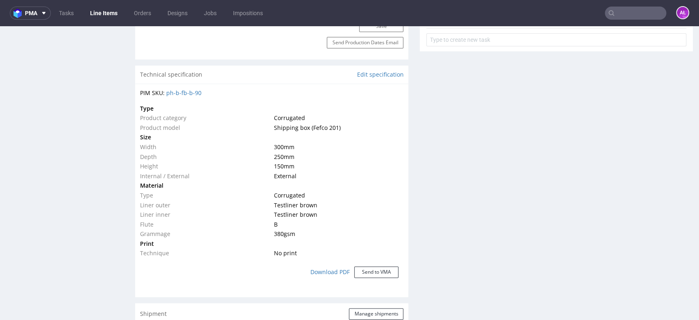
scroll to position [819, 0]
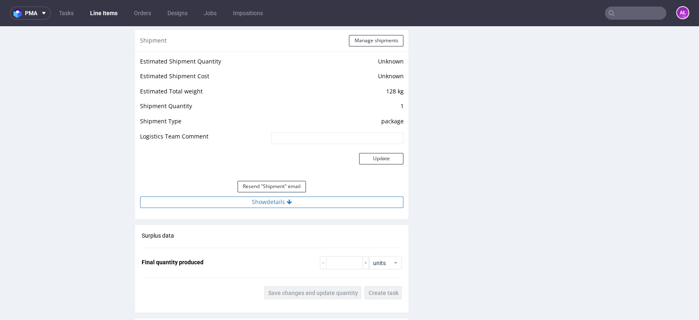
click at [307, 204] on button "Show details" at bounding box center [271, 201] width 263 height 11
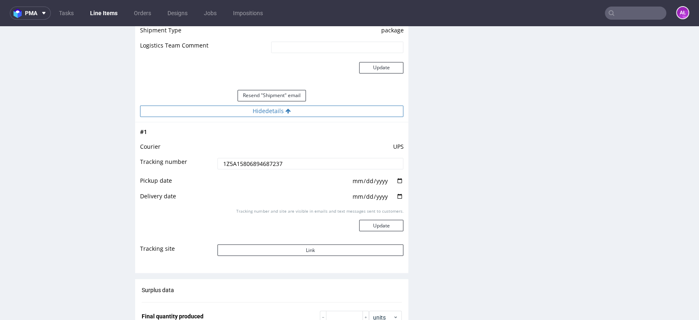
scroll to position [955, 0]
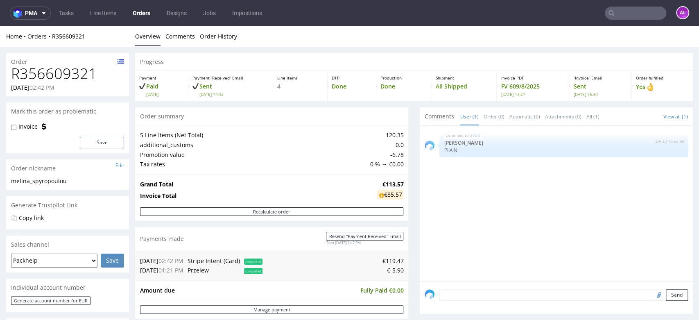
scroll to position [273, 0]
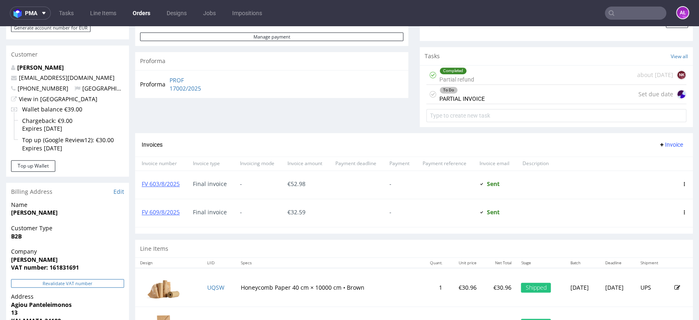
click at [108, 282] on button "Revalidate VAT number" at bounding box center [67, 283] width 113 height 9
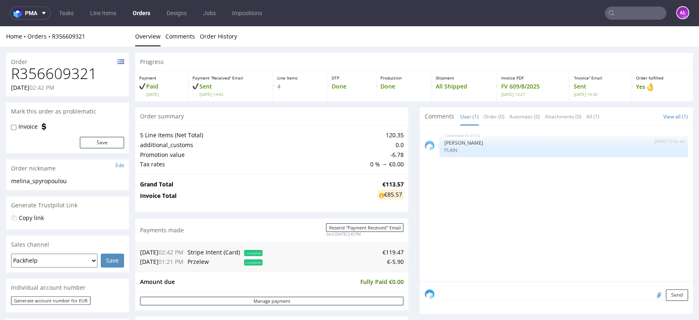
scroll to position [272, 0]
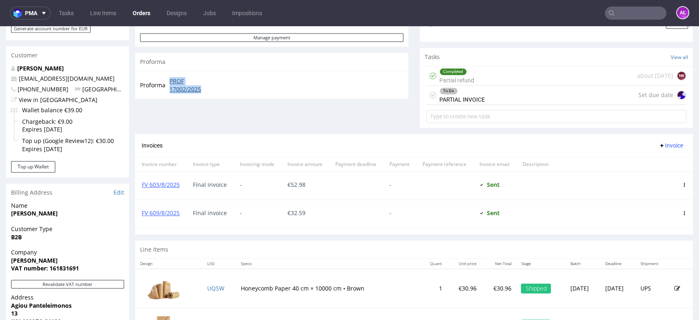
drag, startPoint x: 167, startPoint y: 79, endPoint x: 206, endPoint y: 86, distance: 40.4
click at [206, 86] on tr "Proforma PROF 17002/2025" at bounding box center [178, 85] width 77 height 18
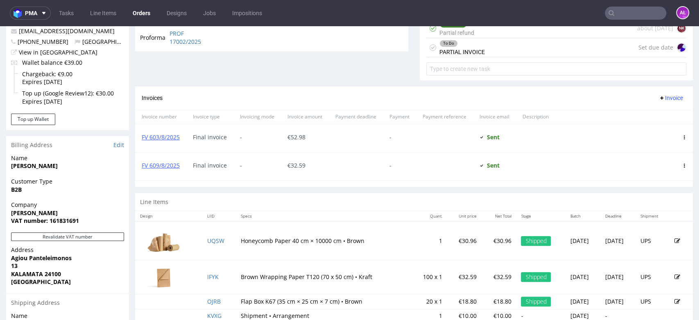
scroll to position [316, 0]
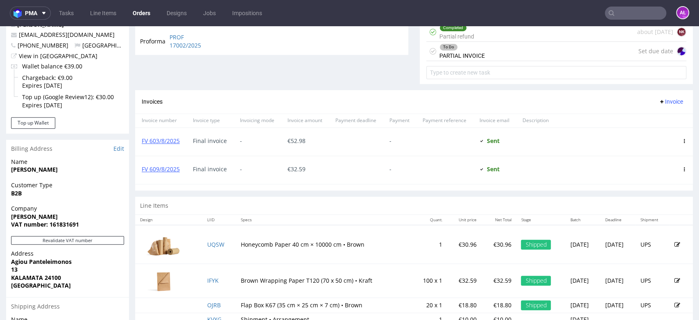
click at [555, 55] on div "To Do PARTIAL INVOICE Set due date" at bounding box center [556, 51] width 260 height 19
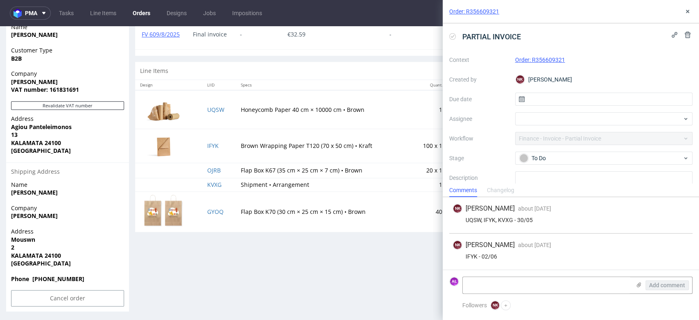
scroll to position [452, 0]
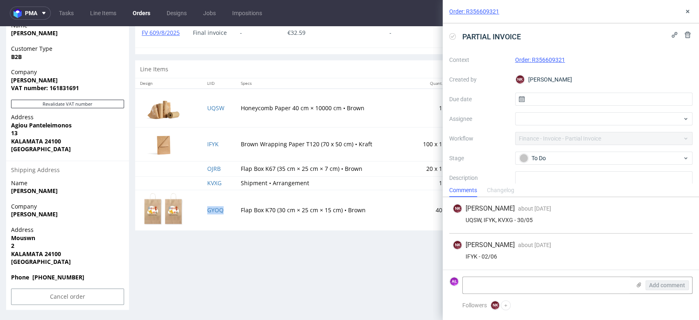
click at [218, 219] on td "GYOQ" at bounding box center [219, 210] width 34 height 40
click at [474, 284] on textarea at bounding box center [547, 285] width 168 height 16
paste textarea "GYOQ"
click at [465, 282] on textarea "GYOQ" at bounding box center [547, 285] width 168 height 16
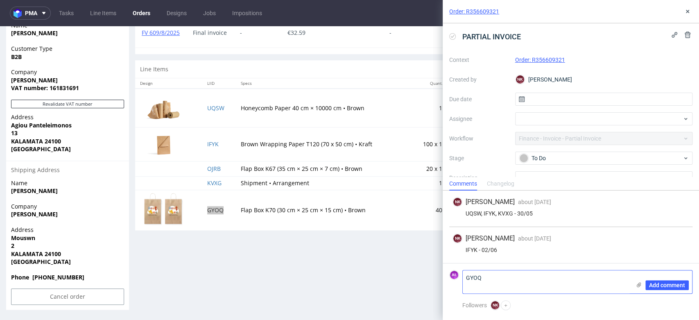
click at [487, 279] on textarea "GYOQ" at bounding box center [547, 281] width 168 height 23
paste textarea "FV 1129/9/2025"
type textarea "FV 1129/9/2025 GYOQ"
click at [653, 283] on span "Add comment" at bounding box center [667, 285] width 36 height 6
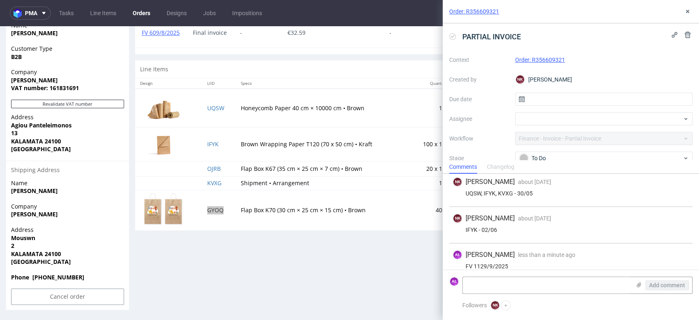
scroll to position [19, 0]
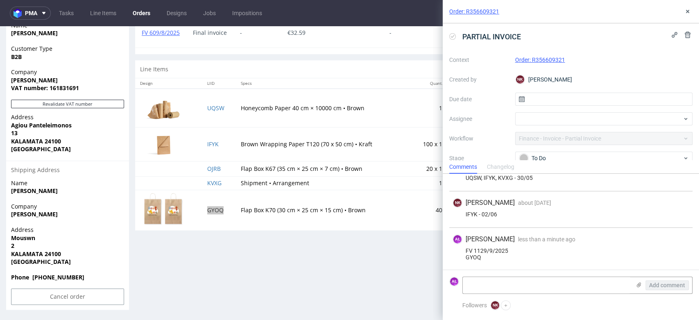
drag, startPoint x: 452, startPoint y: 34, endPoint x: 481, endPoint y: 29, distance: 28.6
click at [452, 34] on icon at bounding box center [452, 36] width 7 height 7
drag, startPoint x: 686, startPoint y: 12, endPoint x: 627, endPoint y: 54, distance: 72.0
click at [686, 12] on use at bounding box center [687, 11] width 3 height 3
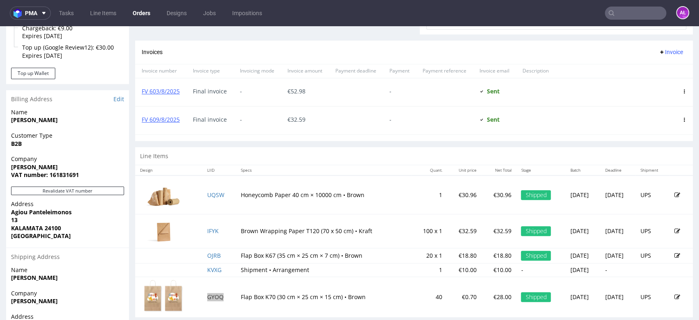
scroll to position [361, 0]
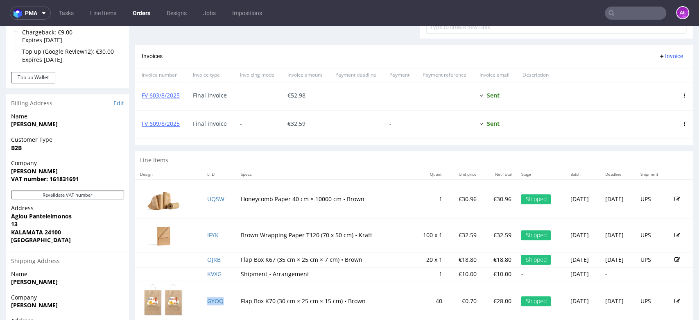
click at [658, 54] on span "Invoice" at bounding box center [670, 56] width 25 height 7
click at [653, 72] on span "Upload" at bounding box center [657, 73] width 40 height 8
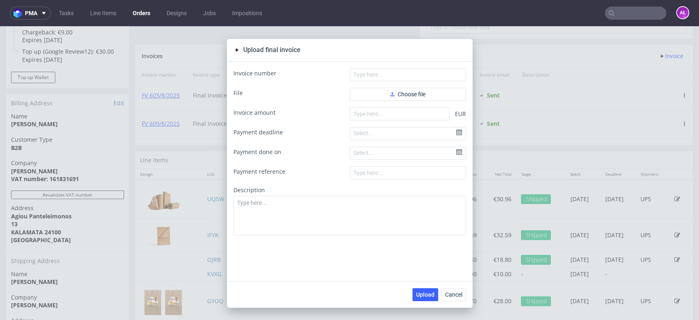
click at [448, 87] on form "Invoice number File Choose file Invoice amount EUR Payment deadline Select... P…" at bounding box center [349, 151] width 233 height 167
click at [449, 94] on button "Choose file" at bounding box center [408, 94] width 116 height 13
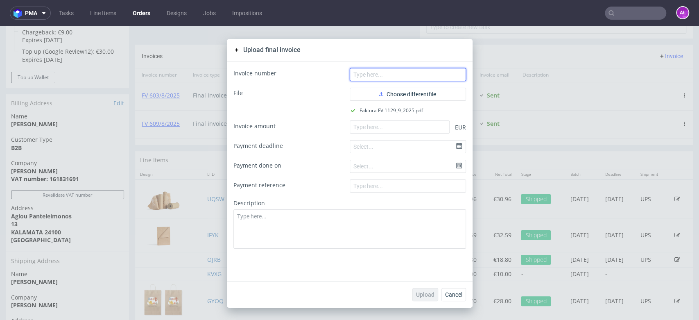
click at [395, 79] on input "text" at bounding box center [408, 74] width 116 height 13
paste input "FV 1129/9/2025"
type input "FV 1129/9/2025"
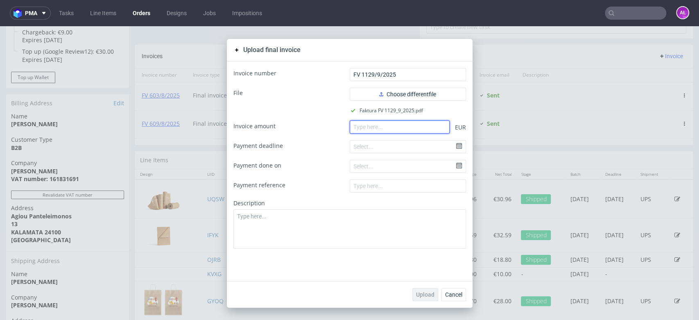
click at [396, 127] on input "number" at bounding box center [400, 126] width 100 height 13
paste input "28.0"
type input "28.0"
click at [420, 294] on span "Upload" at bounding box center [425, 294] width 18 height 6
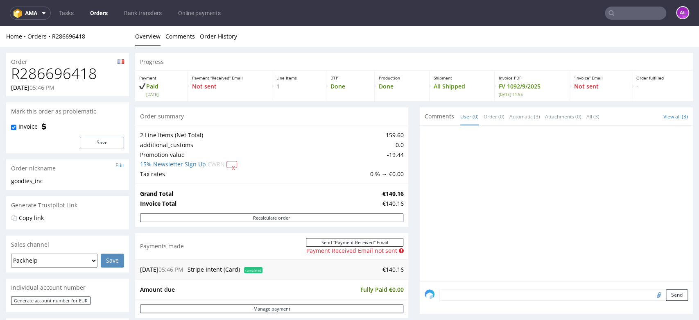
scroll to position [273, 0]
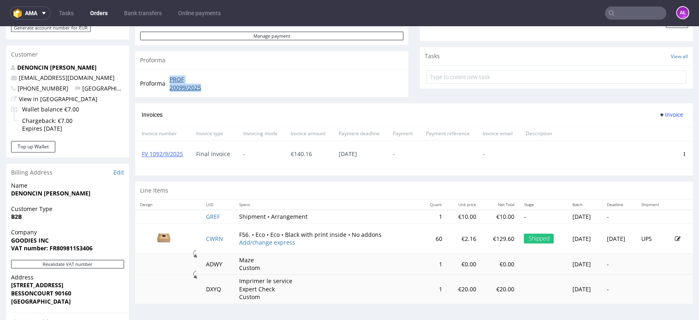
drag, startPoint x: 167, startPoint y: 77, endPoint x: 205, endPoint y: 85, distance: 38.5
click at [205, 85] on tr "Proforma PROF 20099/2025" at bounding box center [178, 84] width 77 height 18
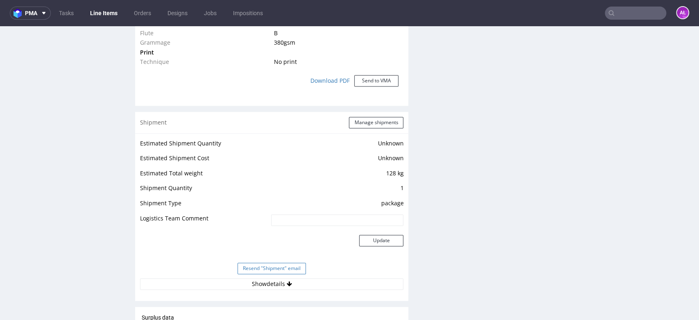
scroll to position [819, 0]
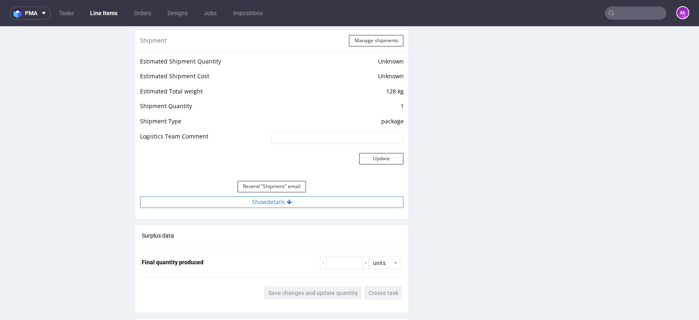
click at [301, 199] on button "Show details" at bounding box center [271, 201] width 263 height 11
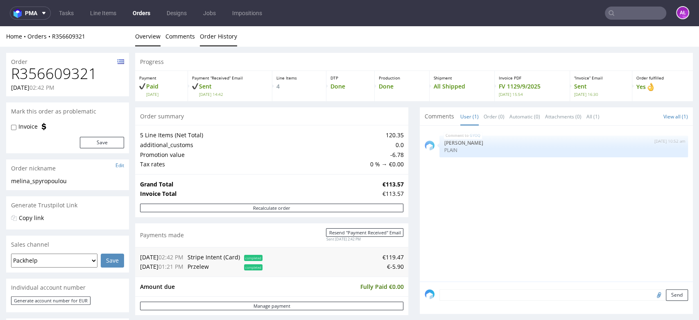
click at [213, 39] on link "Order History" at bounding box center [218, 36] width 37 height 20
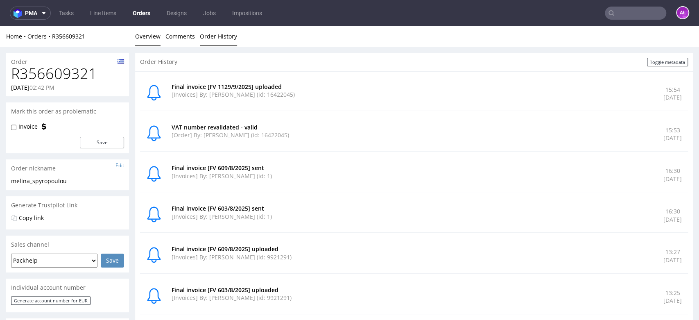
click at [154, 37] on link "Overview" at bounding box center [147, 36] width 25 height 20
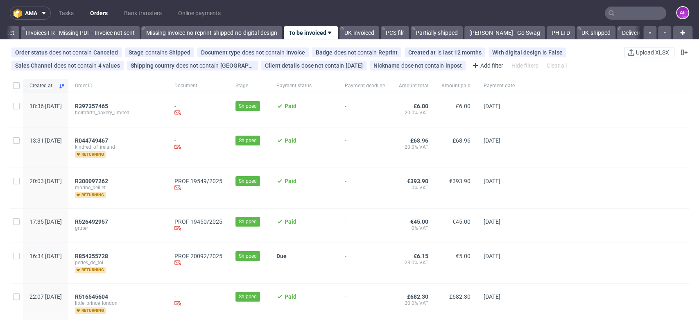
scroll to position [0, 1372]
click at [73, 12] on link "Tasks" at bounding box center [66, 13] width 25 height 13
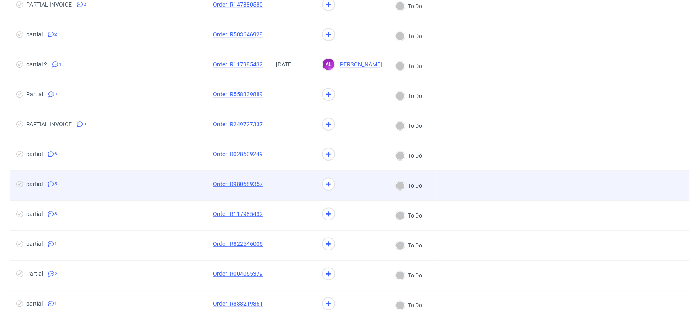
scroll to position [318, 0]
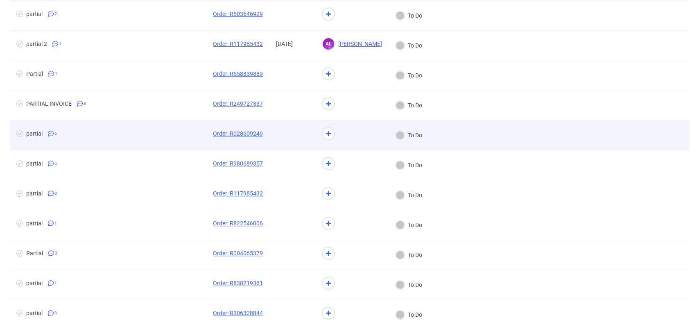
click at [269, 136] on div at bounding box center [292, 134] width 46 height 29
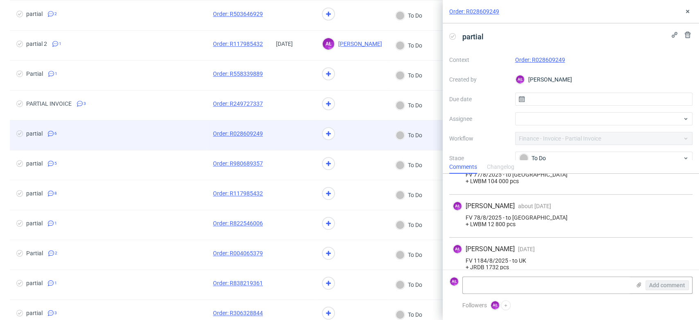
scroll to position [187, 0]
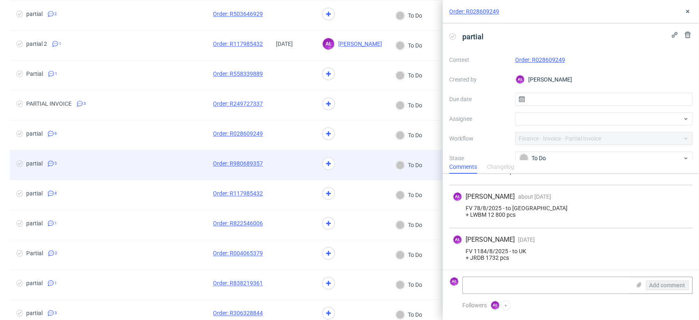
click at [298, 165] on span at bounding box center [292, 165] width 33 height 10
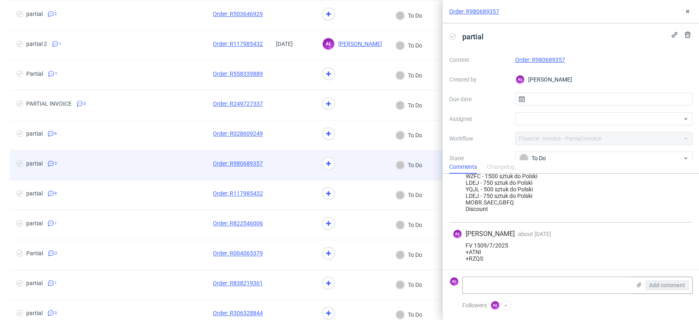
scroll to position [190, 0]
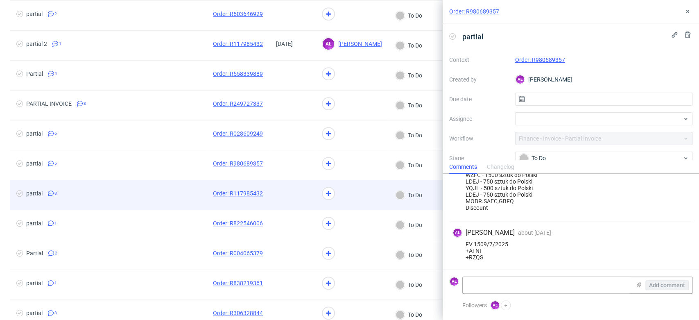
click at [298, 198] on span at bounding box center [292, 195] width 33 height 10
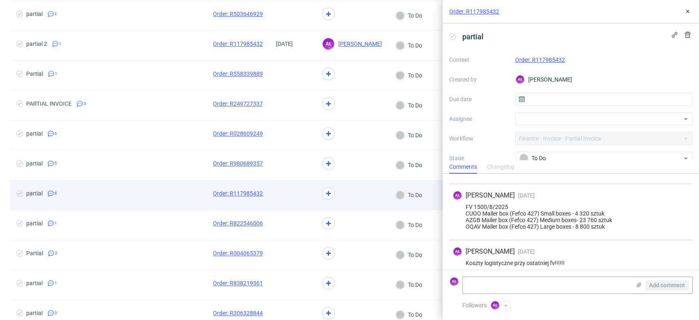
scroll to position [266, 0]
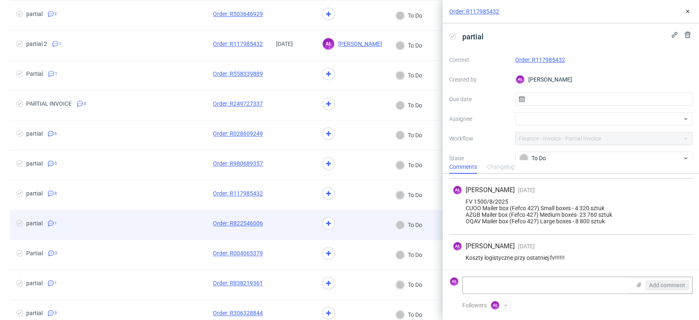
click at [296, 224] on span at bounding box center [292, 225] width 33 height 10
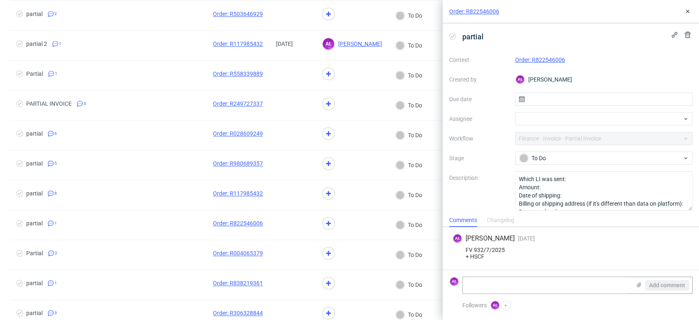
click at [527, 60] on link "Order: R822546006" at bounding box center [540, 59] width 50 height 7
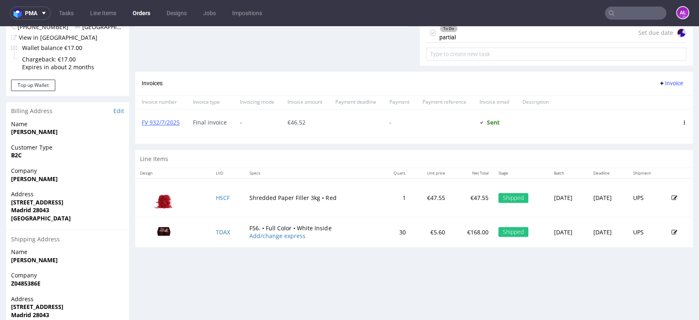
scroll to position [318, 0]
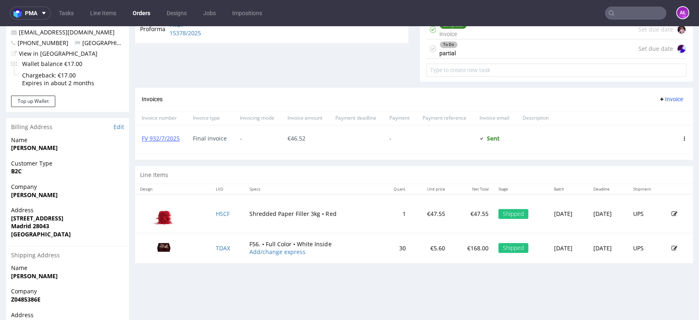
click at [461, 53] on div "To Do partial Set due date" at bounding box center [556, 48] width 260 height 19
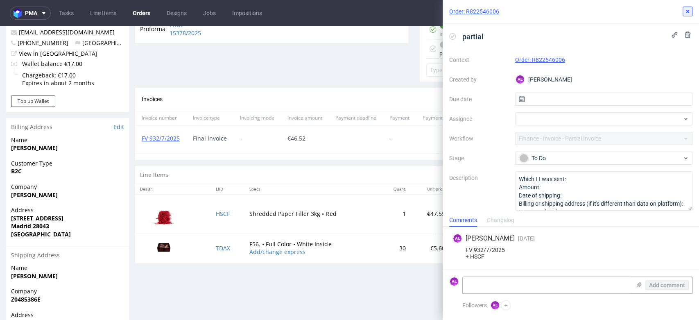
click at [686, 12] on use at bounding box center [687, 11] width 3 height 3
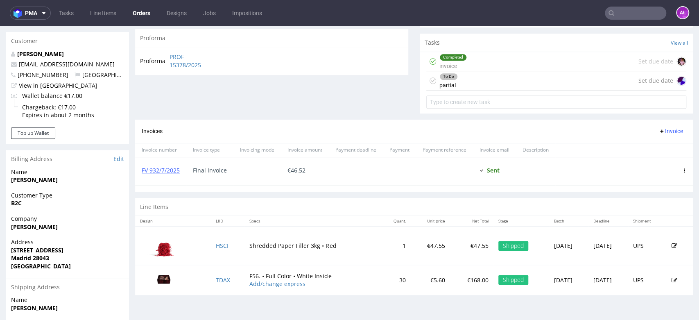
scroll to position [273, 0]
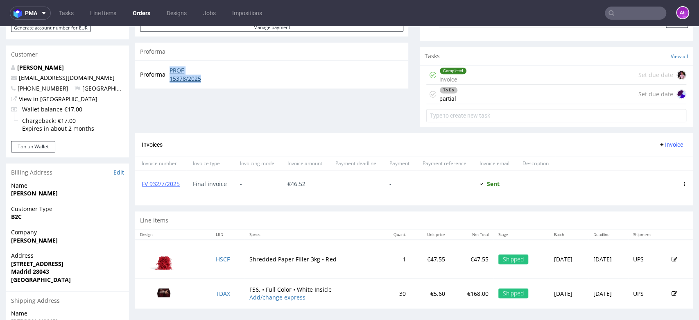
drag, startPoint x: 167, startPoint y: 68, endPoint x: 210, endPoint y: 77, distance: 44.3
click at [210, 77] on tr "Proforma PROF 15378/2025" at bounding box center [178, 74] width 77 height 18
copy tr "PROF 15378/2025"
click at [439, 99] on div "To Do partial" at bounding box center [448, 94] width 18 height 19
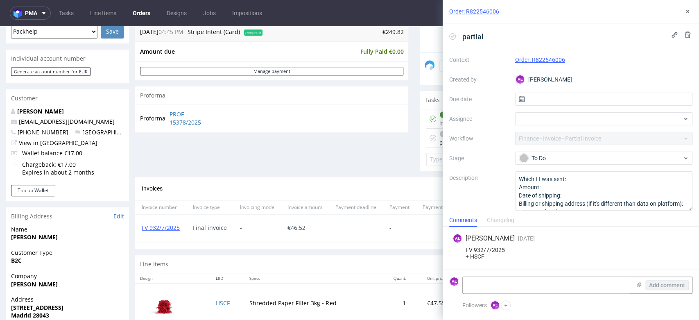
scroll to position [227, 0]
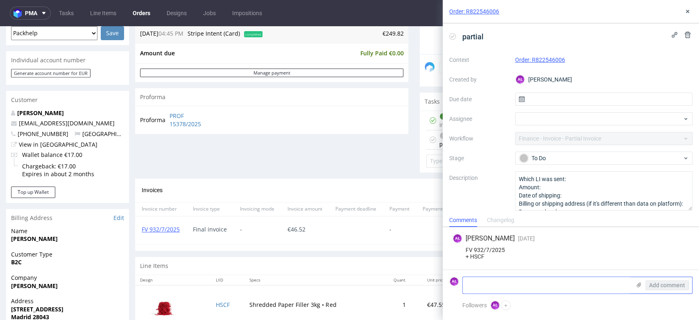
paste textarea "FV 1130/9/2025"
click at [588, 284] on textarea at bounding box center [547, 285] width 168 height 16
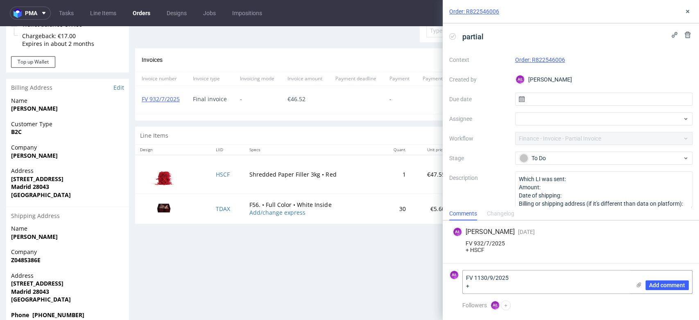
scroll to position [364, 0]
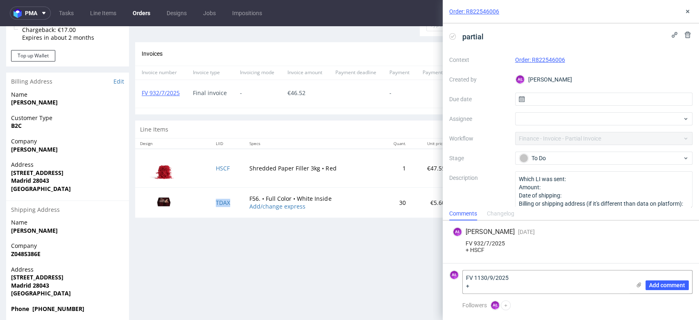
click at [229, 212] on td "TDAX" at bounding box center [228, 202] width 34 height 30
copy link "TDAX"
click at [498, 283] on textarea "FV 1130/9/2025 +" at bounding box center [547, 281] width 168 height 23
paste textarea "TDAX"
type textarea "FV 1130/9/2025 + TDAX"
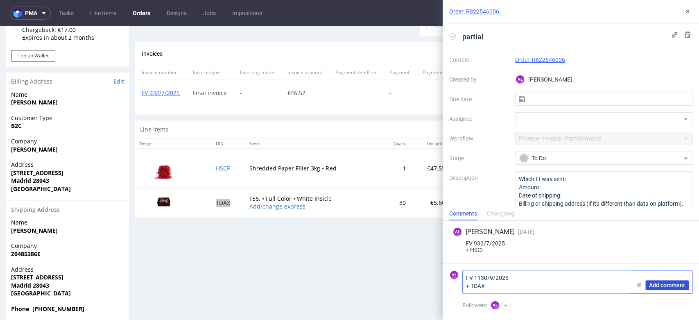
click at [664, 282] on span "Add comment" at bounding box center [667, 285] width 36 height 6
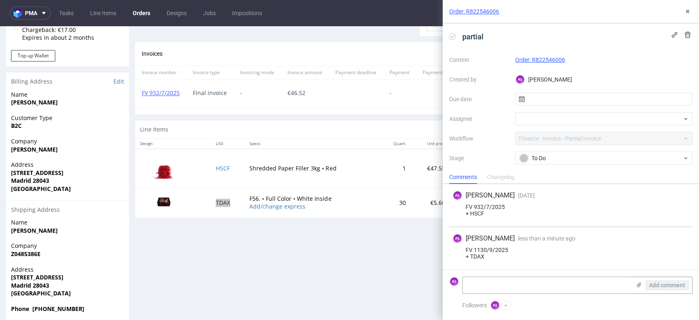
click at [452, 36] on use at bounding box center [453, 36] width 4 height 3
click at [685, 11] on icon at bounding box center [687, 11] width 7 height 7
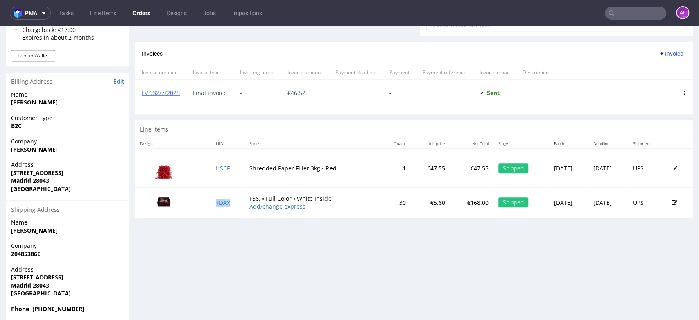
click at [658, 52] on span "Invoice" at bounding box center [670, 53] width 25 height 7
click at [657, 70] on span "Upload" at bounding box center [657, 70] width 40 height 8
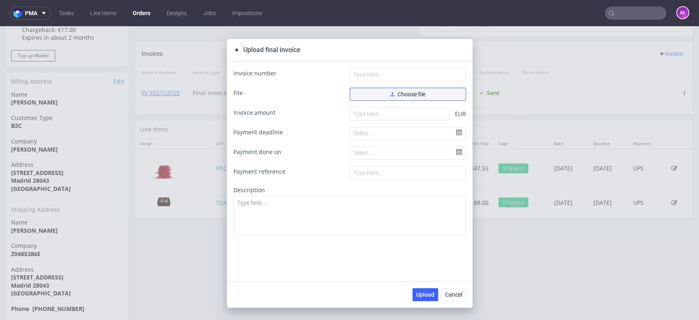
click at [410, 94] on span "Choose file" at bounding box center [407, 94] width 35 height 6
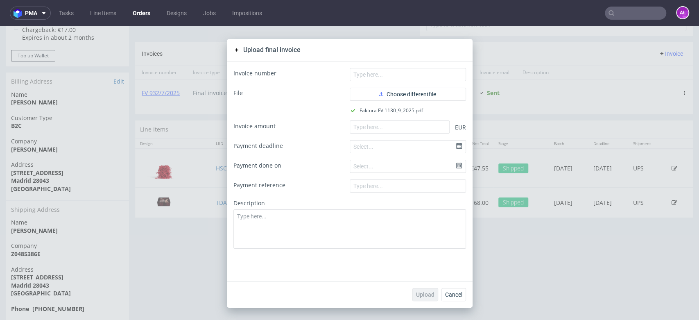
click at [361, 81] on form "Invoice number File Choose different file Faktura FV 1130_9_2025.pdf Invoice am…" at bounding box center [349, 158] width 233 height 181
drag, startPoint x: 363, startPoint y: 76, endPoint x: 320, endPoint y: 94, distance: 46.4
click at [363, 76] on input "text" at bounding box center [408, 74] width 116 height 13
paste input "FV 1130/9/2025"
type input "FV 1130/9/2025"
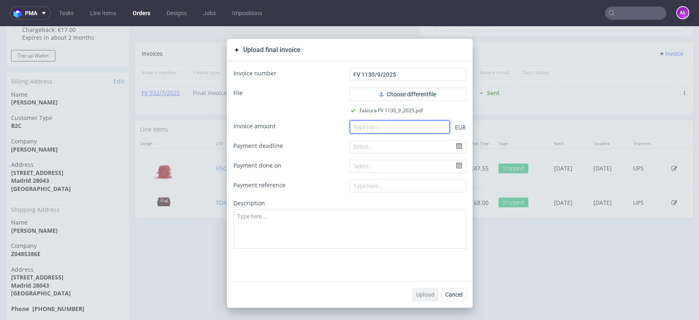
drag, startPoint x: 418, startPoint y: 125, endPoint x: 417, endPoint y: 150, distance: 25.4
click at [418, 125] on input "number" at bounding box center [400, 126] width 100 height 13
paste input "203.28"
type input "203.28"
click at [420, 293] on span "Upload" at bounding box center [425, 294] width 18 height 6
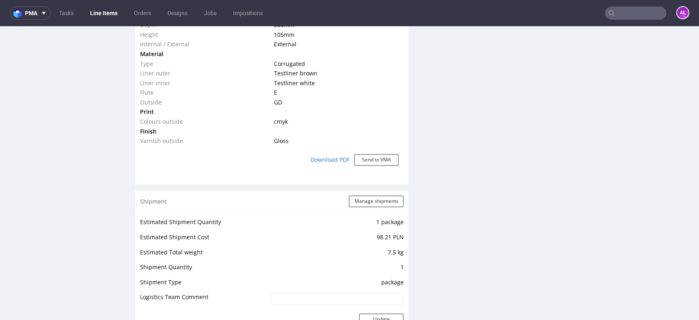
scroll to position [864, 0]
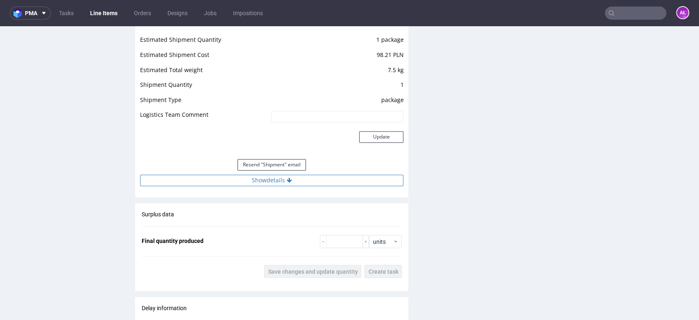
click at [287, 177] on icon at bounding box center [289, 180] width 5 height 6
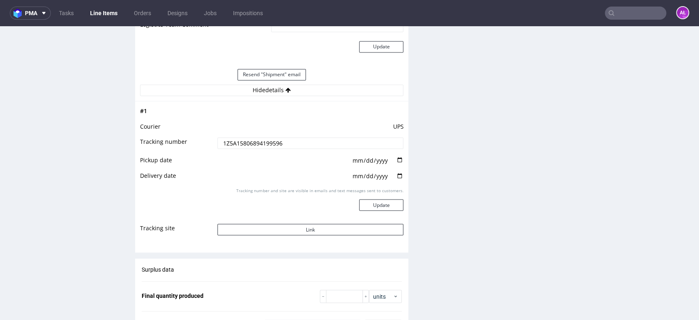
scroll to position [955, 0]
click at [322, 228] on button "Link" at bounding box center [310, 228] width 186 height 11
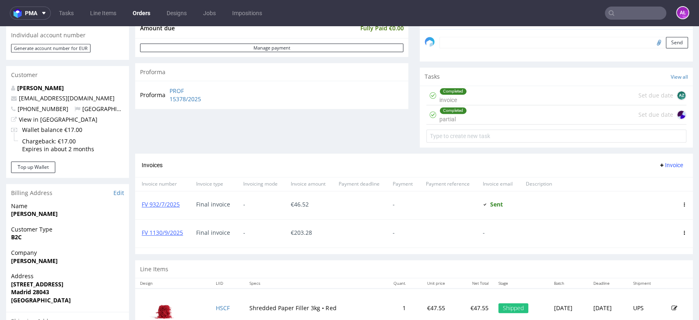
scroll to position [273, 0]
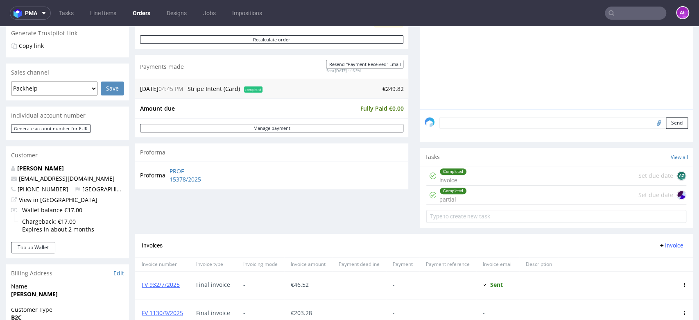
scroll to position [167, 0]
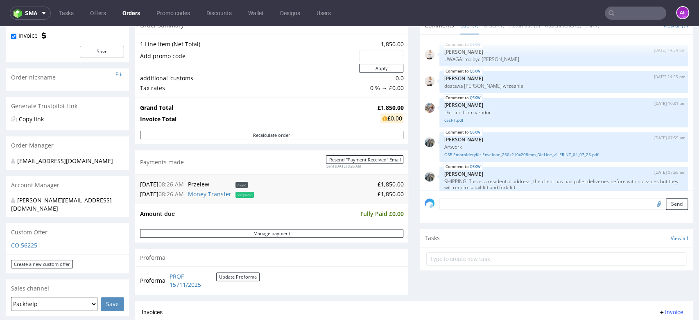
scroll to position [62, 0]
